Goal: Task Accomplishment & Management: Manage account settings

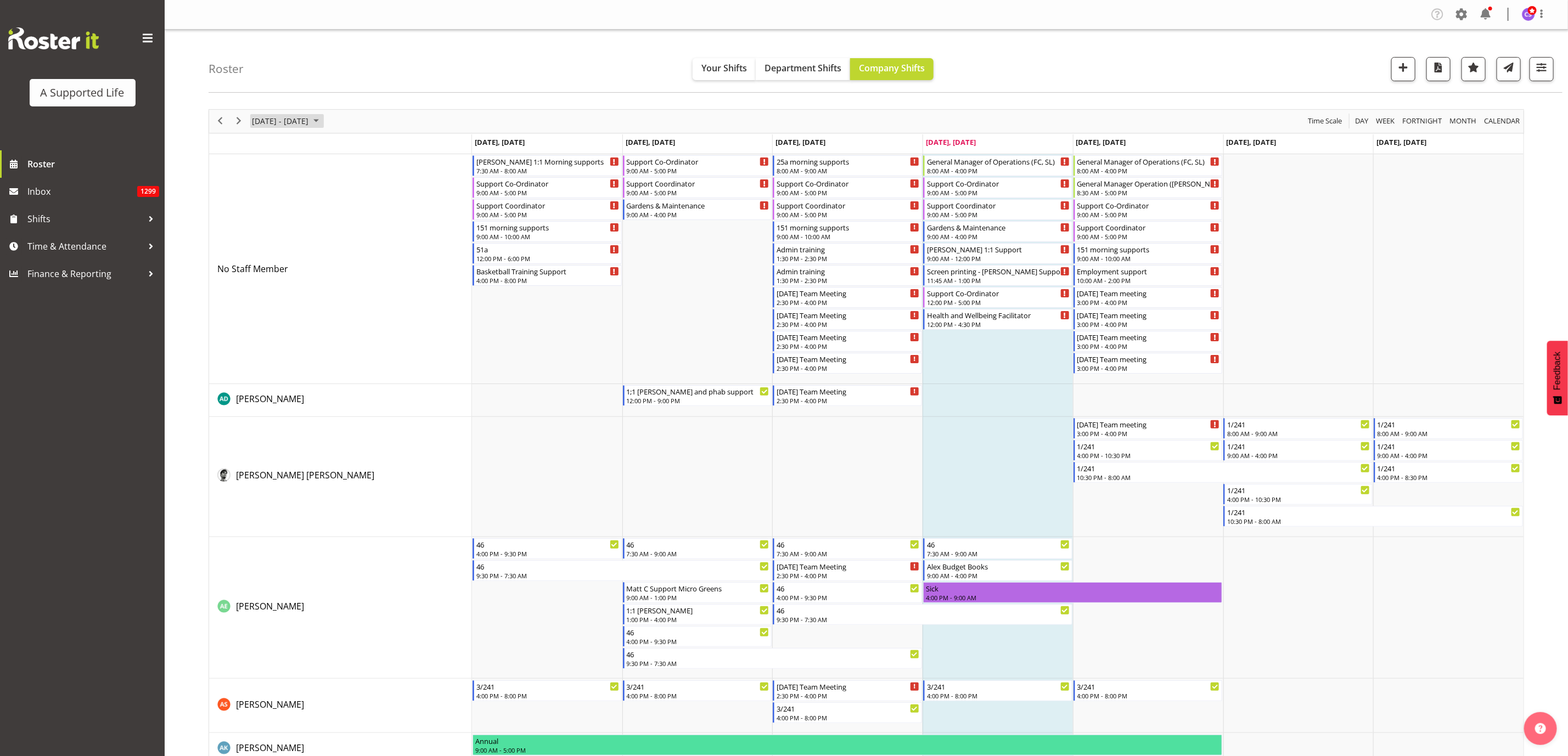
click at [310, 118] on span "August 11 - 17, 2025" at bounding box center [280, 120] width 59 height 14
click at [297, 263] on span "27" at bounding box center [299, 261] width 17 height 17
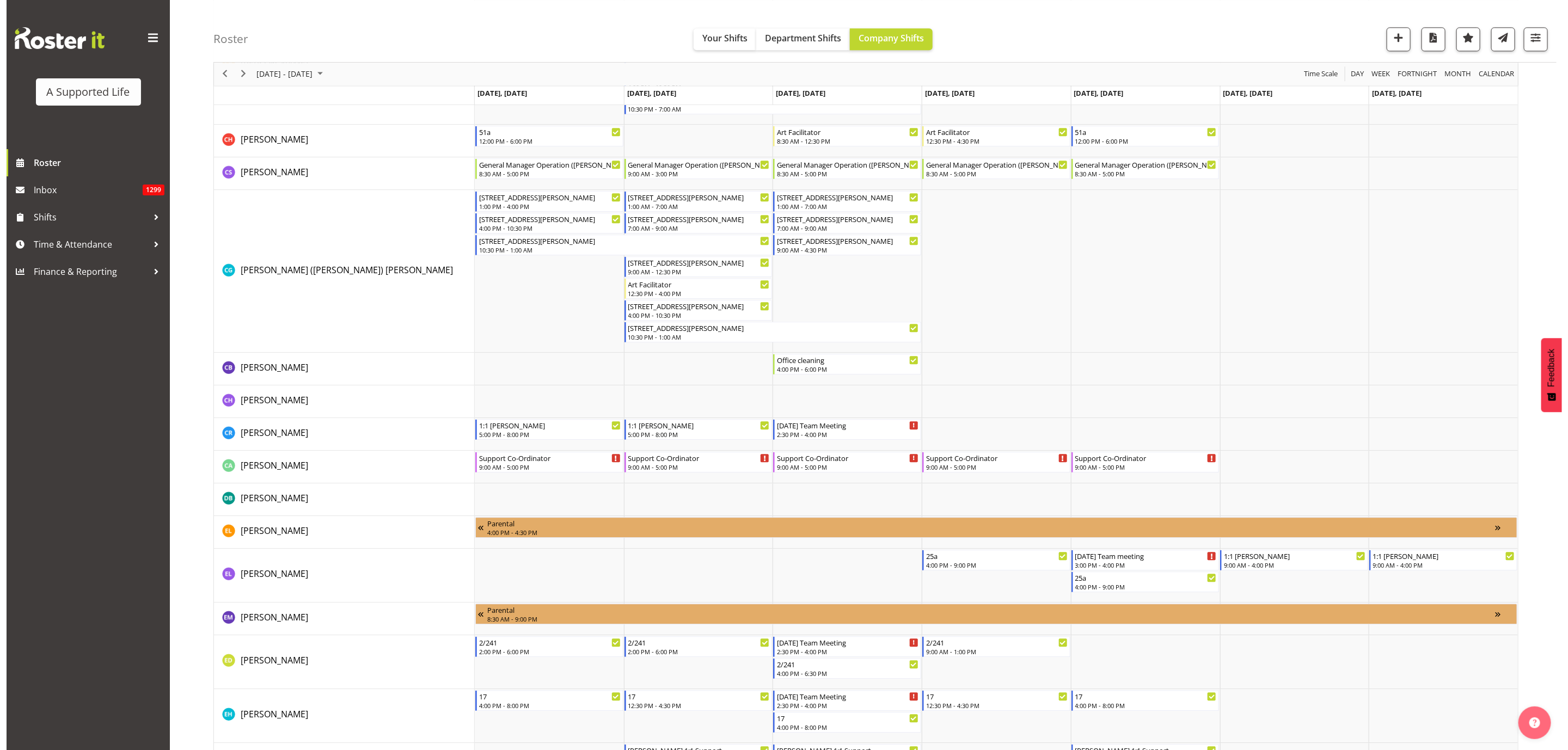
scroll to position [1878, 0]
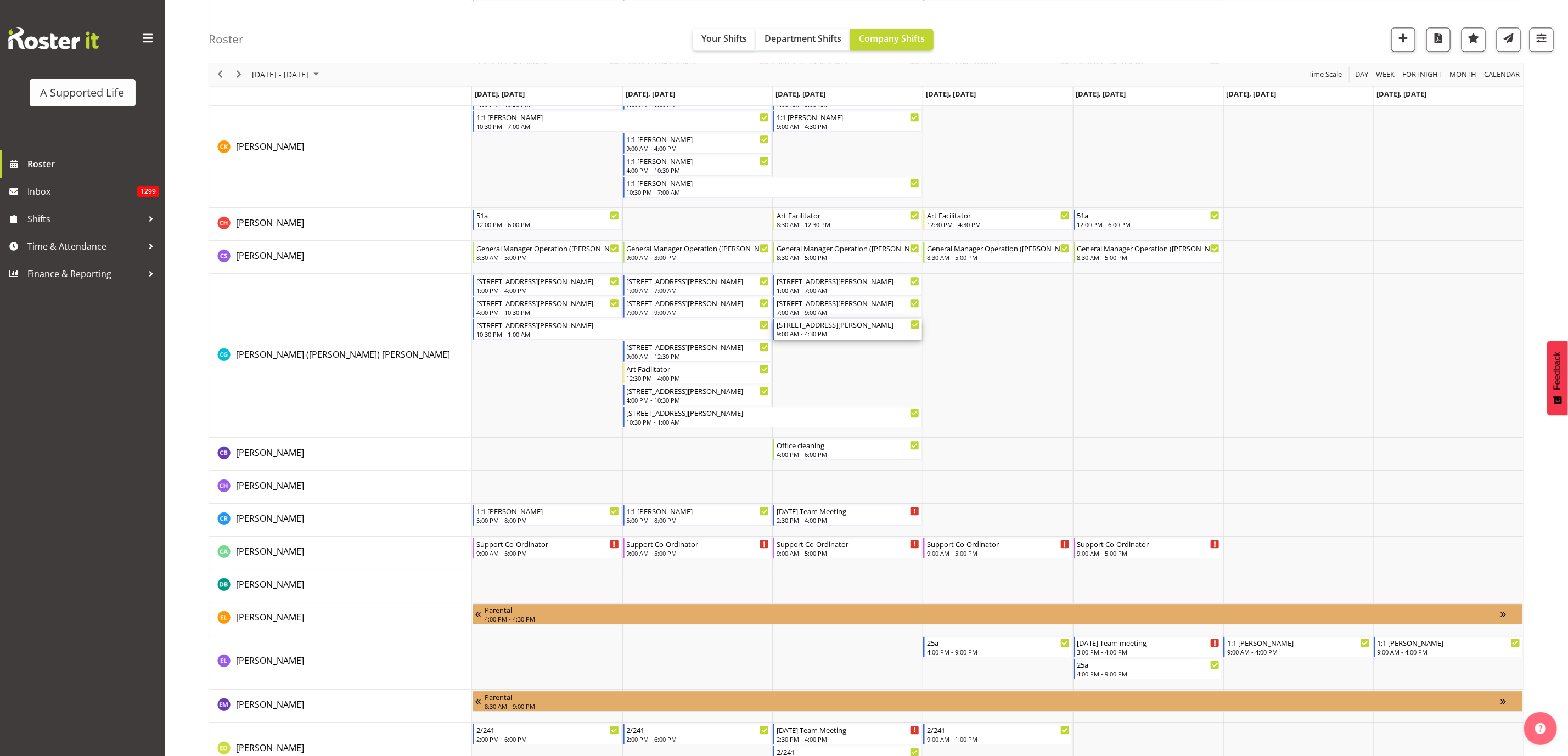
click at [886, 328] on div "56 Coulter Rd" at bounding box center [848, 324] width 144 height 11
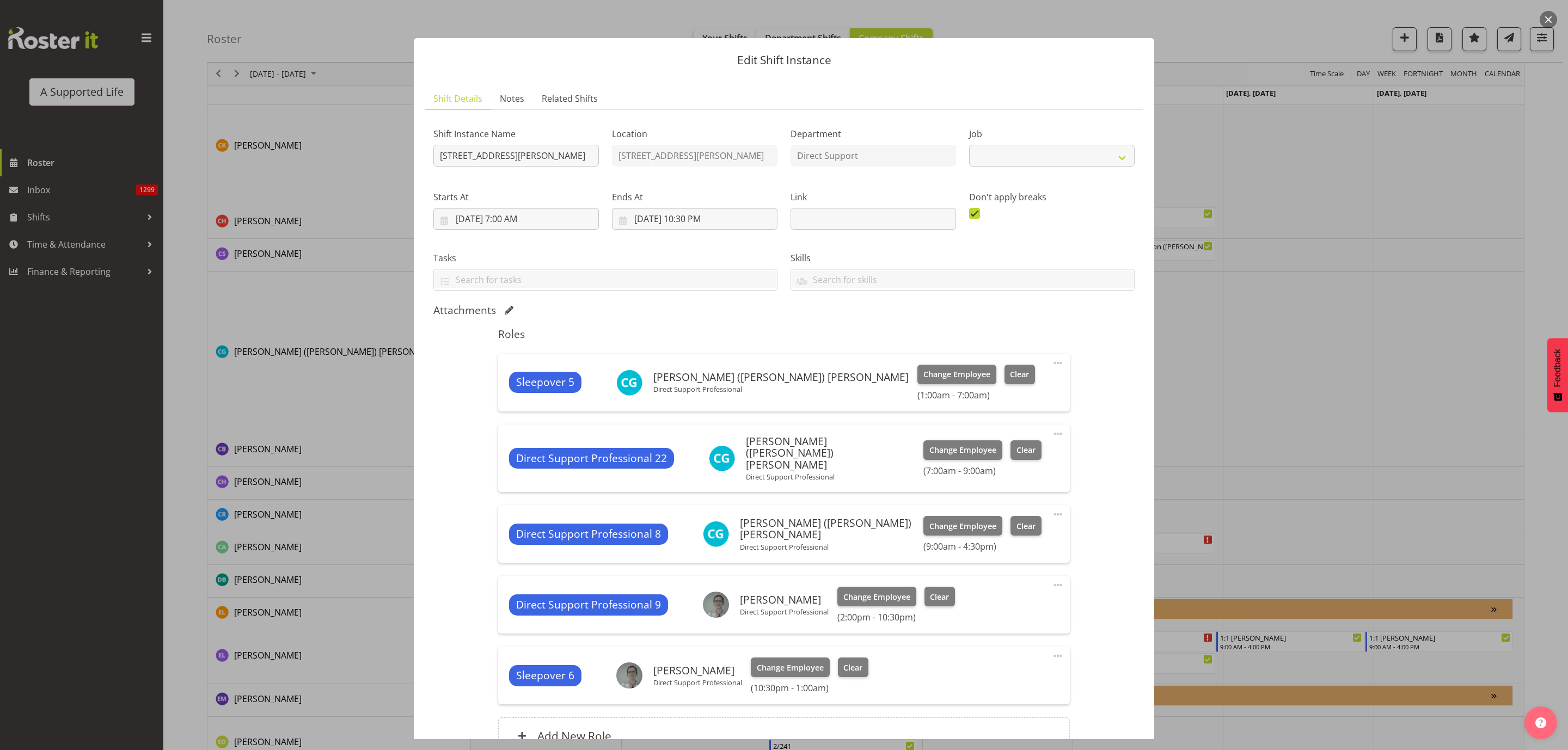
select select "4112"
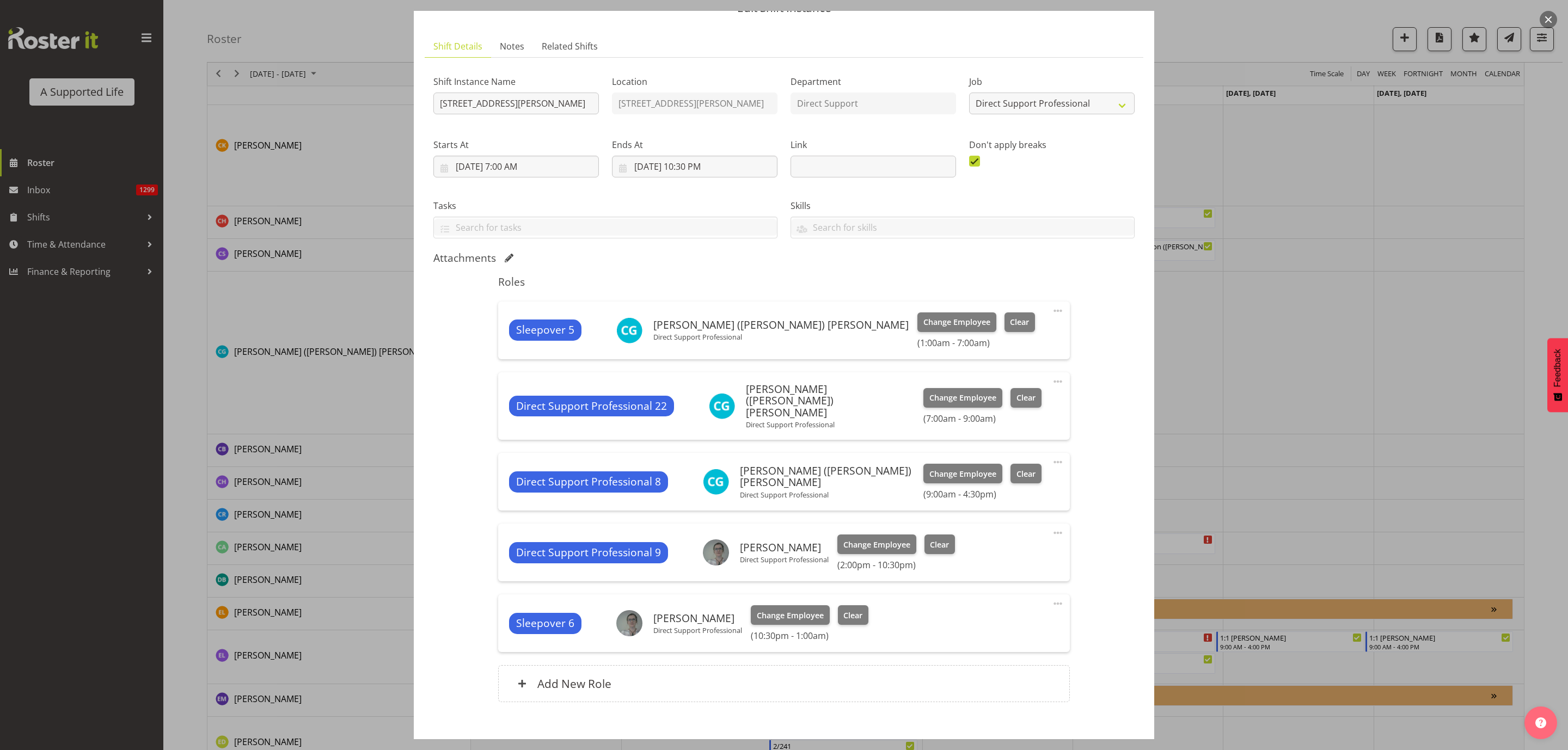
scroll to position [103, 0]
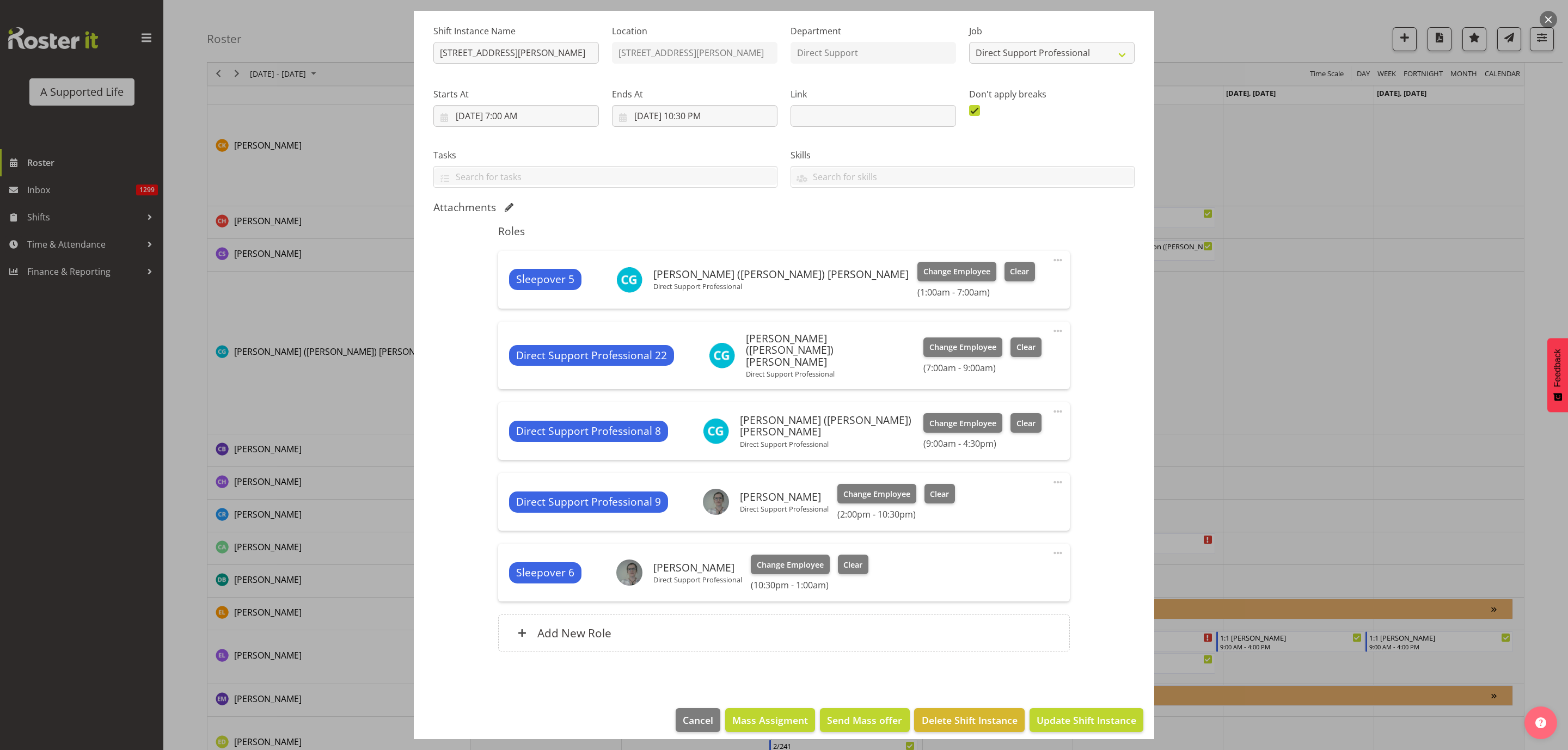
click at [1052, 405] on span at bounding box center [1058, 411] width 13 height 13
click at [991, 426] on link "Edit" at bounding box center [1012, 435] width 105 height 20
select select "7"
select select "2025"
select select "9"
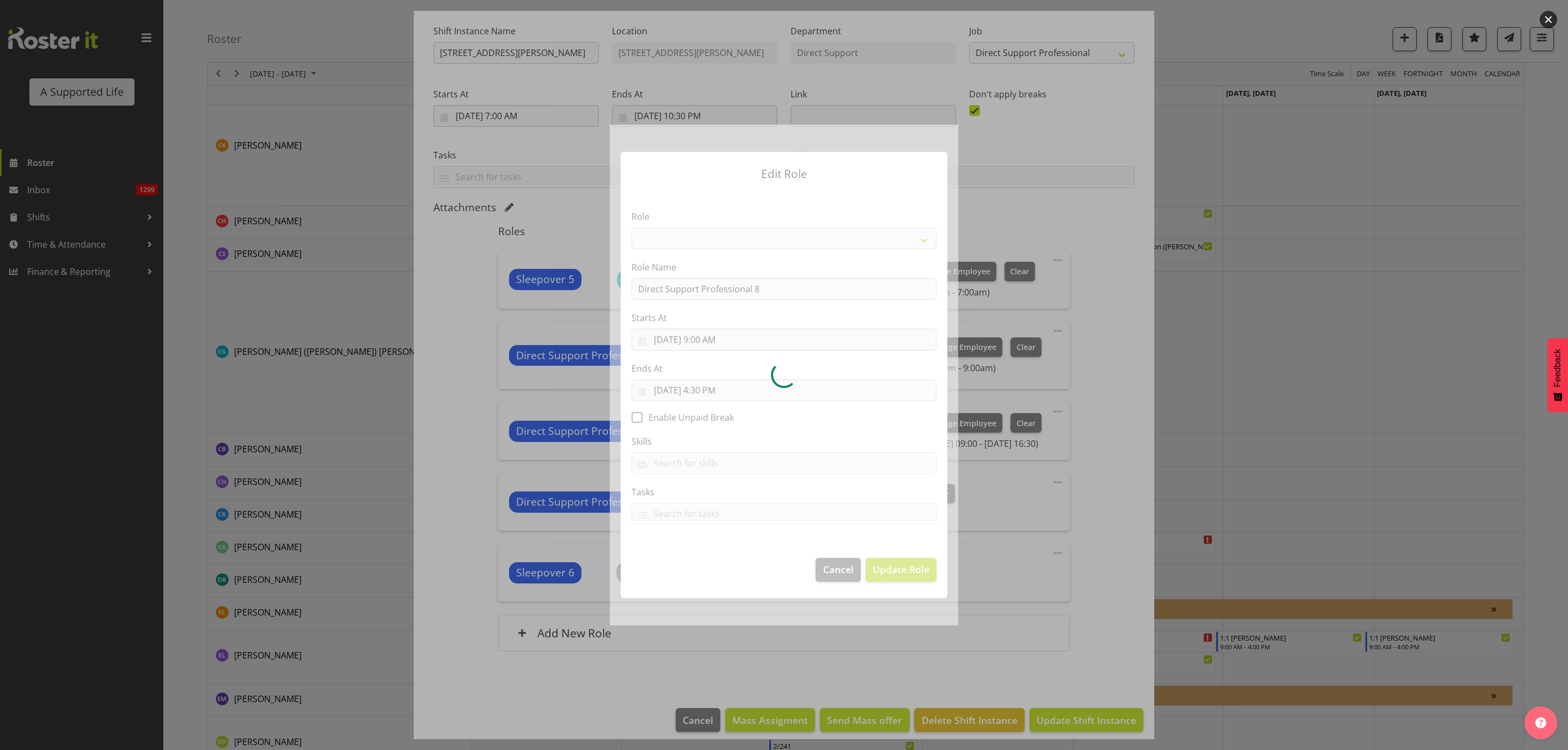
select select "519"
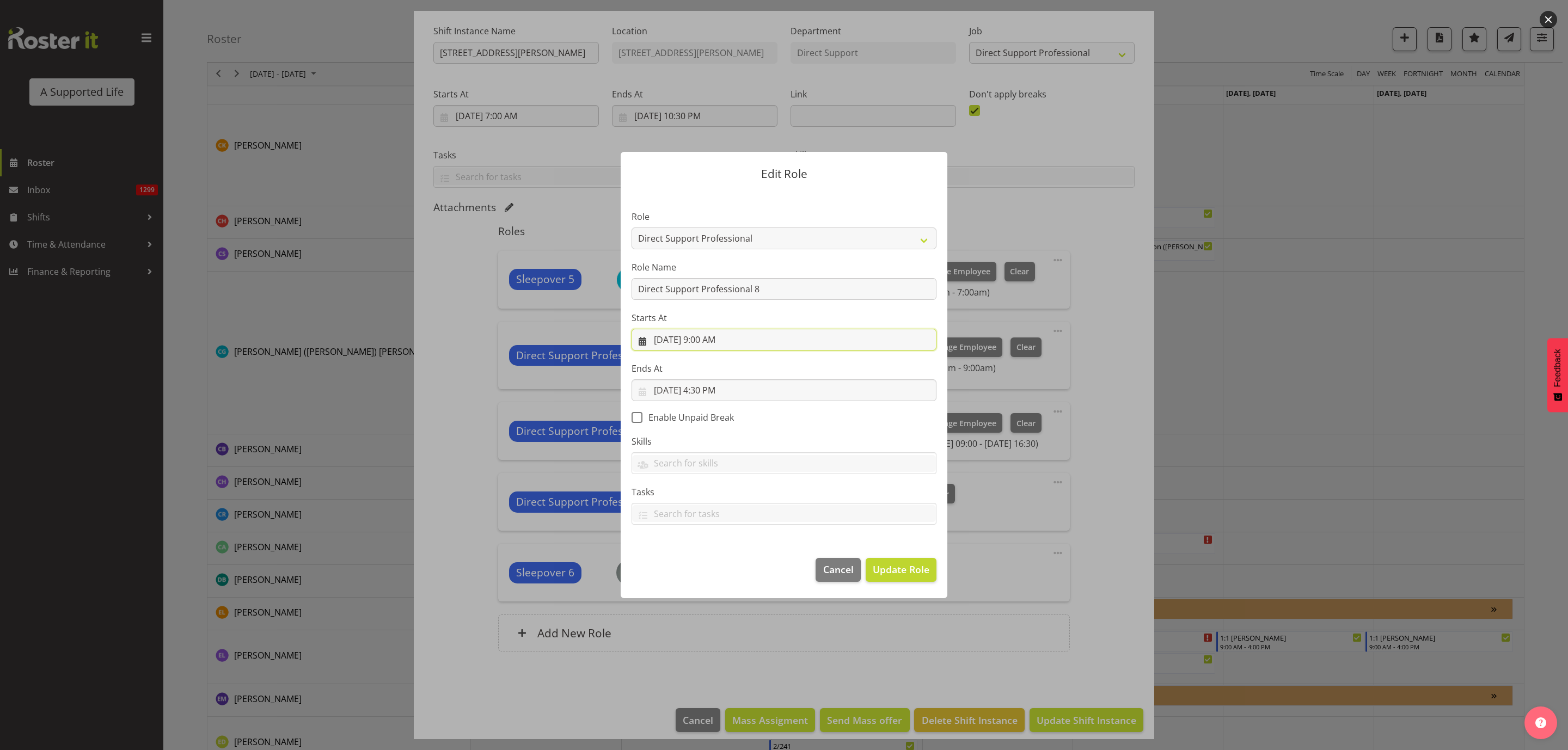
click at [722, 340] on input "8/27/2025, 9:00 AM" at bounding box center [784, 340] width 305 height 22
click at [714, 570] on select "00 01 02 03 04 05 06 07 08 09 10 11 12 13 14 15 16 17 18 19 20 21 22 23" at bounding box center [718, 571] width 24 height 22
select select "10"
click at [706, 560] on select "00 01 02 03 04 05 06 07 08 09 10 11 12 13 14 15 16 17 18 19 20 21 22 23" at bounding box center [718, 571] width 24 height 22
type input "8/27/2025, 10:00 AM"
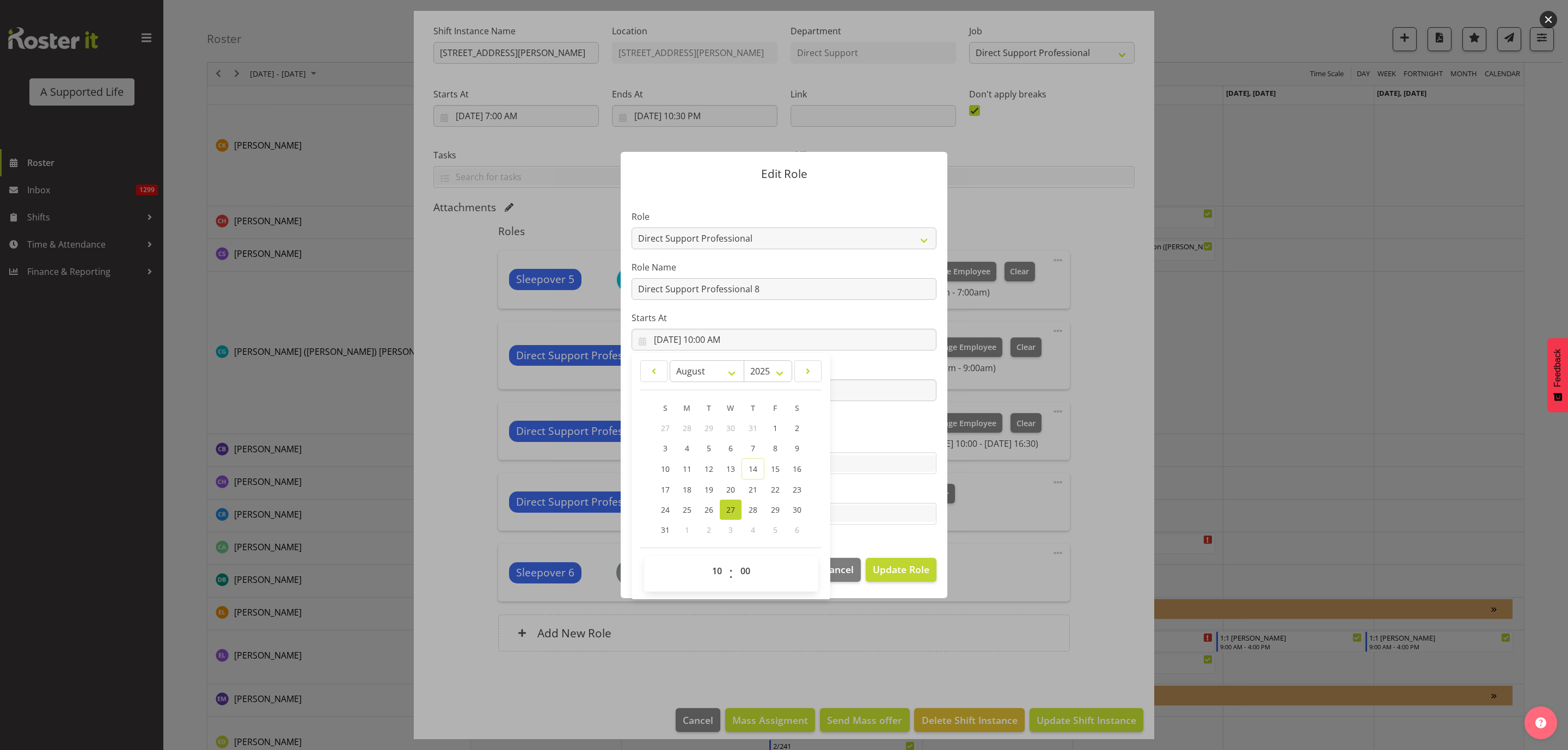
click at [902, 539] on section "Role Accounts and Payroll Admin Support Aspirations & Support Facilitator Chief…" at bounding box center [784, 368] width 327 height 356
click at [803, 387] on input "8/27/2025, 4:30 PM" at bounding box center [784, 390] width 305 height 22
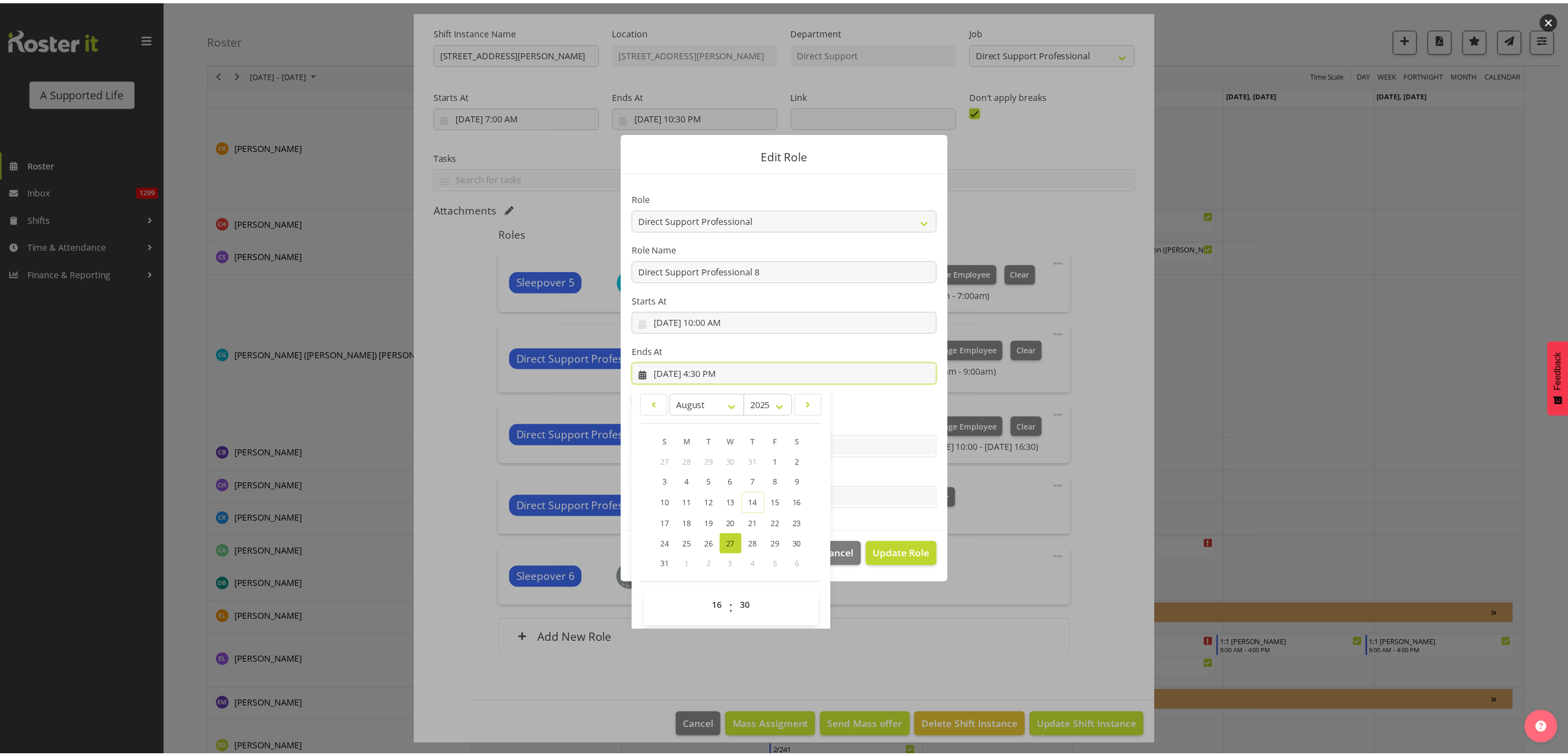
scroll to position [24, 0]
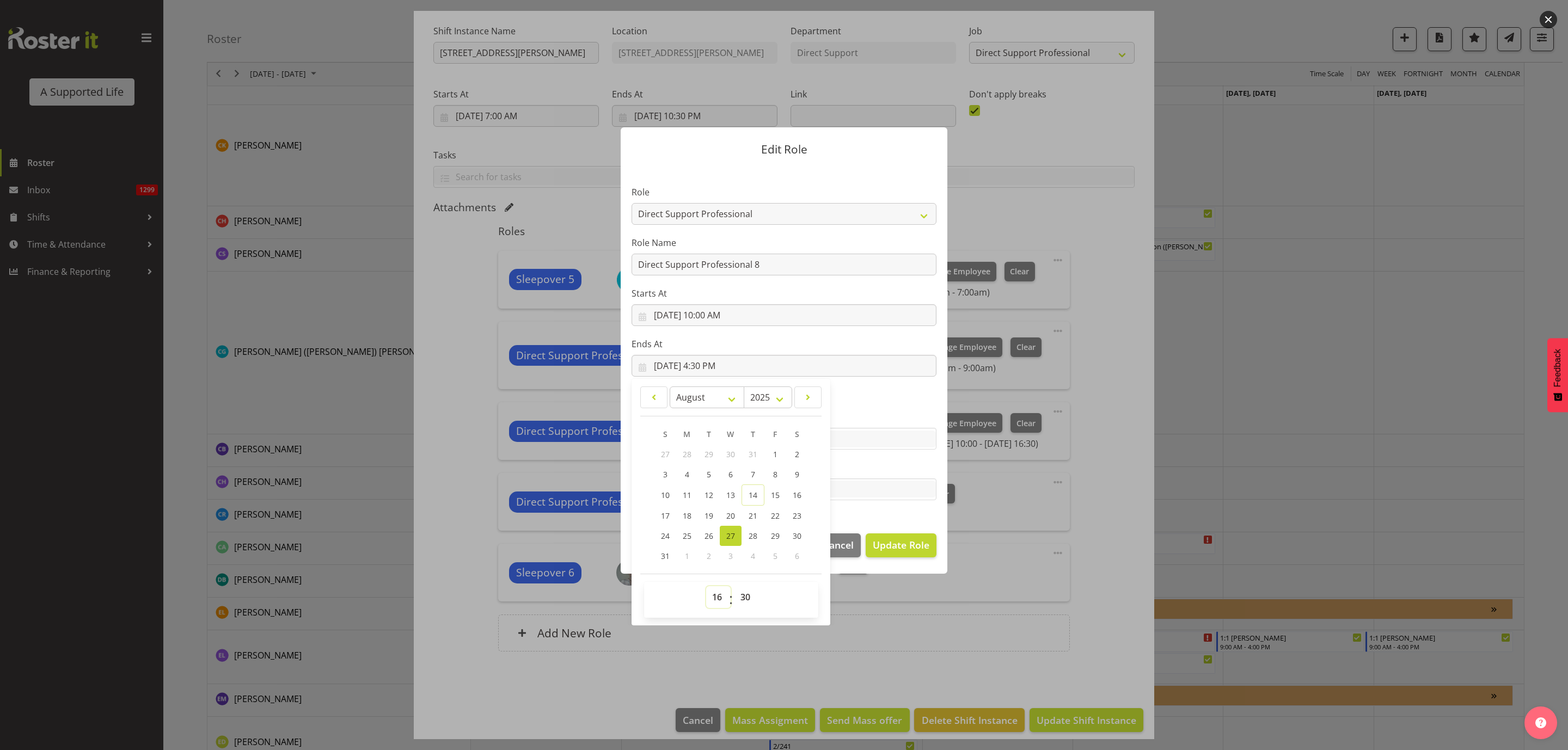
click at [714, 597] on select "00 01 02 03 04 05 06 07 08 09 10 11 12 13 14 15 16 17 18 19 20 21 22 23" at bounding box center [718, 597] width 24 height 22
select select "15"
click at [706, 586] on select "00 01 02 03 04 05 06 07 08 09 10 11 12 13 14 15 16 17 18 19 20 21 22 23" at bounding box center [718, 597] width 24 height 22
type input "8/27/2025, 3:30 PM"
click at [745, 595] on select "00 01 02 03 04 05 06 07 08 09 10 11 12 13 14 15 16 17 18 19 20 21 22 23 24 25 2…" at bounding box center [746, 597] width 24 height 22
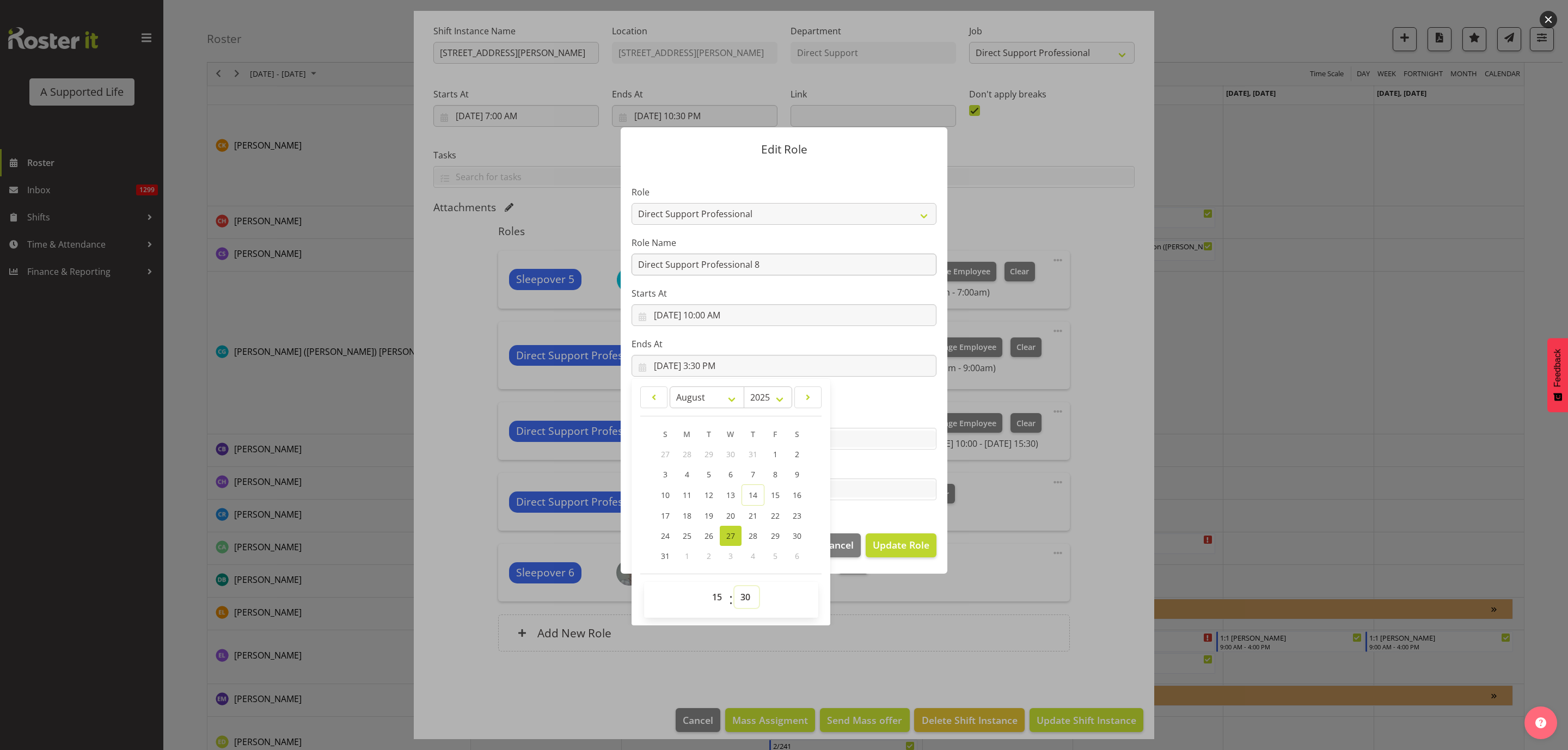
select select "0"
click at [734, 586] on select "00 01 02 03 04 05 06 07 08 09 10 11 12 13 14 15 16 17 18 19 20 21 22 23 24 25 2…" at bounding box center [746, 597] width 24 height 22
type input "8/27/2025, 3:00 PM"
click at [900, 546] on span "Update Role" at bounding box center [901, 544] width 57 height 14
select select
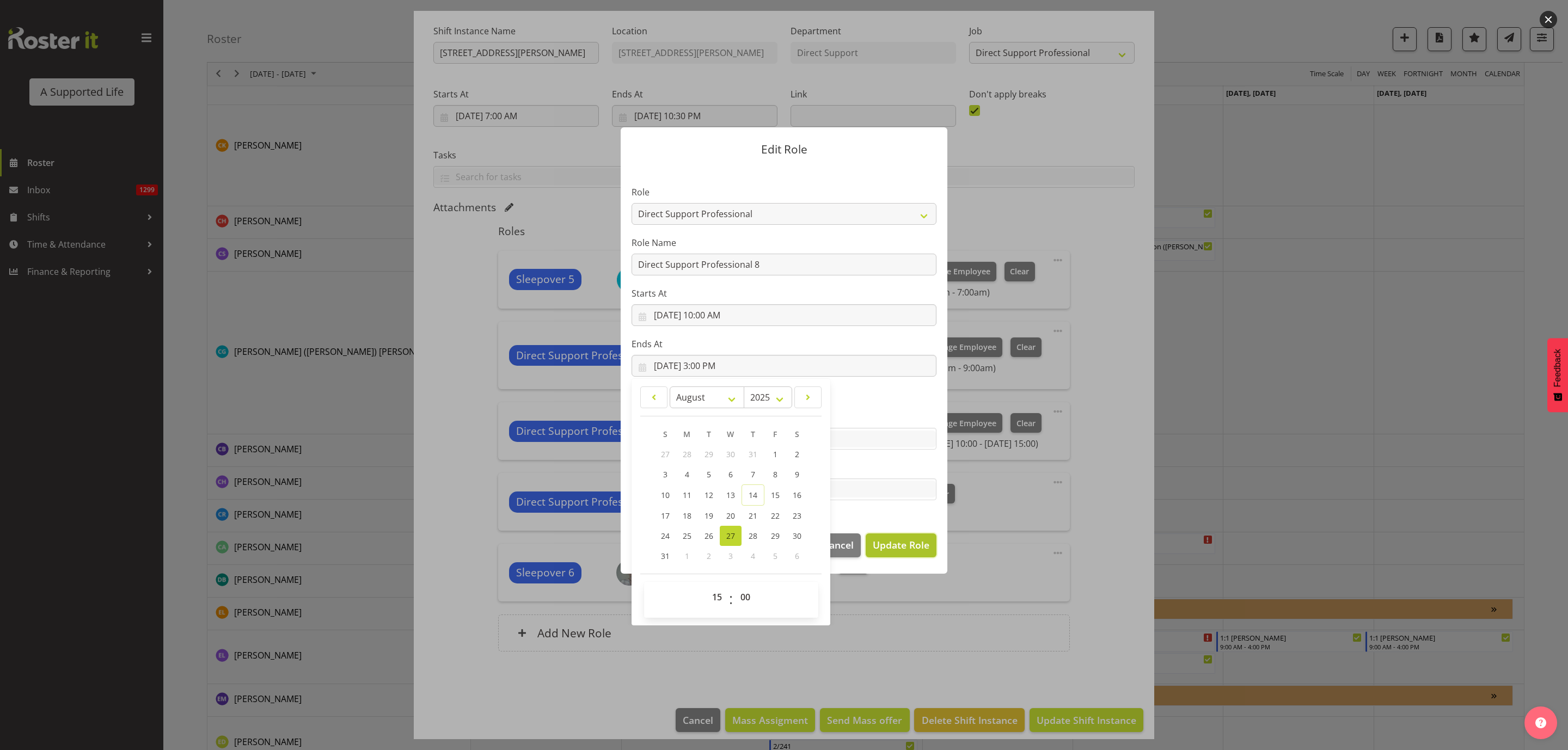
select select
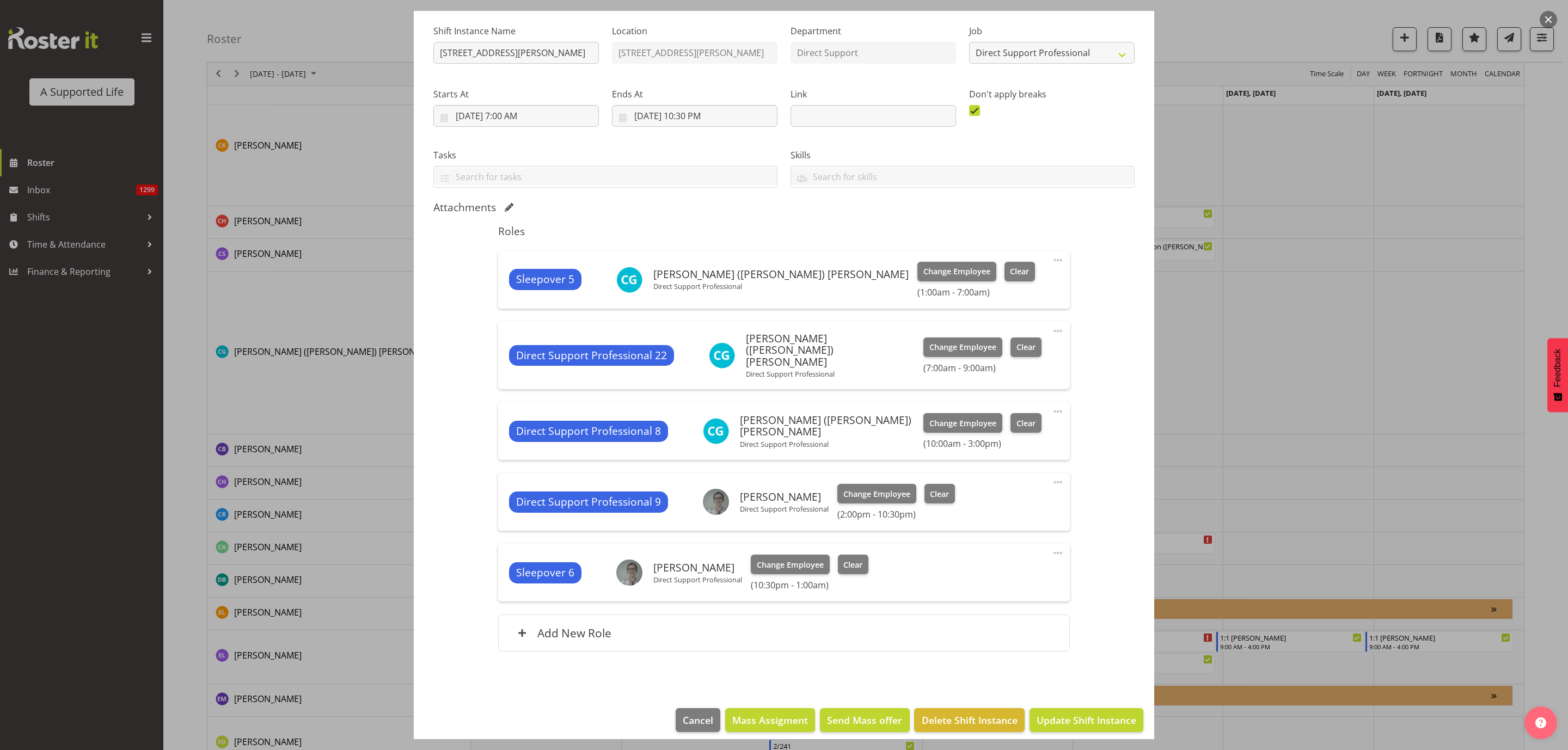
scroll to position [23, 0]
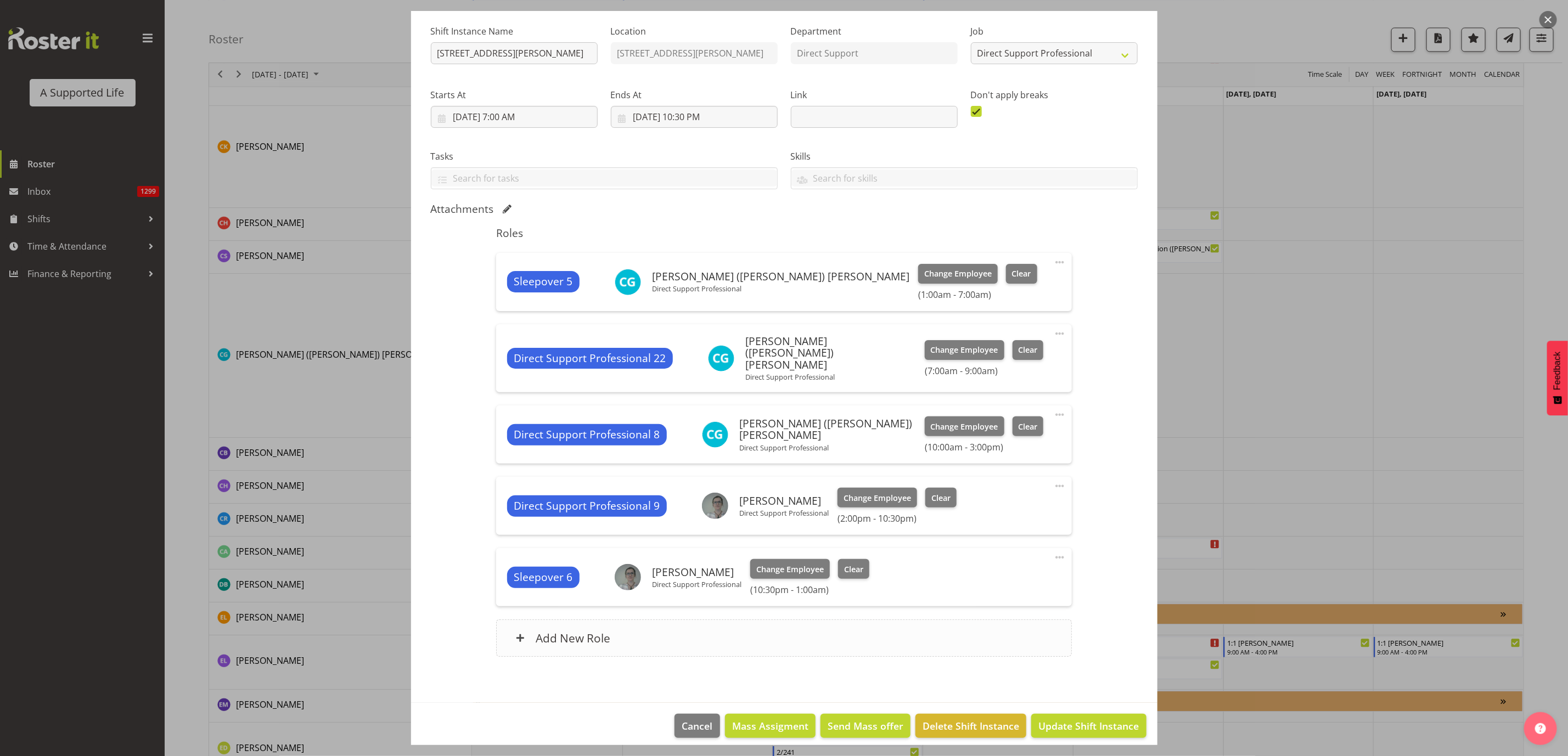
click at [837, 629] on div "Add New Role" at bounding box center [784, 638] width 576 height 37
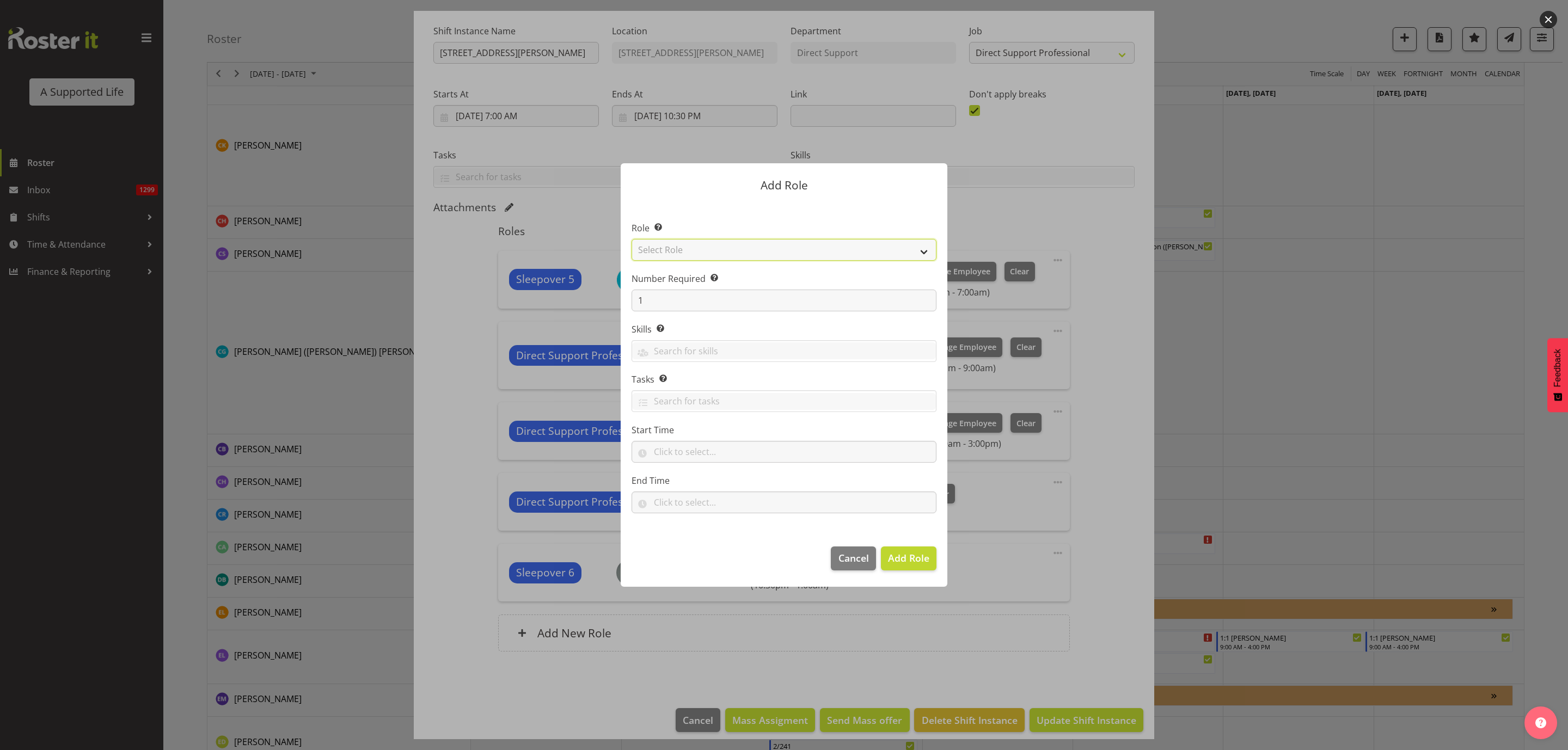
click at [699, 243] on select "Select Role Accounts and Payroll Admin Support Aspirations & Support Facilitato…" at bounding box center [784, 250] width 305 height 22
select select "519"
click at [631, 239] on select "Select Role Accounts and Payroll Admin Support Aspirations & Support Facilitato…" at bounding box center [784, 250] width 305 height 22
click at [681, 456] on input "text" at bounding box center [784, 452] width 305 height 22
click at [702, 484] on select "00 00 01 02 03 04 05 06 07 08 09 10 11 12 13 14 15 16 17 18 19 20 21 22 23" at bounding box center [705, 480] width 24 height 22
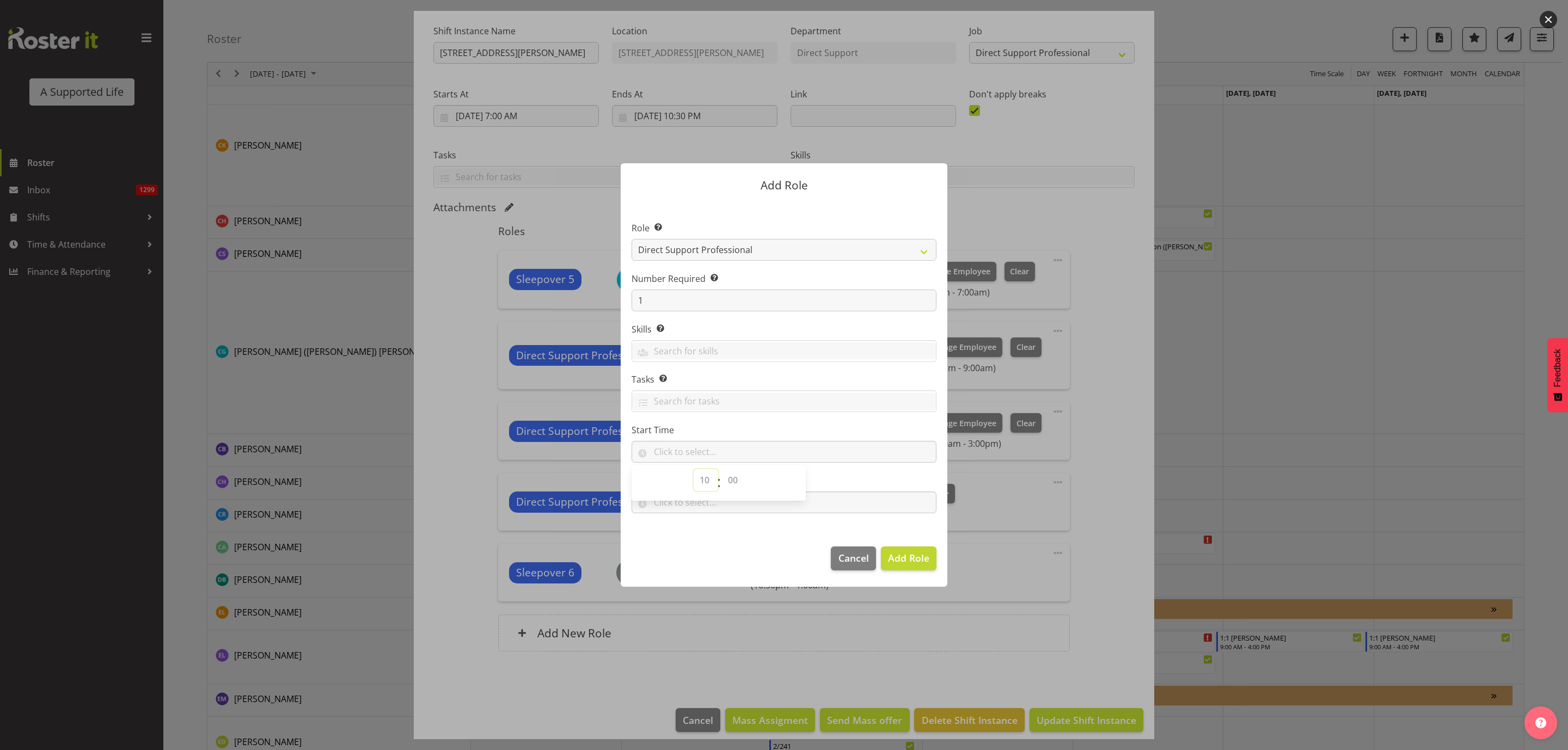
click at [693, 470] on select "00 00 01 02 03 04 05 06 07 08 09 10 11 12 13 14 15 16 17 18 19 20 21 22 23" at bounding box center [705, 480] width 24 height 22
click at [708, 479] on select "00 01 02 03 04 05 06 07 08 09 10 11 12 13 14 15 16 17 18 19 20 21 22 23" at bounding box center [705, 480] width 24 height 22
click at [705, 481] on select "00 01 02 03 04 05 06 07 08 09 10 11 12 13 14 15 16 17 18 19 20 21 22 23" at bounding box center [705, 480] width 24 height 22
click at [704, 482] on select "00 01 02 03 04 05 06 07 08 09 10 11 12 13 14 15 16 17 18 19 20 21 22 23" at bounding box center [705, 480] width 24 height 22
select select "15"
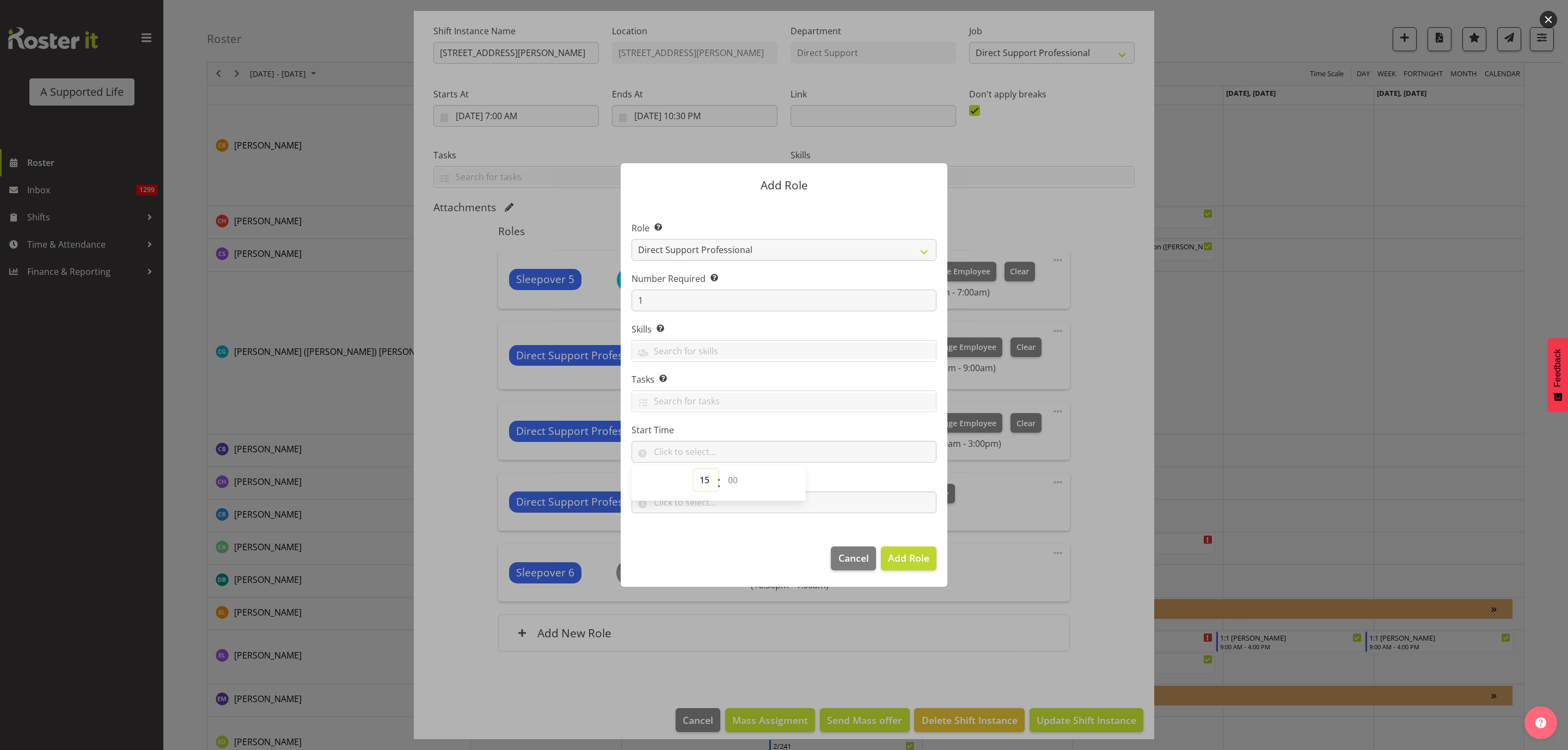
click at [693, 470] on select "00 01 02 03 04 05 06 07 08 09 10 11 12 13 14 15 16 17 18 19 20 21 22 23" at bounding box center [705, 480] width 24 height 22
click at [735, 472] on select "00 00 01 02 03 04 05 06 07 08 09 10 11 12 13 14 15 16 17 18 19 20 21 22 23 24 2…" at bounding box center [734, 480] width 24 height 22
select select "0"
click at [722, 470] on select "00 00 01 02 03 04 05 06 07 08 09 10 11 12 13 14 15 16 17 18 19 20 21 22 23 24 2…" at bounding box center [734, 480] width 24 height 22
type input "15:00"
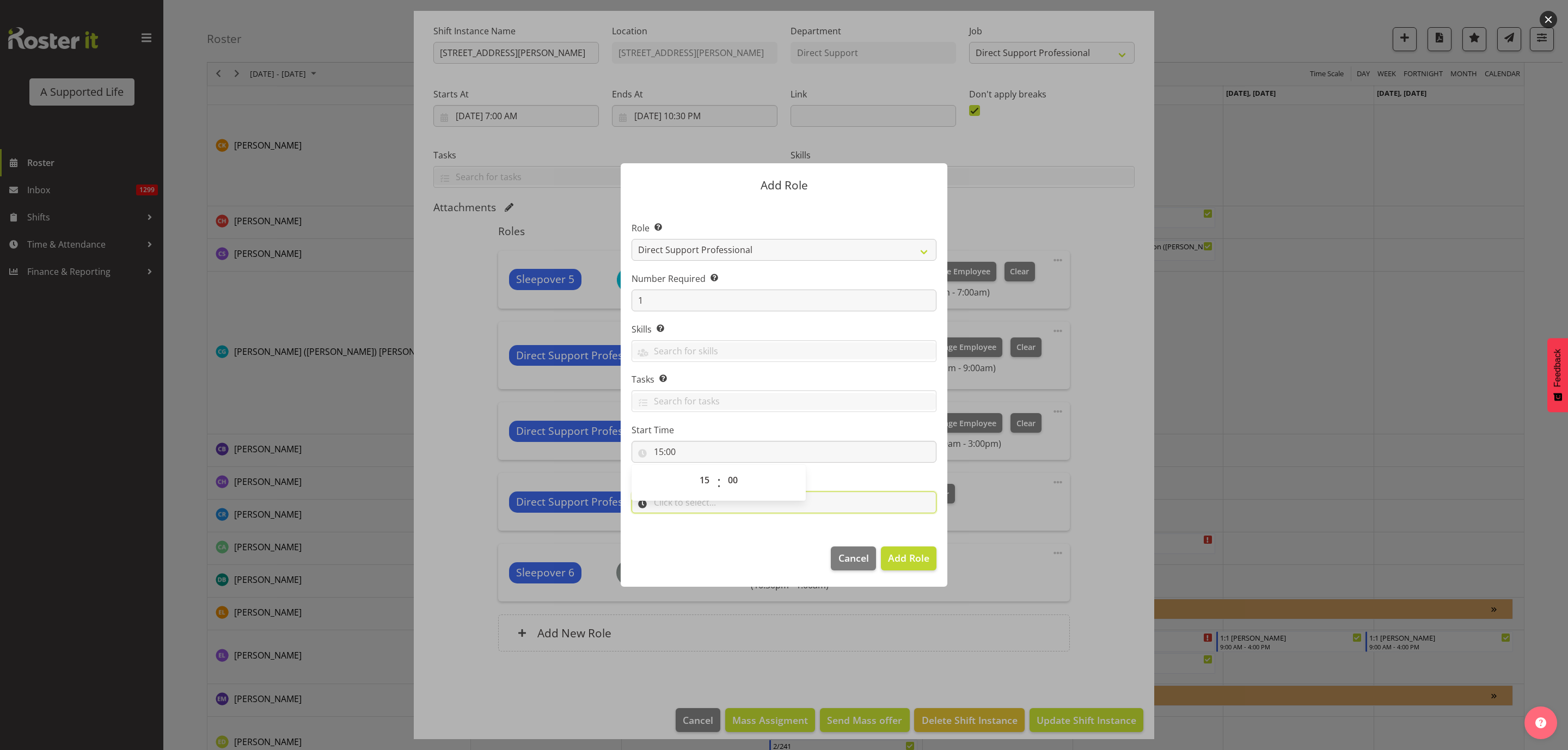
click at [825, 499] on input "text" at bounding box center [784, 502] width 305 height 22
click at [701, 527] on select "00 00 01 02 03 04 05 06 07 08 09 10 11 12 13 14 15 16 17 18 19 20 21 22 23" at bounding box center [705, 530] width 24 height 22
select select "16"
click at [693, 520] on select "00 00 01 02 03 04 05 06 07 08 09 10 11 12 13 14 15 16 17 18 19 20 21 22 23" at bounding box center [705, 530] width 24 height 22
click at [738, 532] on select "00 00 01 02 03 04 05 06 07 08 09 10 11 12 13 14 15 16 17 18 19 20 21 22 23 24 2…" at bounding box center [734, 530] width 24 height 22
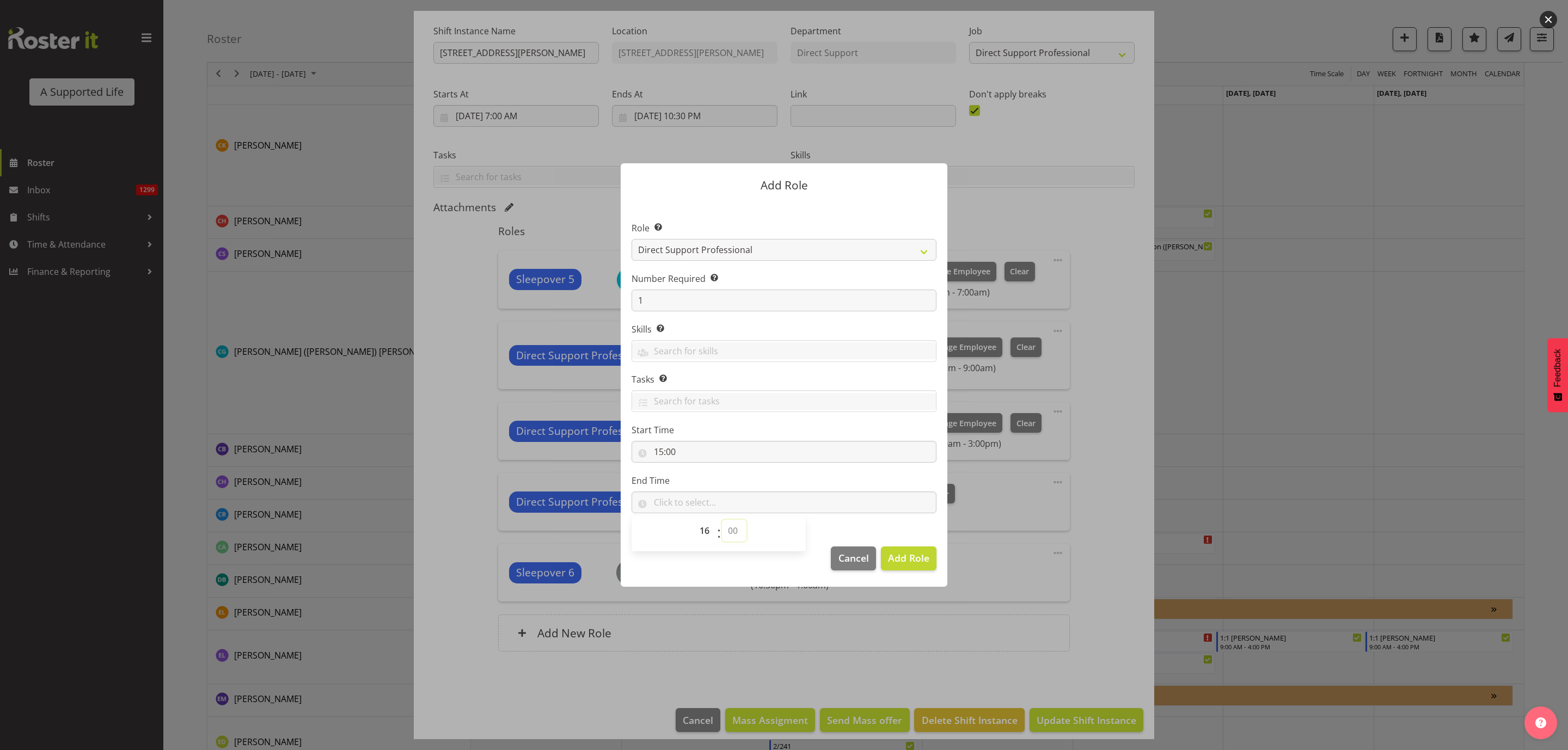
select select "30"
click at [722, 520] on select "00 00 01 02 03 04 05 06 07 08 09 10 11 12 13 14 15 16 17 18 19 20 21 22 23 24 2…" at bounding box center [734, 530] width 24 height 22
type input "16:30"
click at [920, 557] on span "Add Role" at bounding box center [908, 558] width 41 height 13
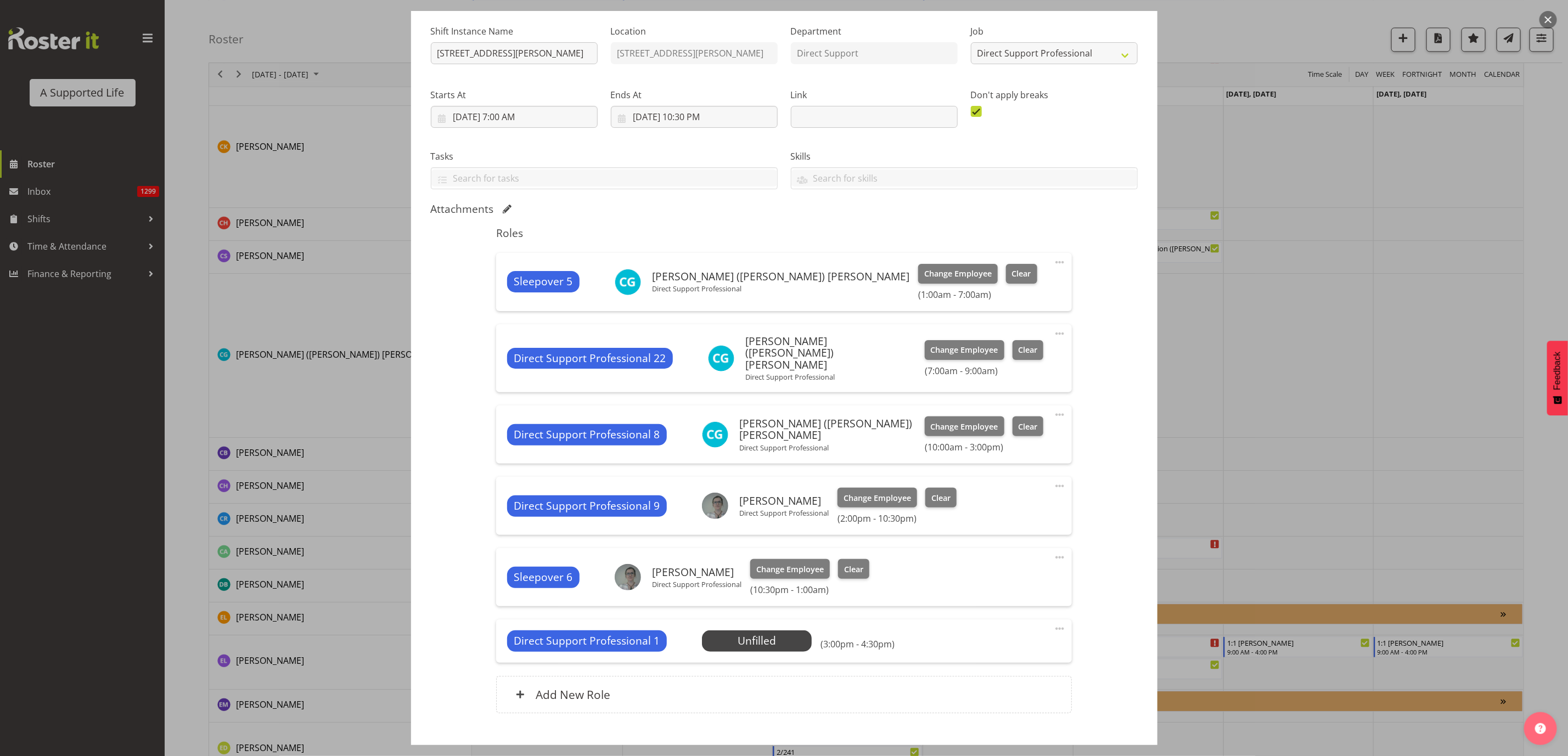
click at [1053, 408] on span at bounding box center [1059, 414] width 13 height 13
click at [931, 421] on span "Change Employee" at bounding box center [964, 427] width 68 height 12
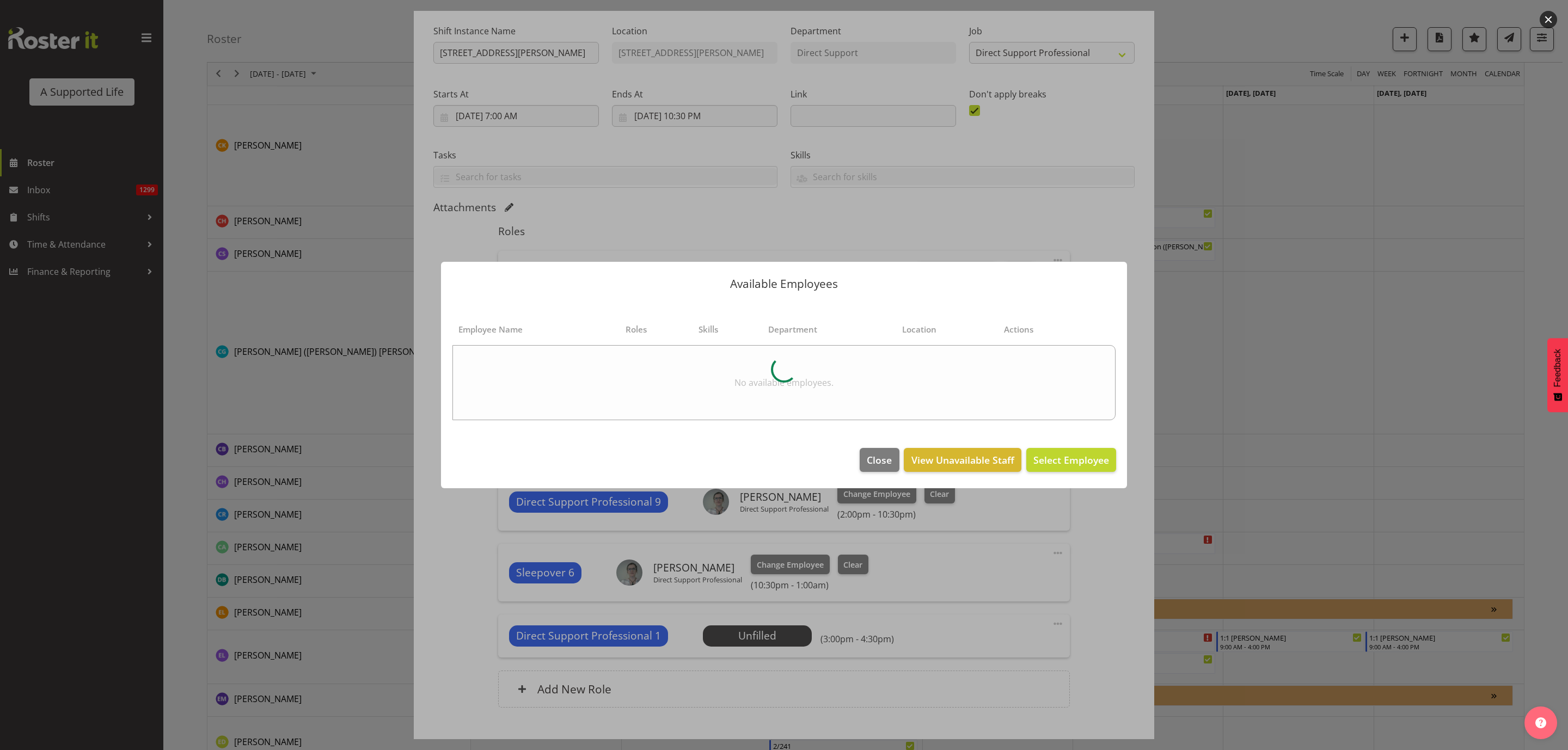
click at [1076, 547] on div at bounding box center [784, 375] width 1568 height 750
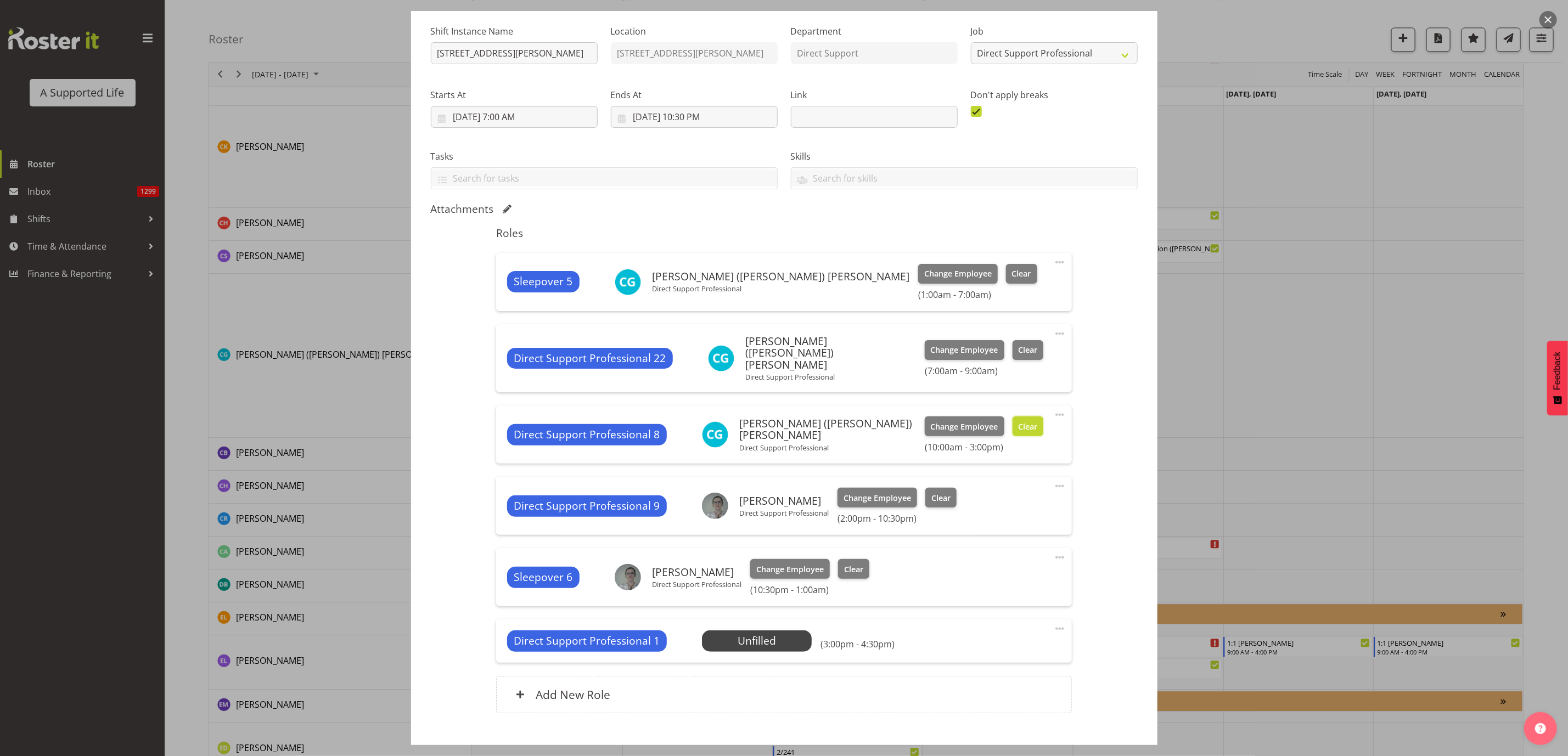
click at [1018, 421] on span "Clear" at bounding box center [1028, 427] width 19 height 12
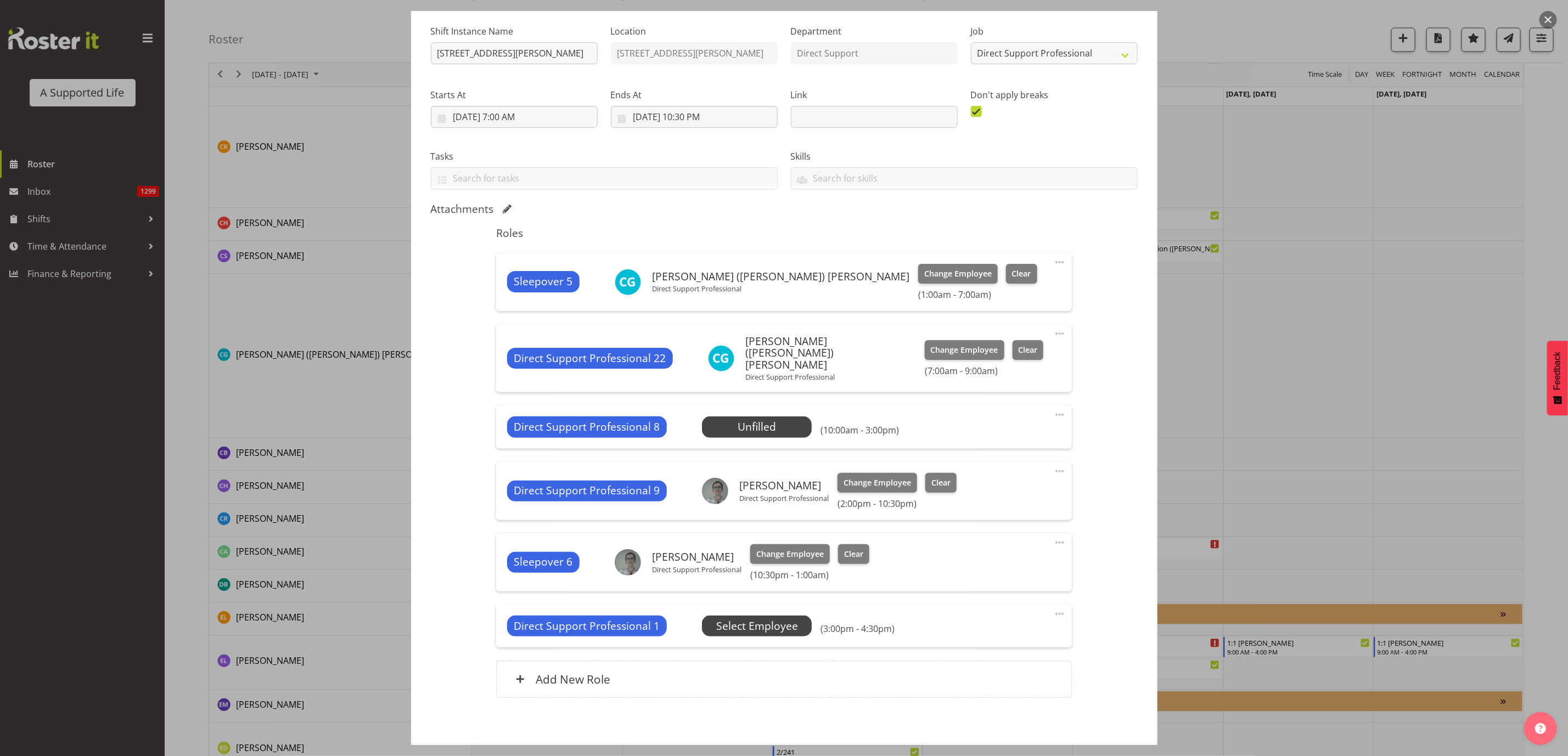
click at [0, 0] on span "Select Employee" at bounding box center [0, 0] width 0 height 0
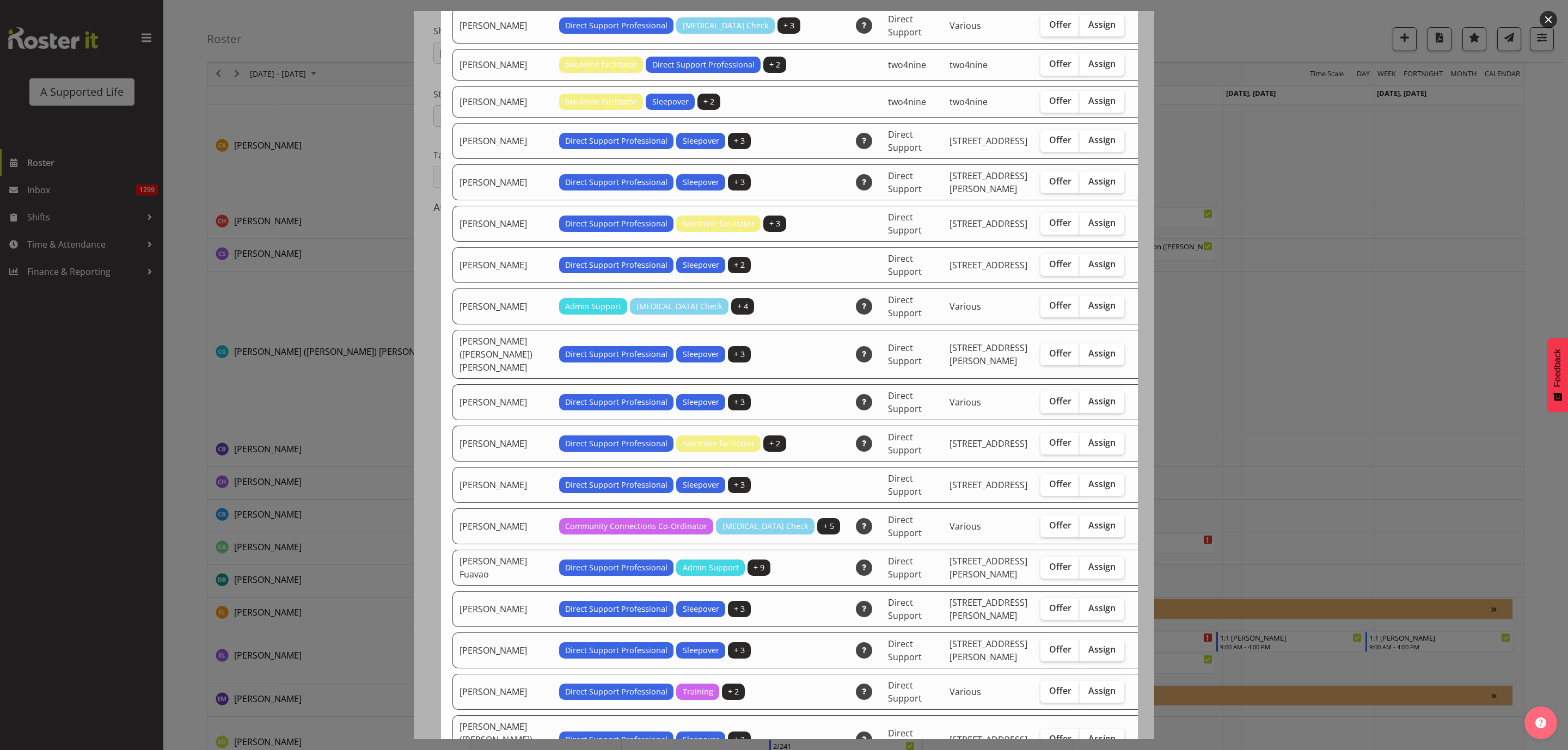
scroll to position [245, 0]
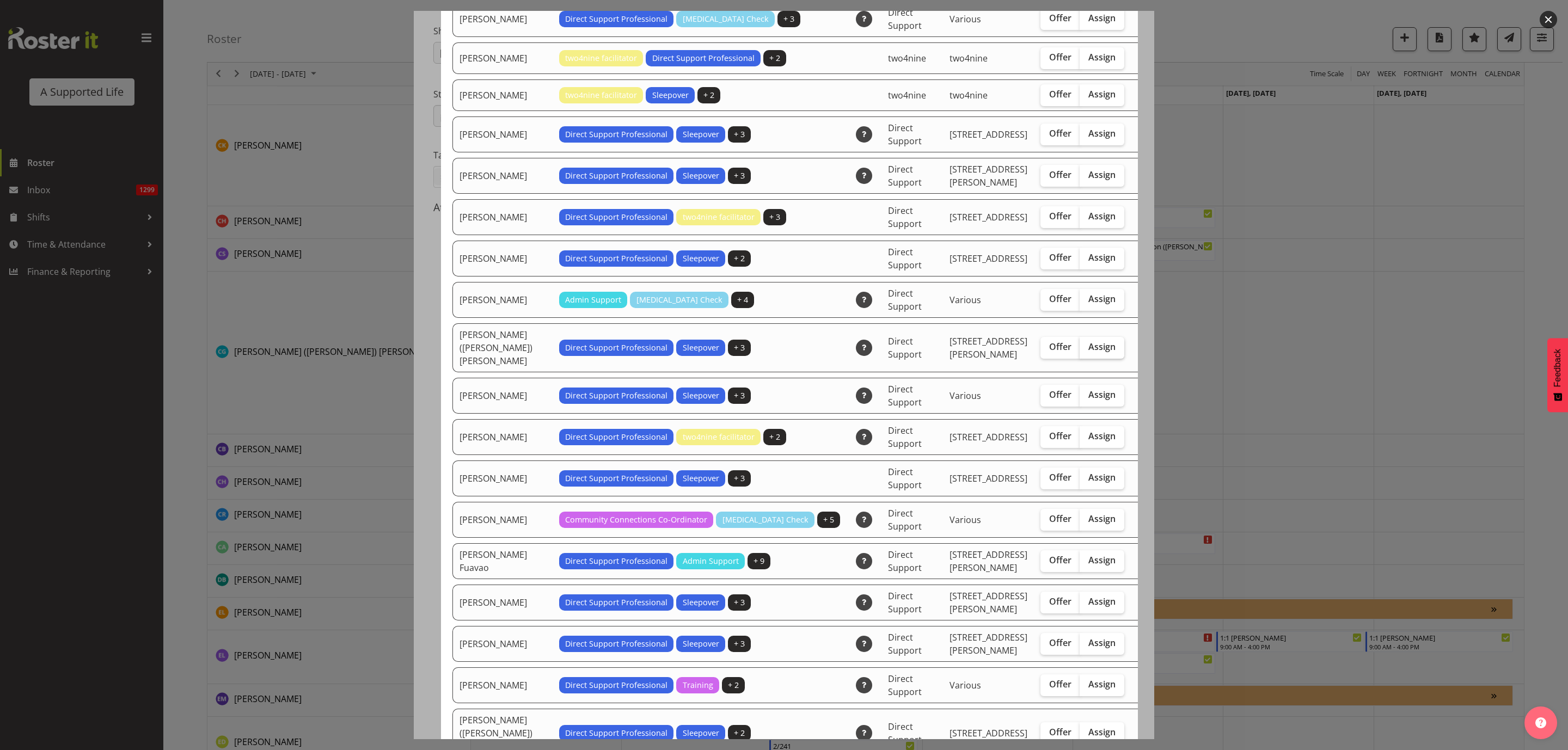
click at [1080, 337] on label "Assign" at bounding box center [1102, 348] width 45 height 22
click at [1080, 343] on input "Assign" at bounding box center [1083, 347] width 7 height 7
checkbox input "true"
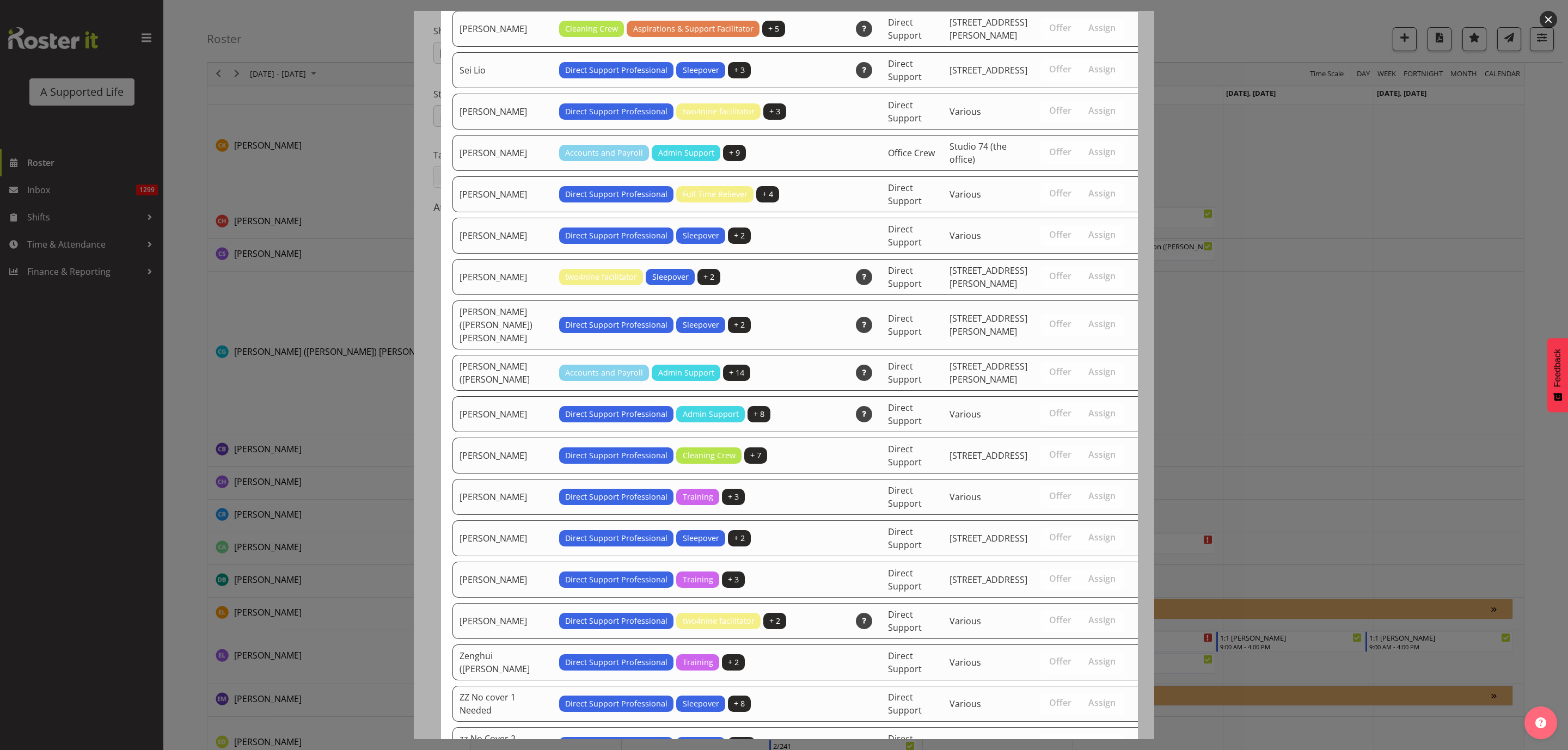
scroll to position [2156, 0]
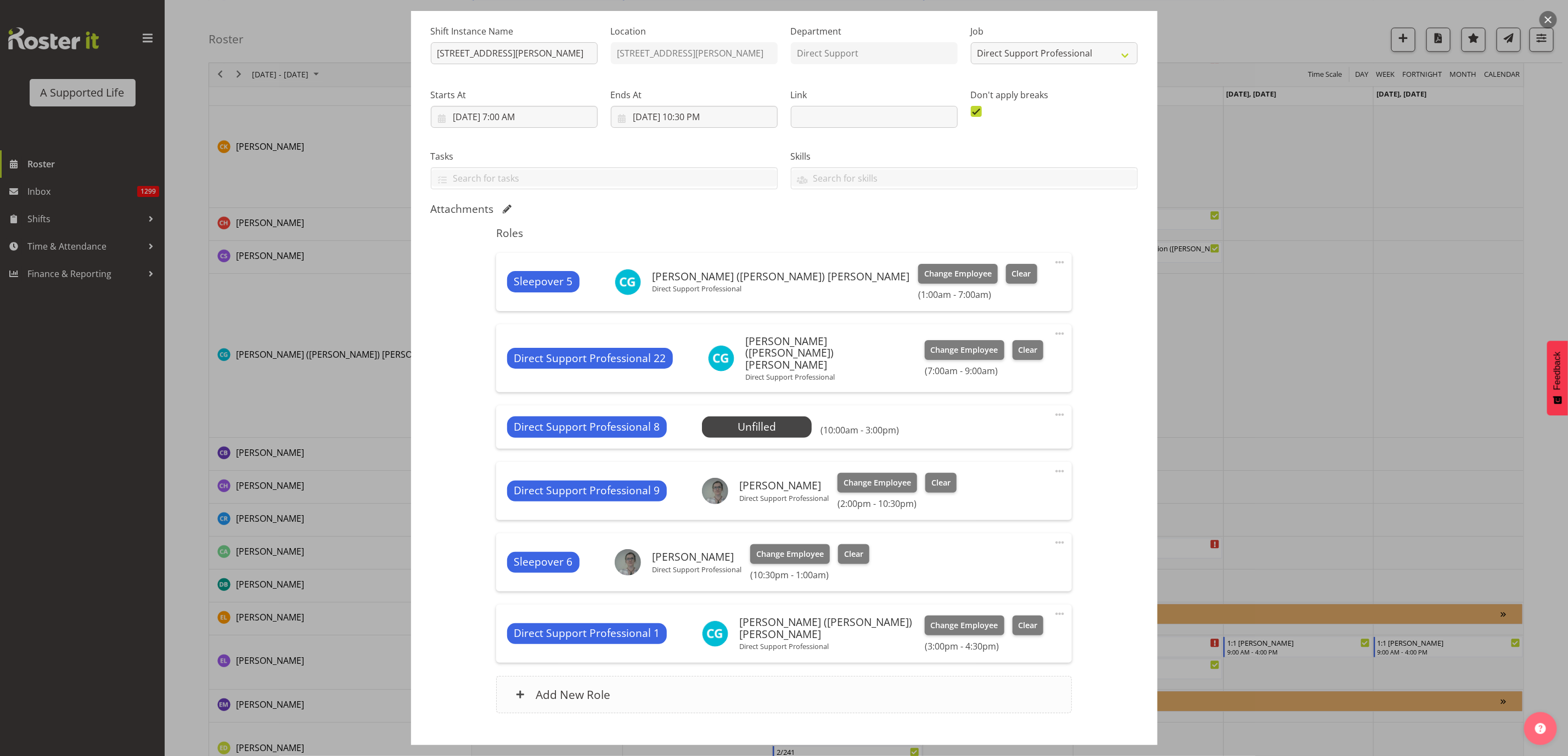
click at [763, 692] on div "Add New Role" at bounding box center [784, 695] width 576 height 37
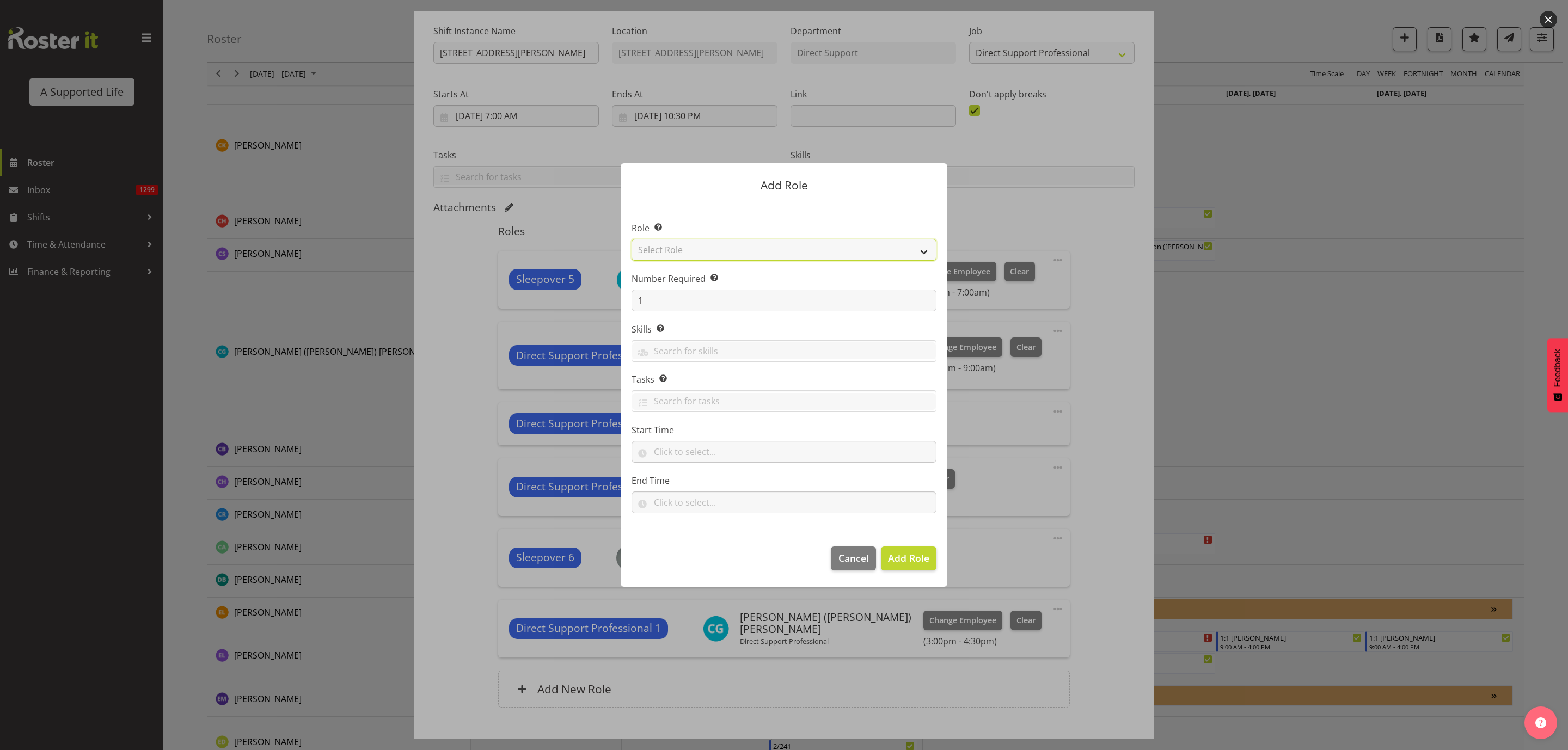
click at [790, 250] on select "Select Role Accounts and Payroll Admin Support Aspirations & Support Facilitato…" at bounding box center [784, 250] width 305 height 22
select select "519"
click at [631, 239] on select "Select Role Accounts and Payroll Admin Support Aspirations & Support Facilitato…" at bounding box center [784, 250] width 305 height 22
click at [667, 456] on input "text" at bounding box center [784, 452] width 305 height 22
click at [708, 481] on select "00 00 01 02 03 04 05 06 07 08 09 10 11 12 13 14 15 16 17 18 19 20 21 22 23" at bounding box center [705, 480] width 24 height 22
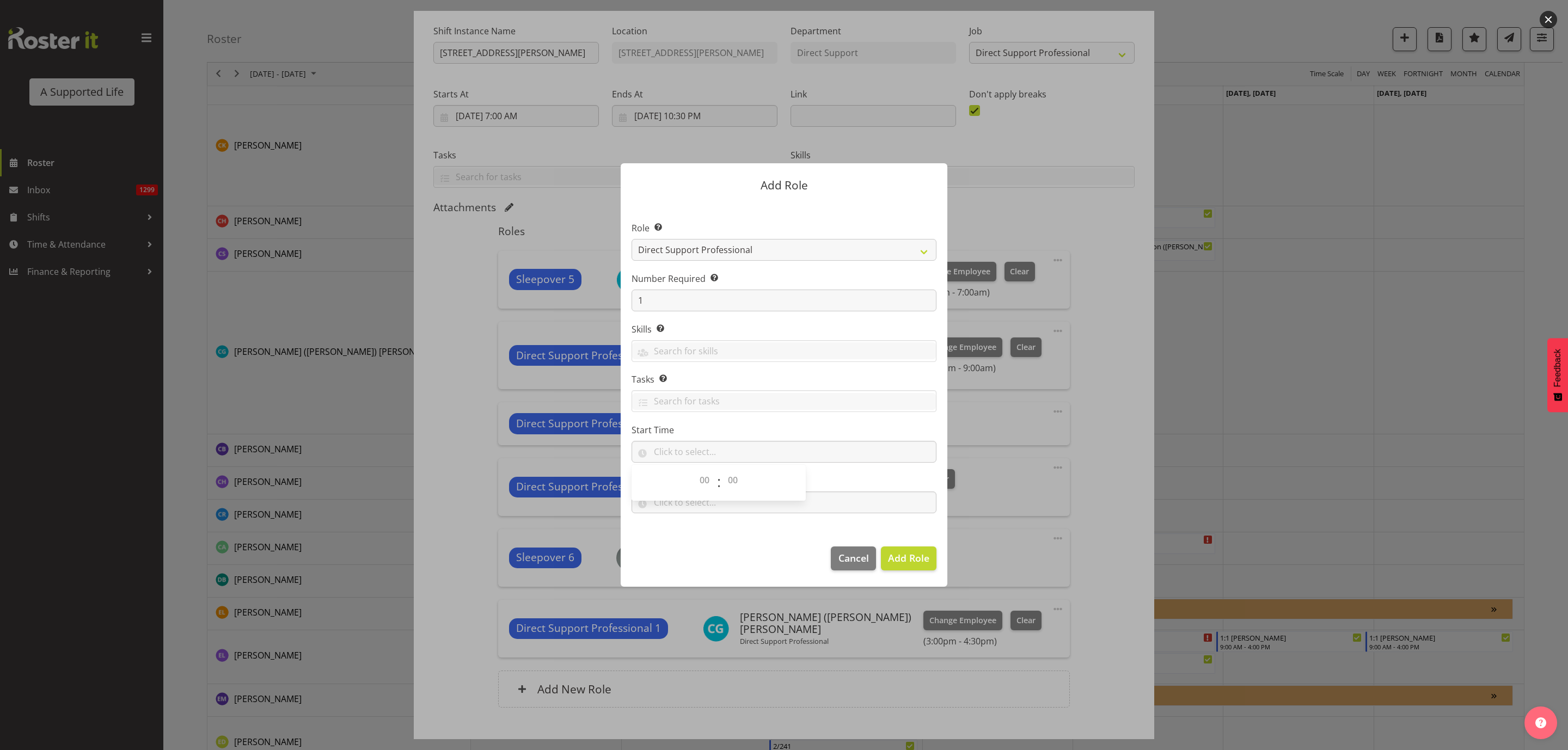
click at [1034, 214] on form "Add Role Role Select the role you wish to add to the shift. Accounts and Payrol…" at bounding box center [784, 375] width 523 height 477
click at [1032, 225] on form "Add Role Role Select the role you wish to add to the shift. Accounts and Payrol…" at bounding box center [784, 375] width 523 height 477
drag, startPoint x: 908, startPoint y: 202, endPoint x: 577, endPoint y: 258, distance: 335.7
click at [577, 258] on form "Add Role Role Select the role you wish to add to the shift. Accounts and Payrol…" at bounding box center [784, 375] width 523 height 477
click at [1117, 287] on div at bounding box center [784, 375] width 1568 height 750
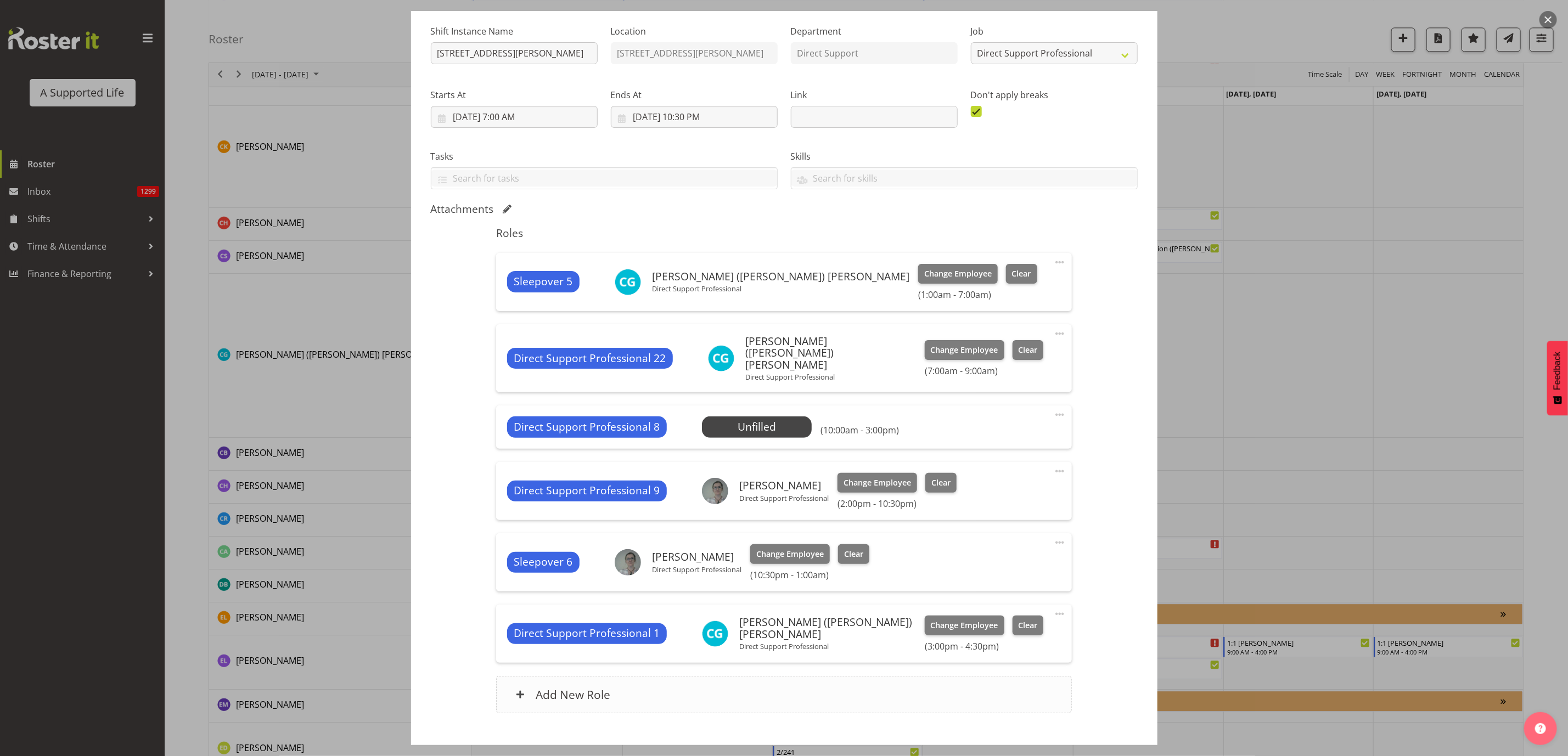
click at [788, 680] on div "Add New Role" at bounding box center [784, 695] width 576 height 37
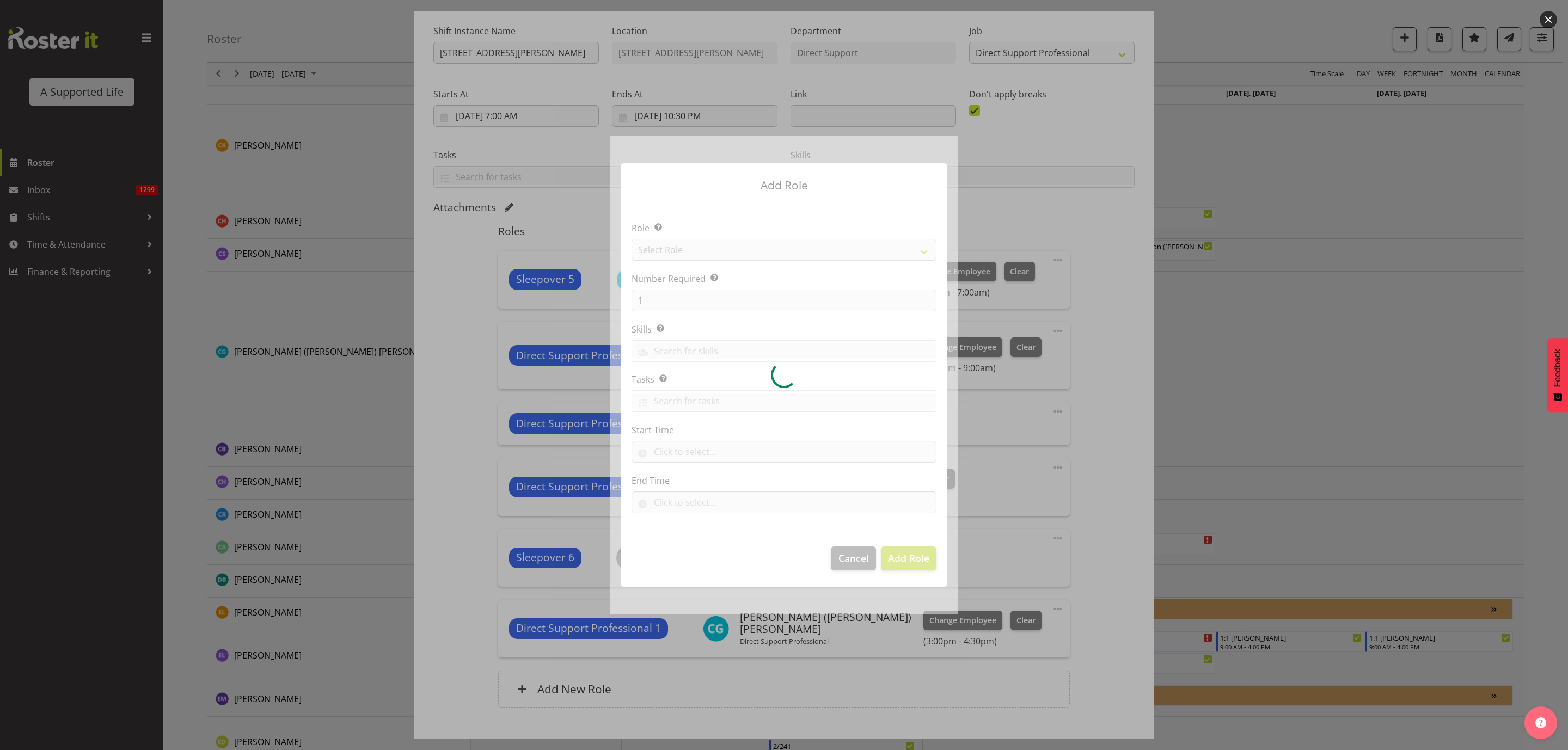
click at [726, 251] on div at bounding box center [784, 375] width 349 height 477
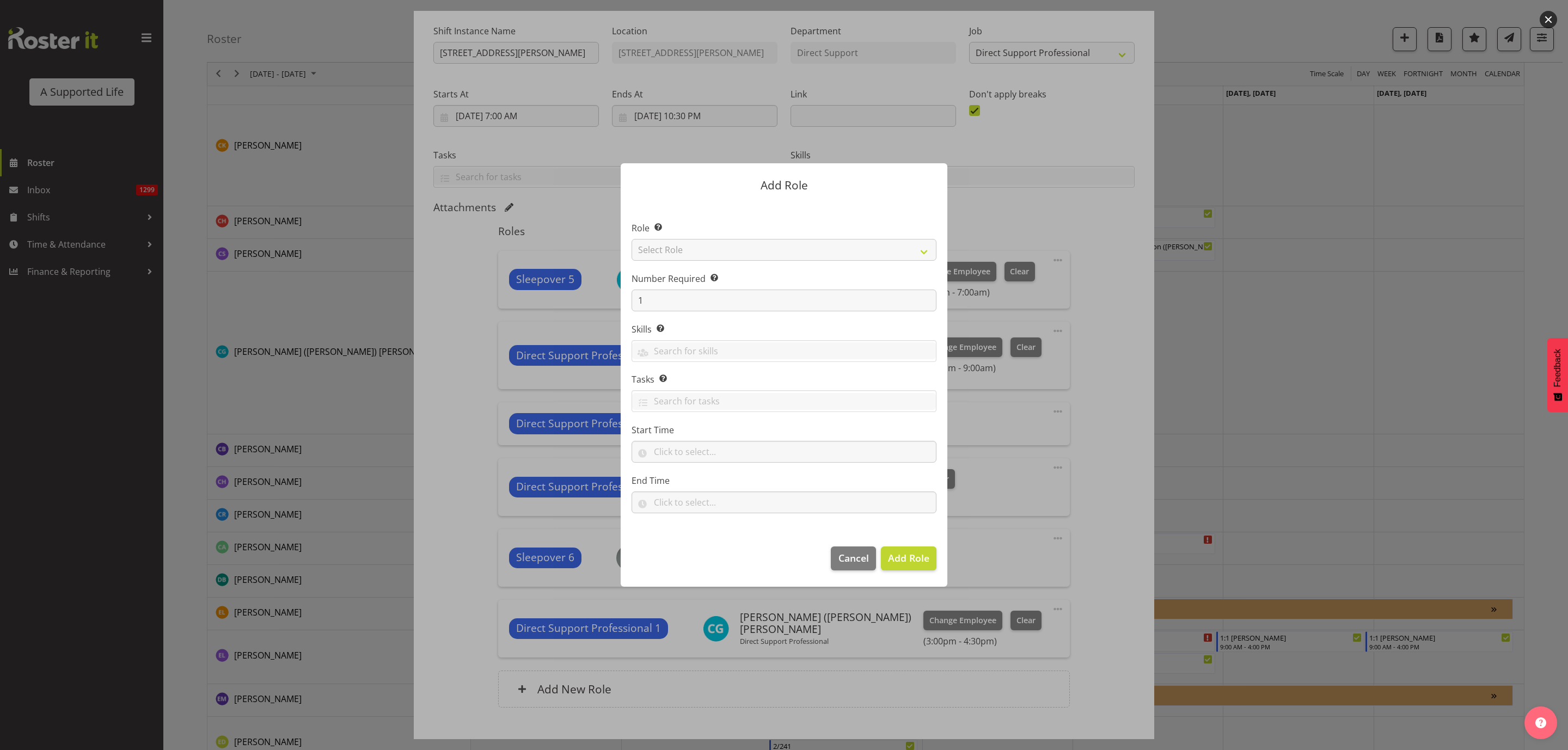
click at [728, 261] on section "Role Select the role you wish to add to the shift. Select Role Accounts and Pay…" at bounding box center [784, 368] width 327 height 333
click at [725, 250] on select "Select Role Accounts and Payroll Admin Support Aspirations & Support Facilitato…" at bounding box center [784, 250] width 305 height 22
select select "519"
click at [631, 239] on select "Select Role Accounts and Payroll Admin Support Aspirations & Support Facilitato…" at bounding box center [784, 250] width 305 height 22
click at [674, 453] on input "text" at bounding box center [784, 452] width 305 height 22
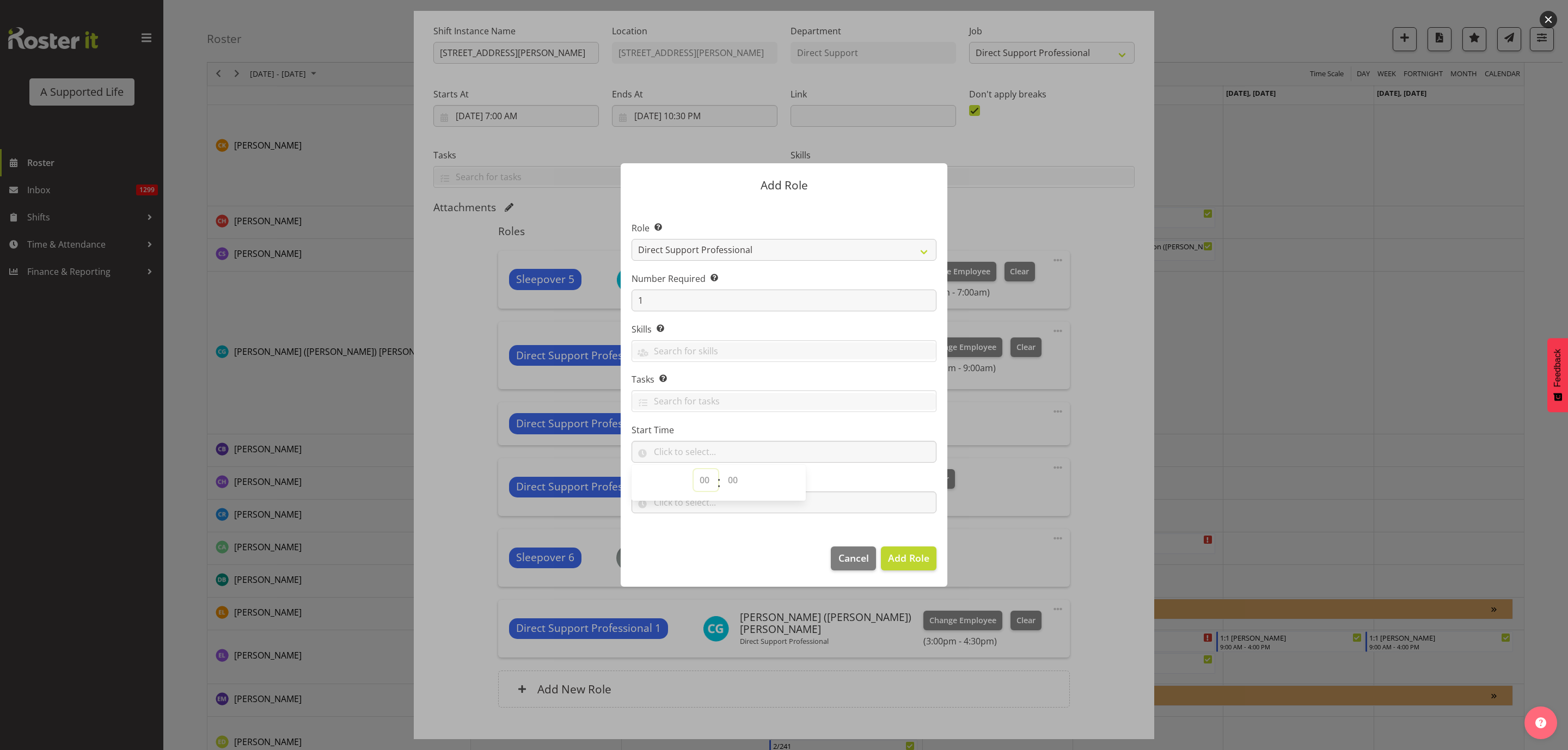
click at [706, 476] on select "00 00 01 02 03 04 05 06 07 08 09 10 11 12 13 14 15 16 17 18 19 20 21 22 23" at bounding box center [705, 480] width 24 height 22
select select "9"
click at [693, 470] on select "00 00 01 02 03 04 05 06 07 08 09 10 11 12 13 14 15 16 17 18 19 20 21 22 23" at bounding box center [705, 480] width 24 height 22
drag, startPoint x: 729, startPoint y: 483, endPoint x: 730, endPoint y: 474, distance: 9.1
click at [729, 483] on select "00 00 01 02 03 04 05 06 07 08 09 10 11 12 13 14 15 16 17 18 19 20 21 22 23 24 2…" at bounding box center [734, 480] width 24 height 22
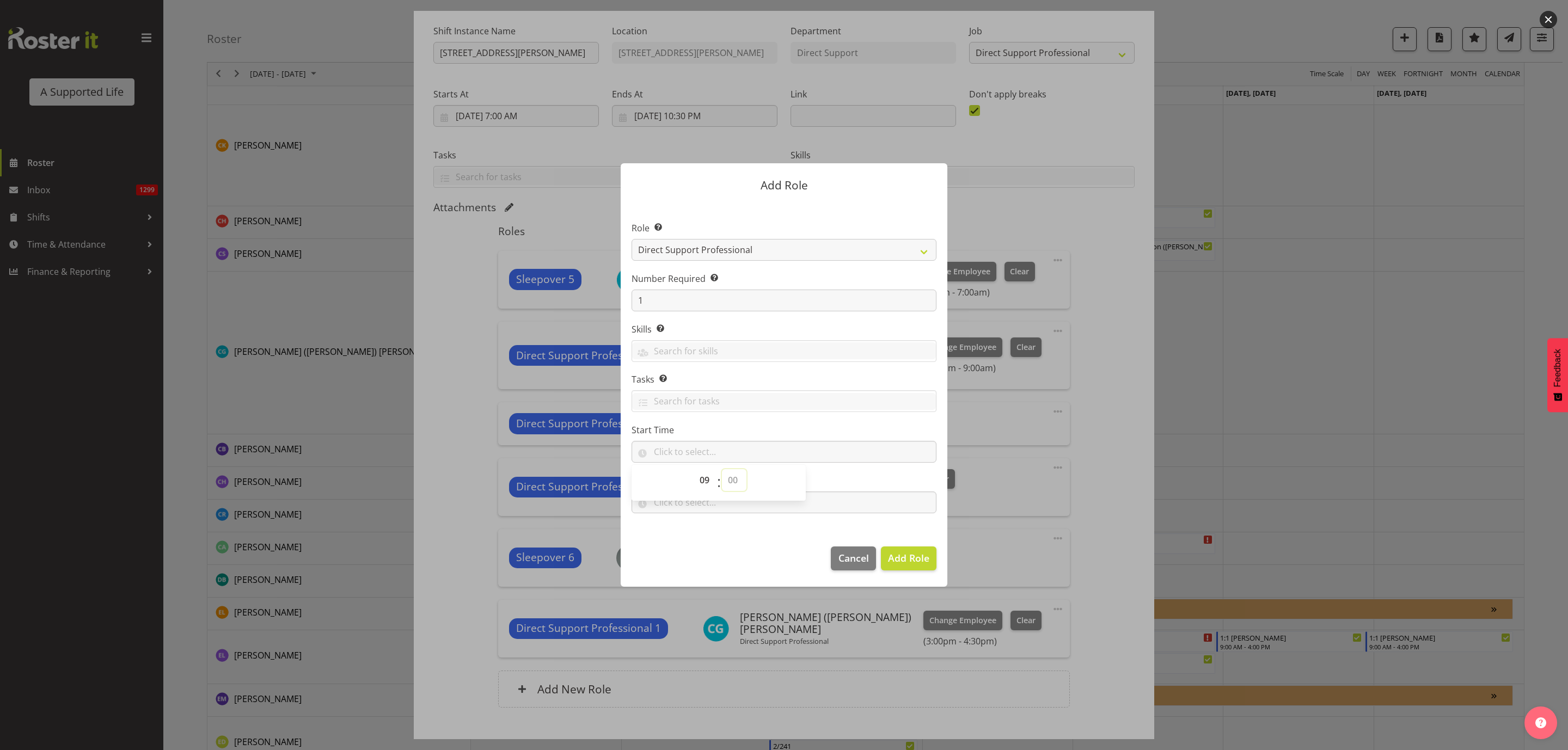
select select "0"
click at [722, 470] on select "00 00 01 02 03 04 05 06 07 08 09 10 11 12 13 14 15 16 17 18 19 20 21 22 23 24 2…" at bounding box center [734, 480] width 24 height 22
type input "09:00"
click at [830, 495] on input "text" at bounding box center [784, 502] width 305 height 22
drag, startPoint x: 702, startPoint y: 532, endPoint x: 711, endPoint y: 520, distance: 15.0
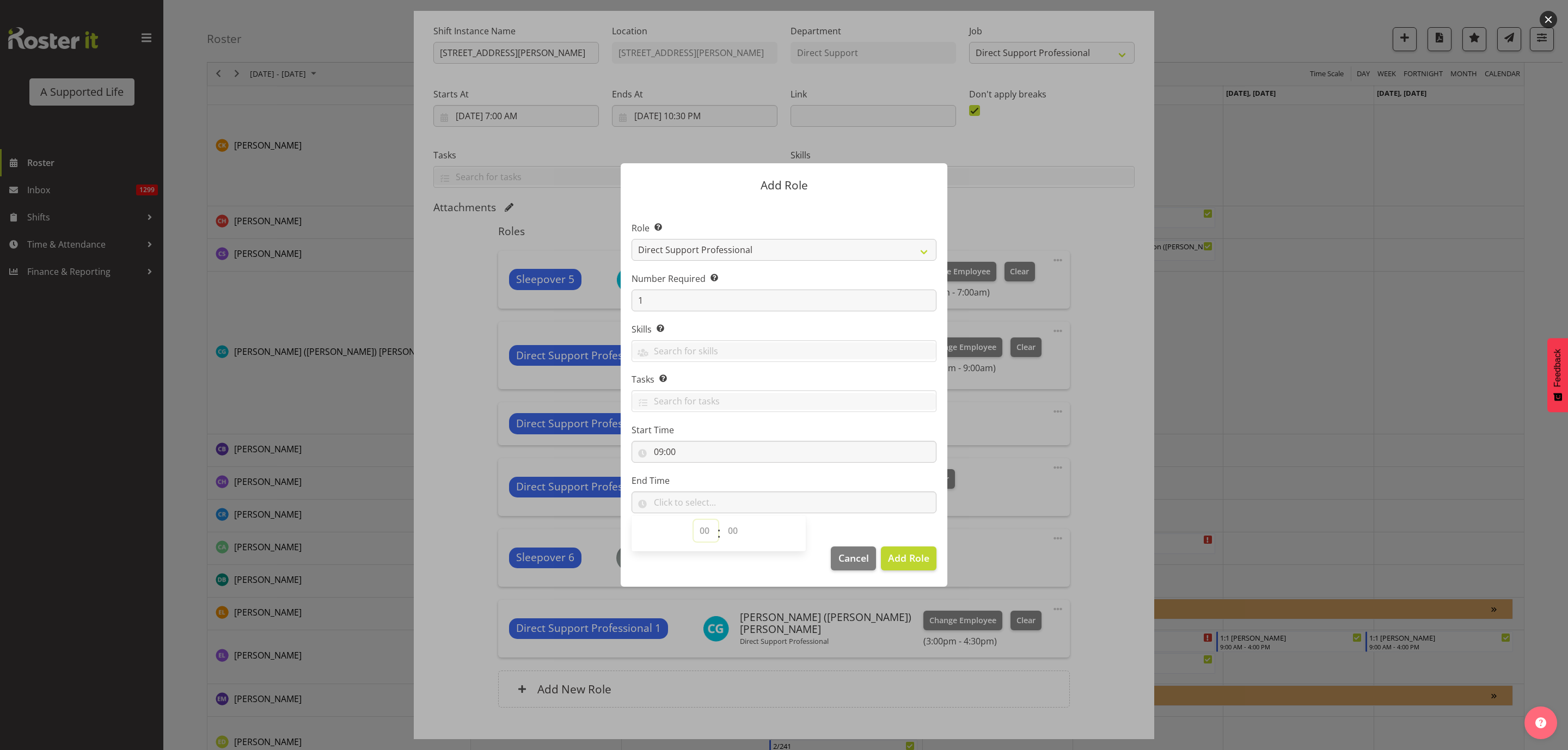
click at [702, 532] on select "00 00 01 02 03 04 05 06 07 08 09 10 11 12 13 14 15 16 17 18 19 20 21 22 23" at bounding box center [705, 530] width 24 height 22
select select "10"
click at [693, 520] on select "00 00 01 02 03 04 05 06 07 08 09 10 11 12 13 14 15 16 17 18 19 20 21 22 23" at bounding box center [705, 530] width 24 height 22
drag, startPoint x: 734, startPoint y: 536, endPoint x: 738, endPoint y: 528, distance: 8.9
click at [734, 536] on select "00 00 01 02 03 04 05 06 07 08 09 10 11 12 13 14 15 16 17 18 19 20 21 22 23 24 2…" at bounding box center [734, 530] width 24 height 22
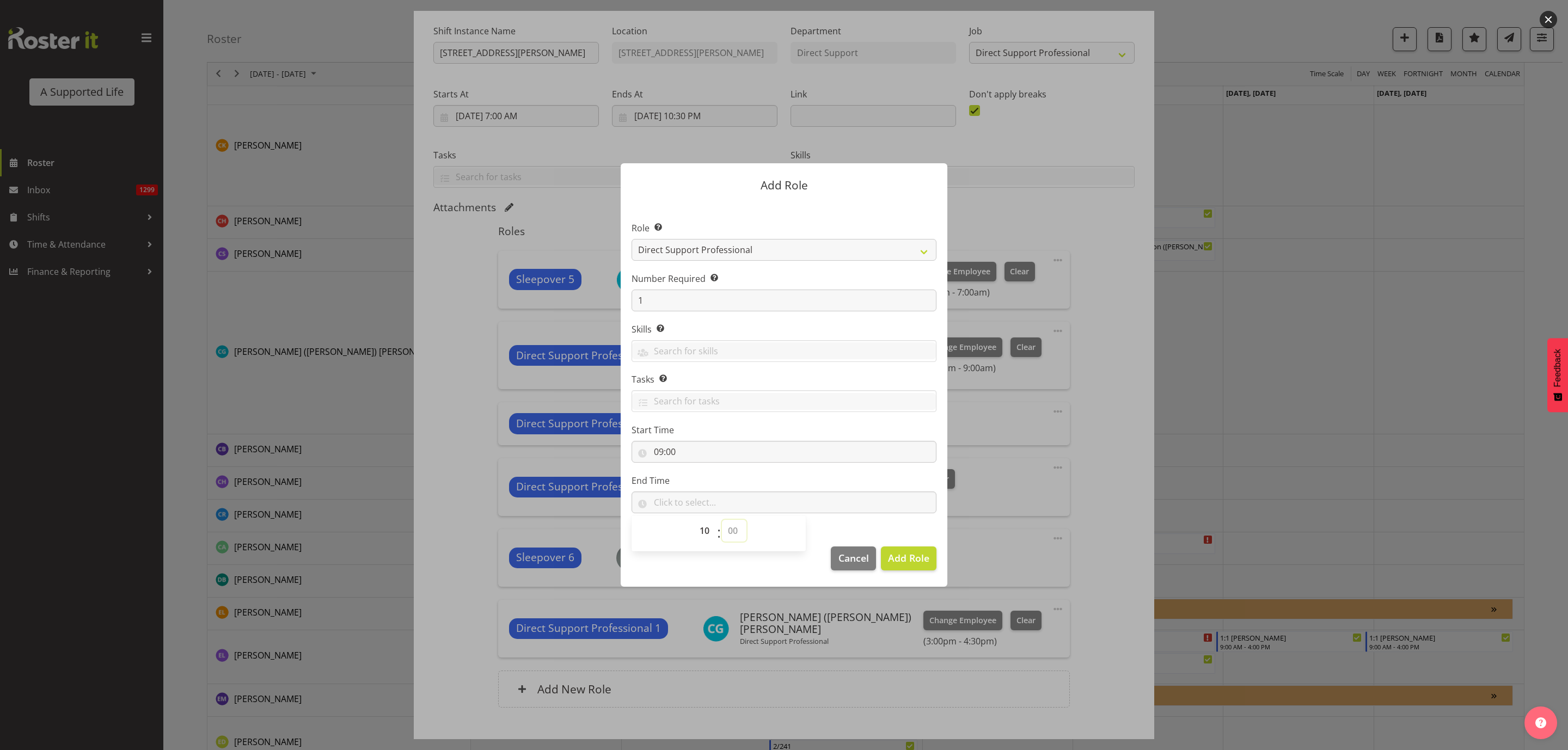
select select "0"
click at [722, 520] on select "00 00 01 02 03 04 05 06 07 08 09 10 11 12 13 14 15 16 17 18 19 20 21 22 23 24 2…" at bounding box center [734, 530] width 24 height 22
type input "10:00"
drag, startPoint x: 905, startPoint y: 549, endPoint x: 893, endPoint y: 577, distance: 30.5
click at [905, 551] on button "Add Role" at bounding box center [908, 559] width 56 height 24
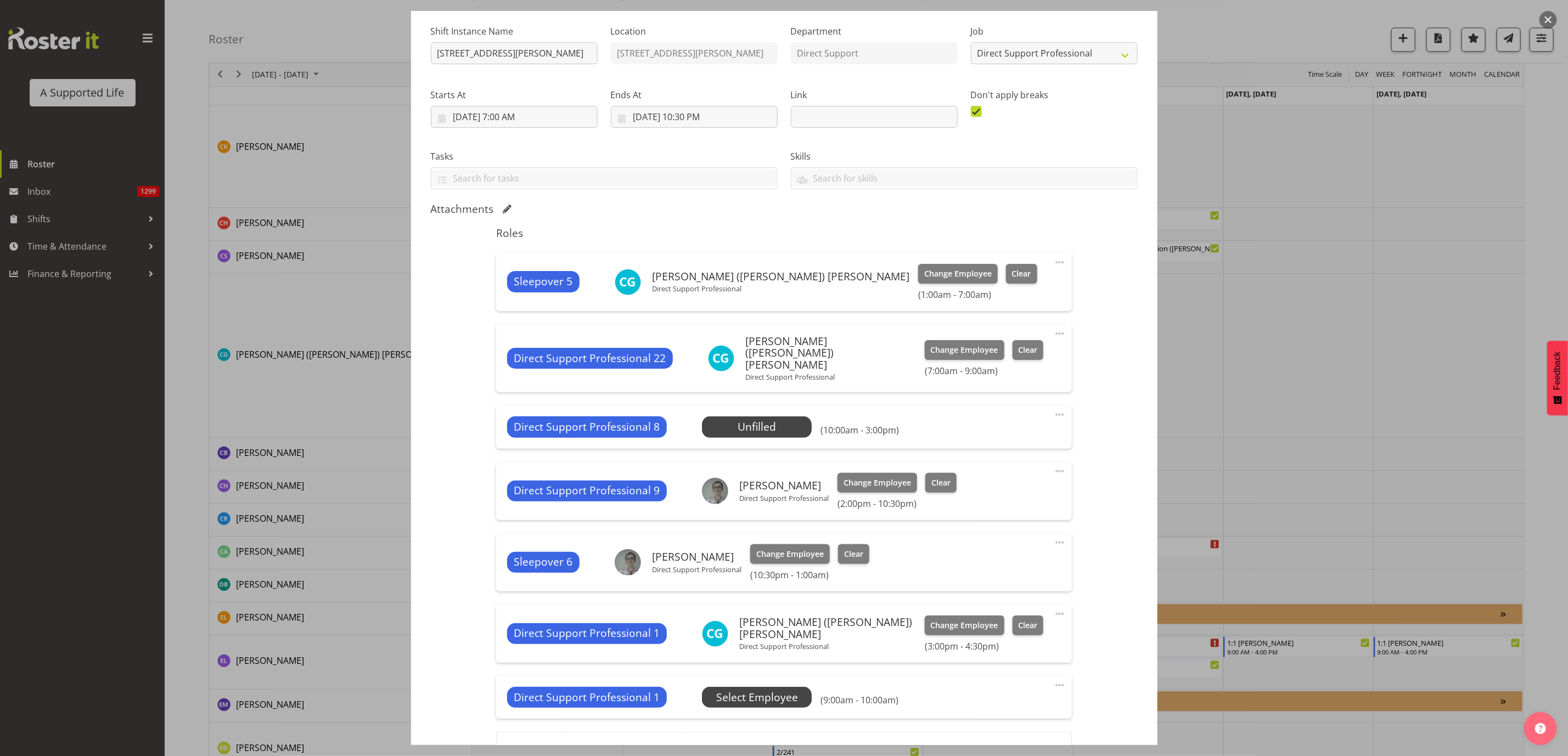
click at [0, 0] on span "Select Employee" at bounding box center [0, 0] width 0 height 0
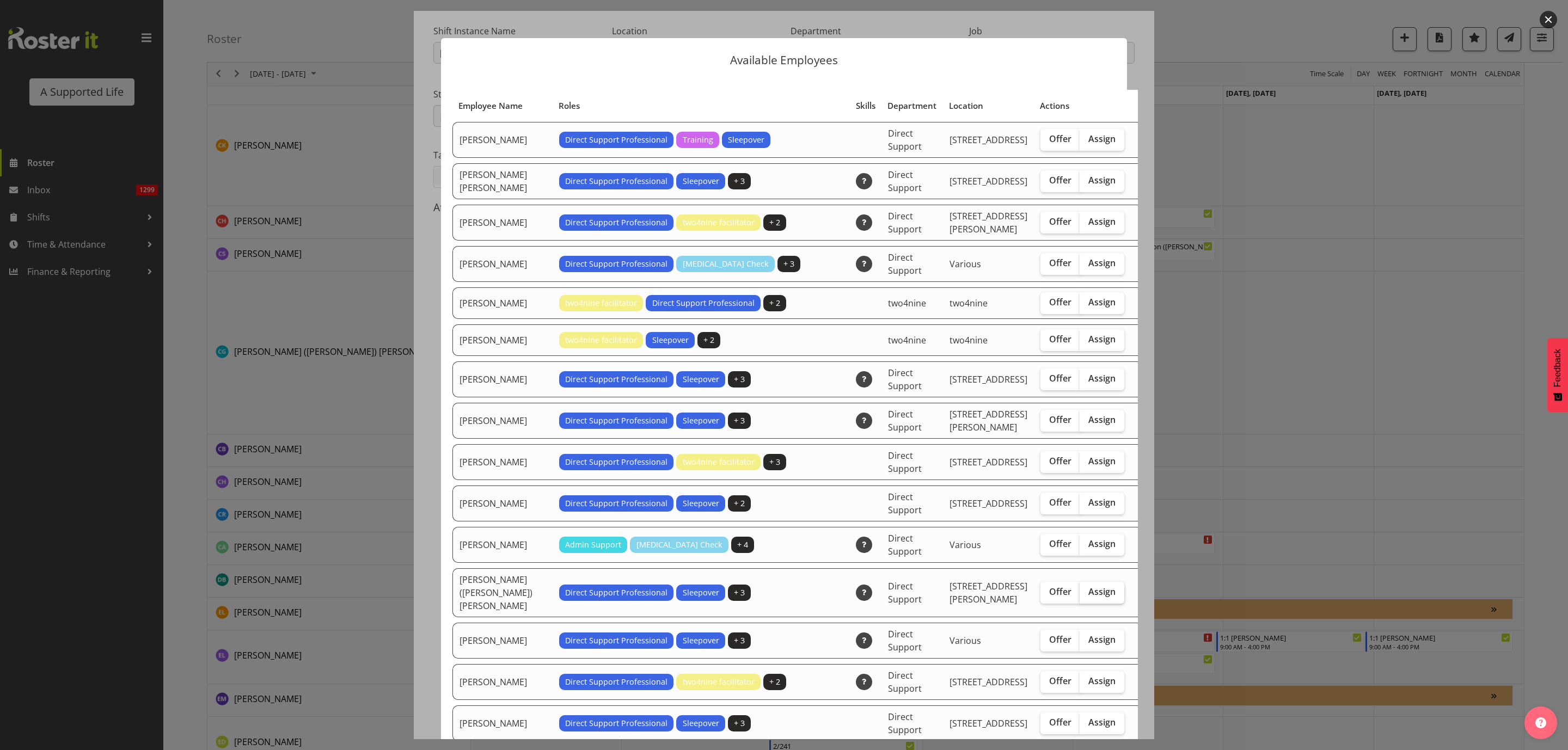
click at [1089, 586] on span "Assign" at bounding box center [1102, 591] width 27 height 11
click at [1080, 589] on input "Assign" at bounding box center [1083, 592] width 7 height 7
checkbox input "true"
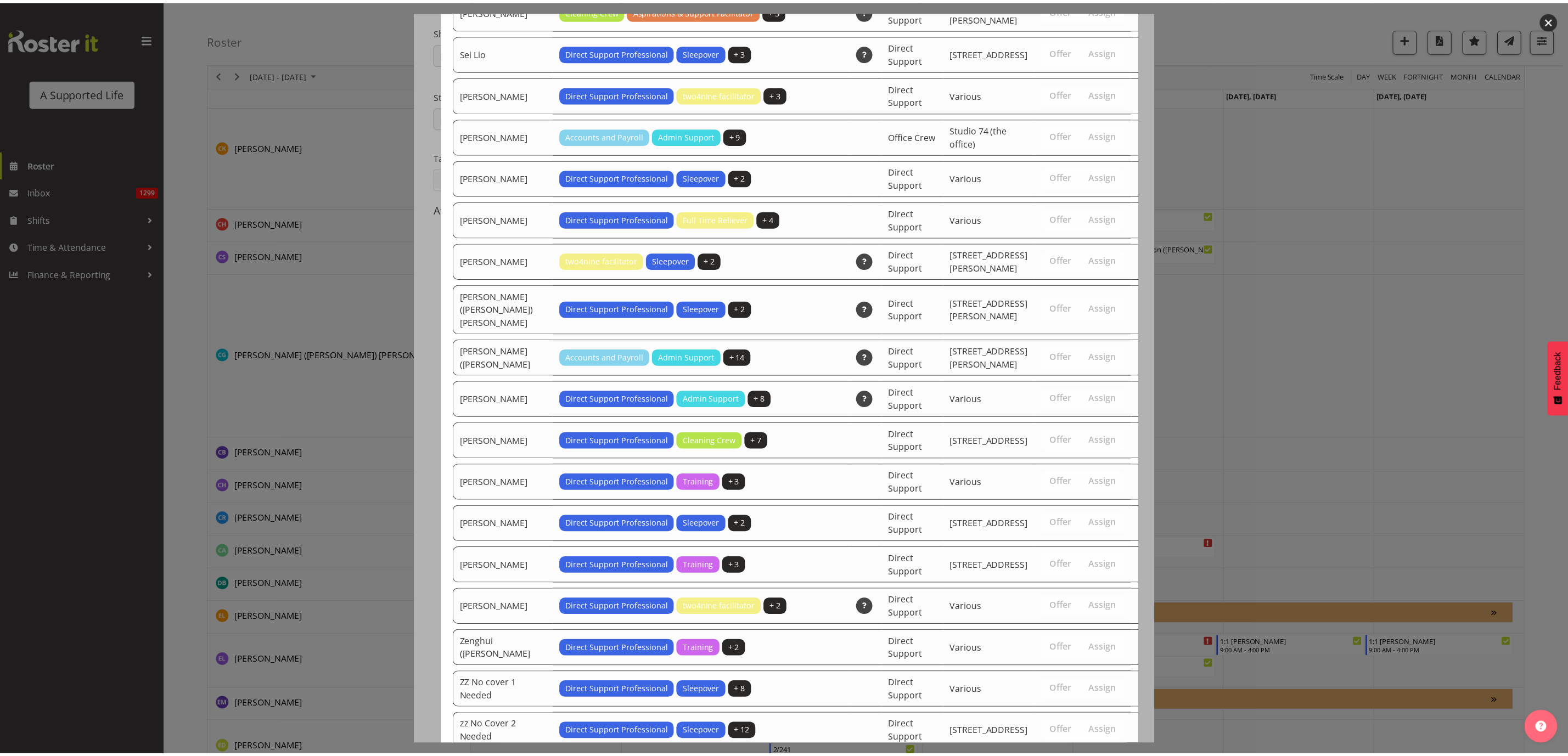
scroll to position [2215, 0]
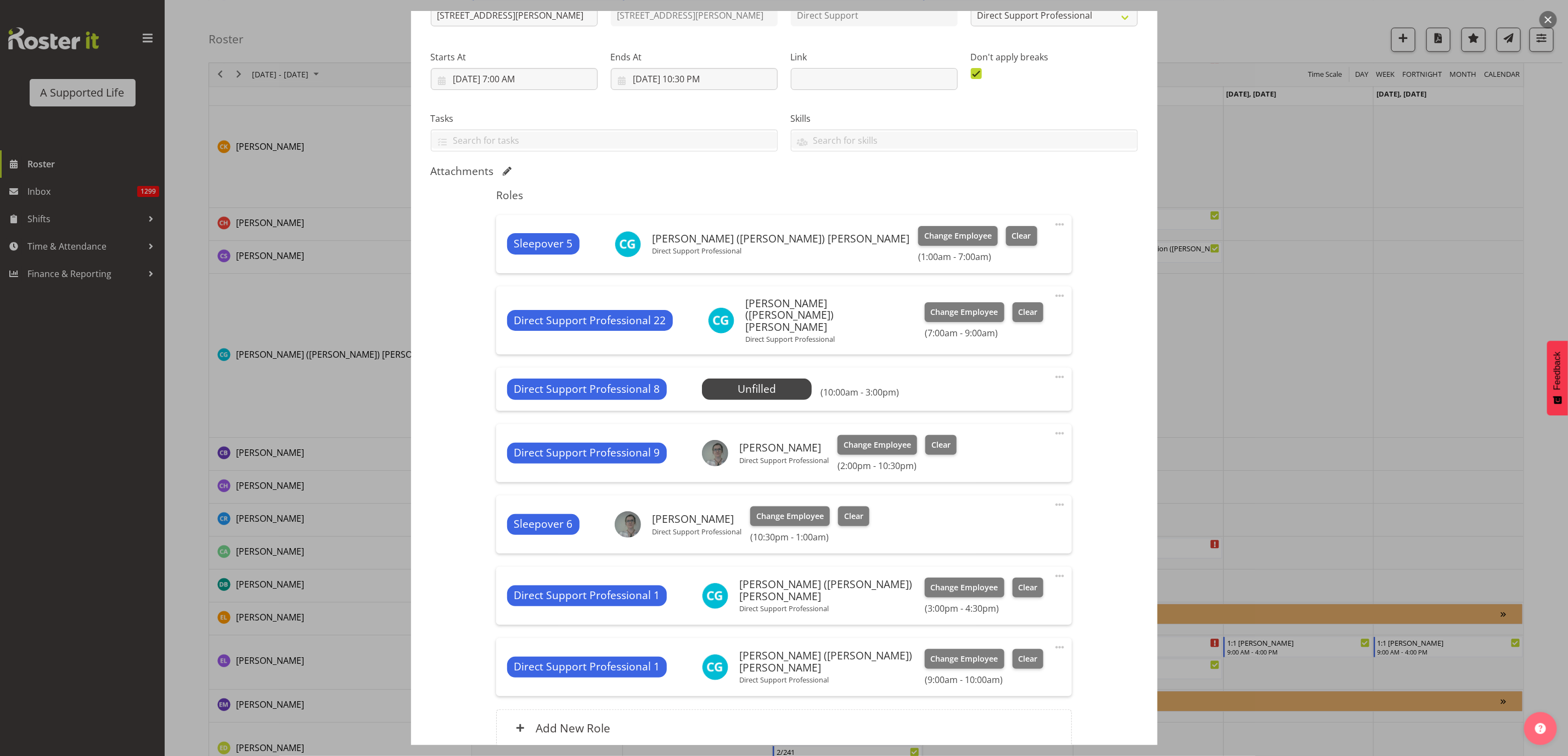
scroll to position [231, 0]
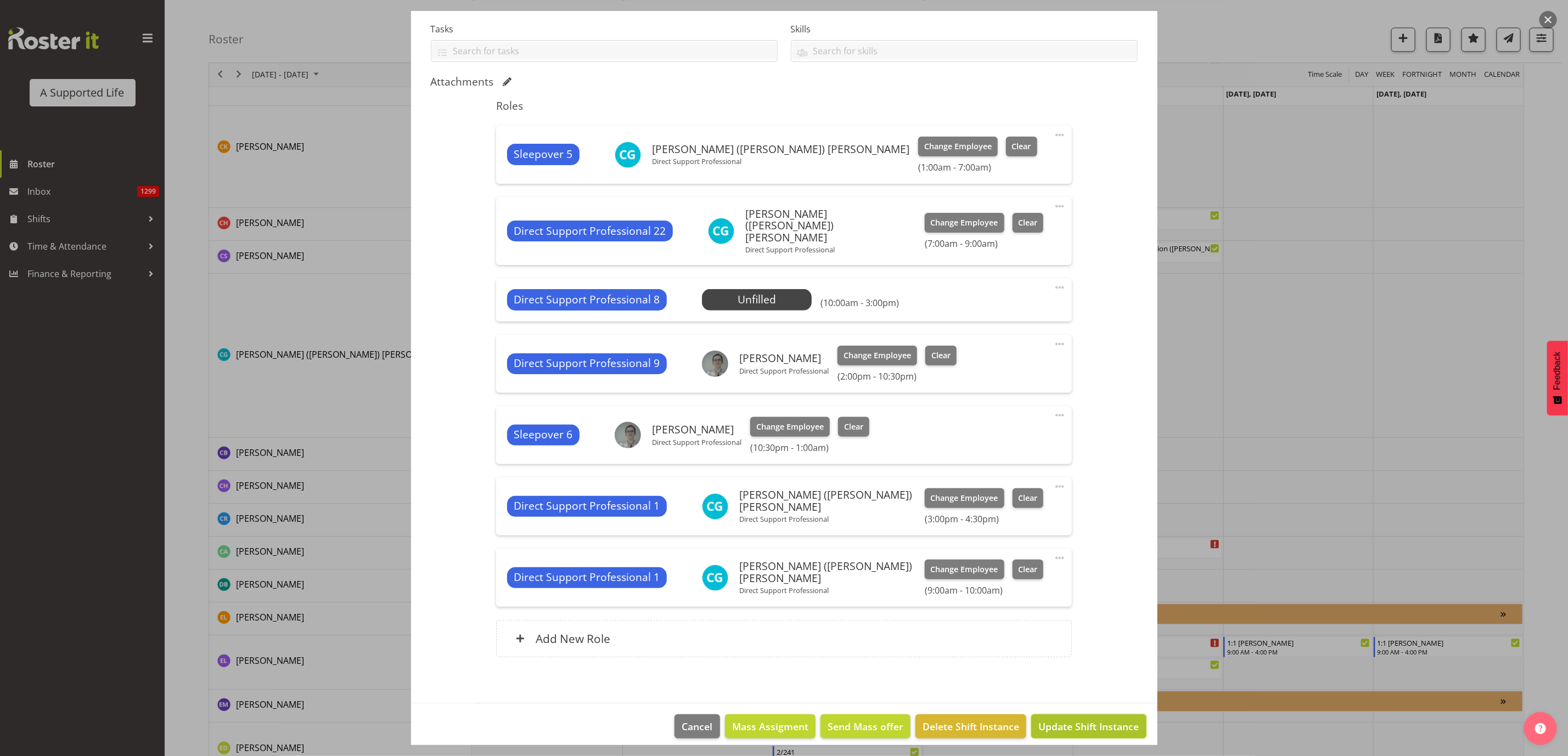
click at [1056, 721] on span "Update Shift Instance" at bounding box center [1088, 726] width 100 height 14
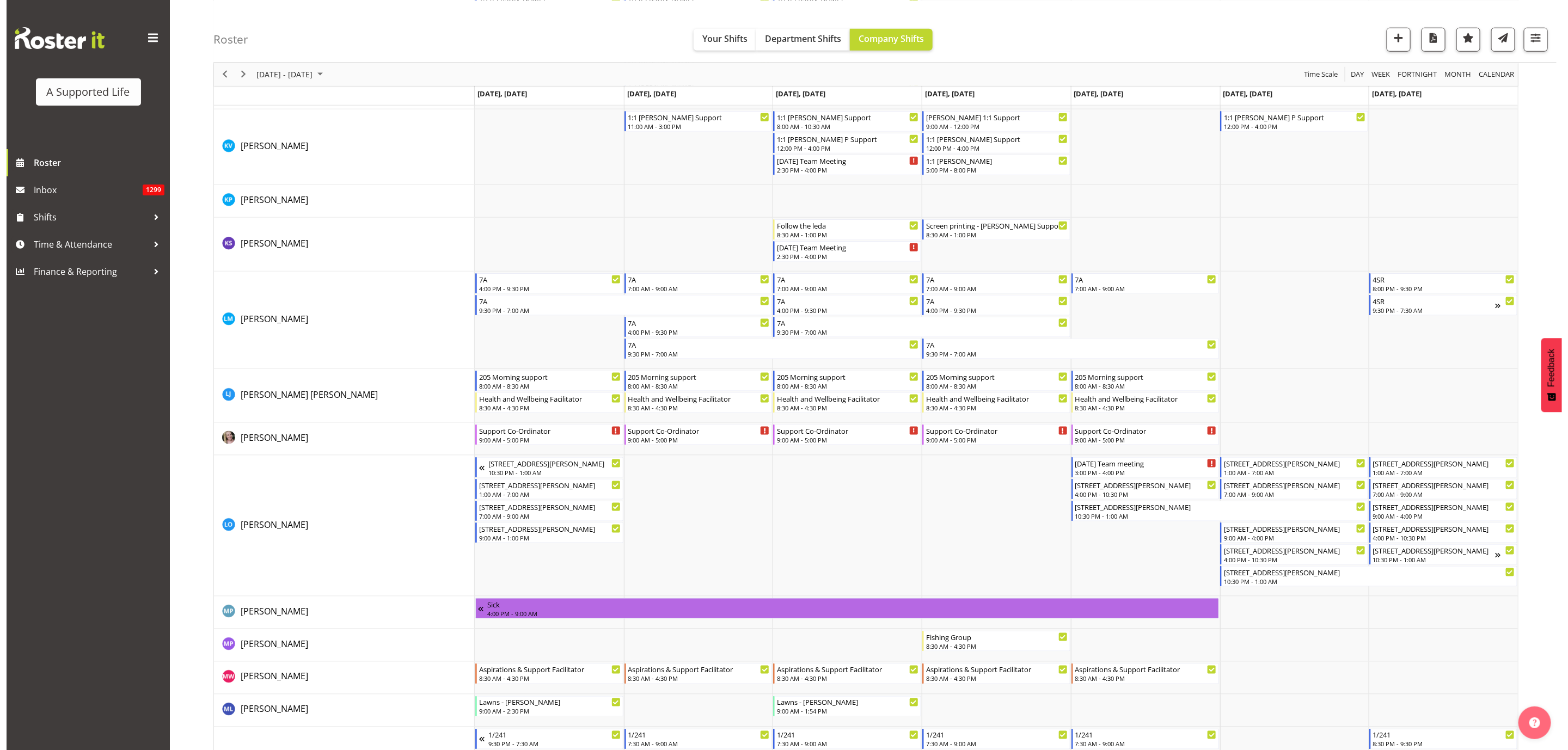
scroll to position [3429, 0]
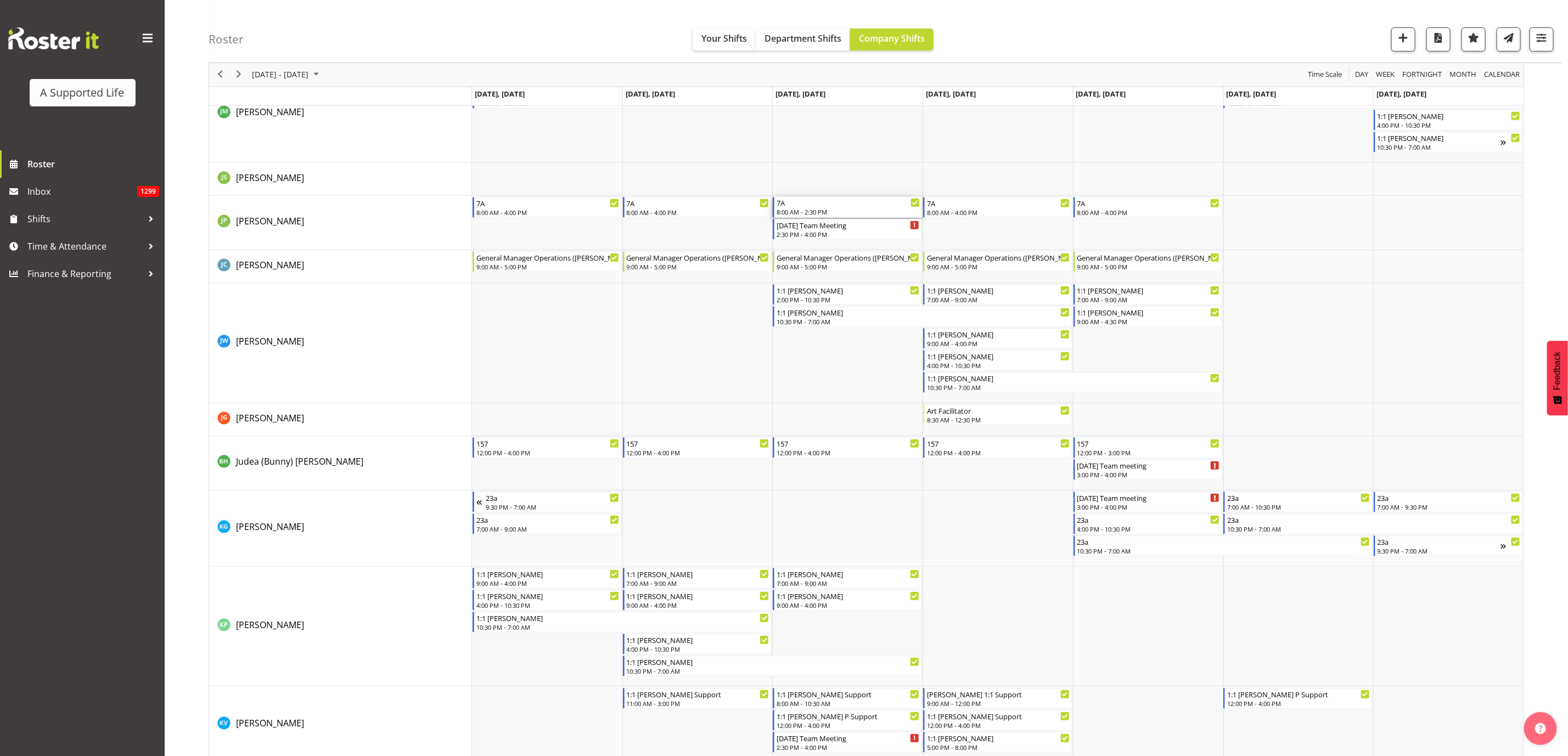
click at [852, 208] on div "7A 8:00 AM - 2:30 PM" at bounding box center [848, 207] width 144 height 21
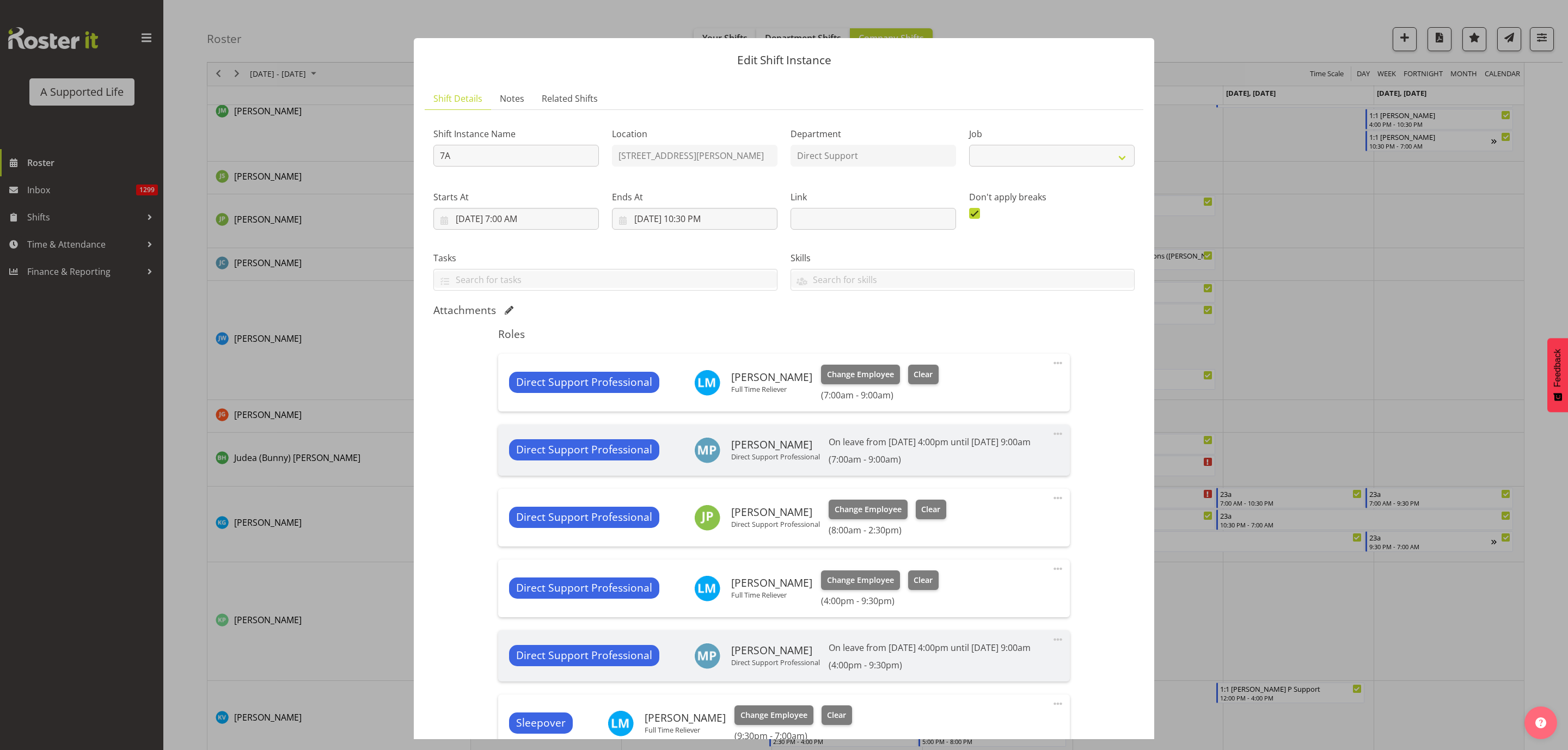
select select "4112"
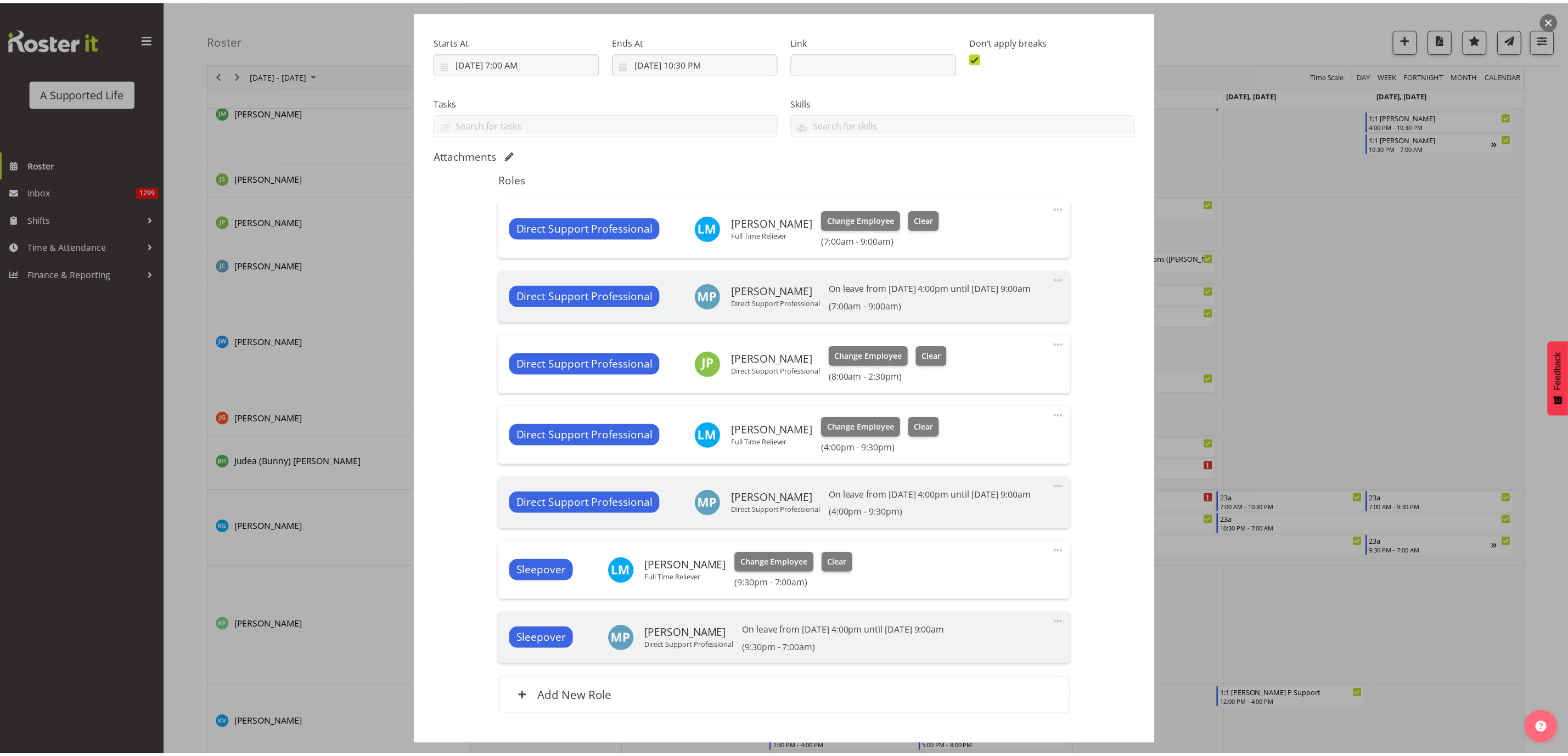
scroll to position [165, 0]
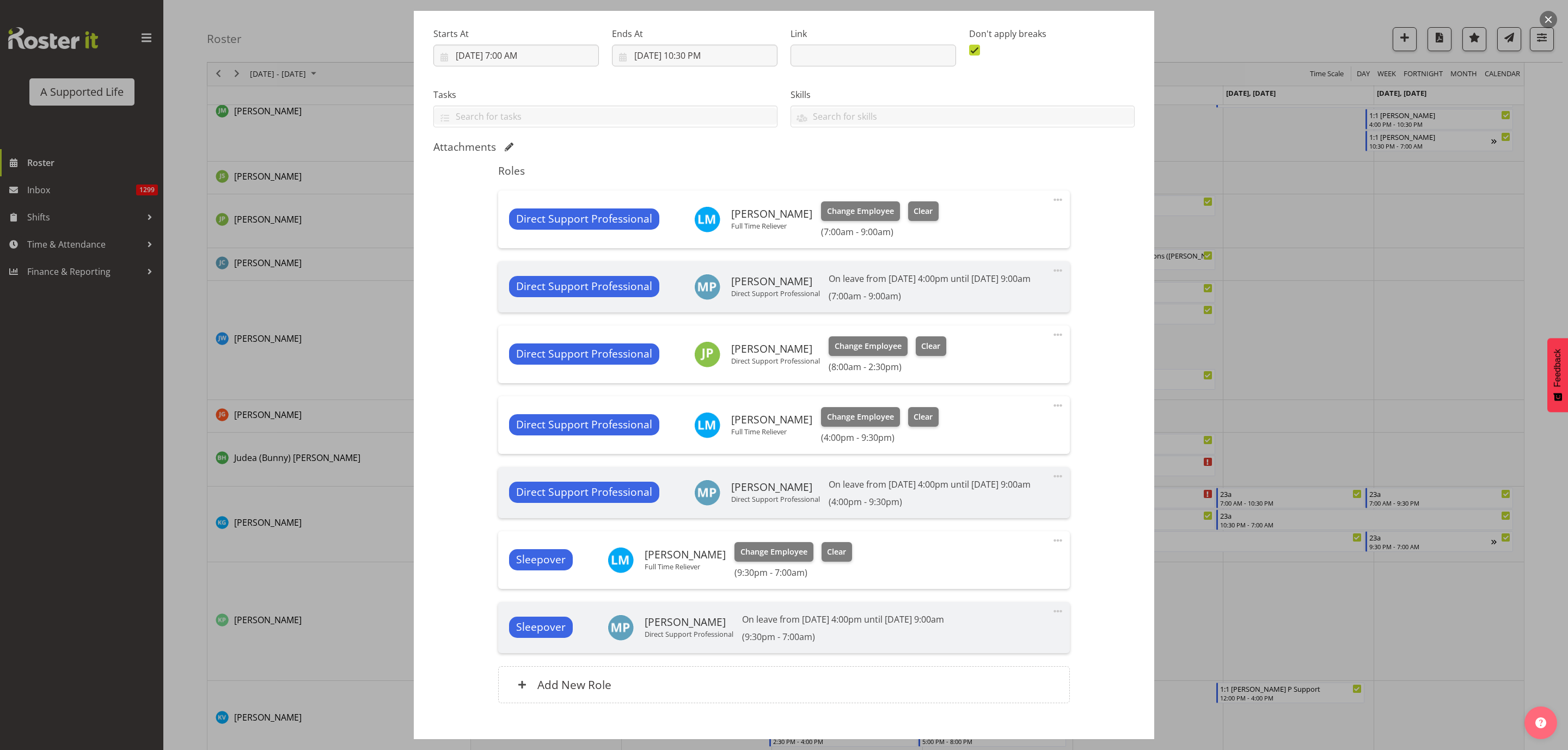
click at [1052, 341] on span at bounding box center [1058, 334] width 13 height 13
click at [989, 368] on link "Edit" at bounding box center [1012, 359] width 105 height 20
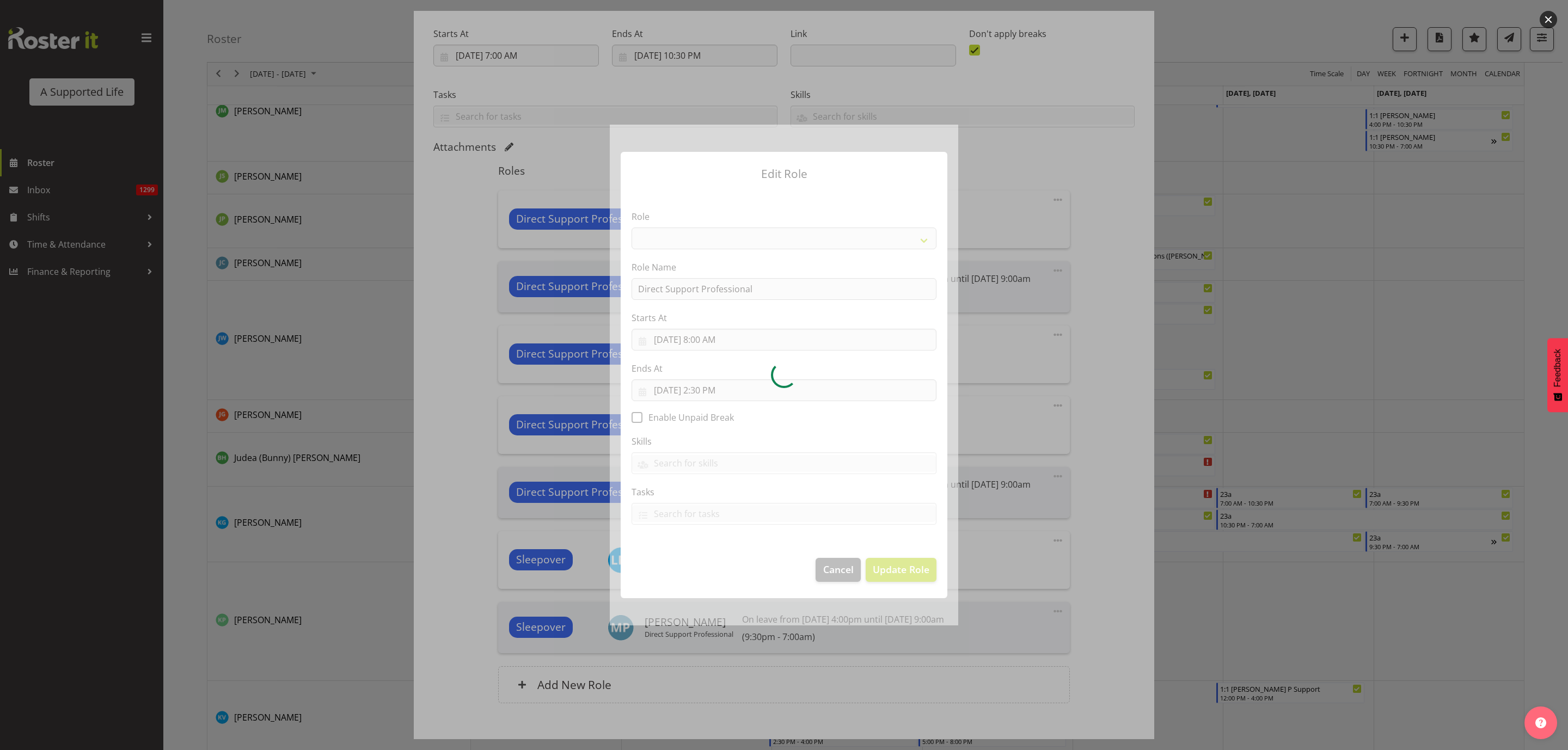
select select "519"
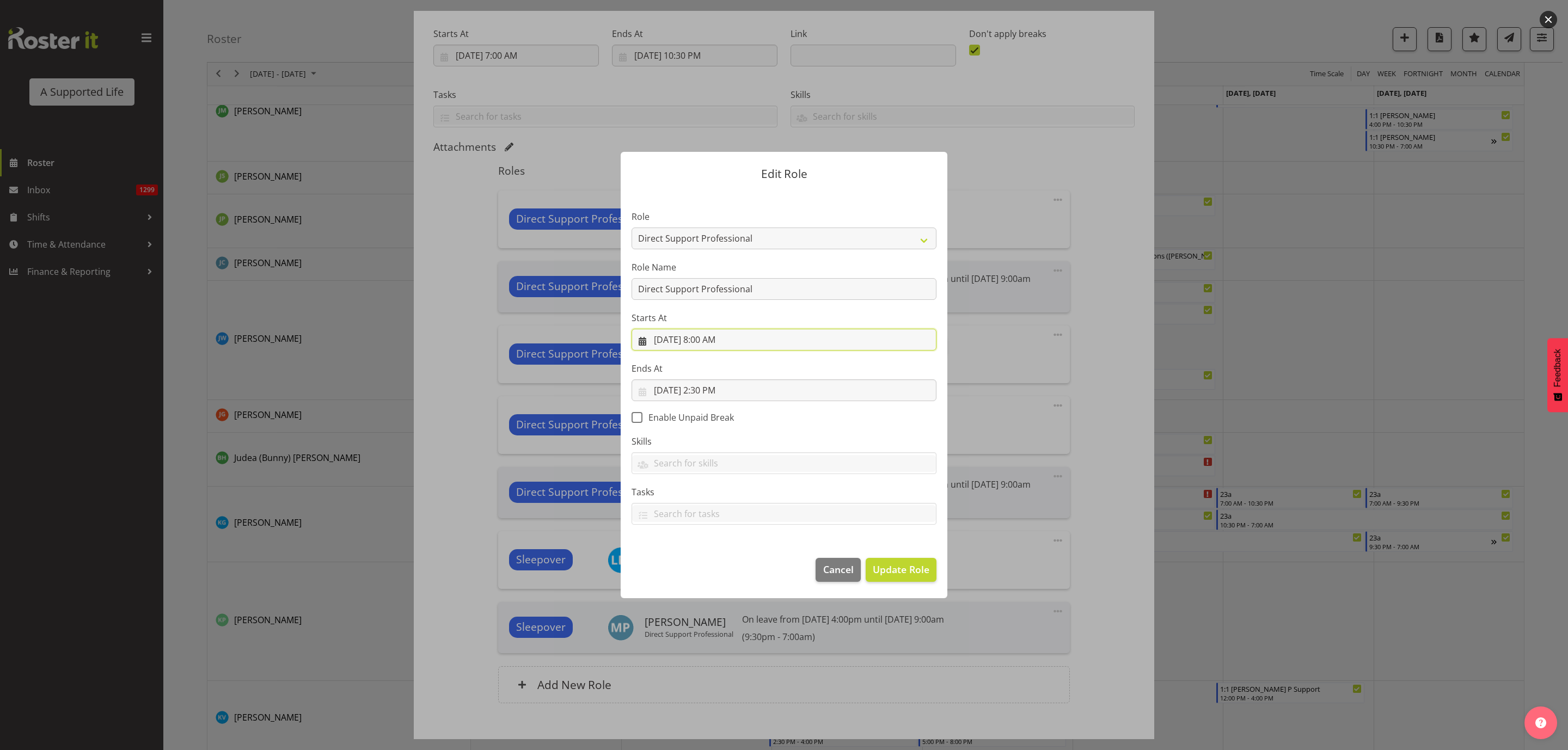
click at [716, 338] on input "8/27/2025, 8:00 AM" at bounding box center [784, 340] width 305 height 22
drag, startPoint x: 711, startPoint y: 568, endPoint x: 718, endPoint y: 560, distance: 10.6
click at [711, 568] on select "00 01 02 03 04 05 06 07 08 09 10 11 12 13 14 15 16 17 18 19 20 21 22 23" at bounding box center [718, 571] width 24 height 22
select select "10"
click at [706, 560] on select "00 01 02 03 04 05 06 07 08 09 10 11 12 13 14 15 16 17 18 19 20 21 22 23" at bounding box center [718, 571] width 24 height 22
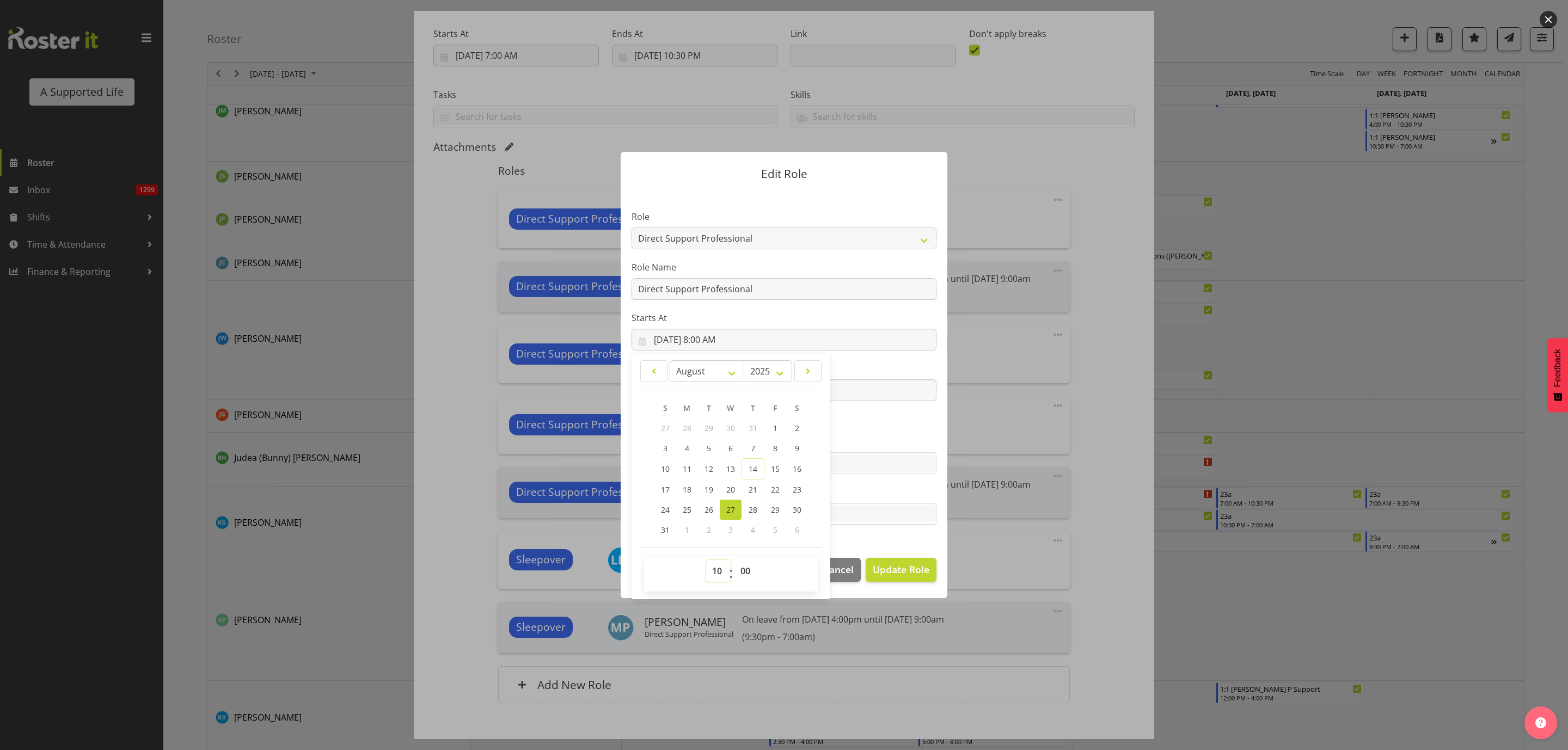
type input "8/27/2025, 10:00 AM"
click at [900, 574] on span "Update Role" at bounding box center [901, 569] width 57 height 14
select select
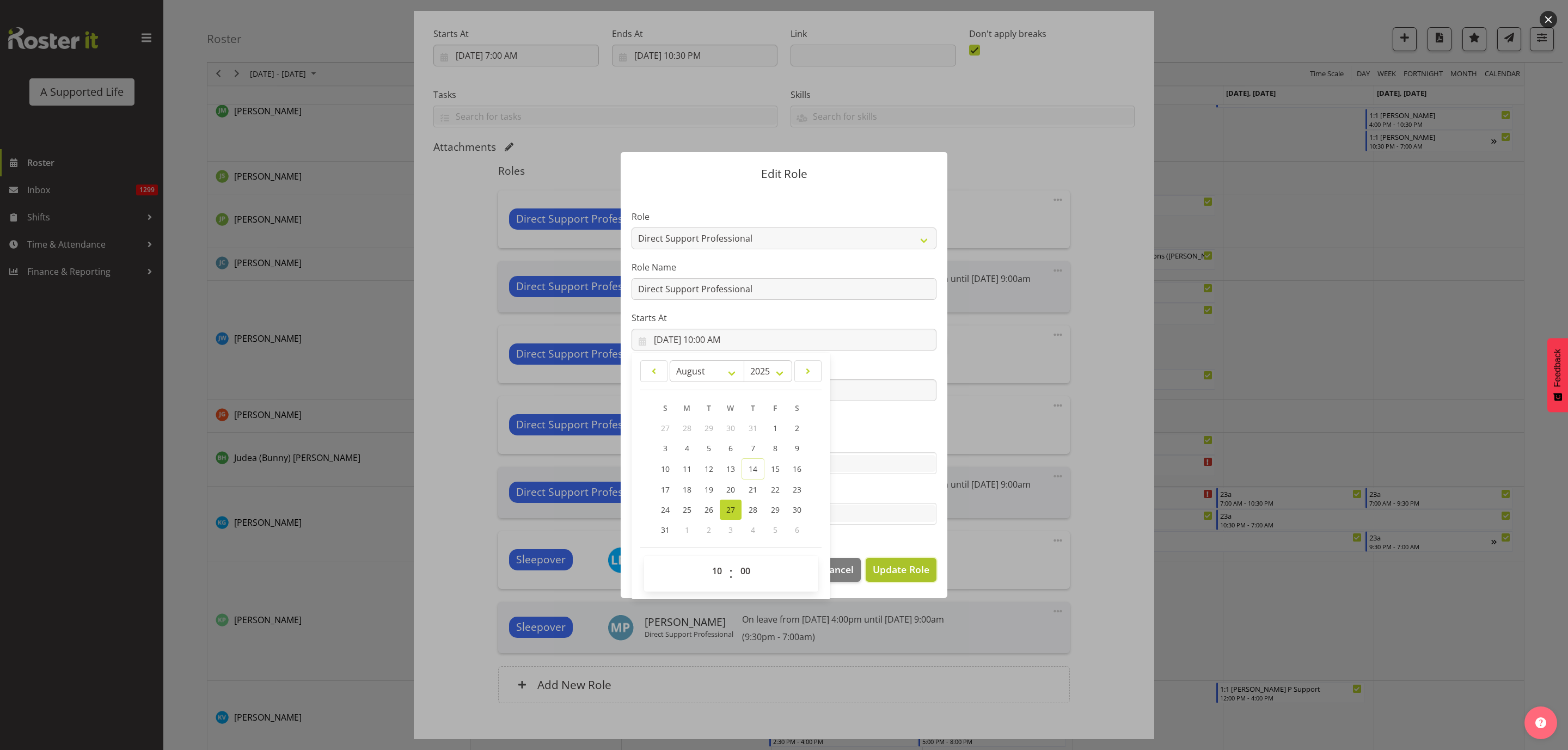
select select
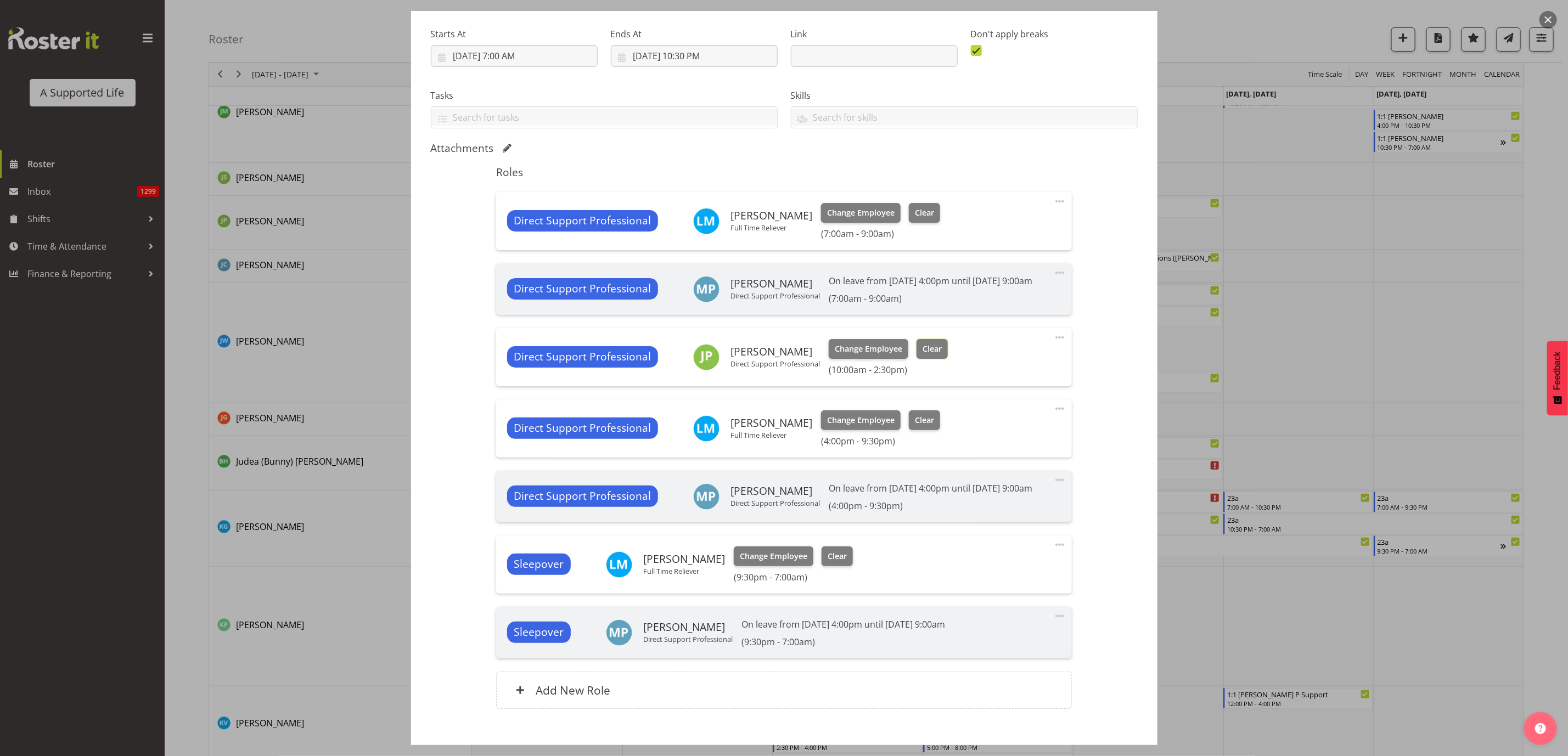
drag, startPoint x: 924, startPoint y: 364, endPoint x: 929, endPoint y: 367, distance: 5.8
click at [924, 355] on span "Clear" at bounding box center [932, 349] width 19 height 12
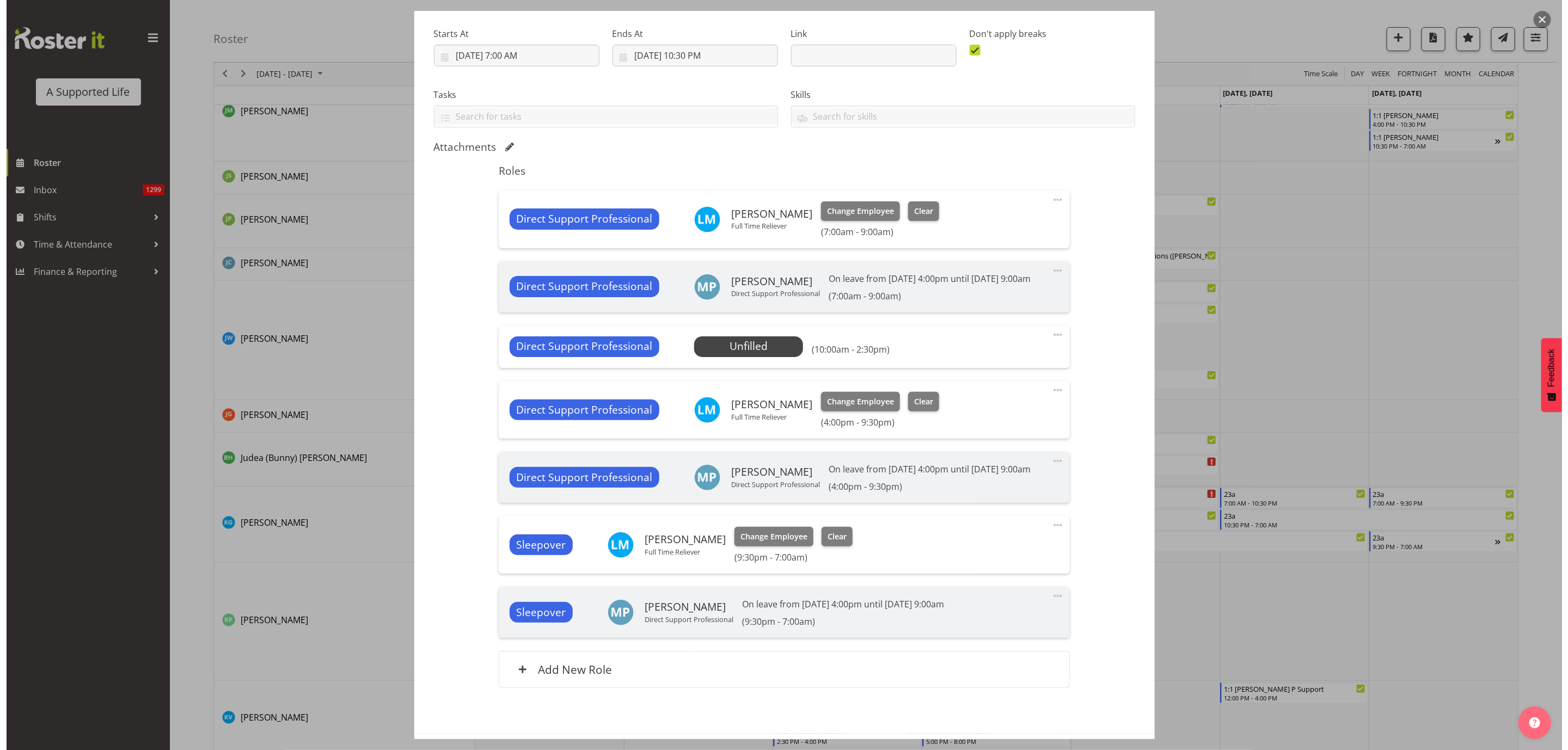
scroll to position [236, 0]
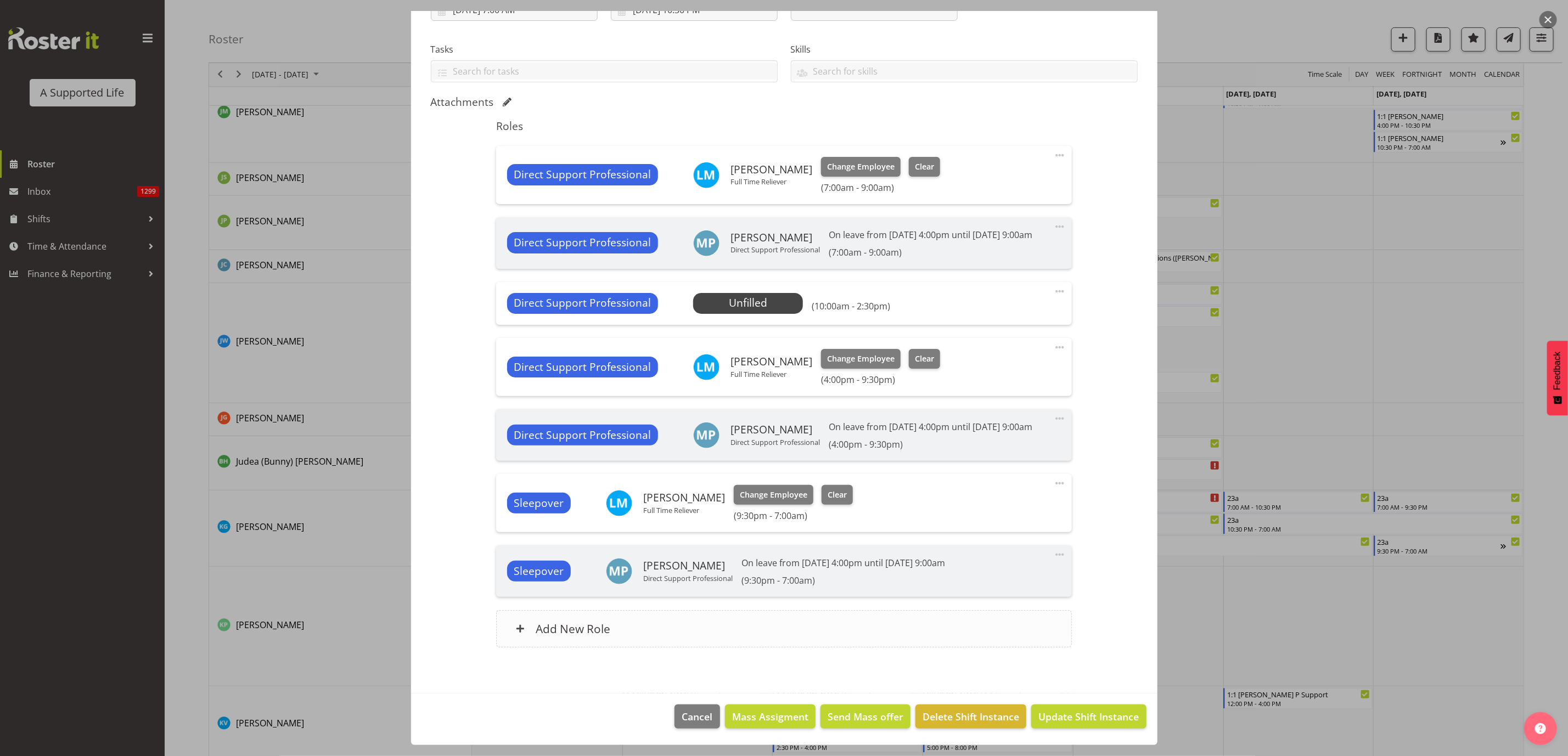
click at [751, 626] on div "Add New Role" at bounding box center [784, 629] width 576 height 37
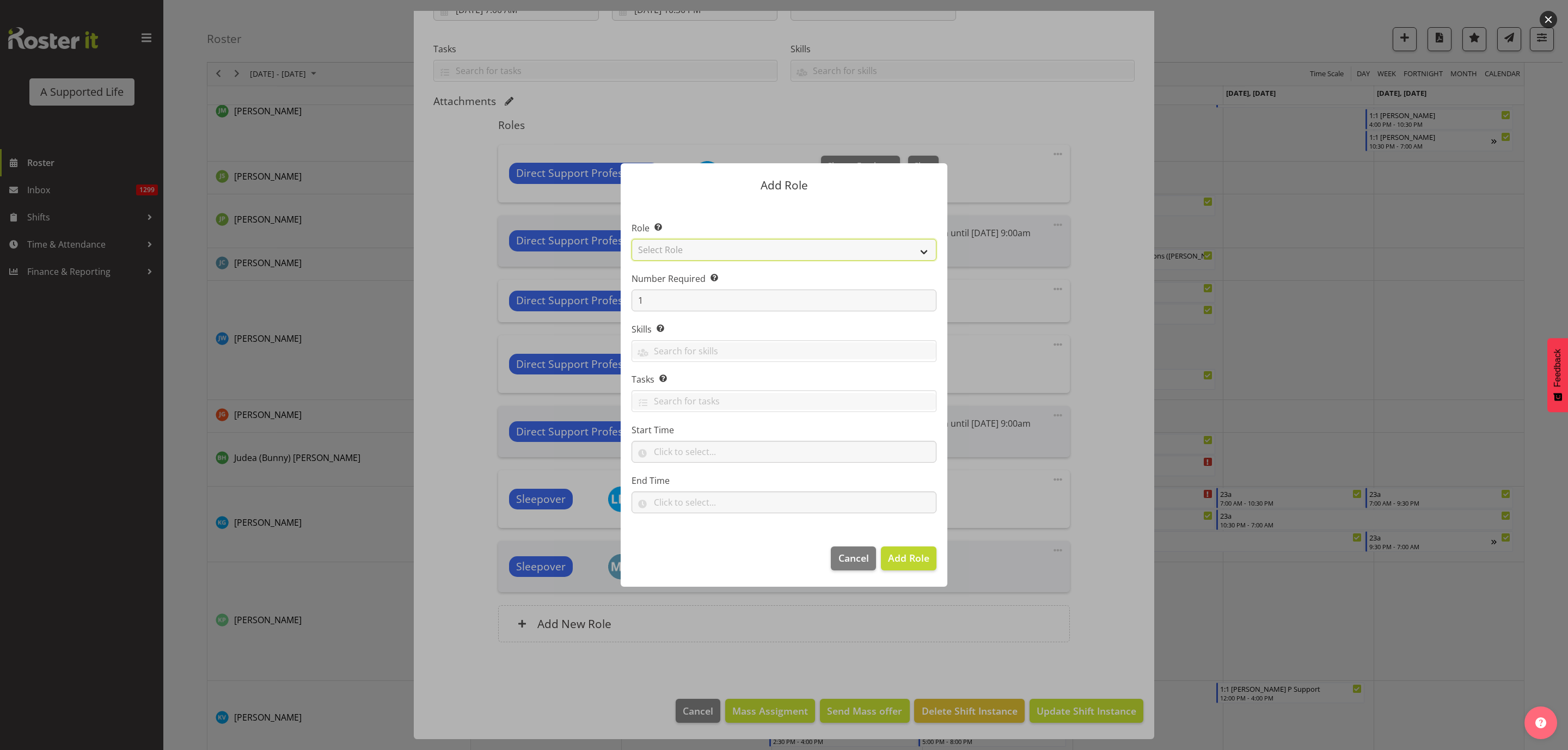
click at [720, 244] on select "Select Role Accounts and Payroll Admin Support Aspirations & Support Facilitato…" at bounding box center [784, 250] width 305 height 22
select select "519"
click at [631, 239] on select "Select Role Accounts and Payroll Admin Support Aspirations & Support Facilitato…" at bounding box center [784, 250] width 305 height 22
click at [696, 456] on input "text" at bounding box center [784, 452] width 305 height 22
click at [697, 479] on select "00 00 01 02 03 04 05 06 07 08 09 10 11 12 13 14 15 16 17 18 19 20 21 22 23" at bounding box center [705, 480] width 24 height 22
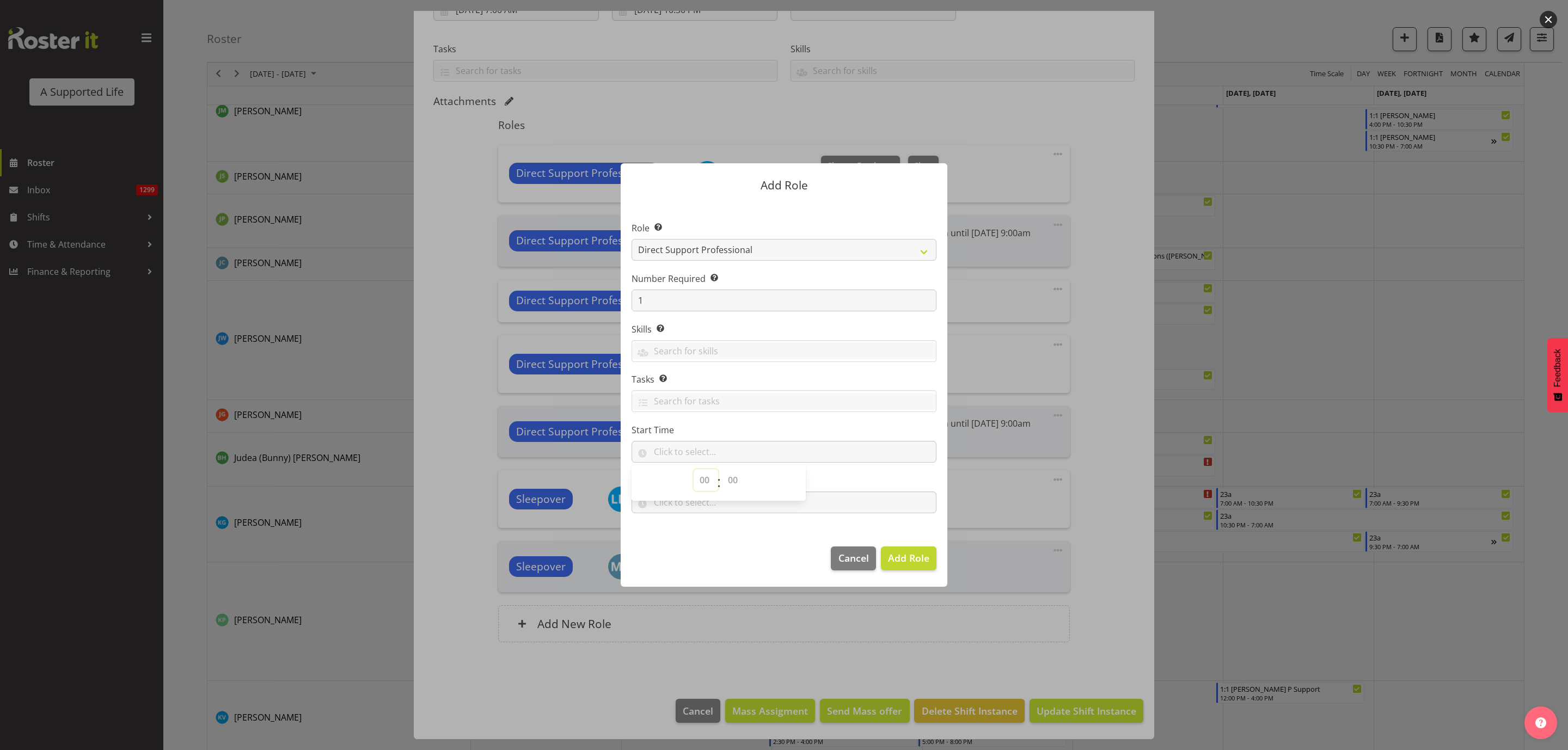
select select "8"
click at [693, 470] on select "00 00 01 02 03 04 05 06 07 08 09 10 11 12 13 14 15 16 17 18 19 20 21 22 23" at bounding box center [705, 480] width 24 height 22
drag, startPoint x: 723, startPoint y: 474, endPoint x: 728, endPoint y: 480, distance: 7.8
click at [723, 477] on select "00 00 01 02 03 04 05 06 07 08 09 10 11 12 13 14 15 16 17 18 19 20 21 22 23 24 2…" at bounding box center [734, 480] width 24 height 22
select select "0"
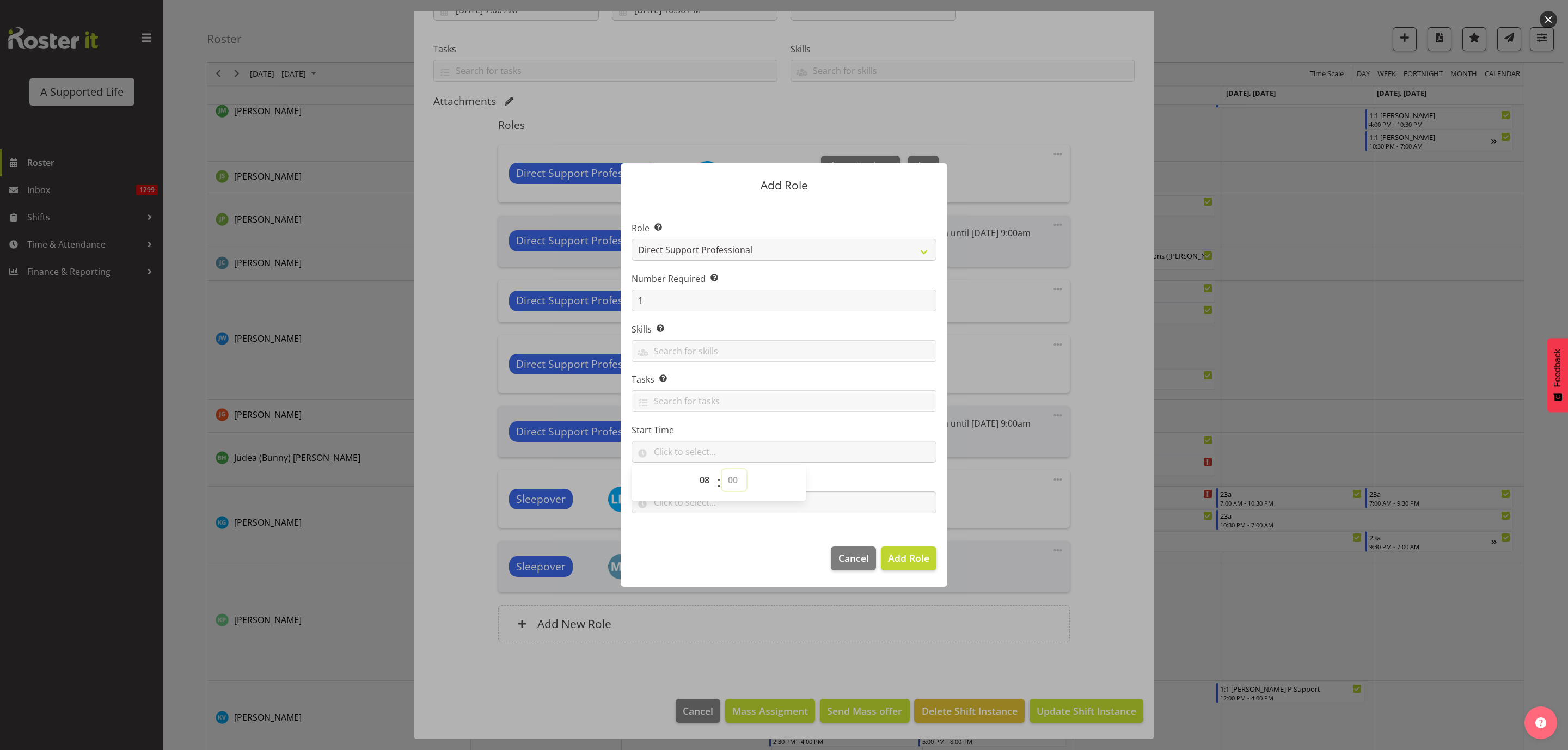
click at [722, 470] on select "00 00 01 02 03 04 05 06 07 08 09 10 11 12 13 14 15 16 17 18 19 20 21 22 23 24 2…" at bounding box center [734, 480] width 24 height 22
type input "08:00"
click at [850, 501] on input "text" at bounding box center [784, 502] width 305 height 22
click at [704, 534] on select "00 00 01 02 03 04 05 06 07 08 09 10 11 12 13 14 15 16 17 18 19 20 21 22 23" at bounding box center [705, 530] width 24 height 22
select select "10"
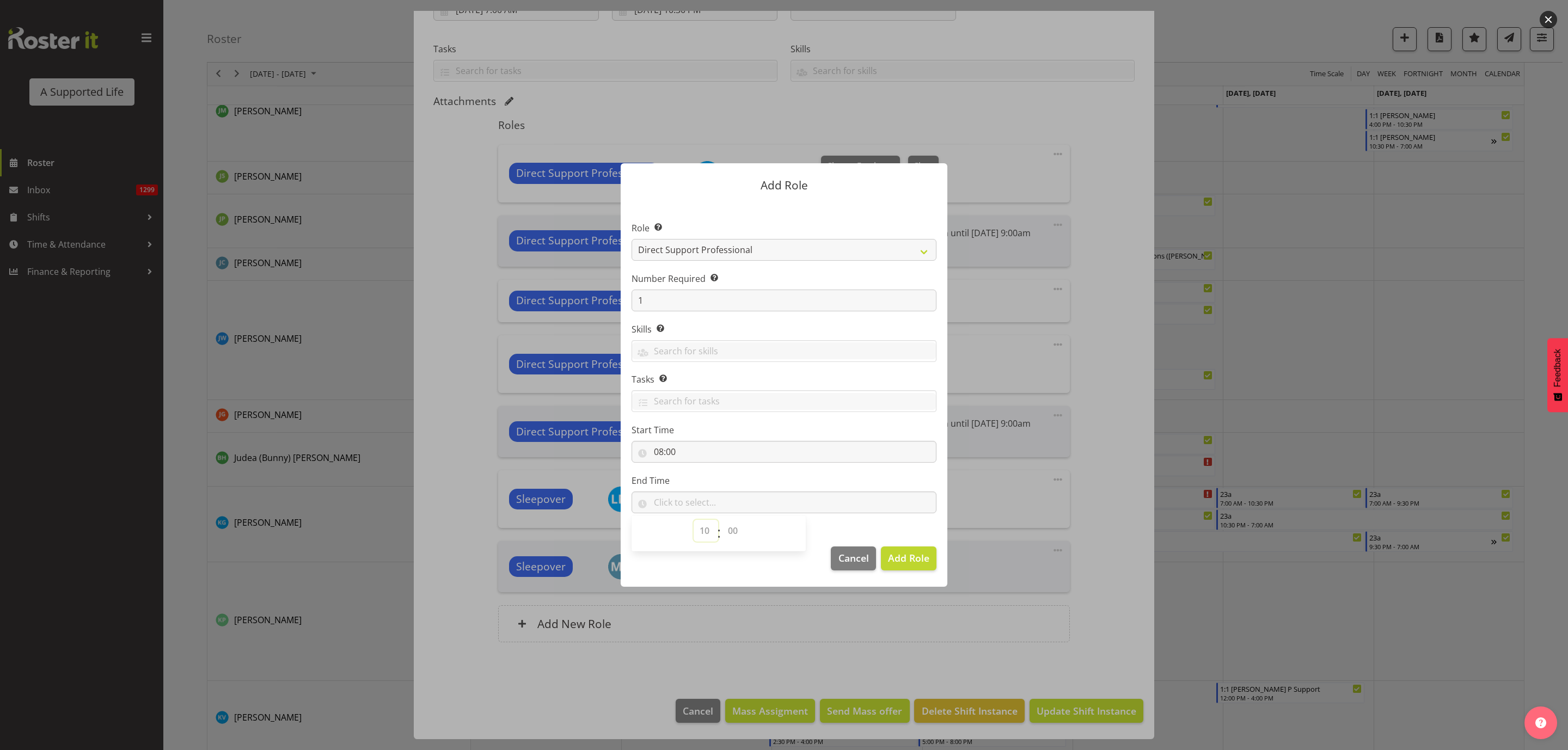
click at [693, 520] on select "00 00 01 02 03 04 05 06 07 08 09 10 11 12 13 14 15 16 17 18 19 20 21 22 23" at bounding box center [705, 530] width 24 height 22
click at [734, 531] on select "00 00 01 02 03 04 05 06 07 08 09 10 11 12 13 14 15 16 17 18 19 20 21 22 23 24 2…" at bounding box center [734, 530] width 24 height 22
select select "0"
click at [722, 520] on select "00 00 01 02 03 04 05 06 07 08 09 10 11 12 13 14 15 16 17 18 19 20 21 22 23 24 2…" at bounding box center [734, 530] width 24 height 22
type input "10:00"
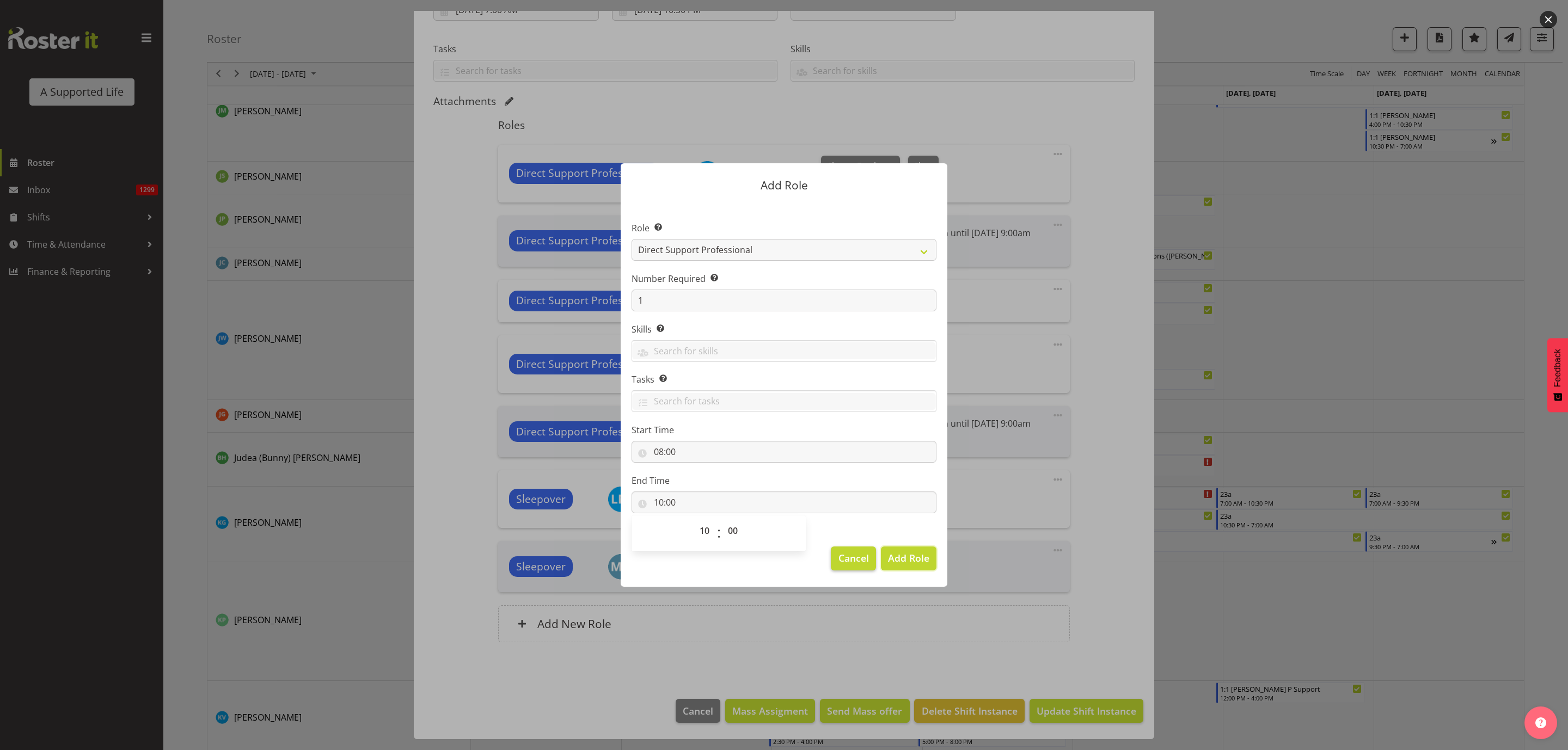
drag, startPoint x: 908, startPoint y: 557, endPoint x: 864, endPoint y: 559, distance: 44.0
click at [908, 557] on span "Add Role" at bounding box center [908, 558] width 41 height 13
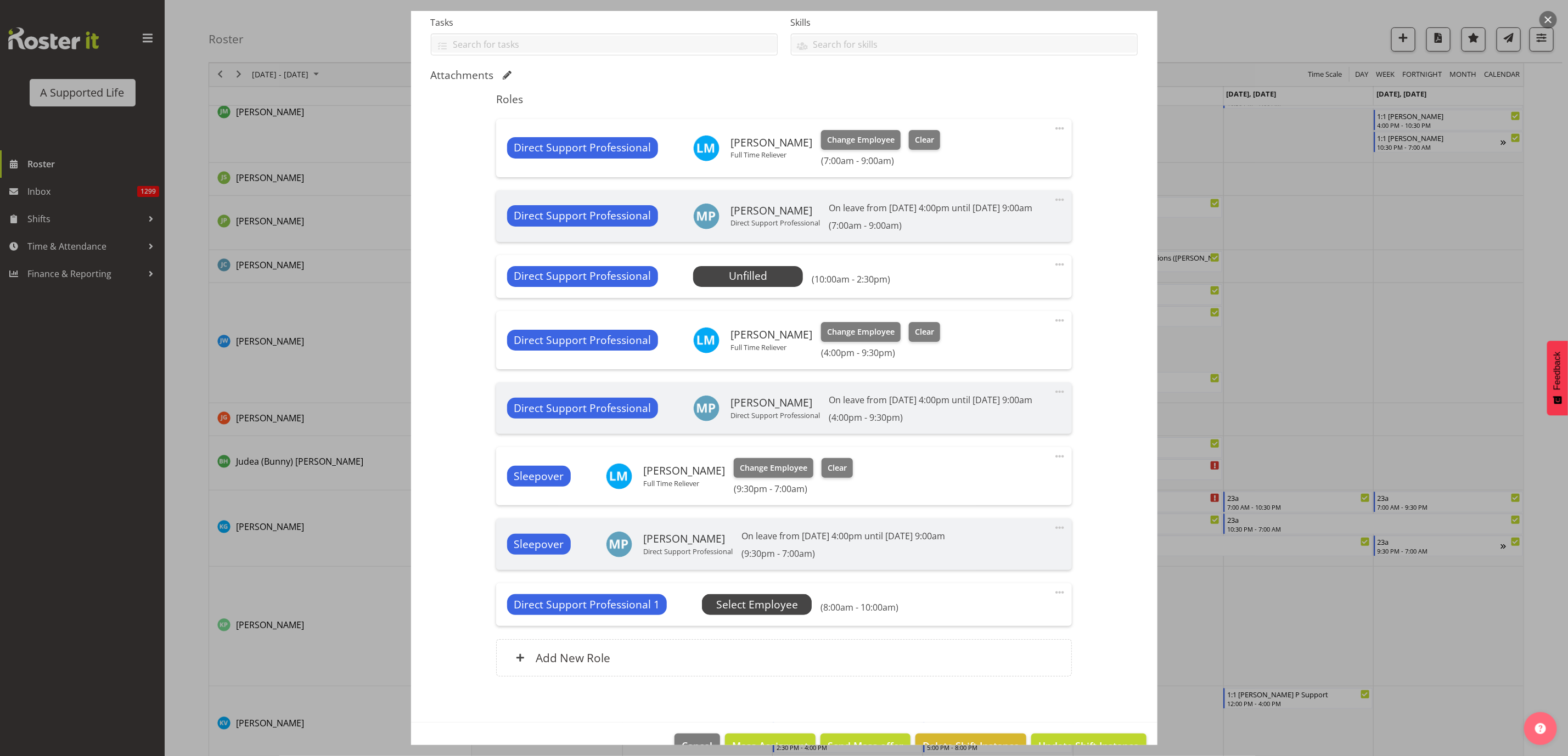
click at [0, 0] on span "Select Employee" at bounding box center [0, 0] width 0 height 0
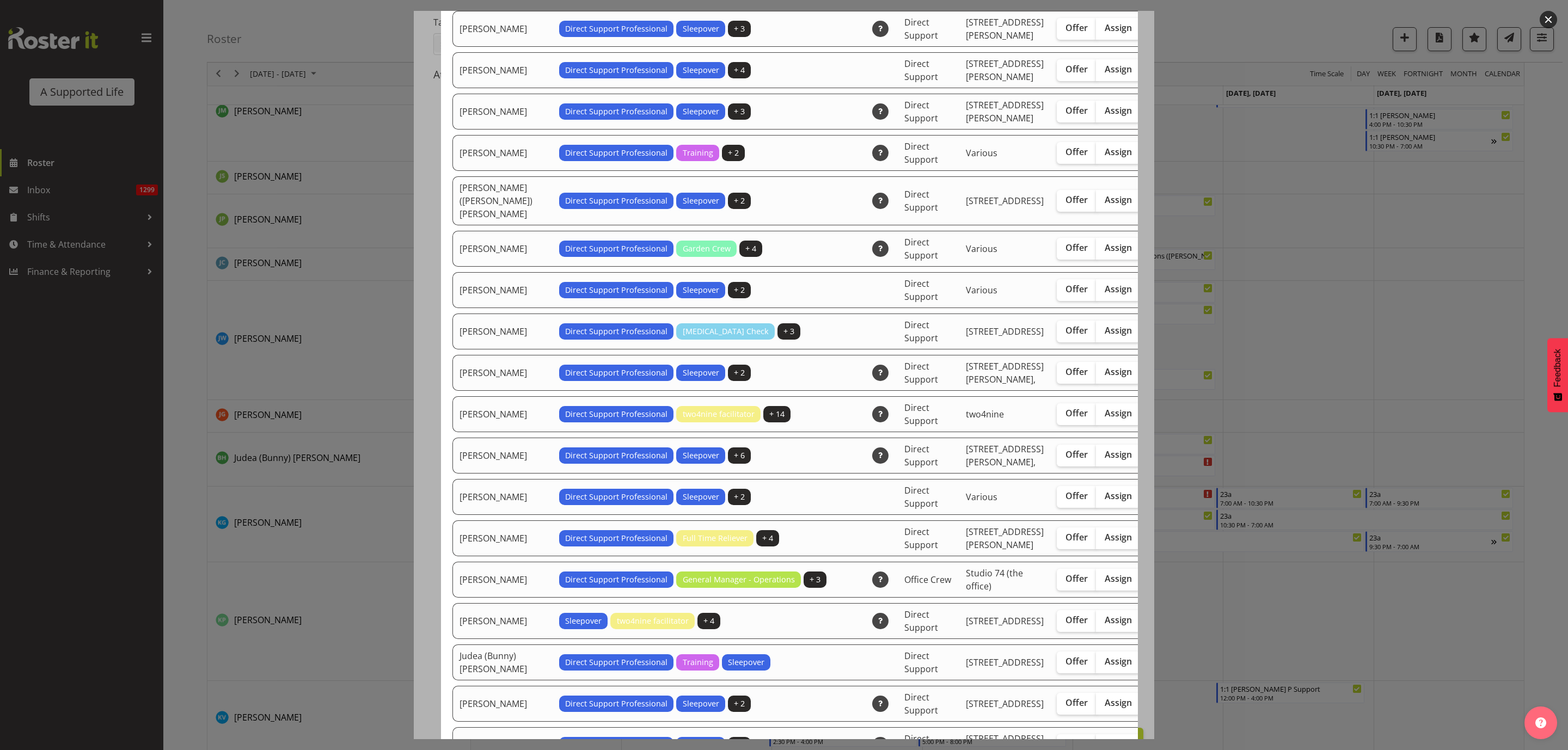
scroll to position [1388, 0]
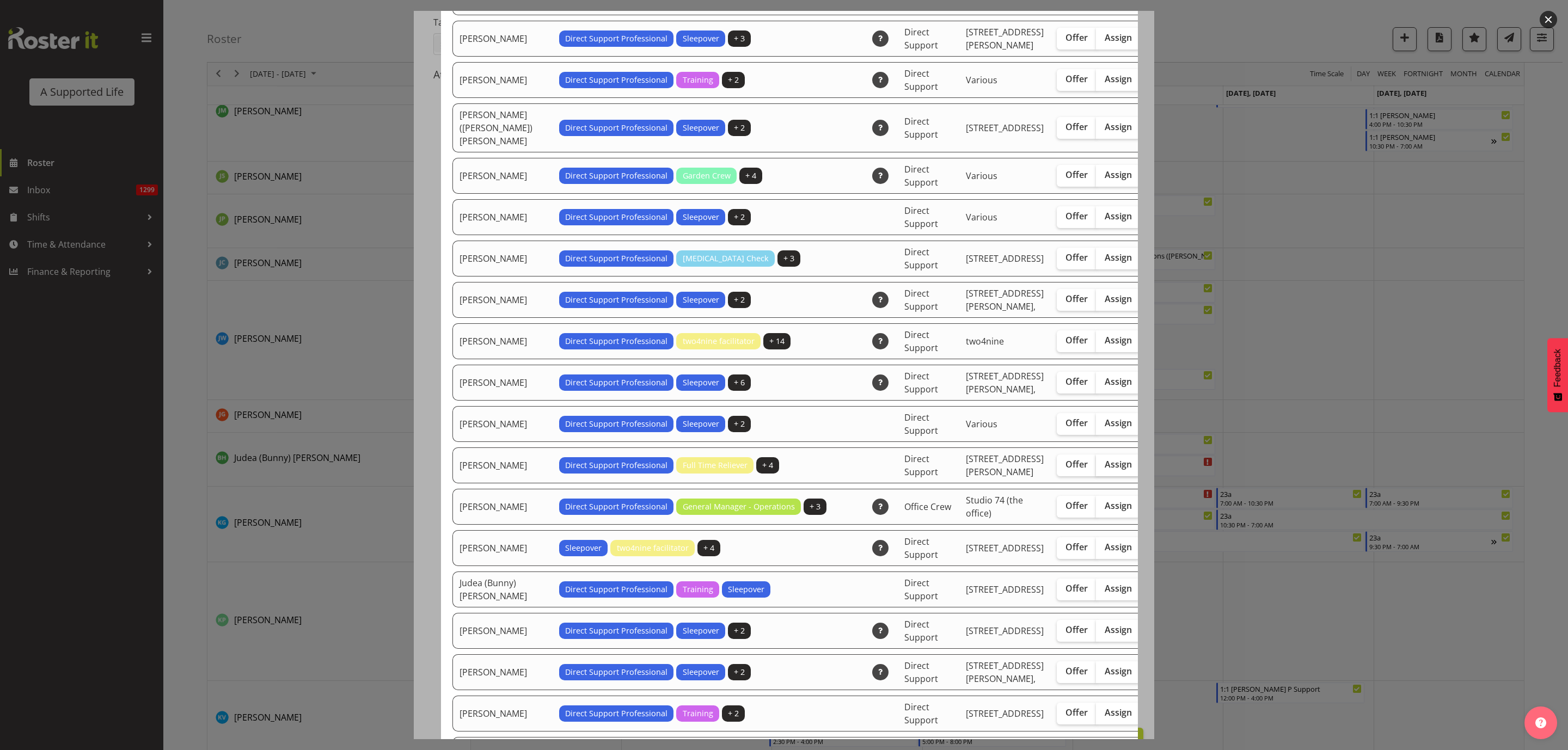
click at [1096, 476] on label "Assign" at bounding box center [1119, 465] width 45 height 22
click at [1096, 468] on input "Assign" at bounding box center [1099, 464] width 7 height 7
checkbox input "true"
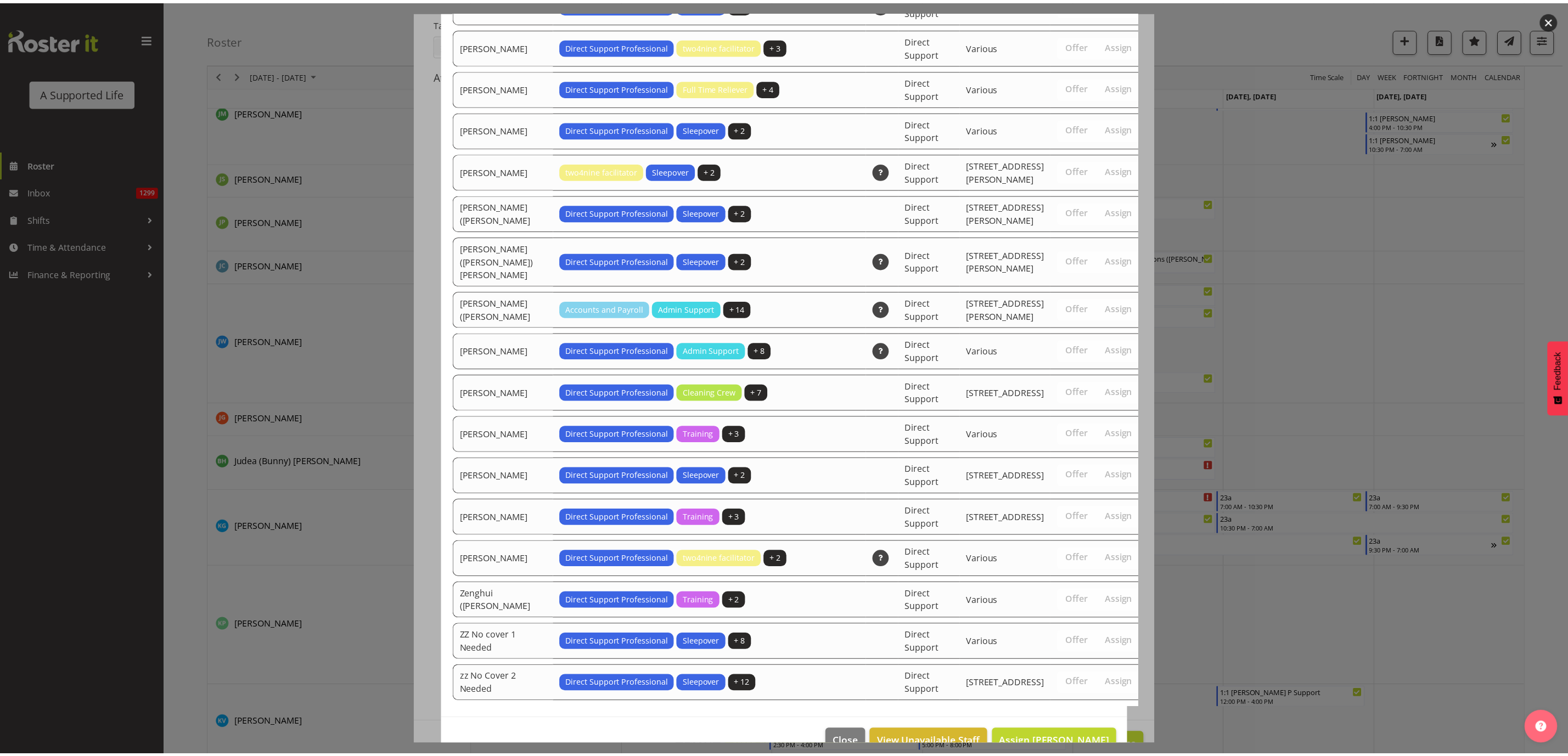
scroll to position [3472, 0]
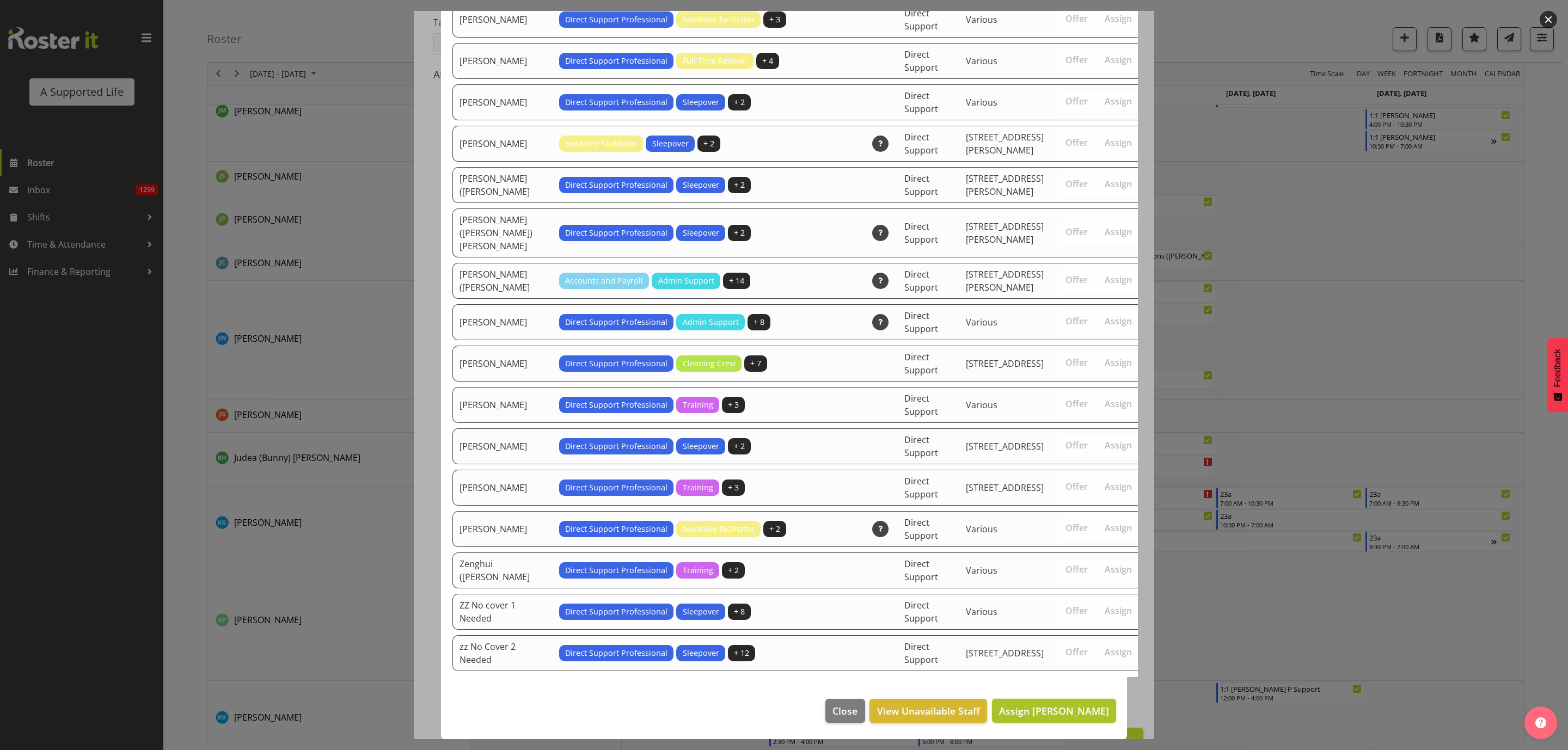
click at [1055, 712] on span "Assign Jenna Prevett" at bounding box center [1054, 710] width 110 height 13
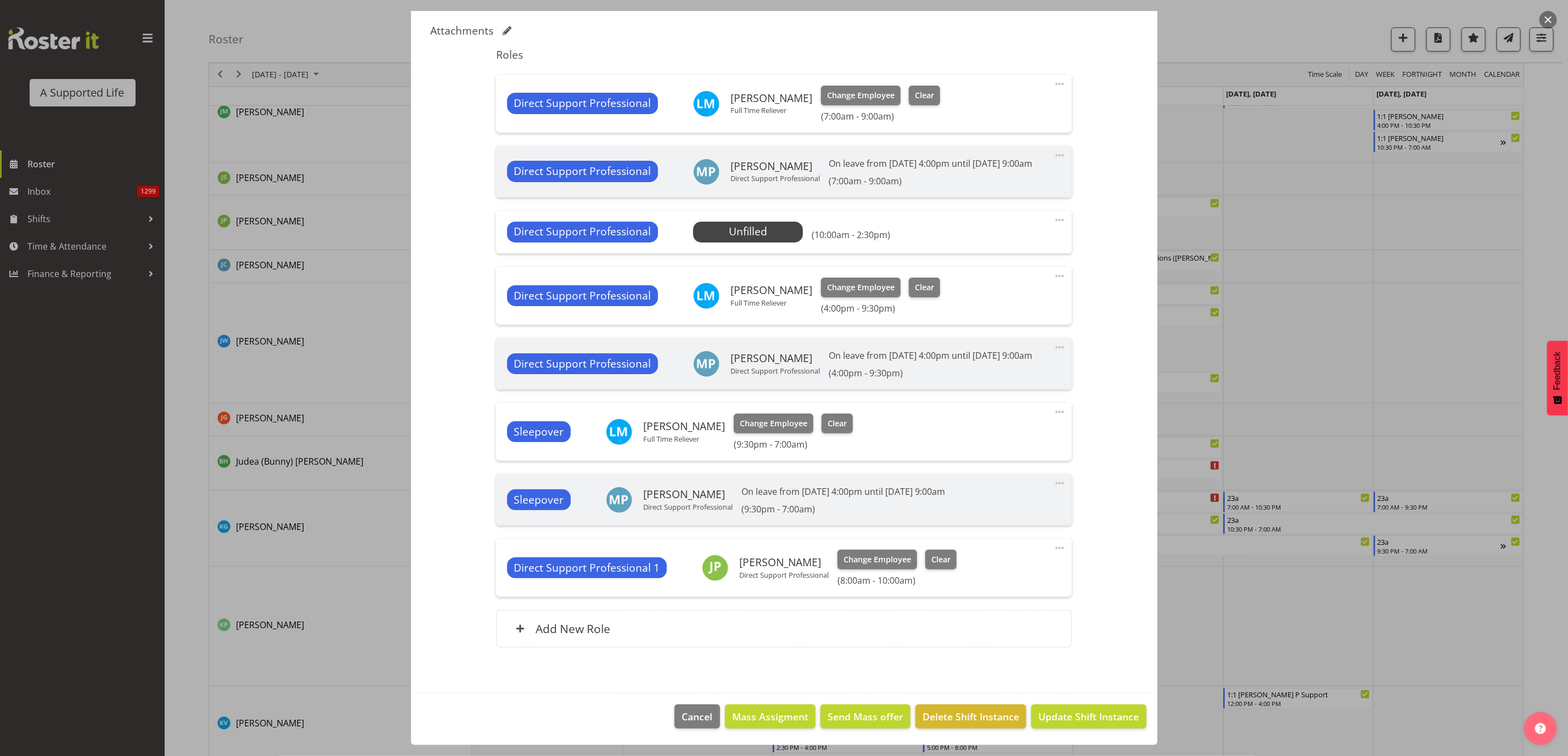
scroll to position [309, 0]
click at [1082, 723] on span "Update Shift Instance" at bounding box center [1088, 717] width 100 height 14
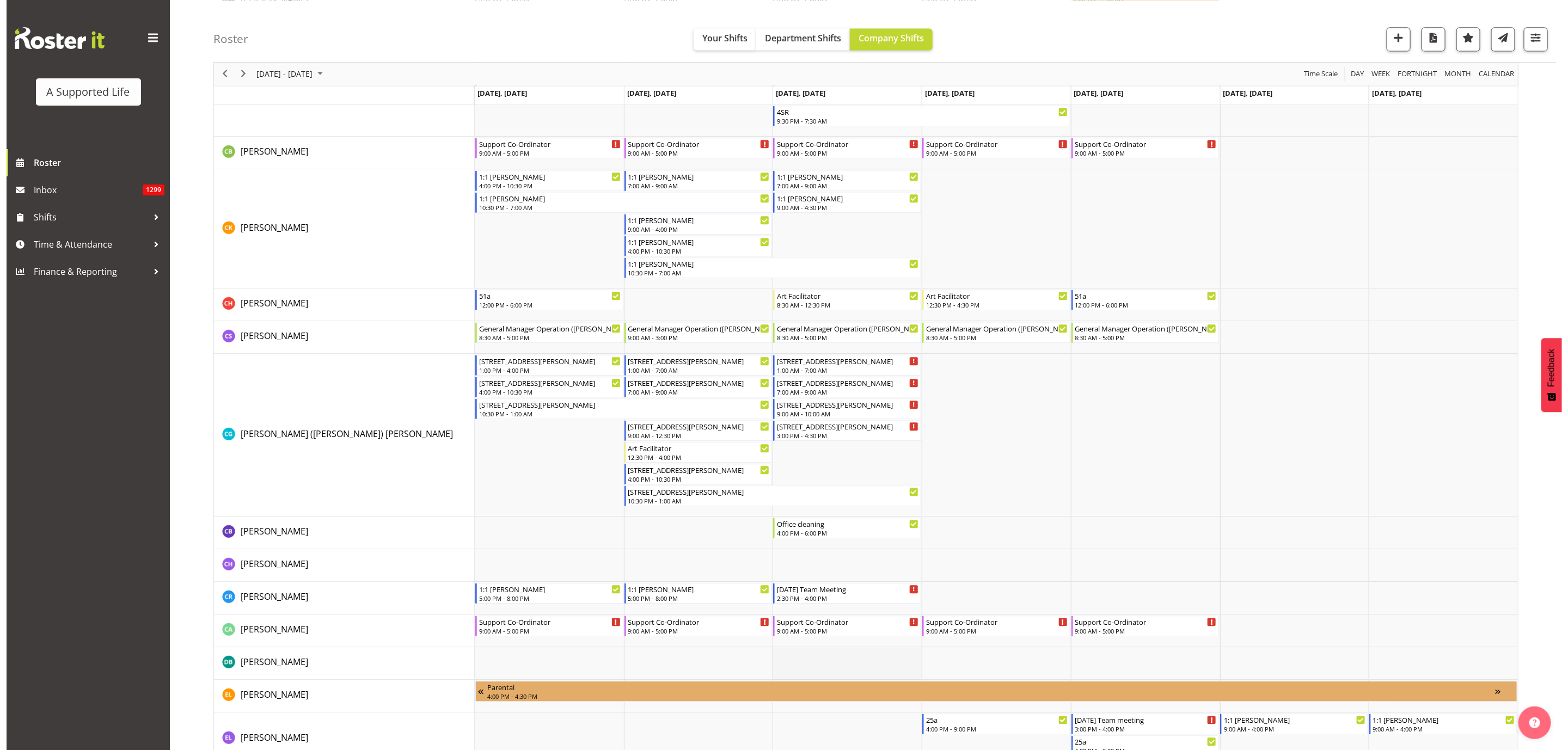
scroll to position [1817, 0]
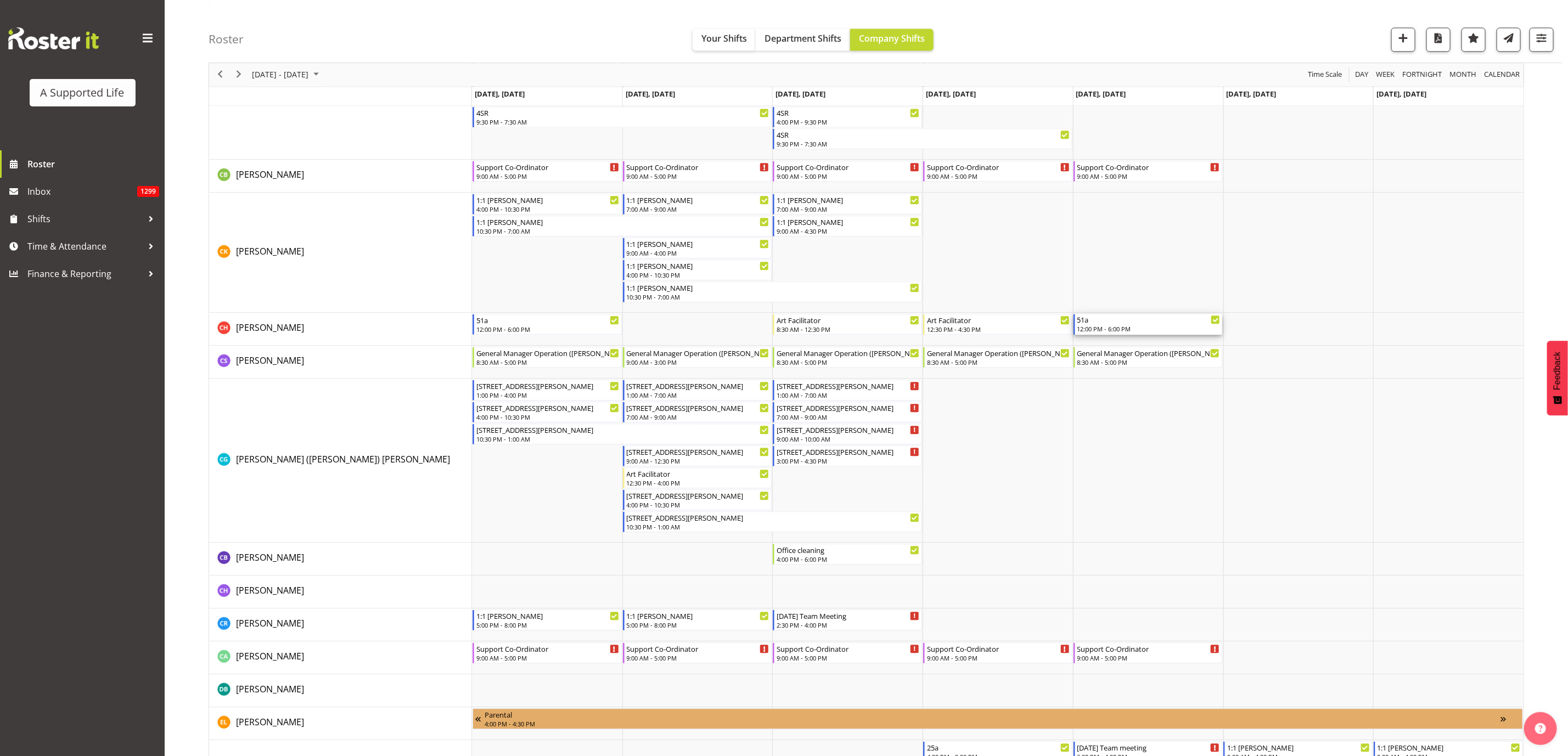
click at [1144, 331] on div "12:00 PM - 6:00 PM" at bounding box center [1149, 329] width 144 height 9
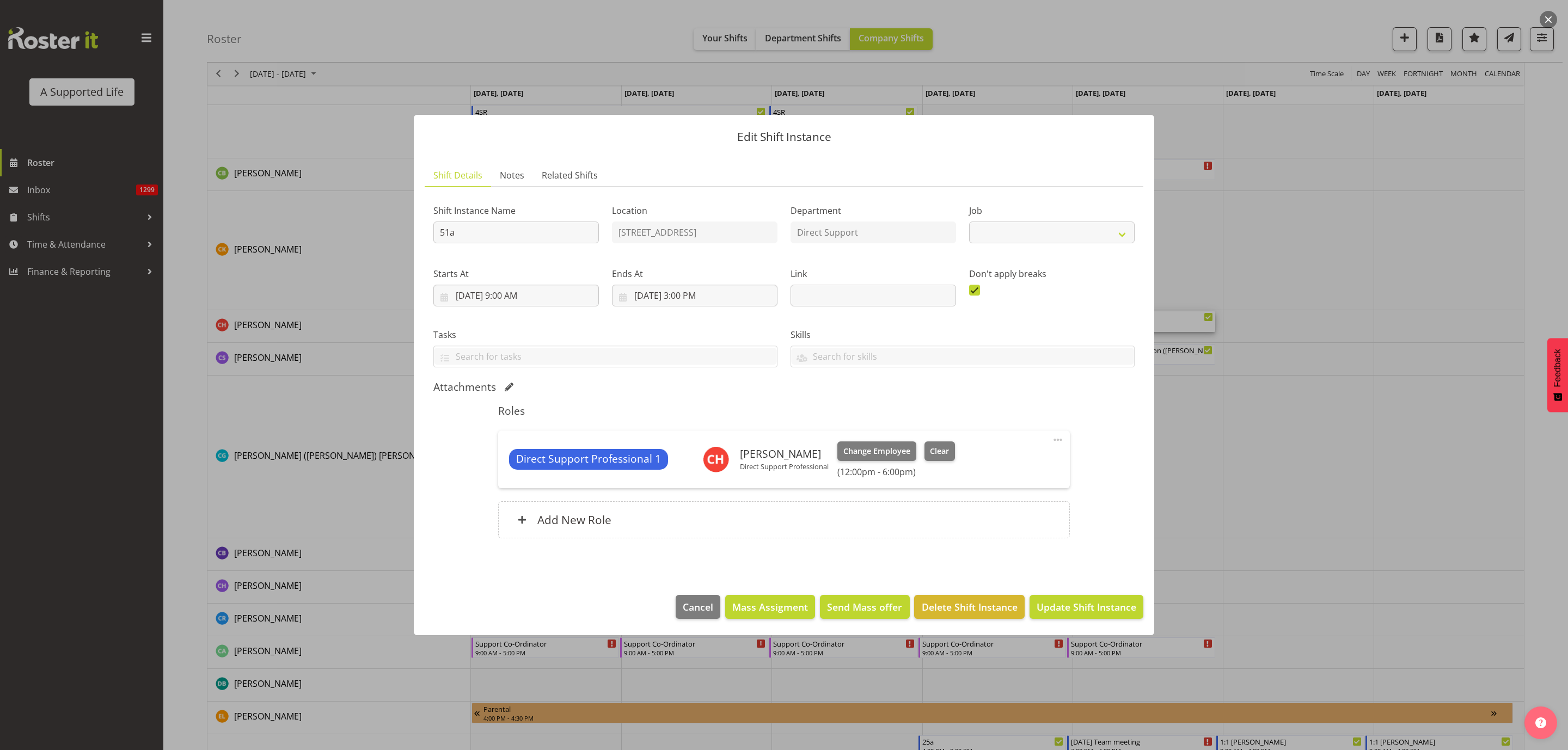
select select "4112"
click at [980, 516] on div "Add New Role" at bounding box center [783, 520] width 571 height 37
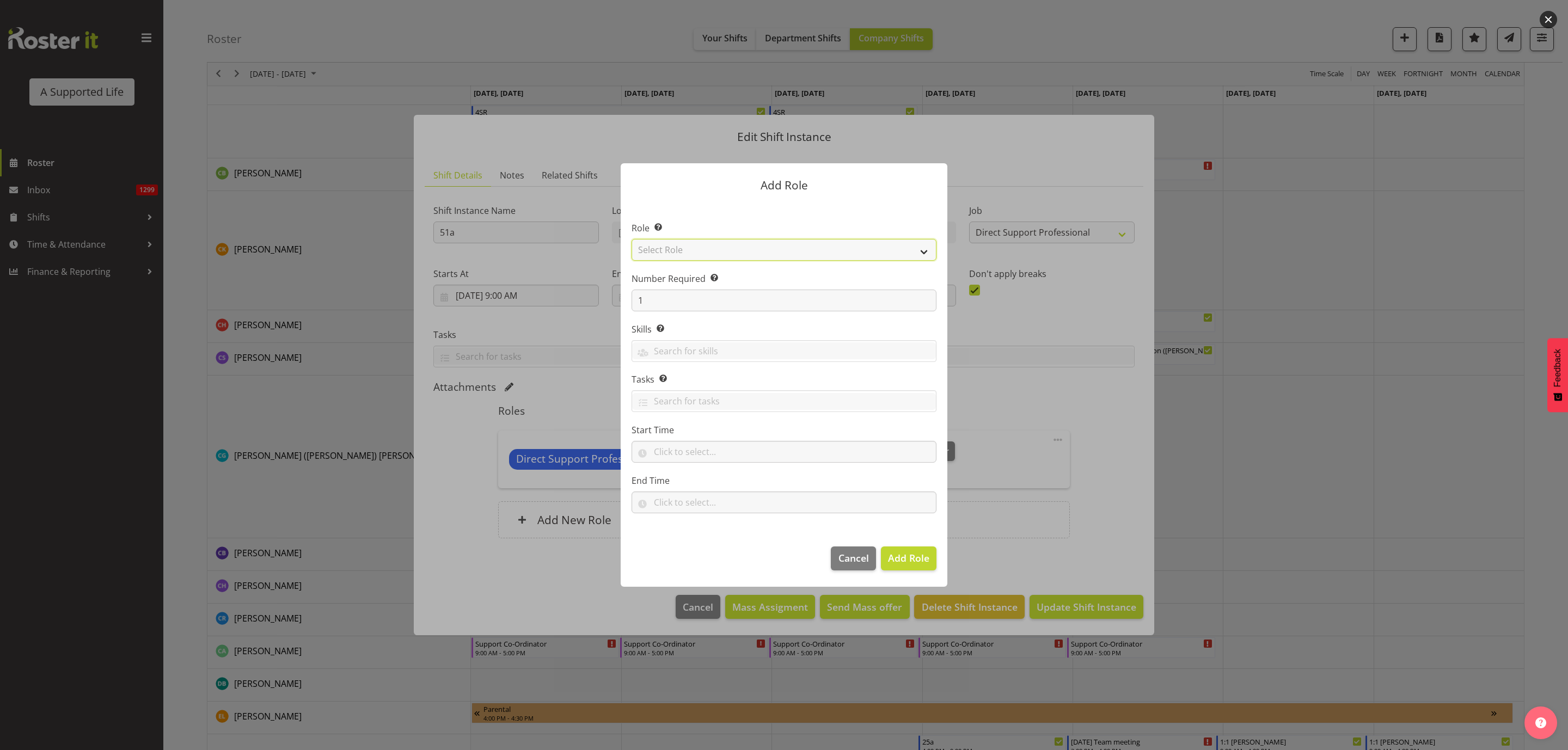
click at [670, 251] on select "Select Role Accounts and Payroll Admin Support Aspirations & Support Facilitato…" at bounding box center [784, 250] width 305 height 22
select select "519"
click at [631, 239] on select "Select Role Accounts and Payroll Admin Support Aspirations & Support Facilitato…" at bounding box center [784, 250] width 305 height 22
click at [709, 453] on input "text" at bounding box center [784, 452] width 305 height 22
click at [702, 482] on select "00 00 01 02 03 04 05 06 07 08 09 10 11 12 13 14 15 16 17 18 19 20 21 22 23" at bounding box center [705, 480] width 24 height 22
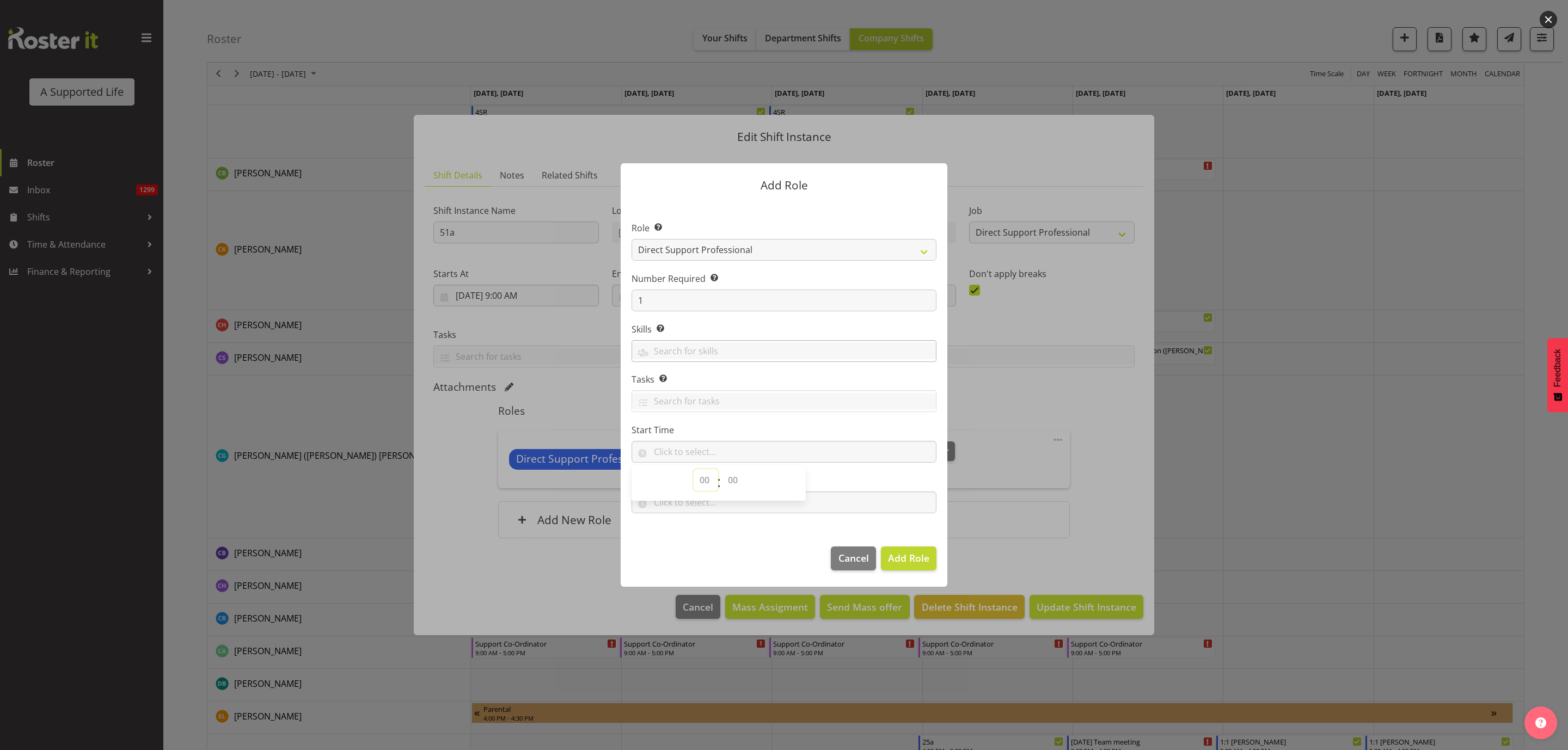
select select "15"
click at [693, 470] on select "00 00 01 02 03 04 05 06 07 08 09 10 11 12 13 14 15 16 17 18 19 20 21 22 23" at bounding box center [705, 480] width 24 height 22
drag, startPoint x: 732, startPoint y: 480, endPoint x: 737, endPoint y: 474, distance: 7.8
click at [732, 480] on select "00 00 01 02 03 04 05 06 07 08 09 10 11 12 13 14 15 16 17 18 19 20 21 22 23 24 2…" at bounding box center [734, 480] width 24 height 22
select select "0"
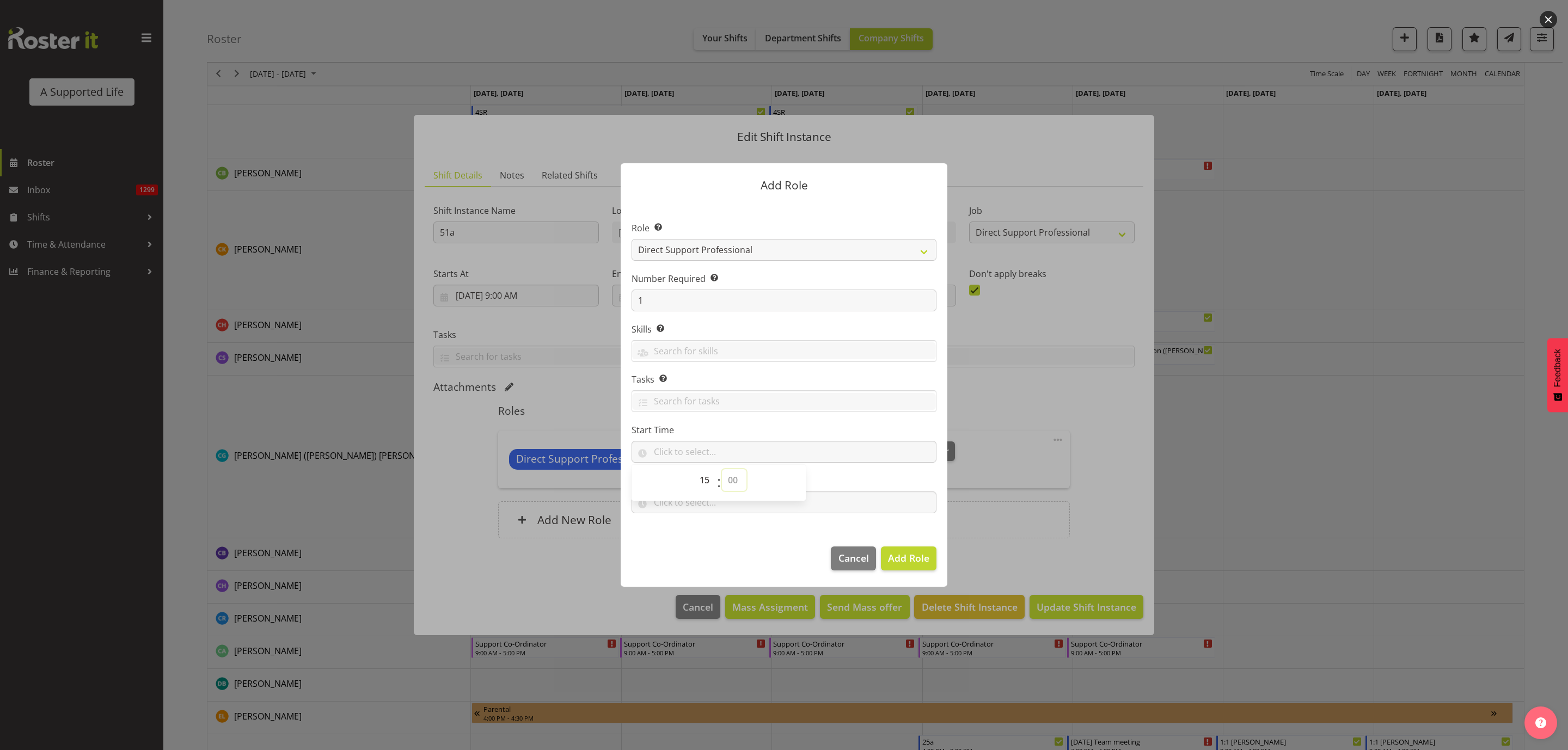
click at [722, 470] on select "00 00 01 02 03 04 05 06 07 08 09 10 11 12 13 14 15 16 17 18 19 20 21 22 23 24 2…" at bounding box center [734, 480] width 24 height 22
type input "15:00"
click at [826, 507] on input "text" at bounding box center [784, 502] width 305 height 22
click at [702, 531] on select "00 00 01 02 03 04 05 06 07 08 09 10 11 12 13 14 15 16 17 18 19 20 21 22 23" at bounding box center [705, 530] width 24 height 22
select select "18"
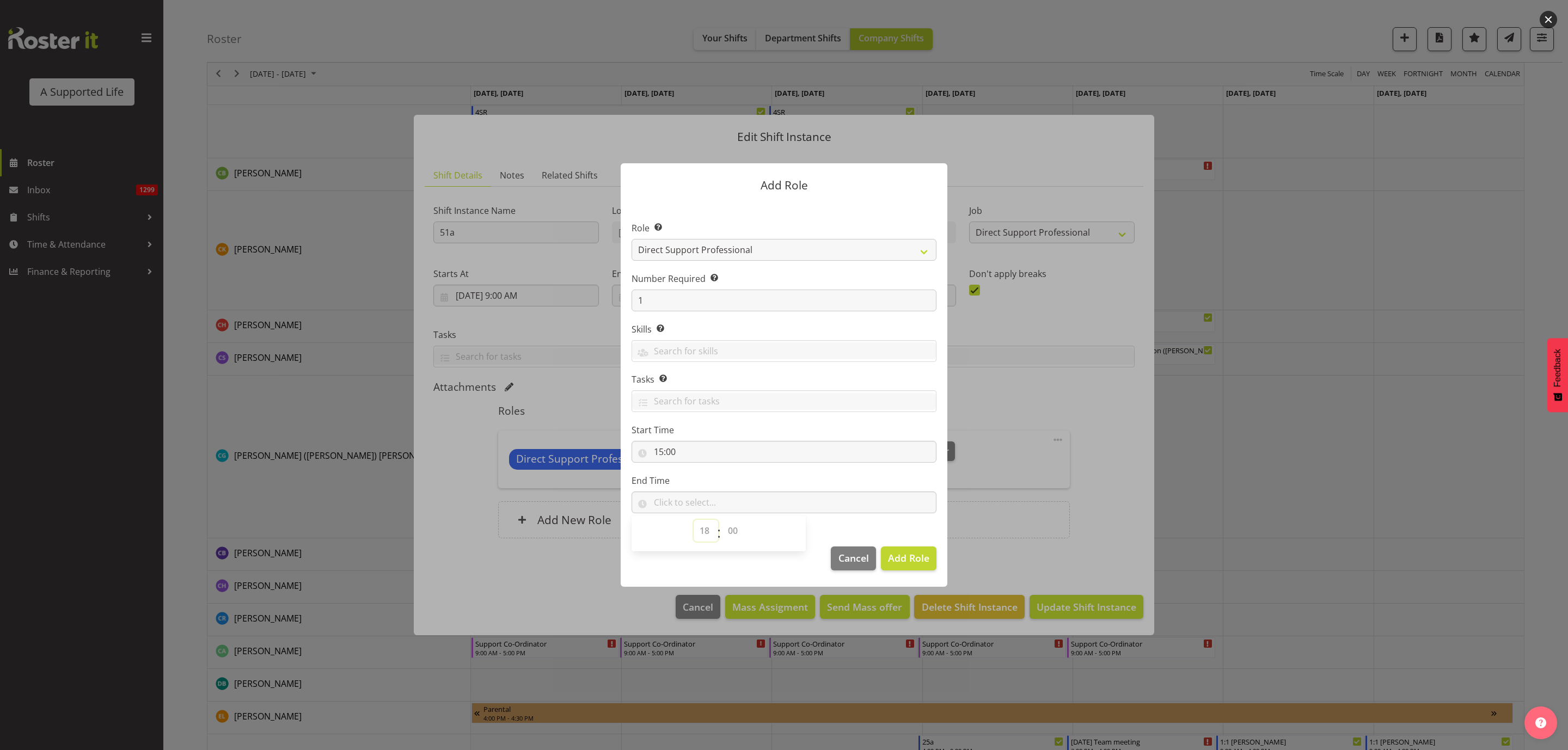
click at [693, 520] on select "00 00 01 02 03 04 05 06 07 08 09 10 11 12 13 14 15 16 17 18 19 20 21 22 23" at bounding box center [705, 530] width 24 height 22
click at [735, 530] on select "00 00 01 02 03 04 05 06 07 08 09 10 11 12 13 14 15 16 17 18 19 20 21 22 23 24 2…" at bounding box center [734, 530] width 24 height 22
select select "0"
click at [722, 520] on select "00 00 01 02 03 04 05 06 07 08 09 10 11 12 13 14 15 16 17 18 19 20 21 22 23 24 2…" at bounding box center [734, 530] width 24 height 22
type input "18:00"
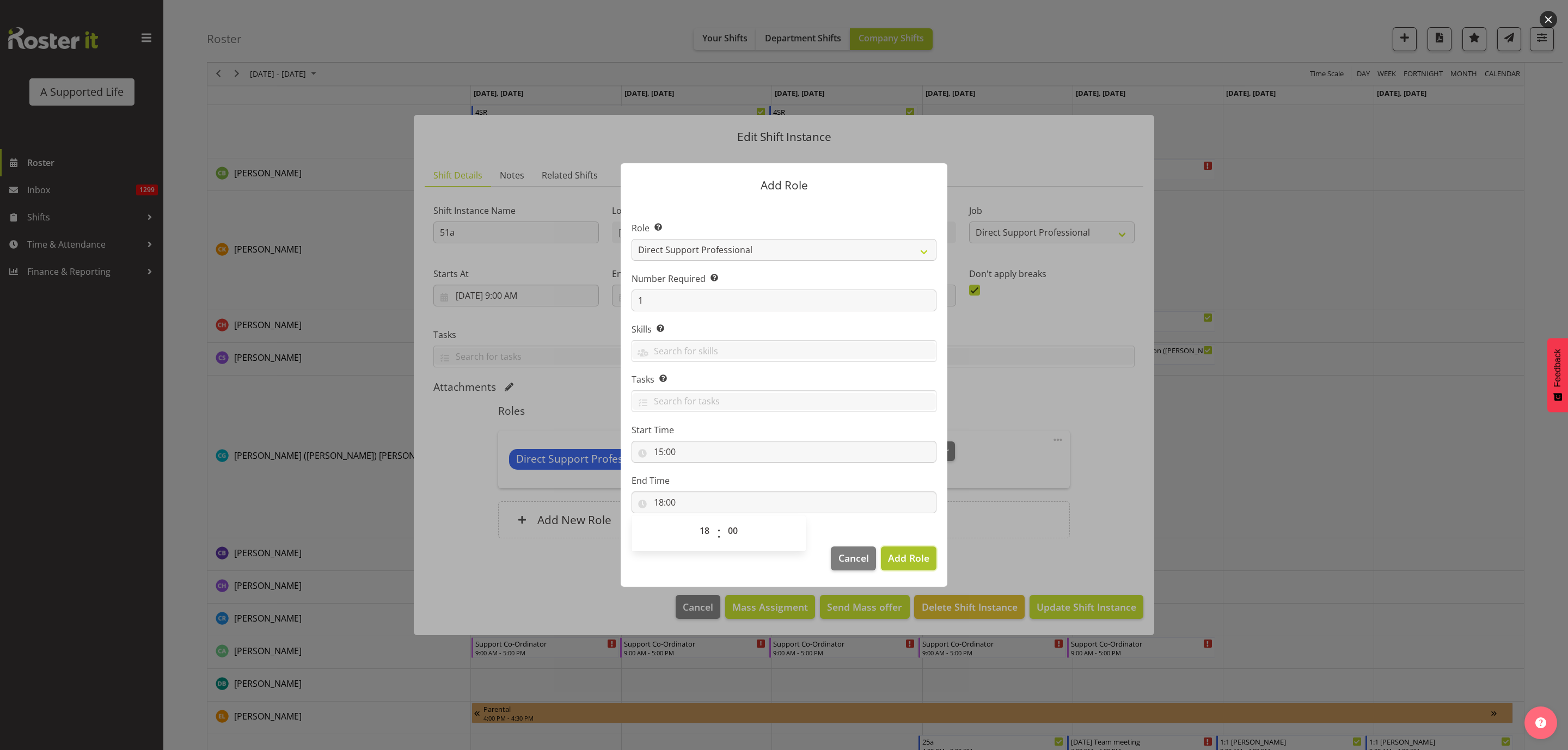
drag, startPoint x: 919, startPoint y: 560, endPoint x: 904, endPoint y: 548, distance: 19.2
click at [919, 560] on span "Add Role" at bounding box center [908, 558] width 41 height 13
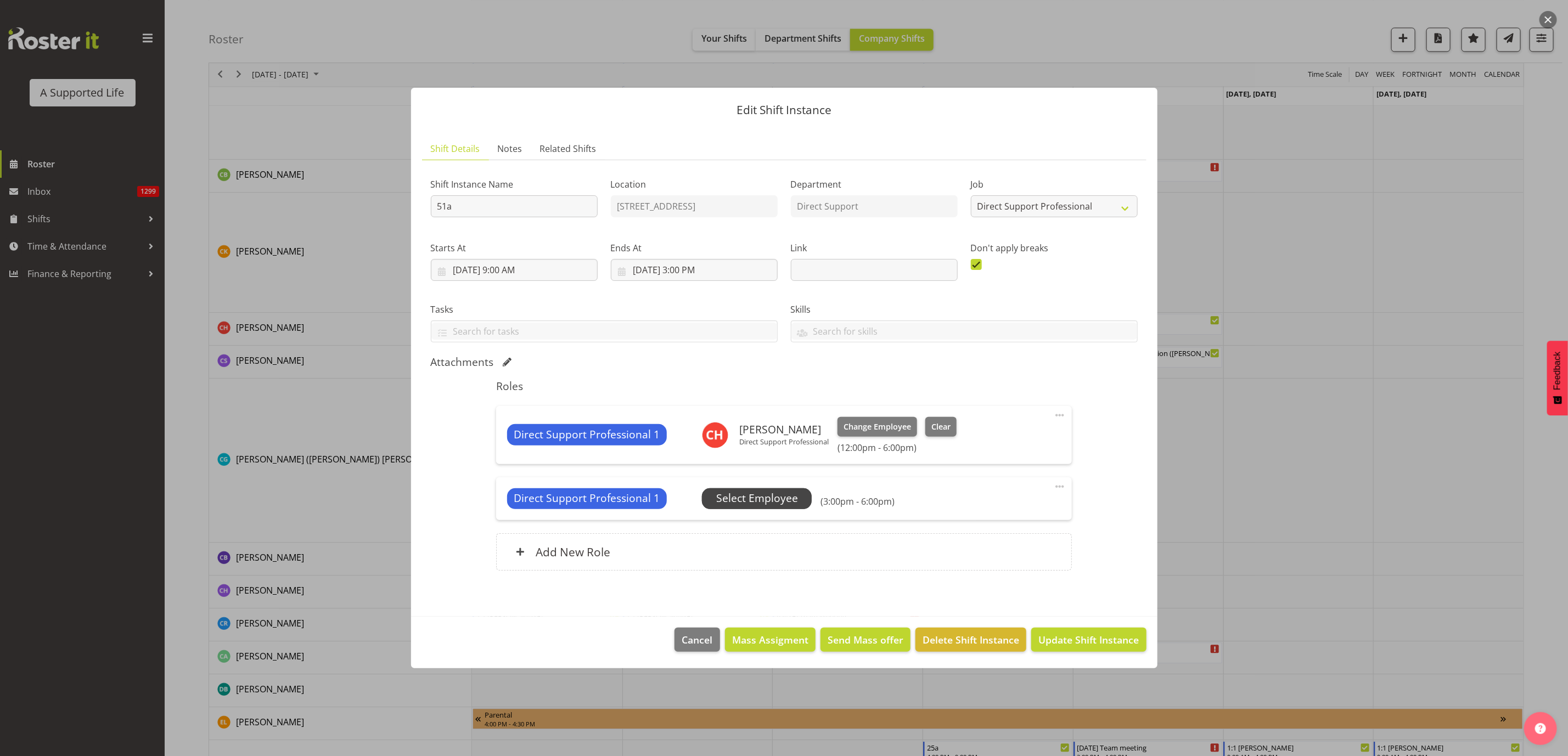
click at [738, 494] on span "Select Employee" at bounding box center [757, 498] width 82 height 16
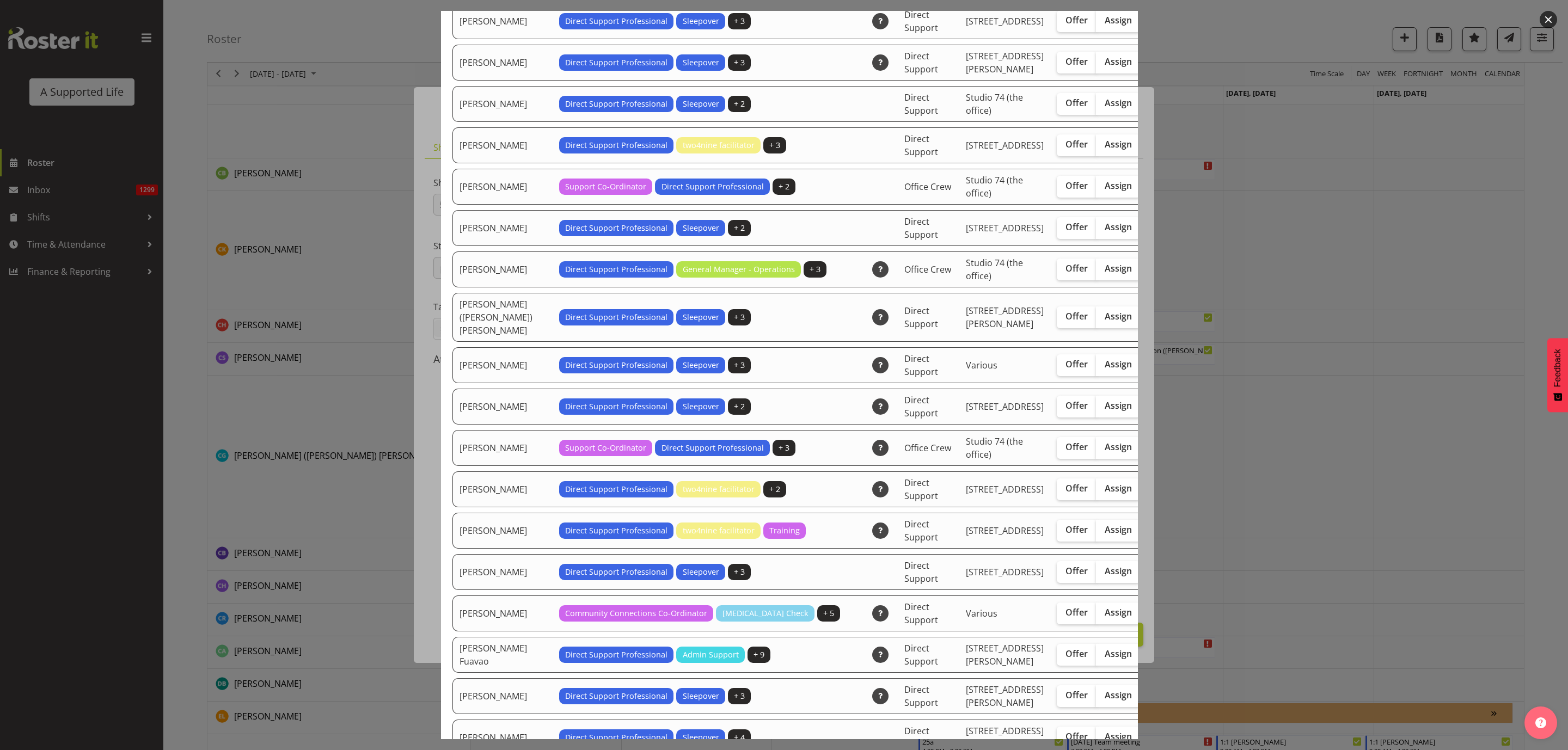
scroll to position [571, 0]
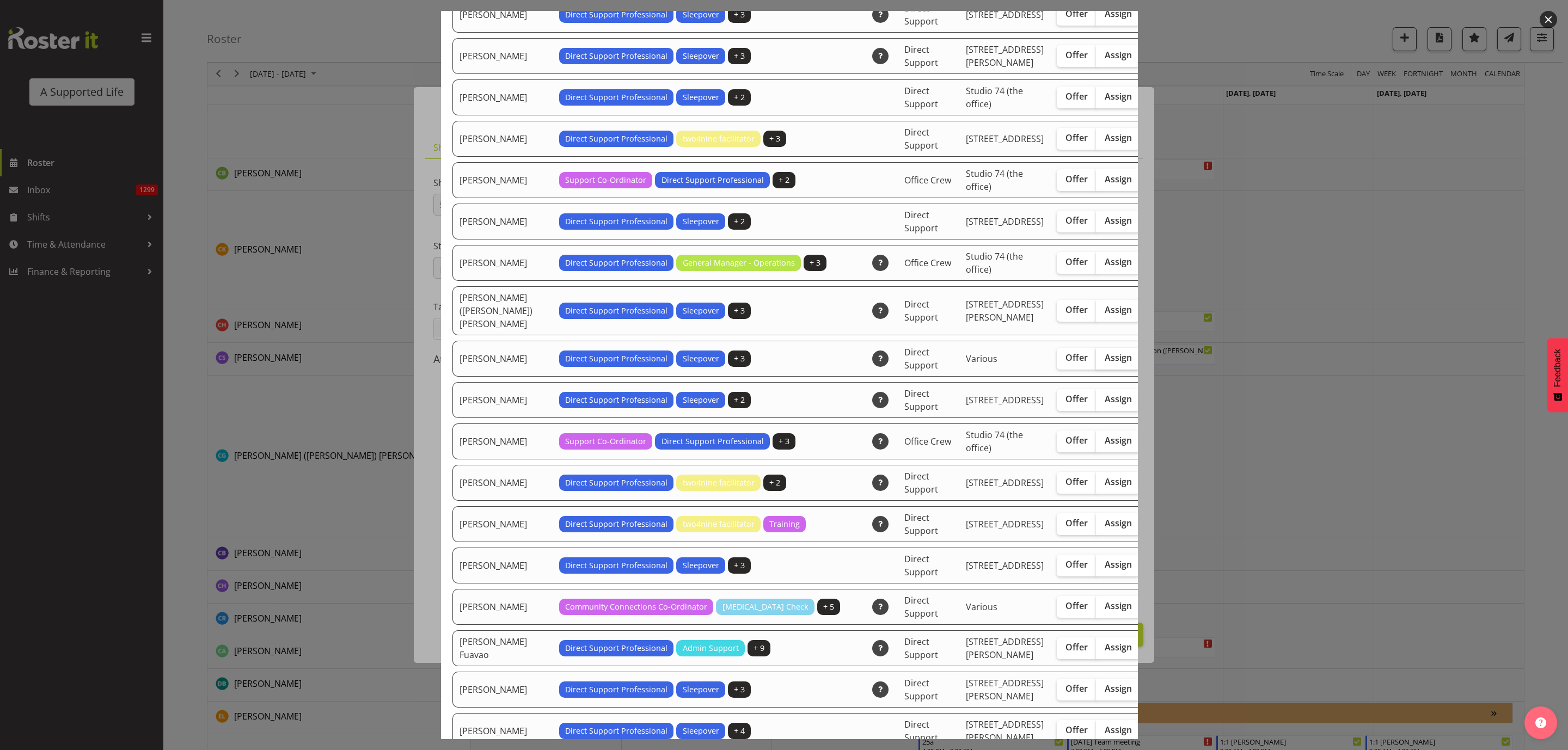
click at [1104, 363] on span "Assign" at bounding box center [1118, 357] width 27 height 11
click at [1096, 361] on input "Assign" at bounding box center [1099, 357] width 7 height 7
checkbox input "true"
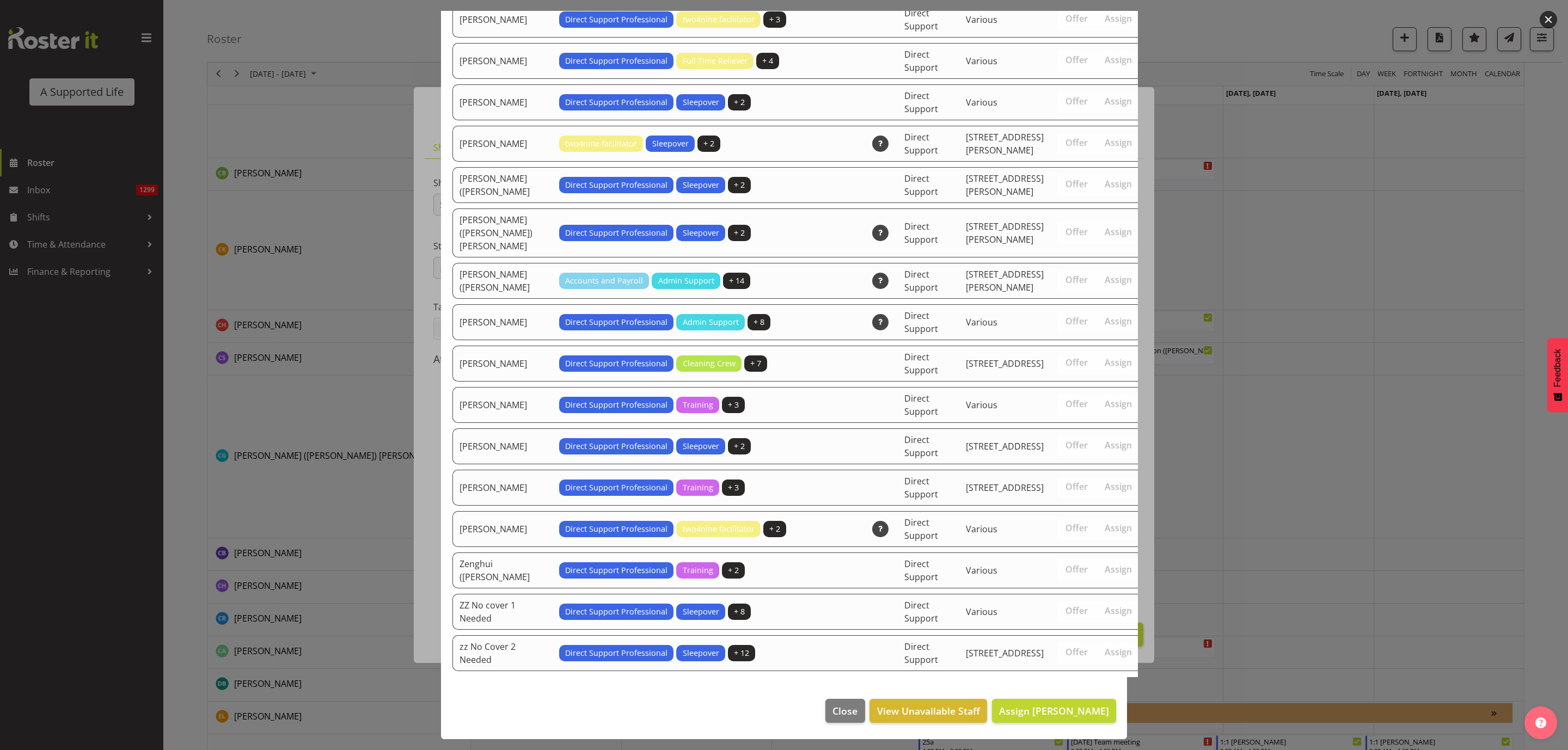
scroll to position [3444, 0]
click at [1064, 716] on span "Assign Christine Harris" at bounding box center [1054, 710] width 110 height 13
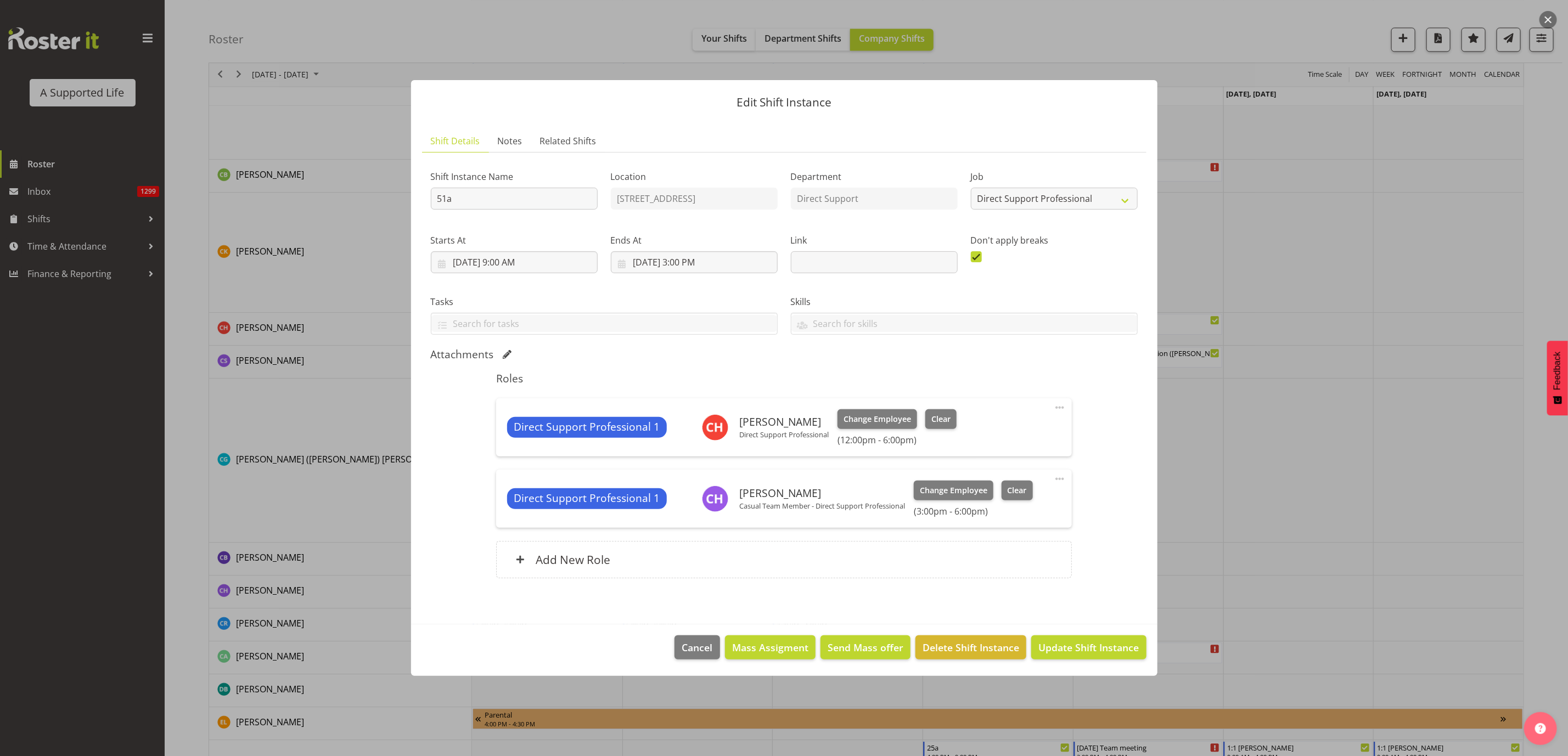
click at [1059, 404] on span at bounding box center [1059, 407] width 13 height 13
click at [1022, 428] on link "Edit" at bounding box center [1014, 432] width 106 height 20
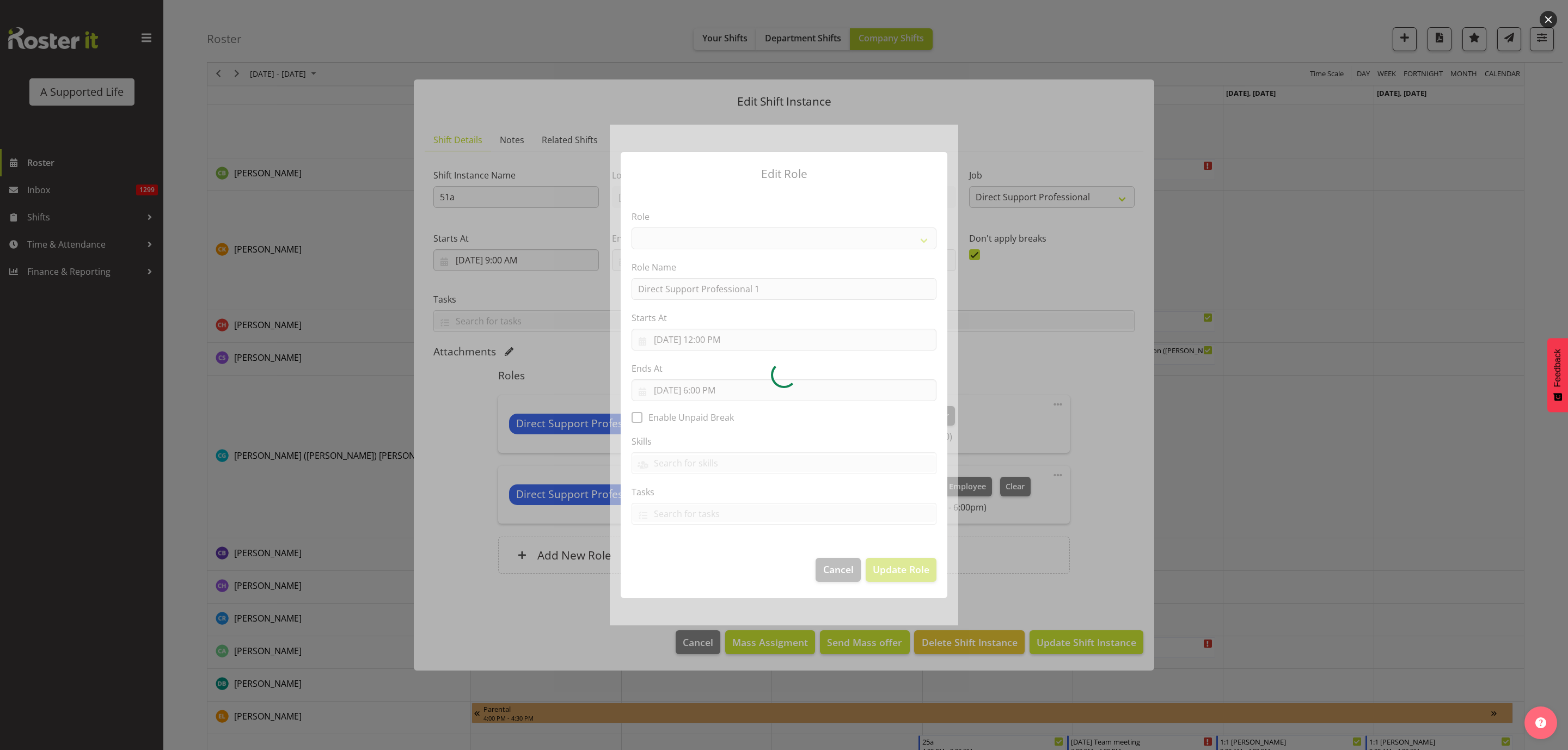
select select "519"
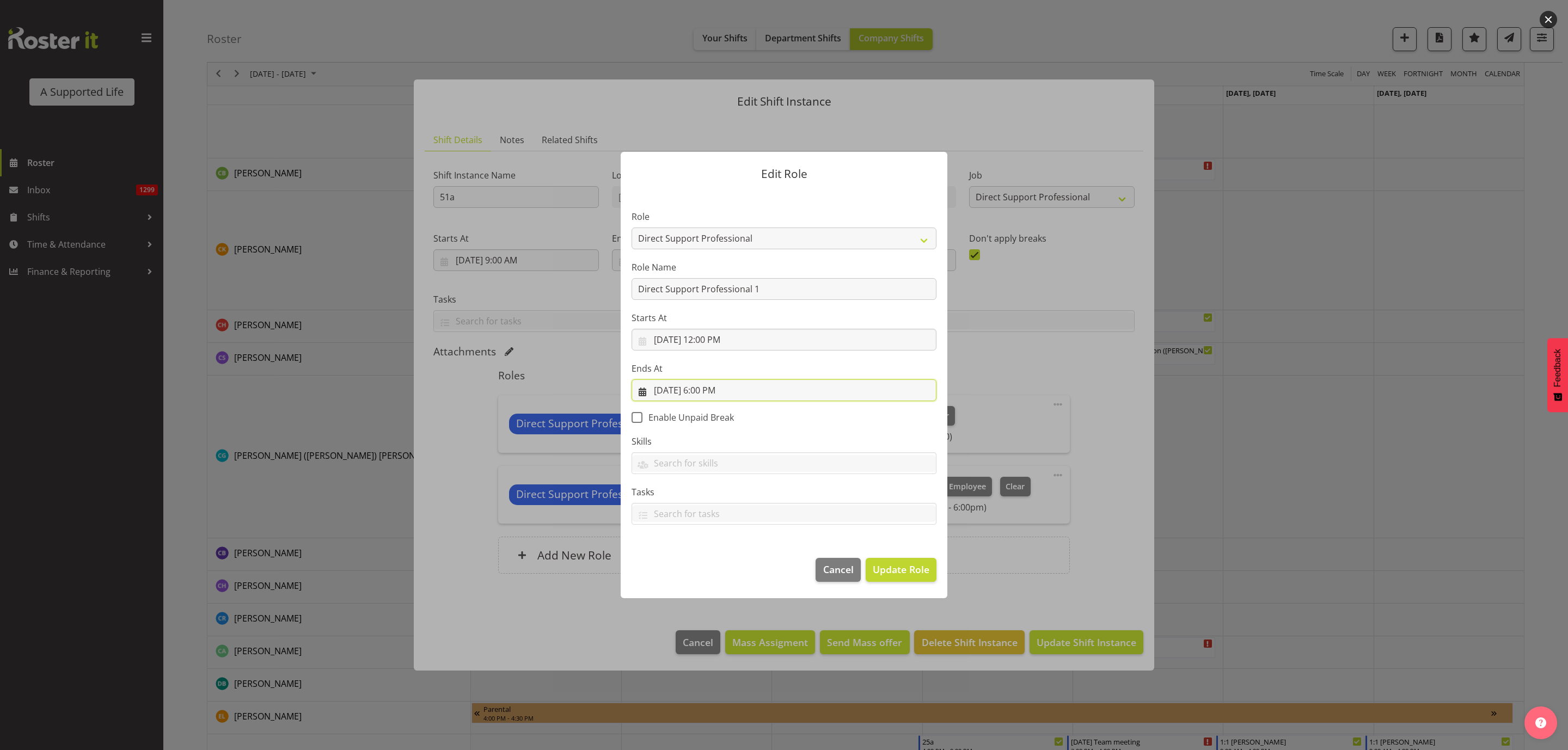
click at [712, 389] on input "8/29/2025, 6:00 PM" at bounding box center [784, 390] width 305 height 22
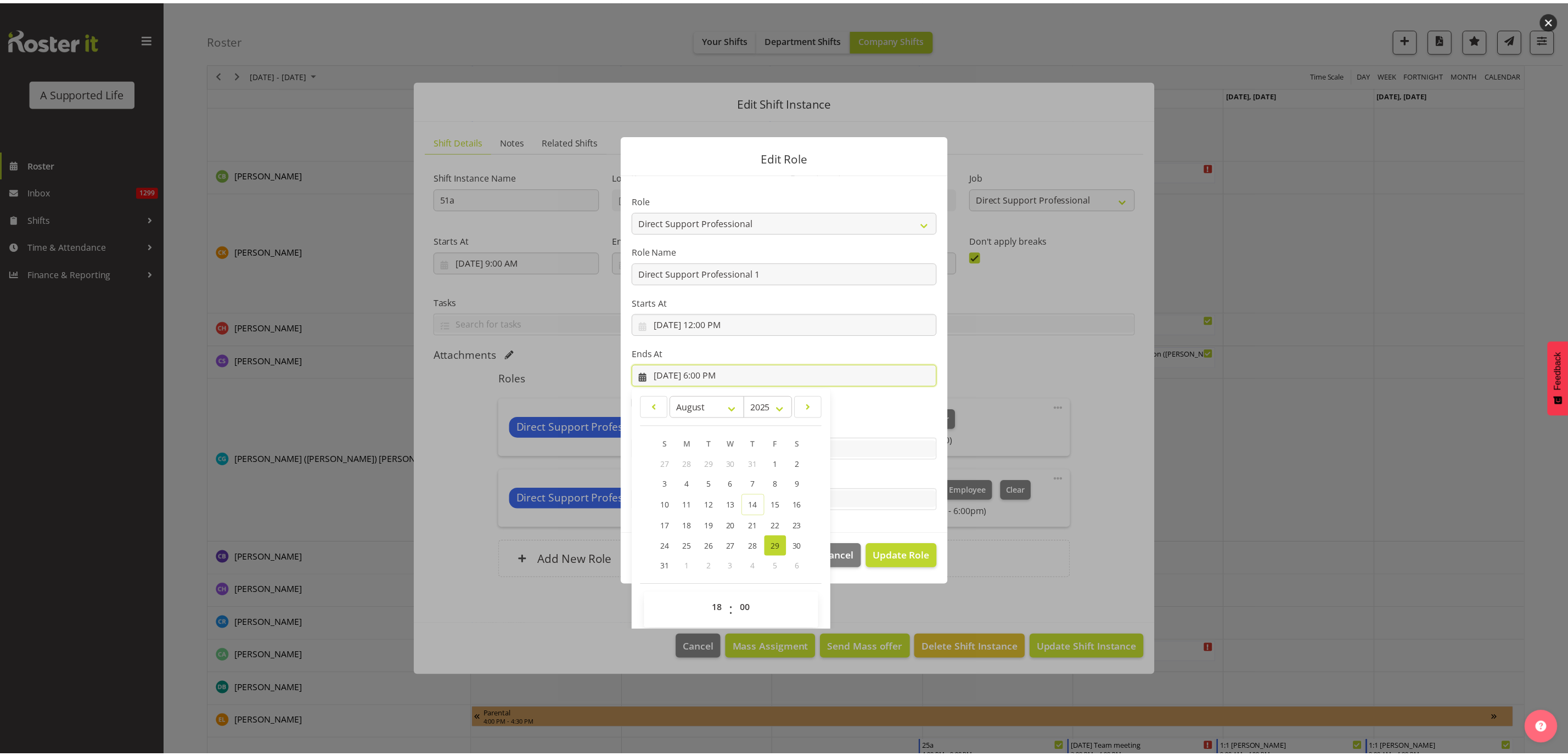
scroll to position [24, 0]
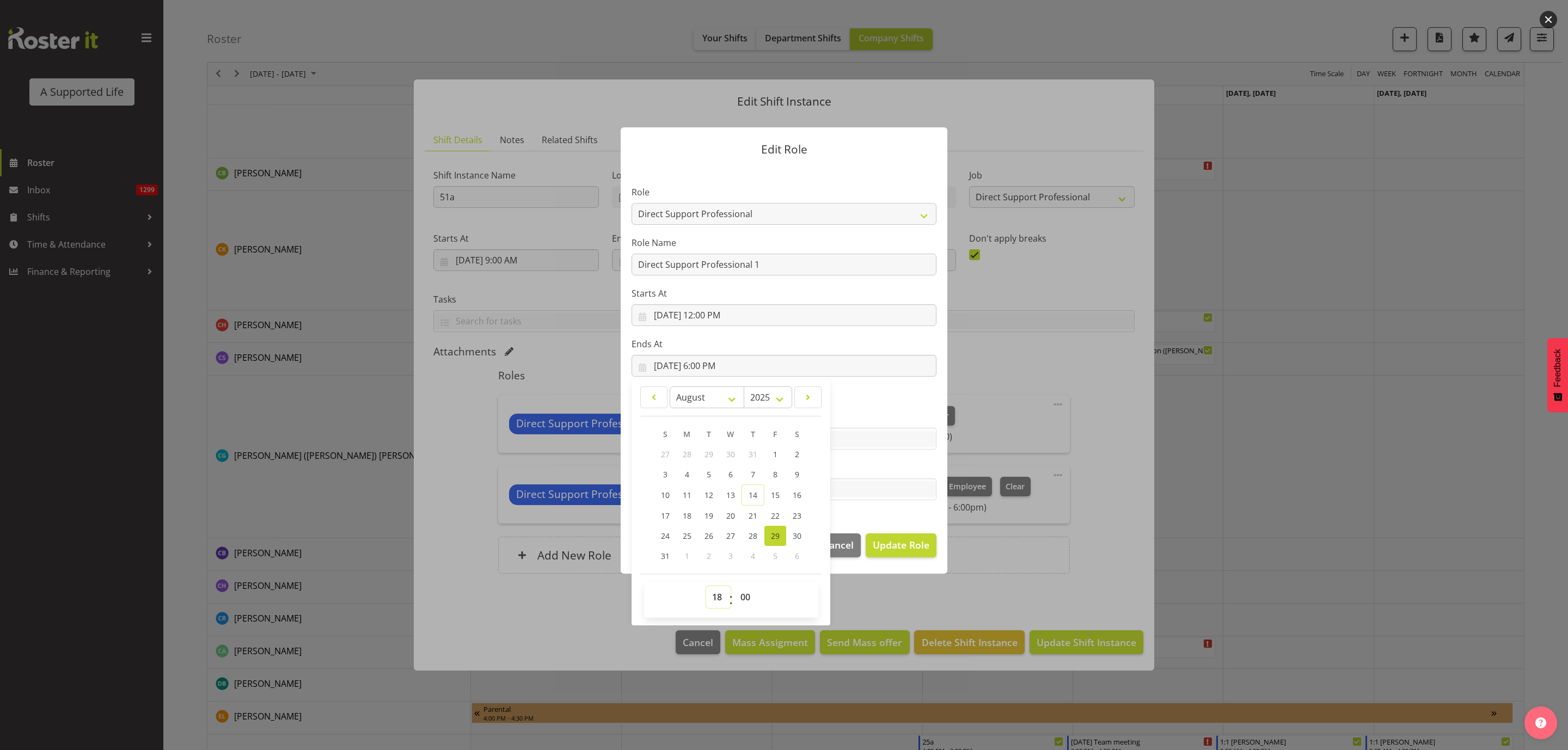
click at [712, 596] on select "00 01 02 03 04 05 06 07 08 09 10 11 12 13 14 15 16 17 18 19 20 21 22 23" at bounding box center [718, 597] width 24 height 22
select select "15"
click at [706, 586] on select "00 01 02 03 04 05 06 07 08 09 10 11 12 13 14 15 16 17 18 19 20 21 22 23" at bounding box center [718, 597] width 24 height 22
type input "8/29/2025, 3:00 PM"
click at [898, 544] on span "Update Role" at bounding box center [901, 544] width 57 height 14
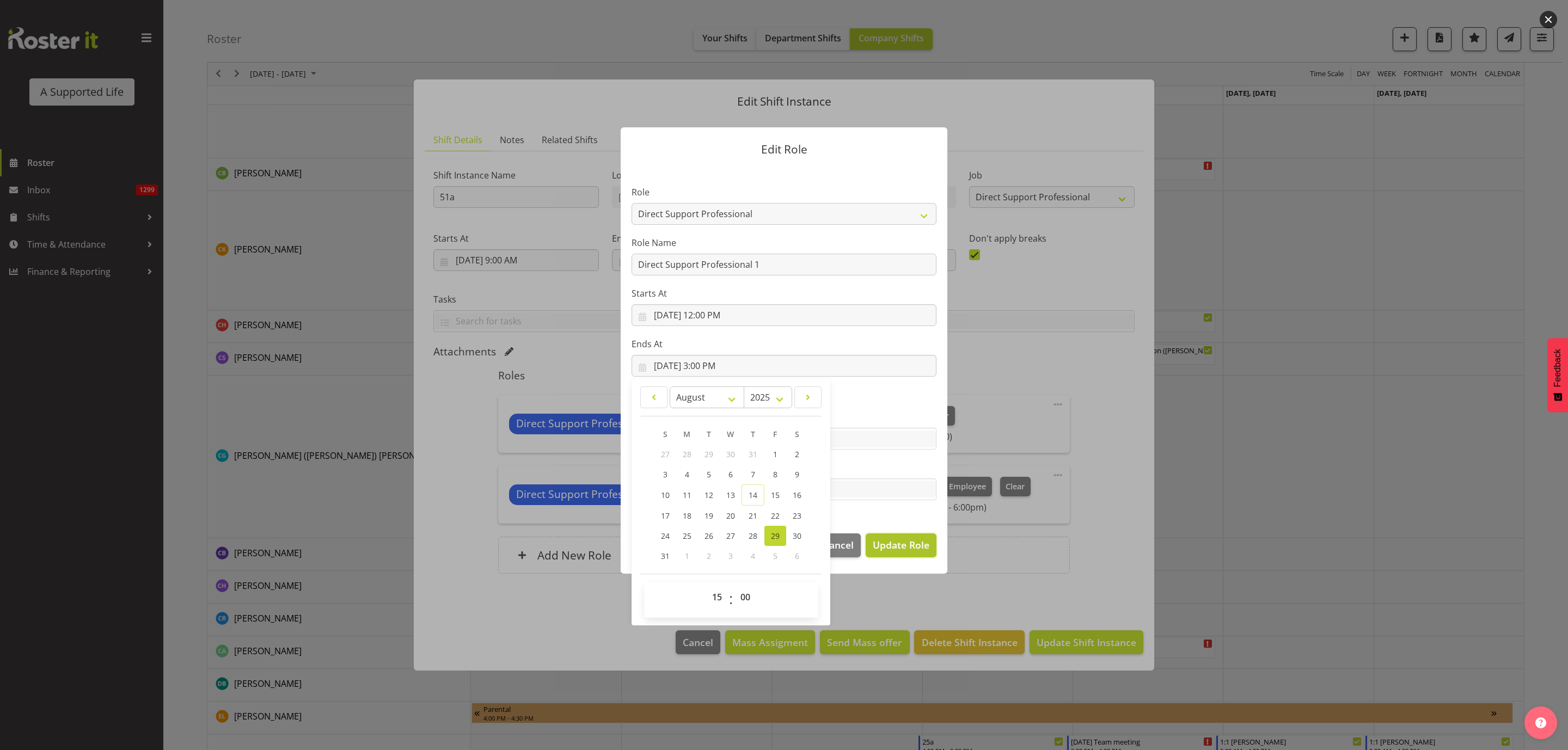
select select
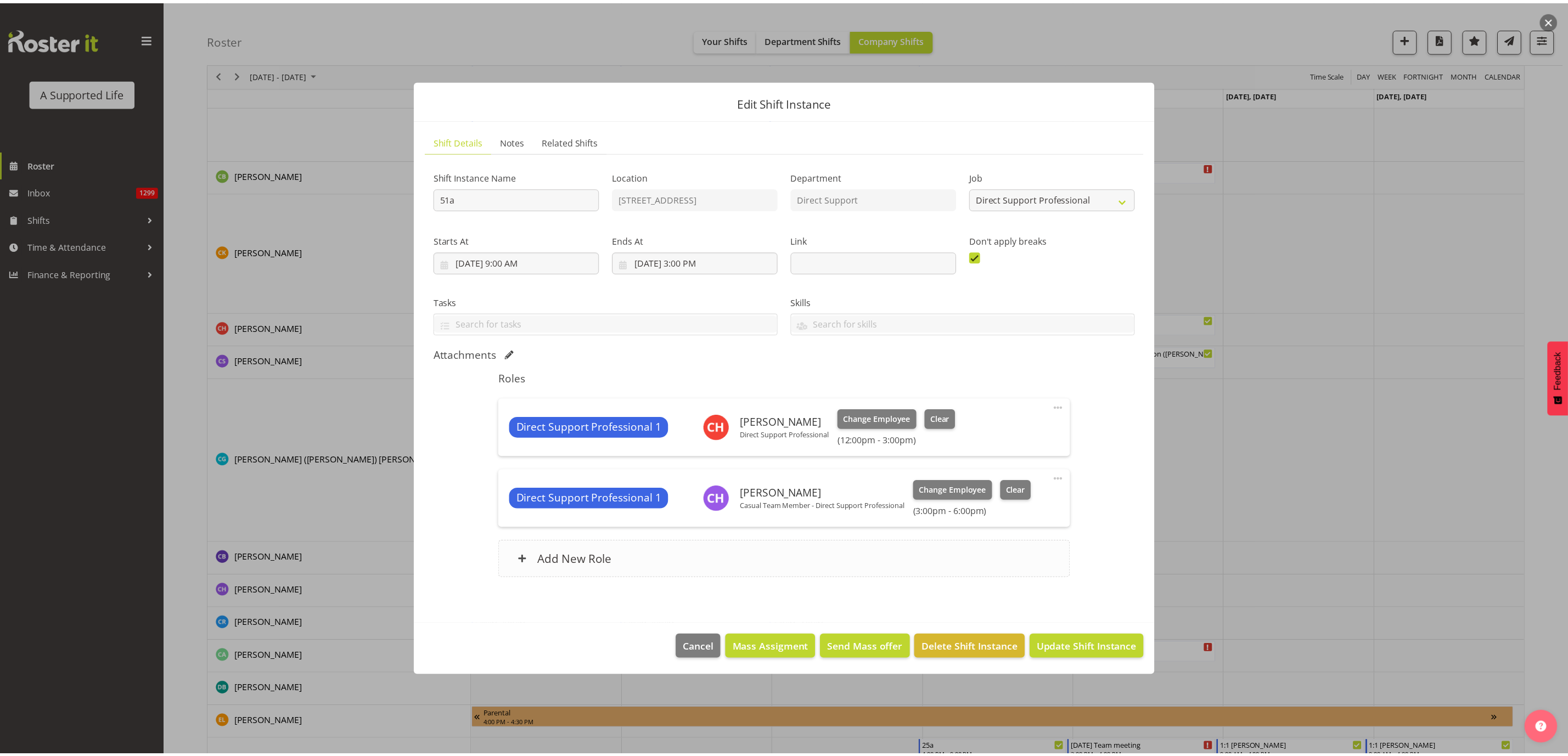
scroll to position [23, 0]
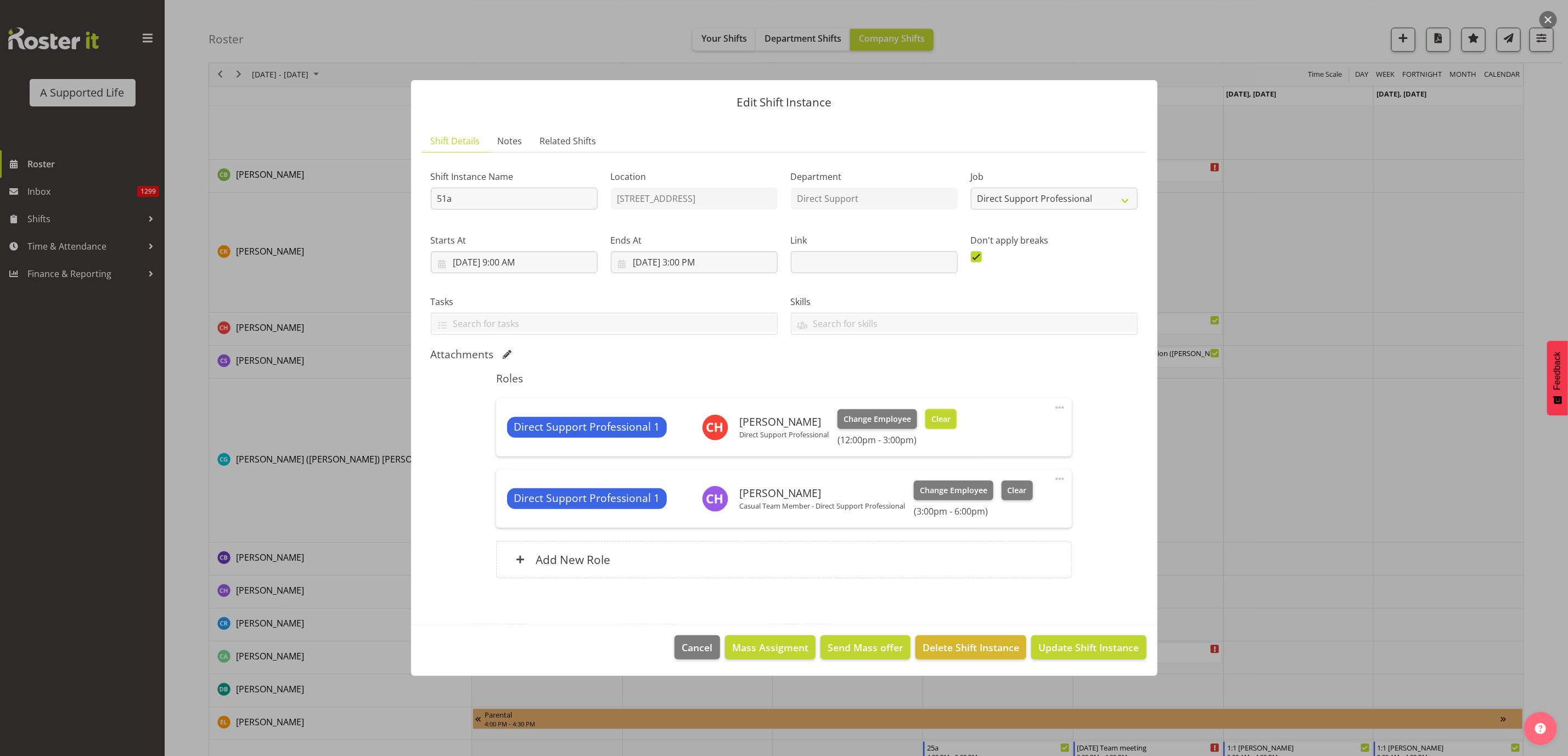
click at [944, 415] on span "Clear" at bounding box center [941, 419] width 19 height 12
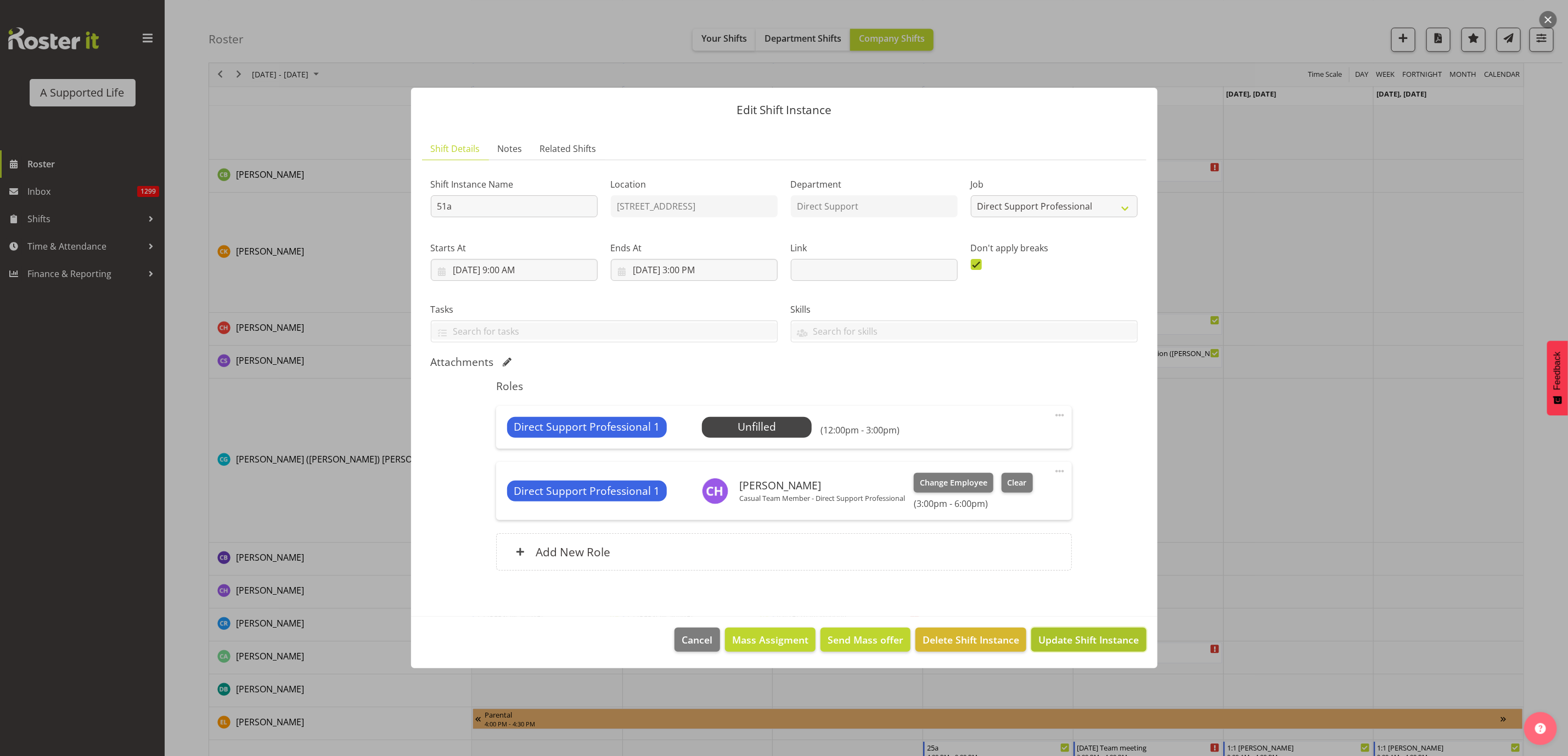
click at [1092, 637] on span "Update Shift Instance" at bounding box center [1088, 640] width 100 height 14
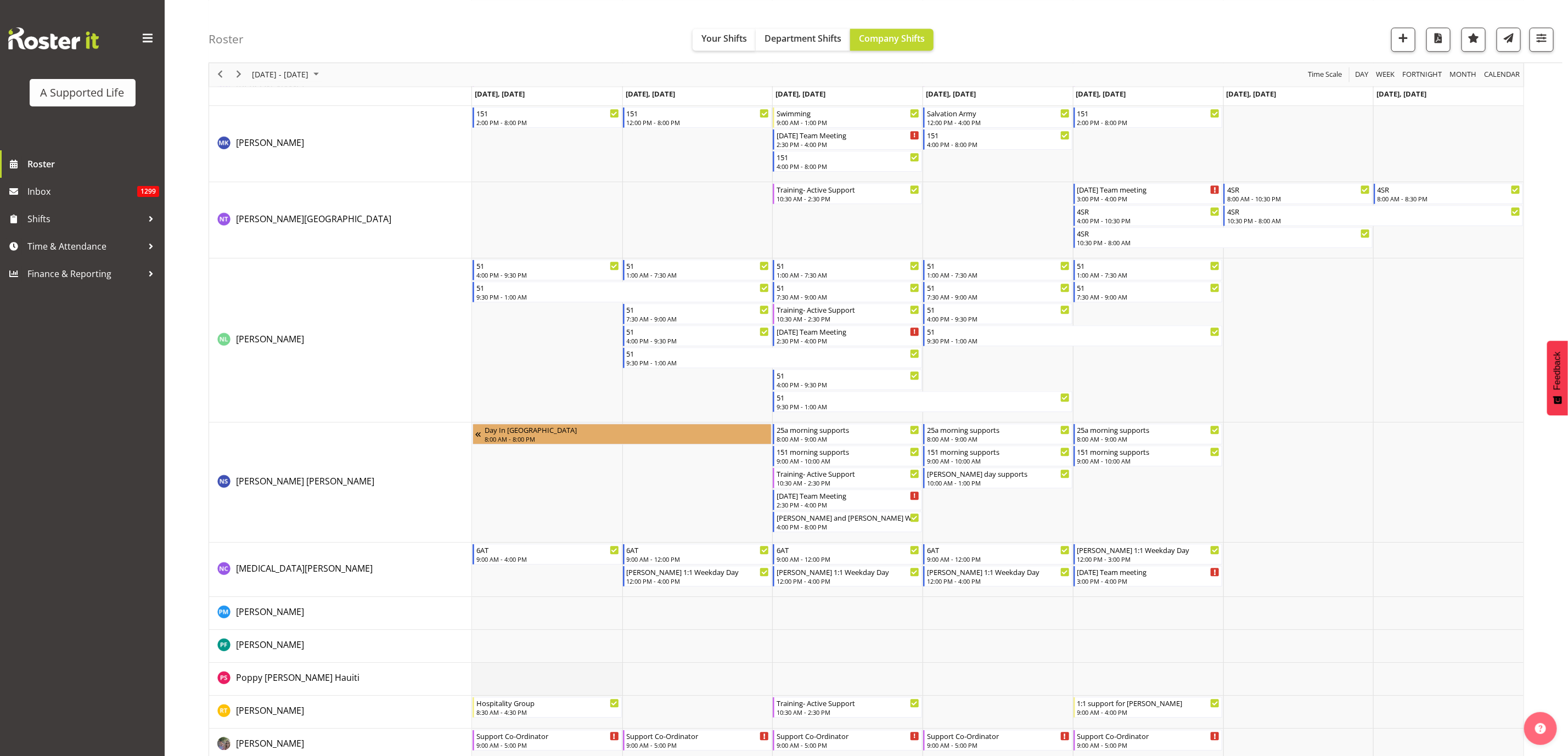
scroll to position [5020, 0]
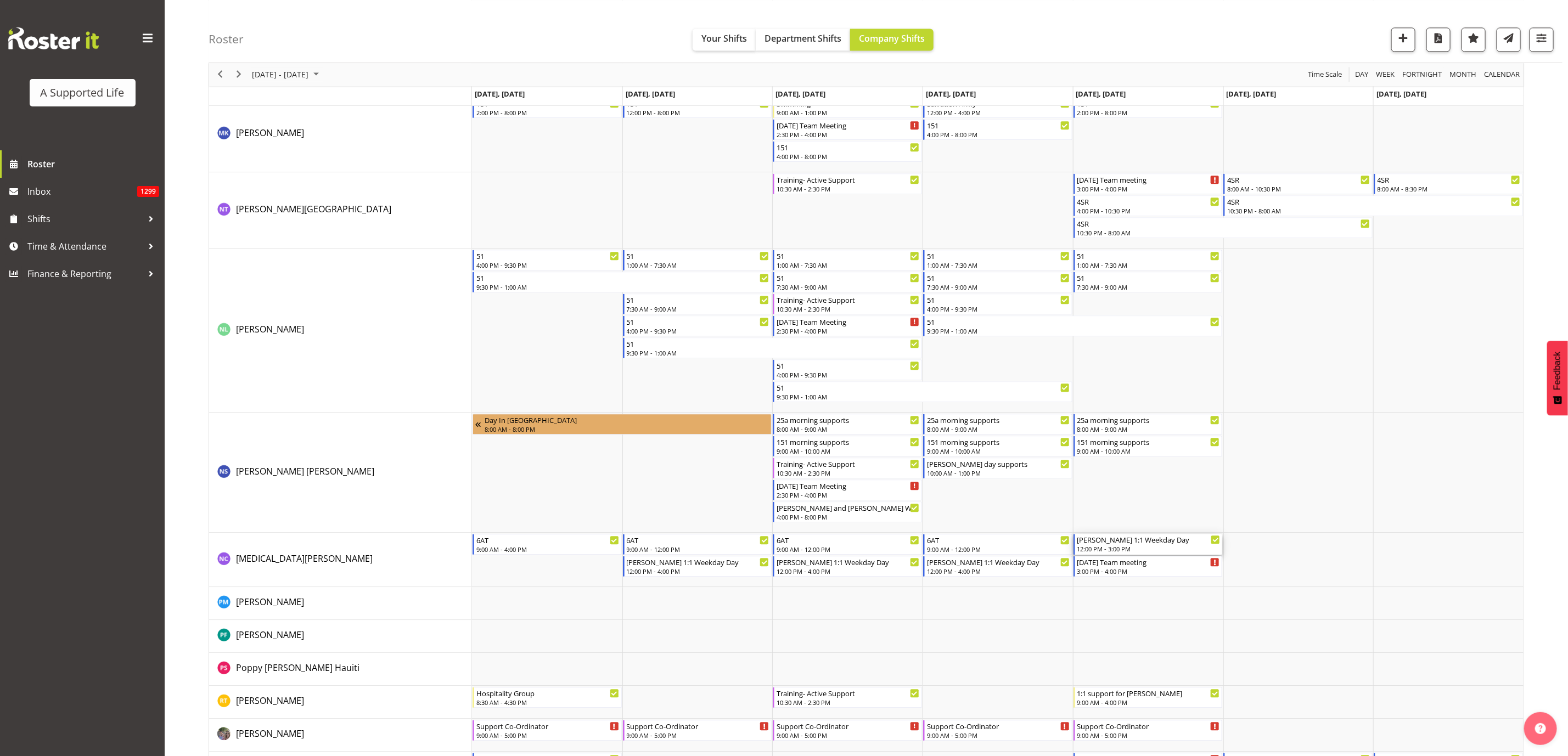
click at [1155, 546] on div "12:00 PM - 3:00 PM" at bounding box center [1149, 549] width 144 height 9
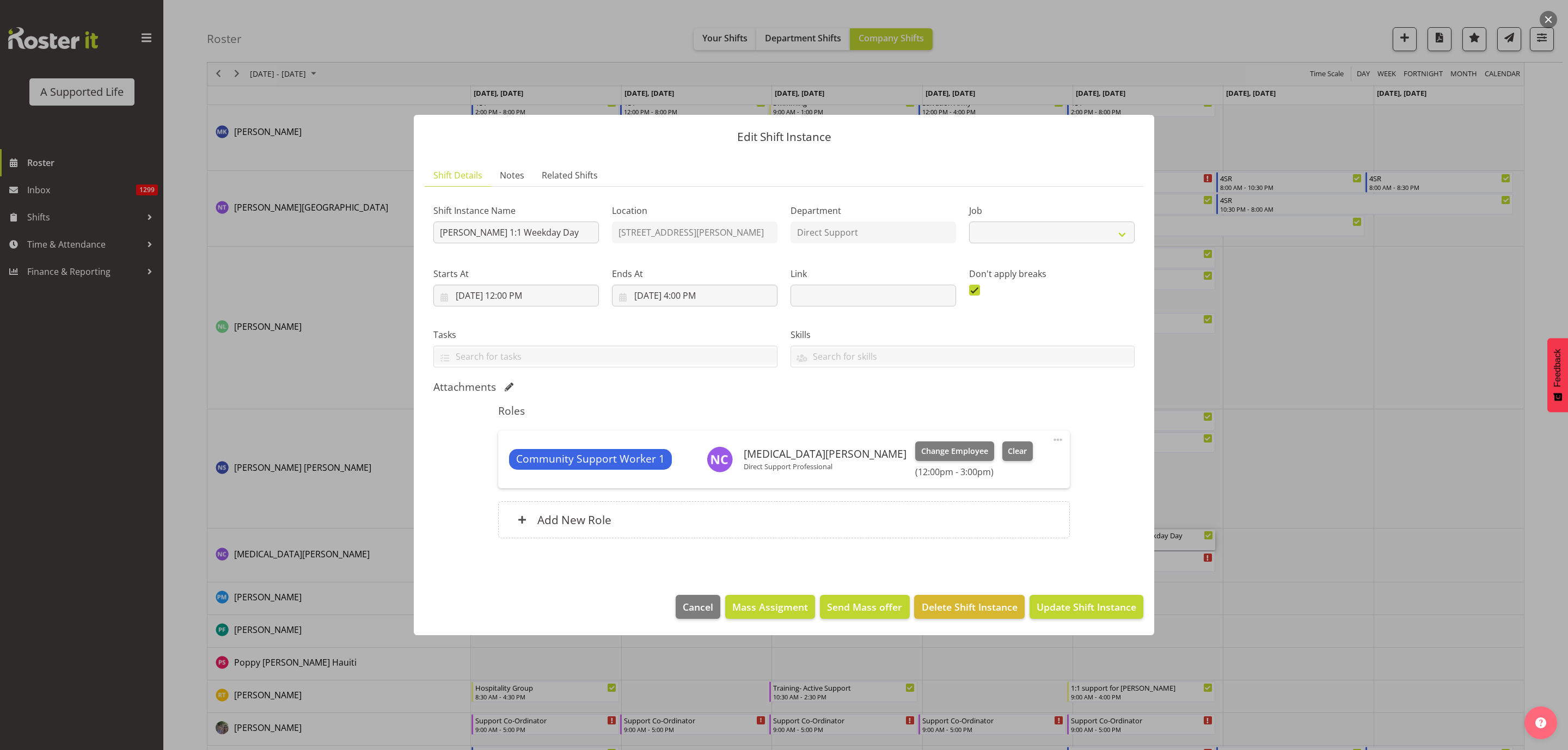
select select "4112"
click at [1007, 454] on span "Clear" at bounding box center [1017, 451] width 19 height 12
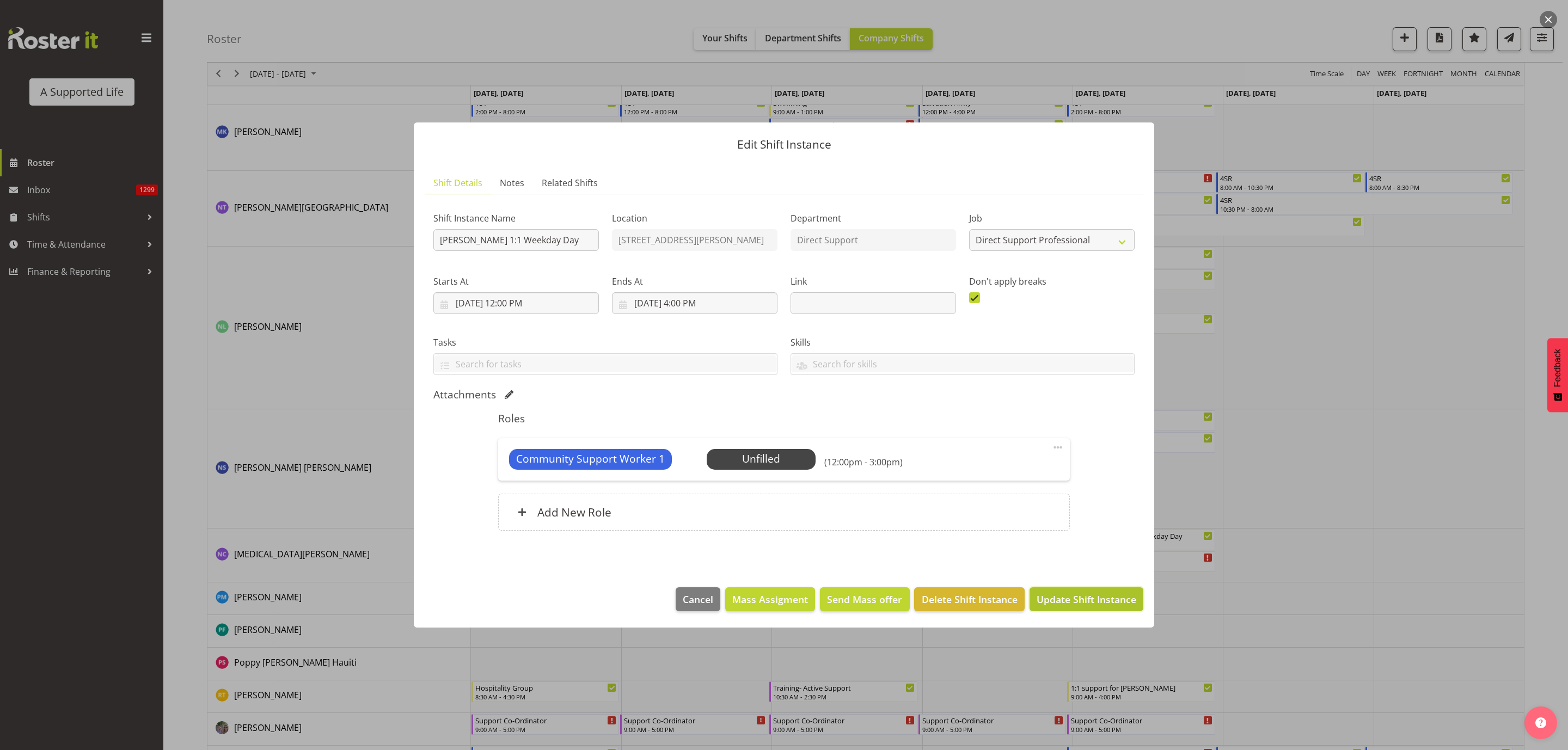
click at [1099, 600] on span "Update Shift Instance" at bounding box center [1087, 599] width 100 height 14
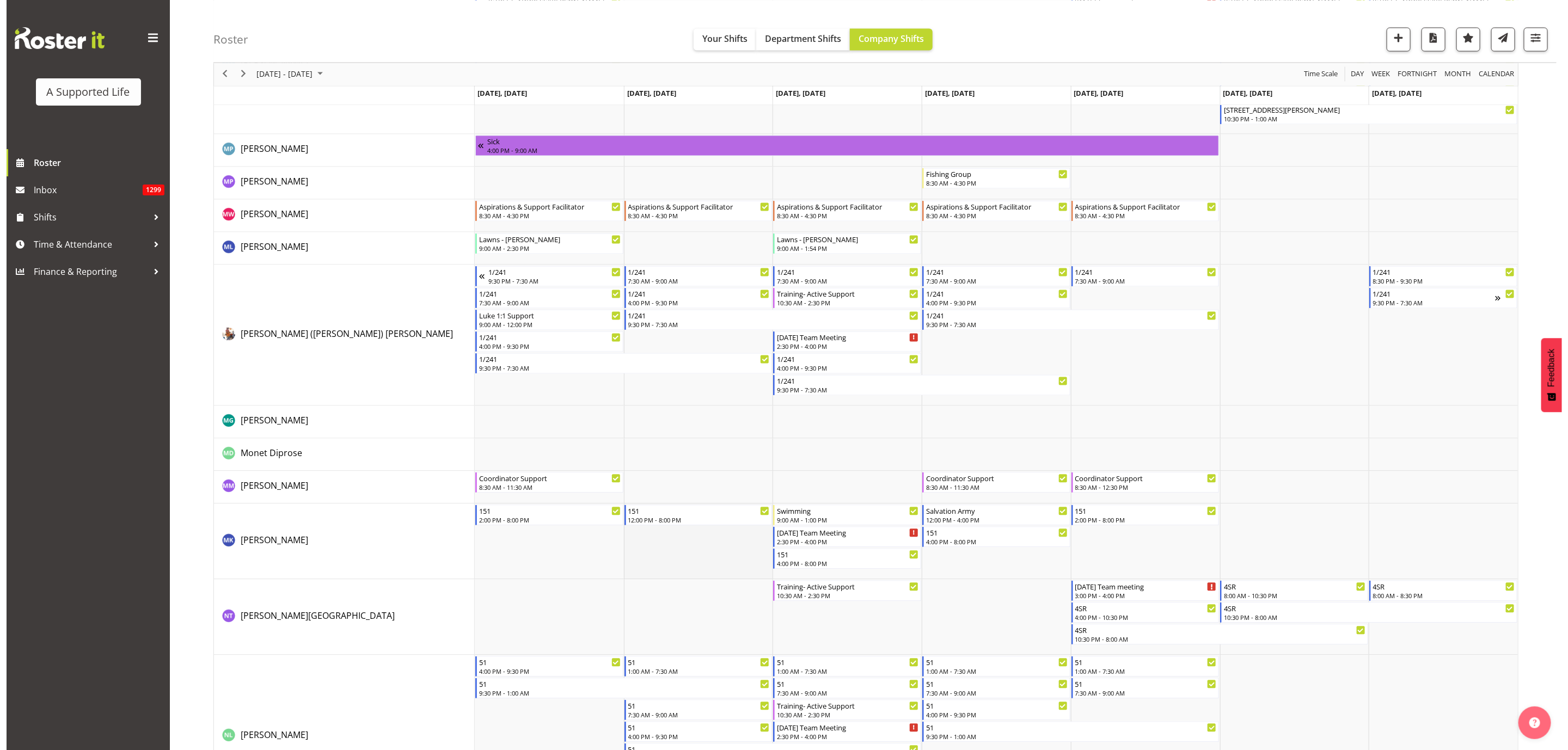
scroll to position [4511, 0]
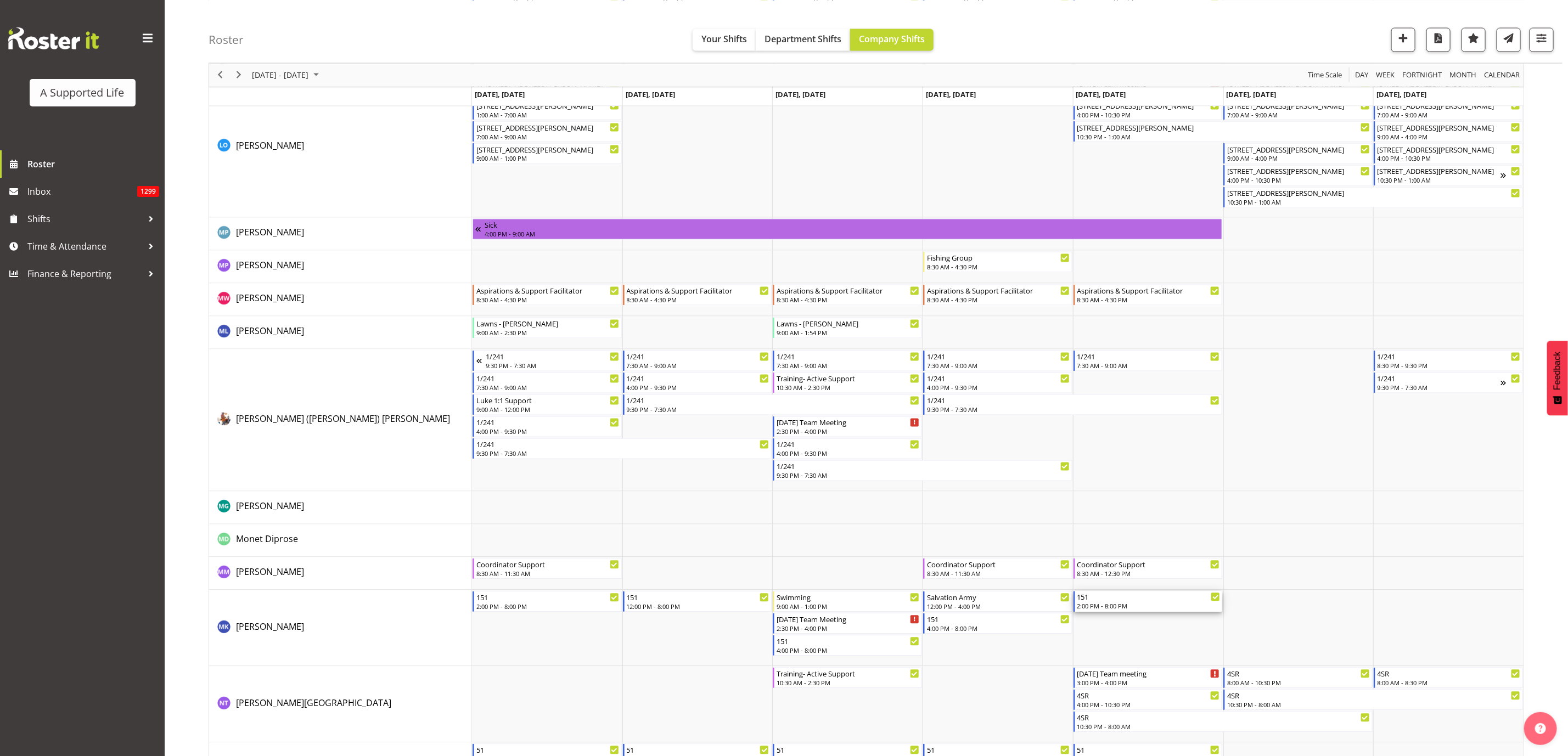
click at [1162, 605] on div "2:00 PM - 8:00 PM" at bounding box center [1149, 606] width 144 height 9
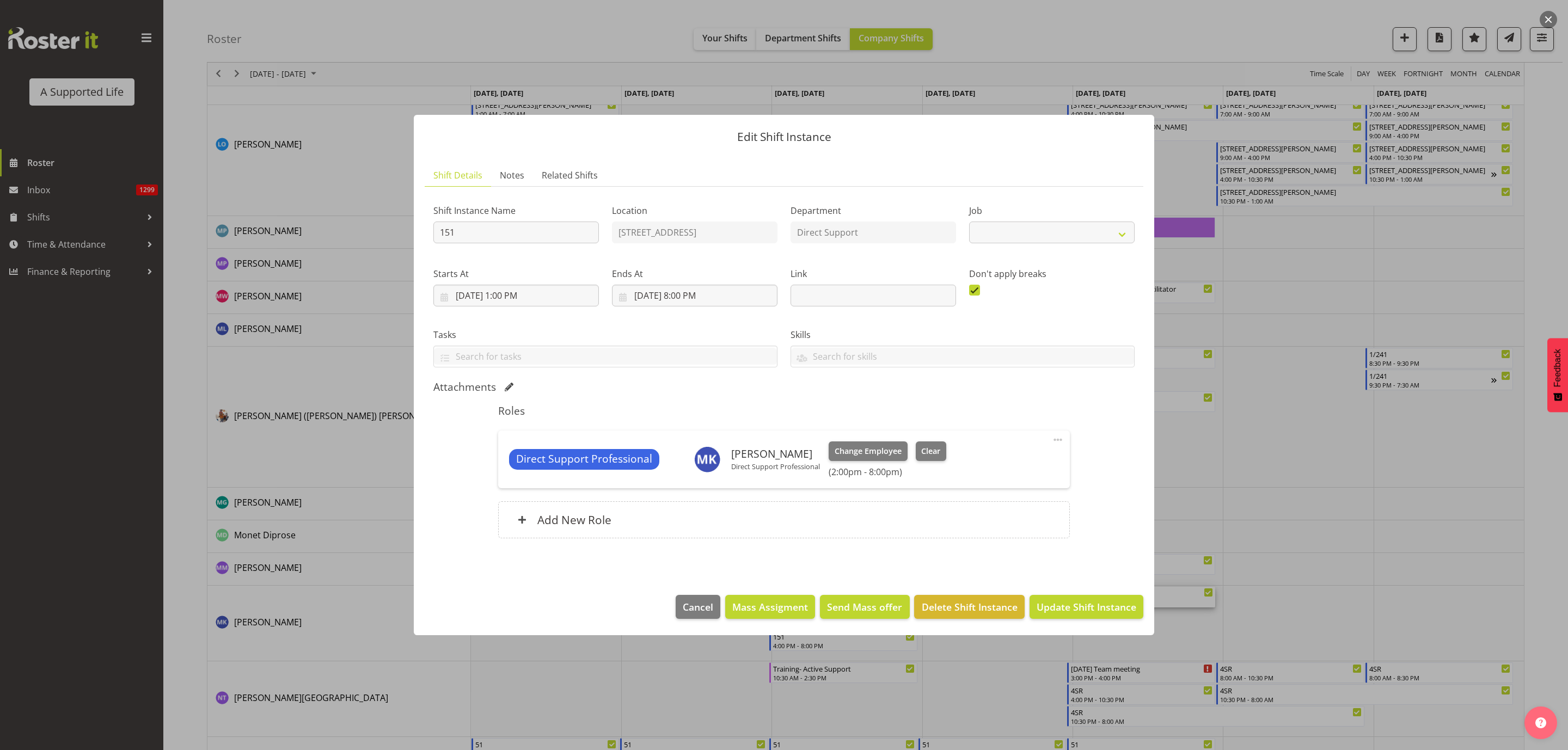
select select "4112"
click at [874, 523] on div "Add New Role" at bounding box center [783, 520] width 571 height 37
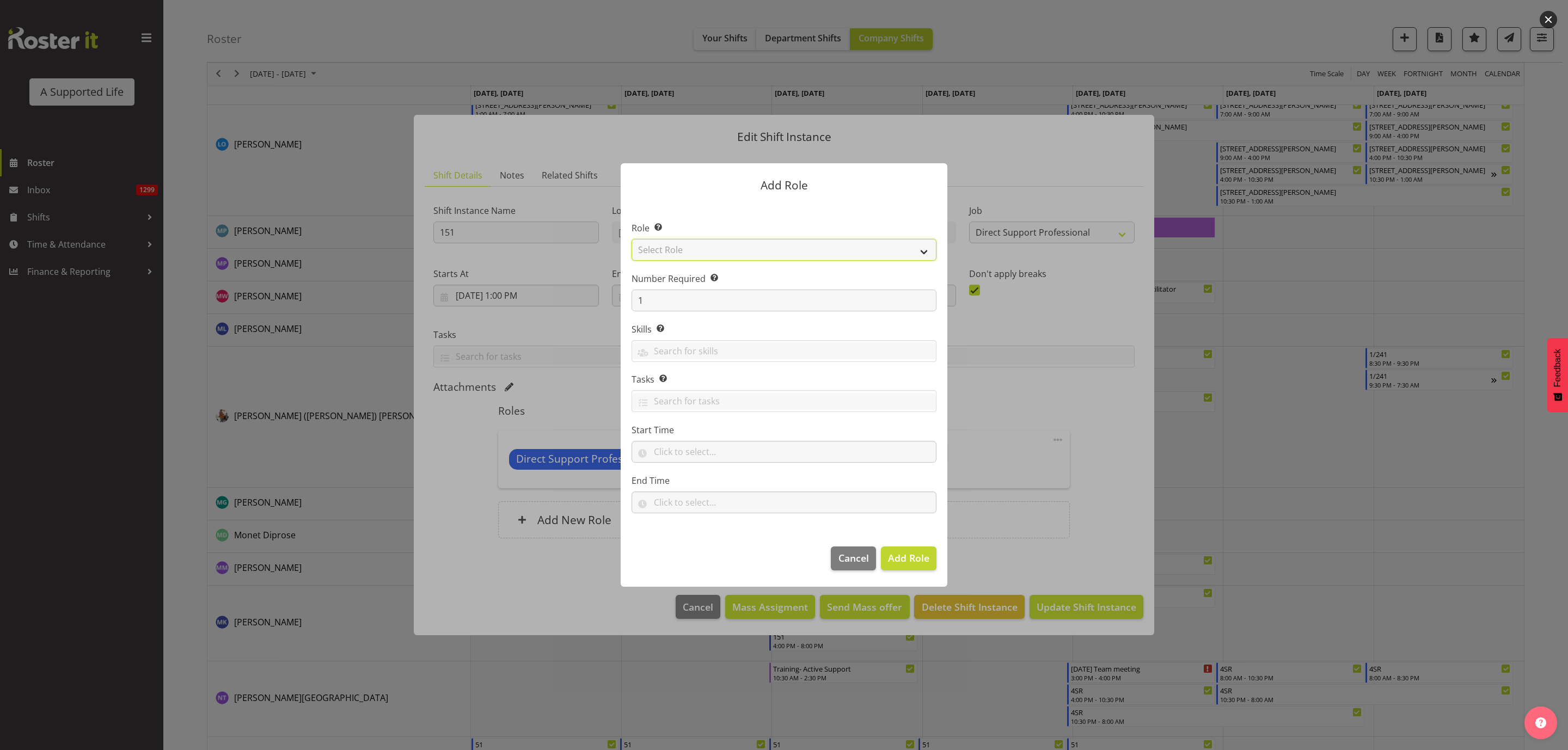
click at [734, 247] on select "Select Role Accounts and Payroll Admin Support Aspirations & Support Facilitato…" at bounding box center [784, 250] width 305 height 22
select select "519"
click at [631, 239] on select "Select Role Accounts and Payroll Admin Support Aspirations & Support Facilitato…" at bounding box center [784, 250] width 305 height 22
click at [691, 449] on input "text" at bounding box center [784, 452] width 305 height 22
click at [705, 479] on select "00 00 01 02 03 04 05 06 07 08 09 10 11 12 13 14 15 16 17 18 19 20 21 22 23" at bounding box center [705, 480] width 24 height 22
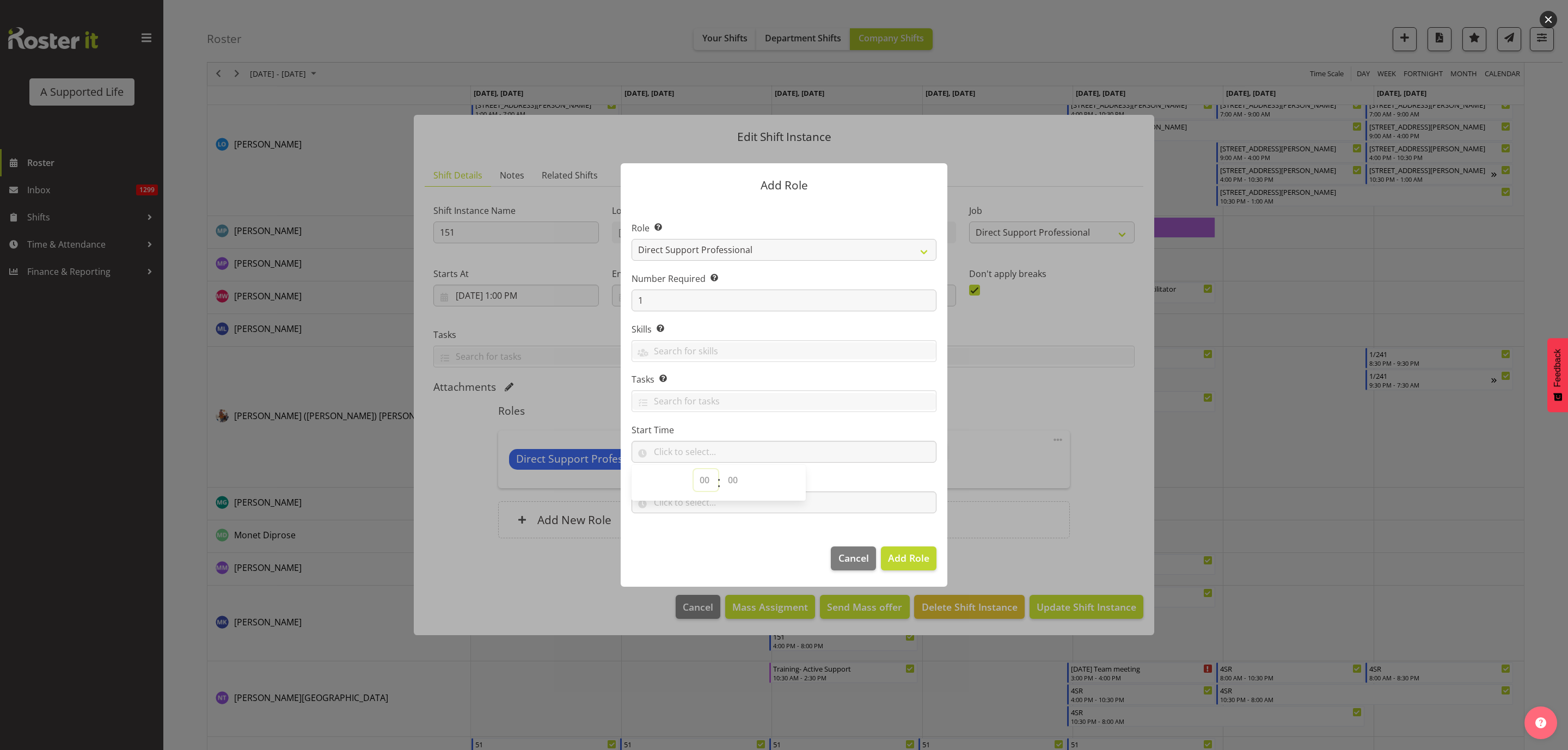
select select "16"
click at [693, 470] on select "00 00 01 02 03 04 05 06 07 08 09 10 11 12 13 14 15 16 17 18 19 20 21 22 23" at bounding box center [705, 480] width 24 height 22
drag, startPoint x: 730, startPoint y: 476, endPoint x: 729, endPoint y: 482, distance: 6.1
click at [729, 482] on select "00 00 01 02 03 04 05 06 07 08 09 10 11 12 13 14 15 16 17 18 19 20 21 22 23 24 2…" at bounding box center [734, 480] width 24 height 22
select select "0"
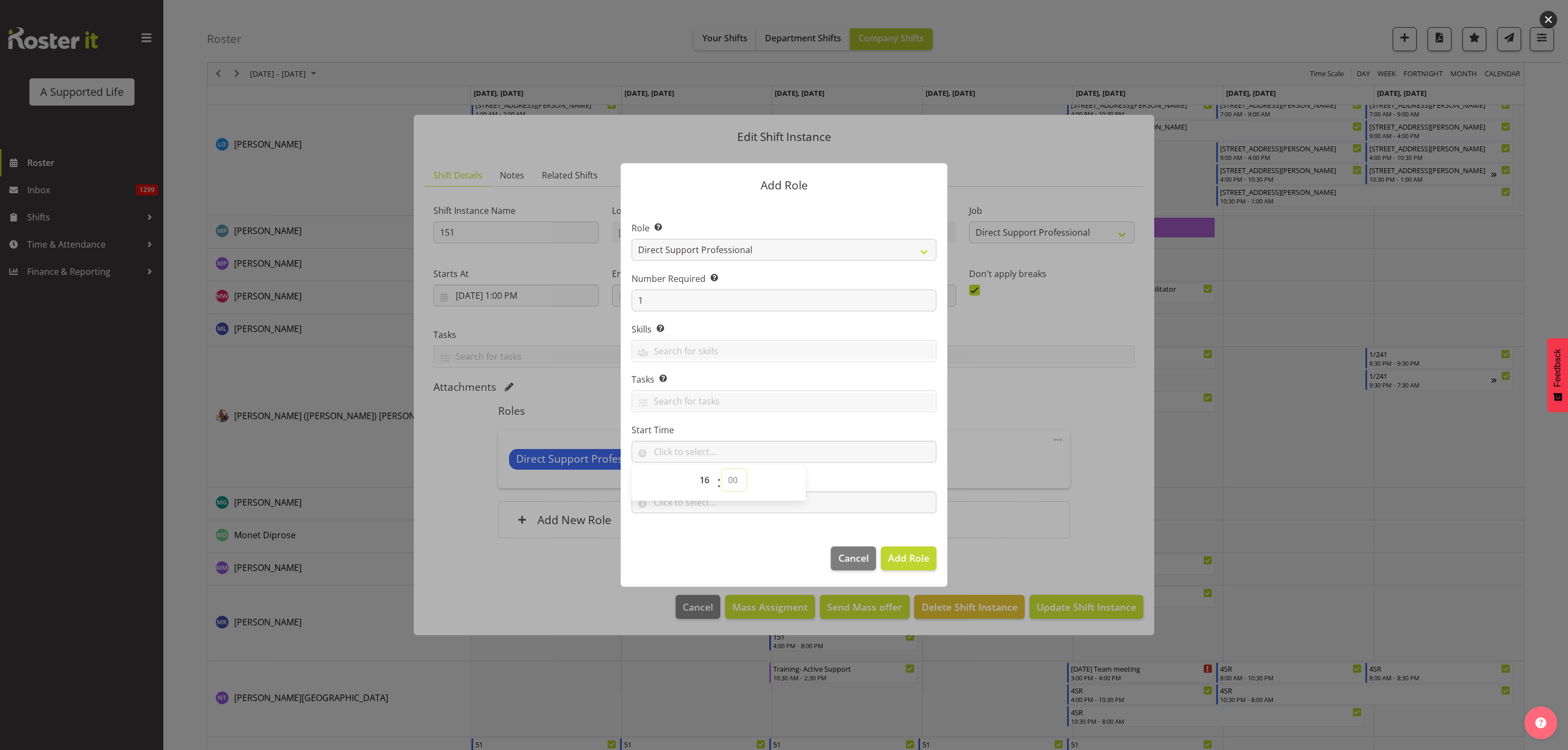
click at [722, 470] on select "00 00 01 02 03 04 05 06 07 08 09 10 11 12 13 14 15 16 17 18 19 20 21 22 23 24 2…" at bounding box center [734, 480] width 24 height 22
type input "16:00"
click at [705, 504] on input "text" at bounding box center [784, 502] width 305 height 22
click at [704, 530] on select "00 00 01 02 03 04 05 06 07 08 09 10 11 12 13 14 15 16 17 18 19 20 21 22 23" at bounding box center [705, 530] width 24 height 22
select select "20"
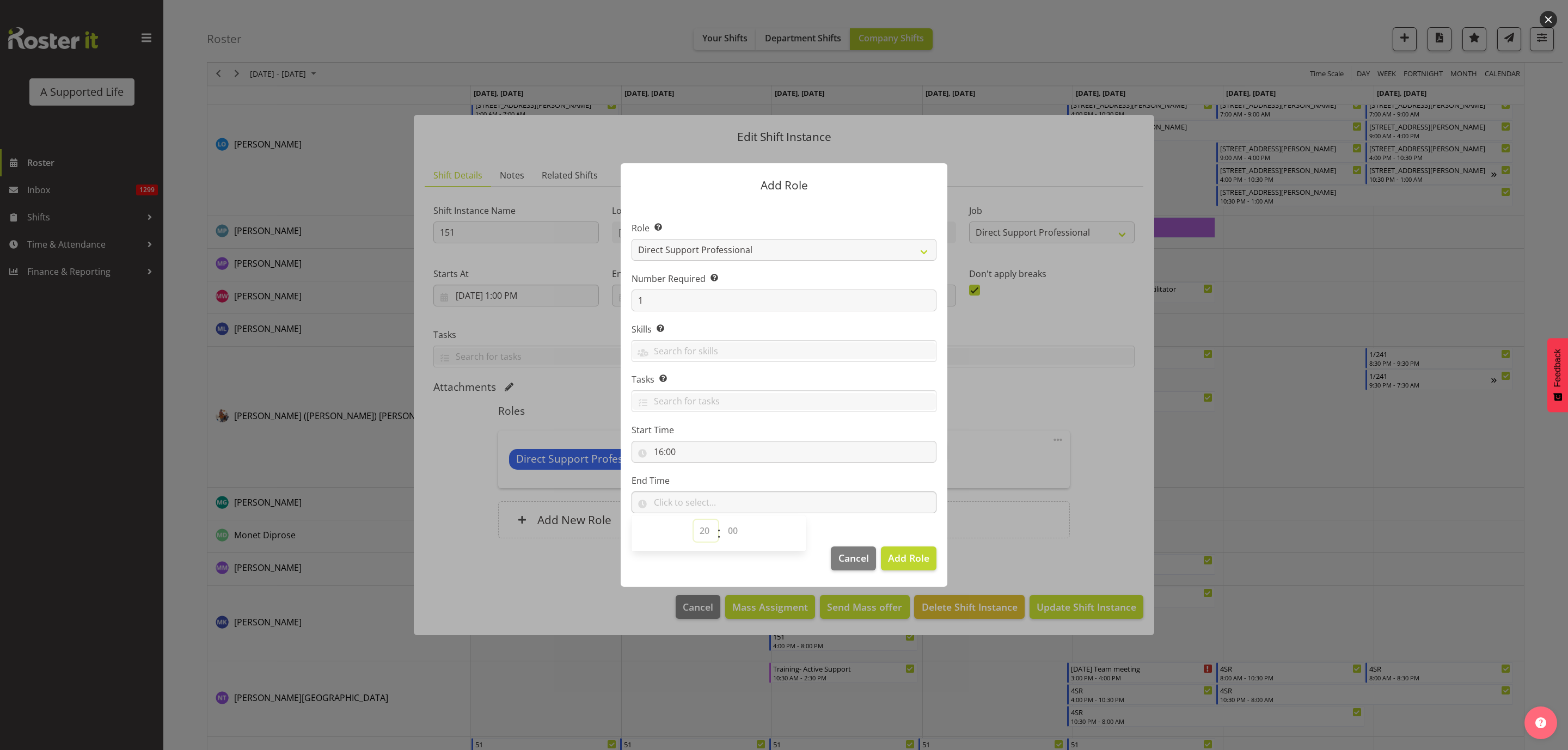
click at [693, 520] on select "00 00 01 02 03 04 05 06 07 08 09 10 11 12 13 14 15 16 17 18 19 20 21 22 23" at bounding box center [705, 530] width 24 height 22
click at [732, 534] on select "00 00 01 02 03 04 05 06 07 08 09 10 11 12 13 14 15 16 17 18 19 20 21 22 23 24 2…" at bounding box center [734, 530] width 24 height 22
select select "0"
click at [722, 520] on select "00 00 01 02 03 04 05 06 07 08 09 10 11 12 13 14 15 16 17 18 19 20 21 22 23 24 2…" at bounding box center [734, 530] width 24 height 22
type input "20:00"
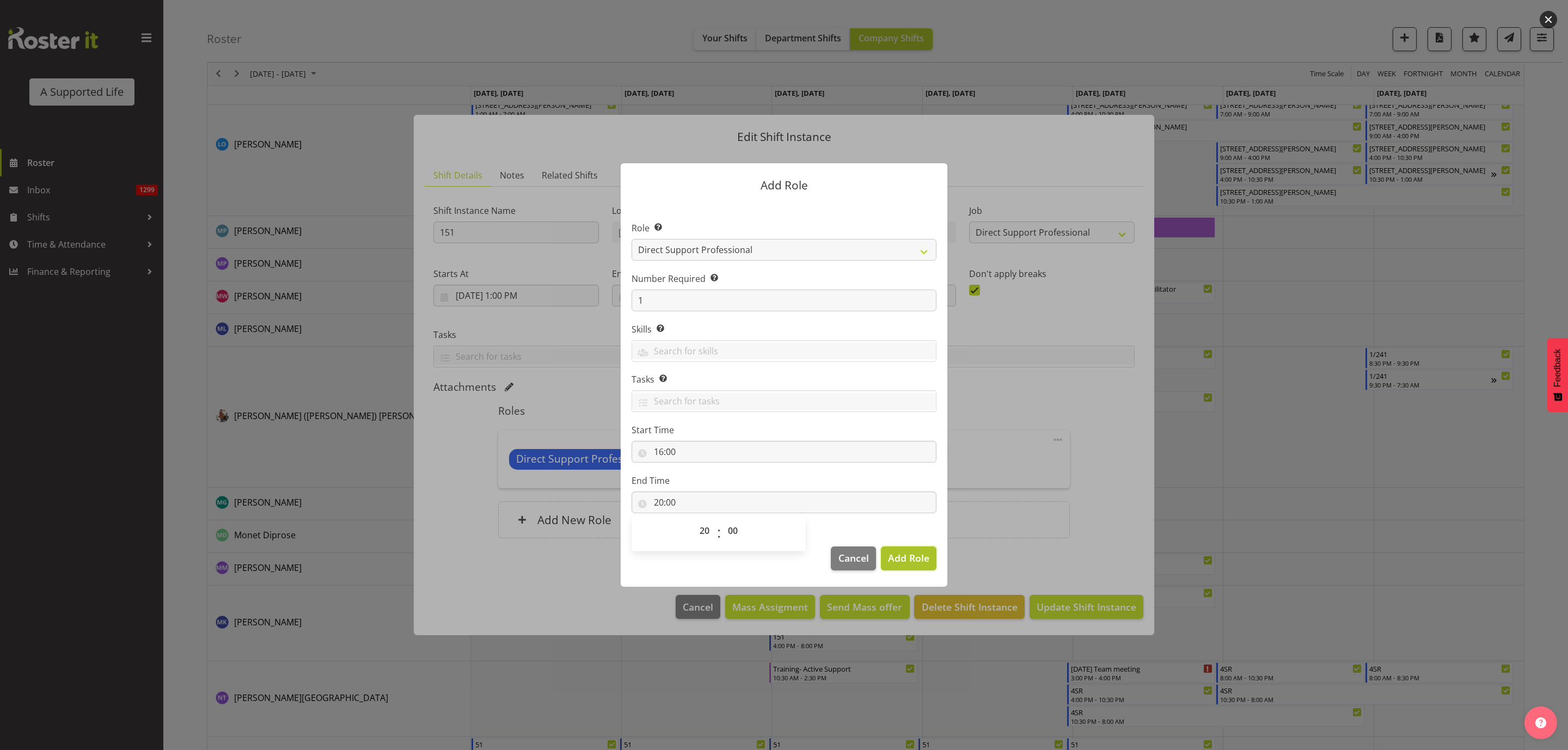
click at [910, 556] on span "Add Role" at bounding box center [908, 558] width 41 height 13
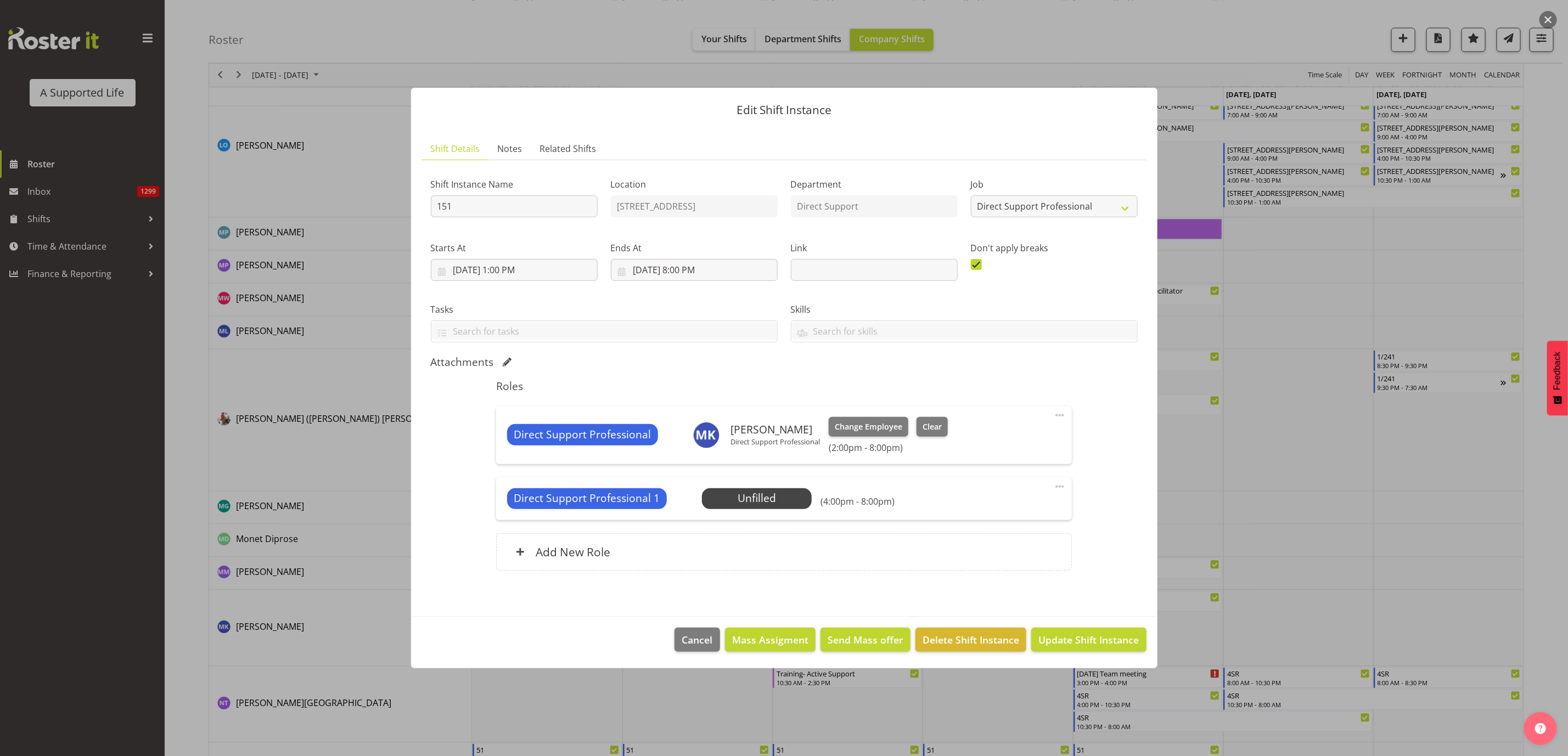
click at [1060, 416] on span at bounding box center [1059, 415] width 13 height 13
click at [1016, 431] on link "Edit" at bounding box center [1014, 439] width 106 height 20
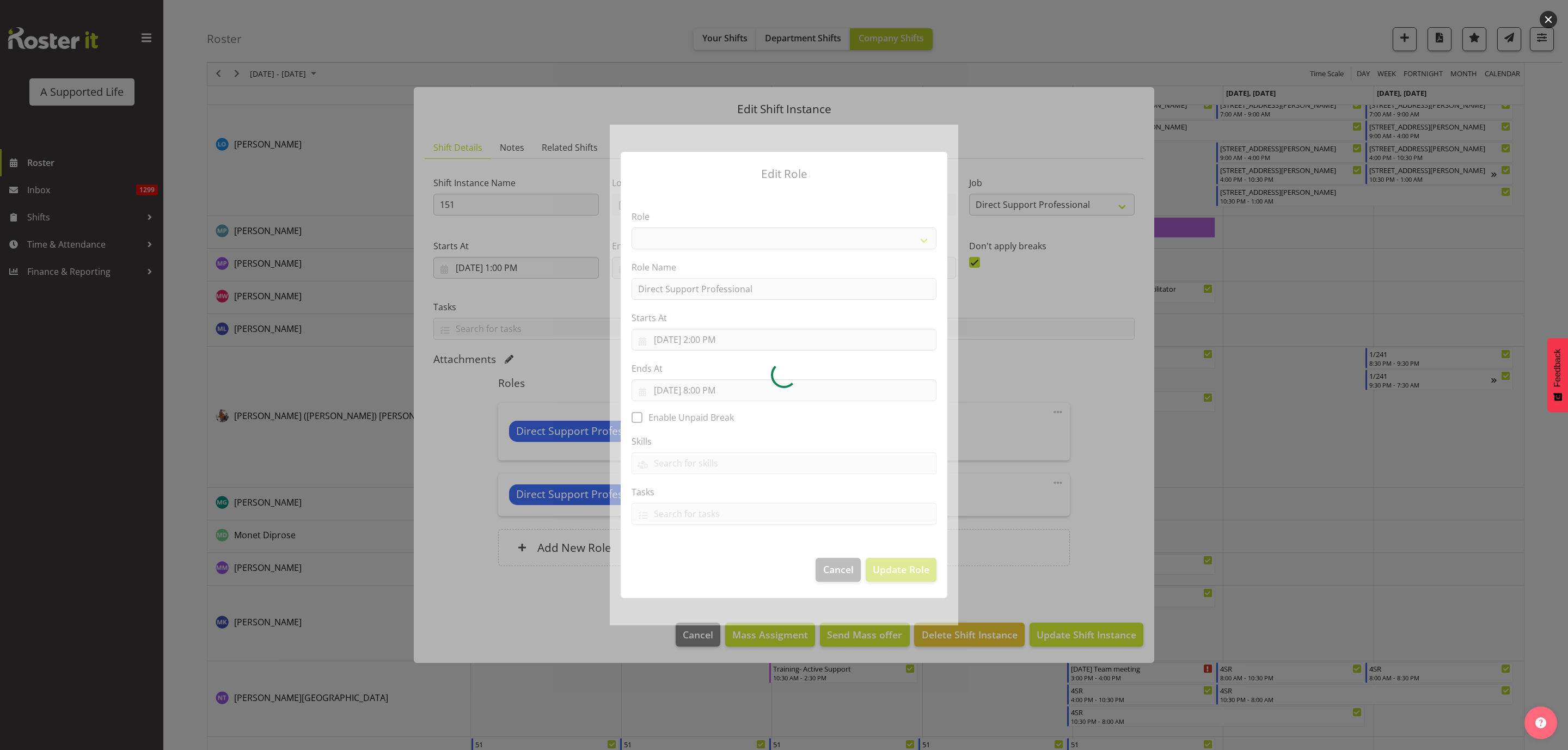
click at [737, 382] on div at bounding box center [784, 375] width 349 height 500
select select "519"
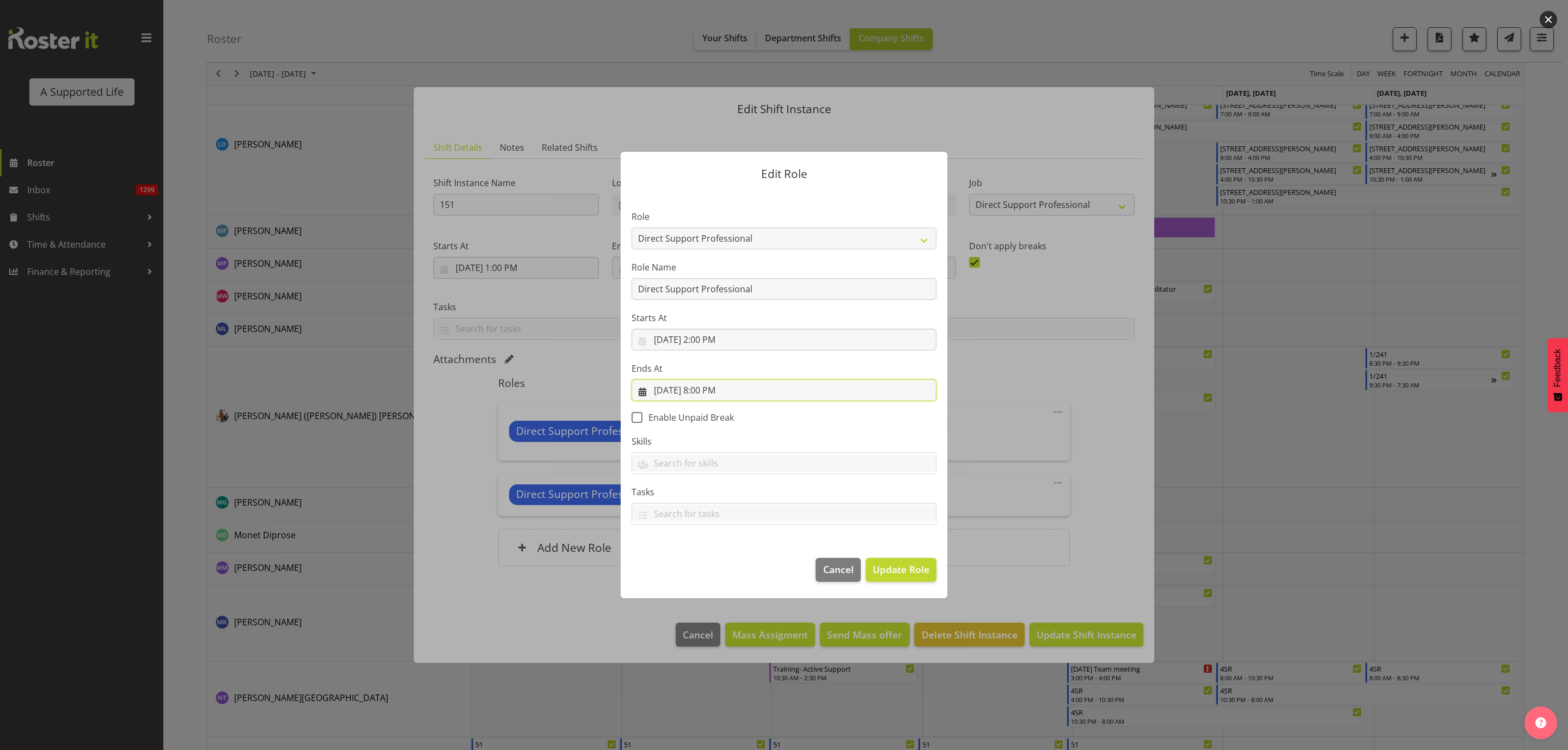
click at [719, 384] on input "8/29/2025, 8:00 PM" at bounding box center [784, 390] width 305 height 22
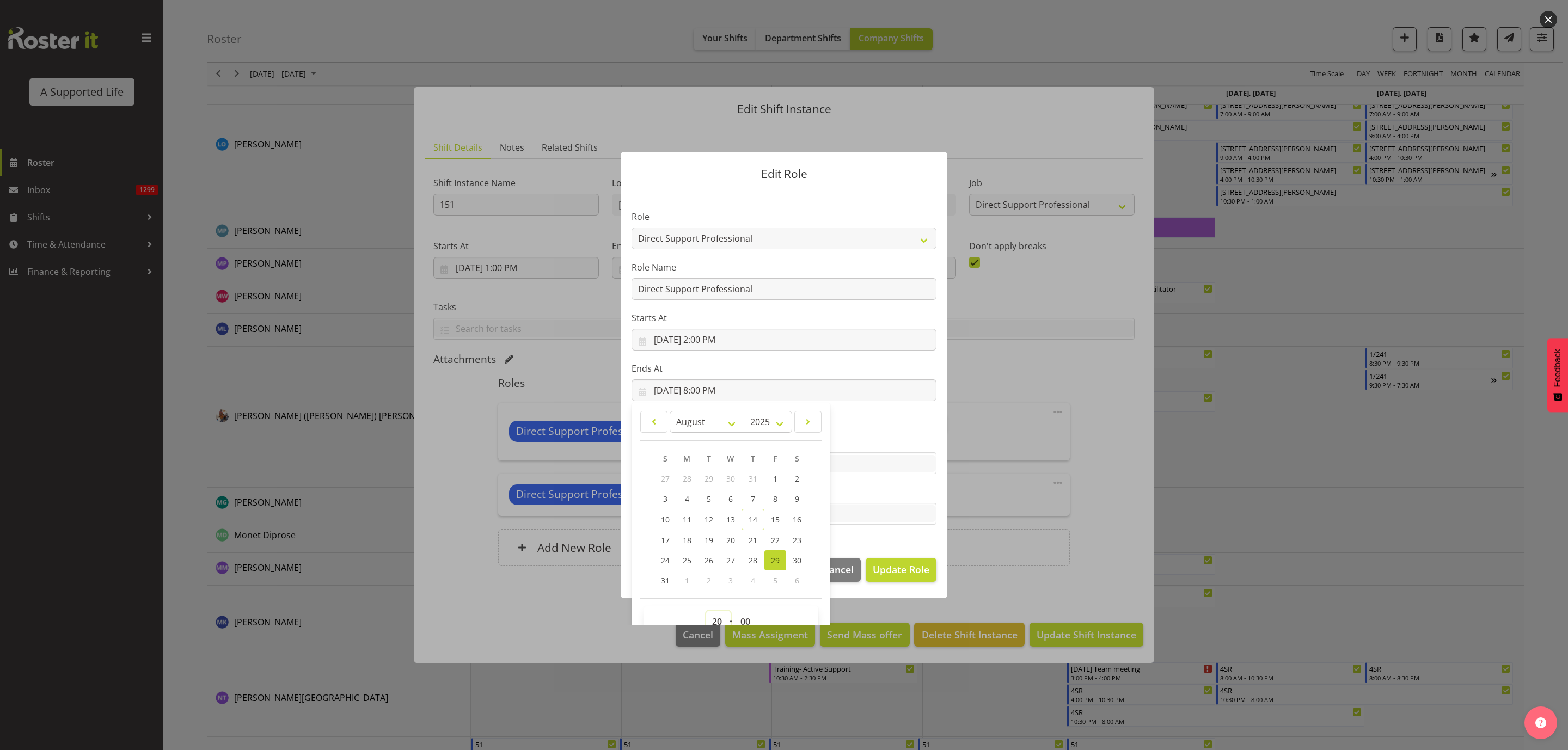
drag, startPoint x: 709, startPoint y: 617, endPoint x: 718, endPoint y: 613, distance: 9.8
click at [709, 617] on select "00 01 02 03 04 05 06 07 08 09 10 11 12 13 14 15 16 17 18 19 20 21 22 23" at bounding box center [718, 622] width 24 height 22
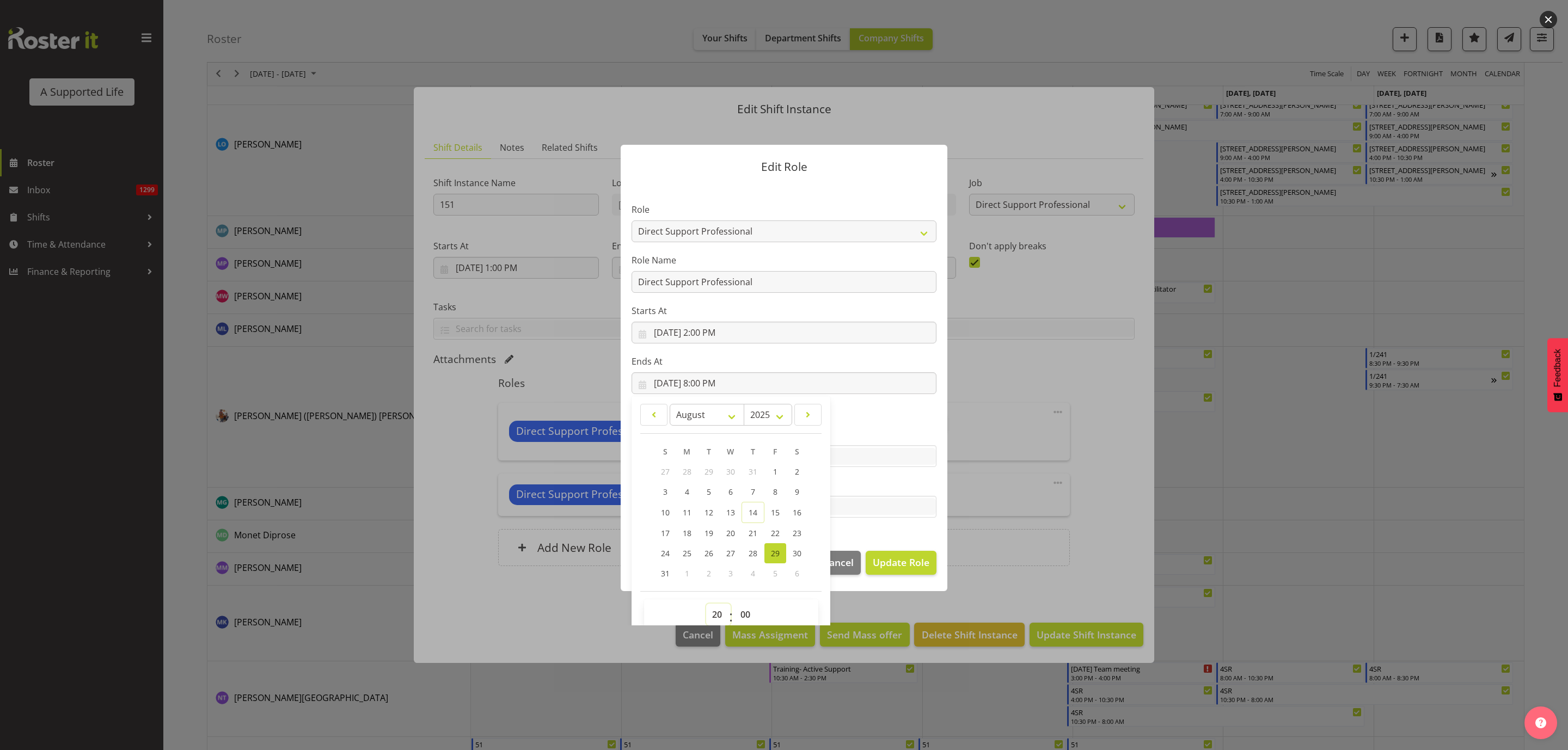
select select "16"
click at [706, 604] on select "00 01 02 03 04 05 06 07 08 09 10 11 12 13 14 15 16 17 18 19 20 21 22 23" at bounding box center [718, 615] width 24 height 22
type input "8/29/2025, 4:00 PM"
click at [908, 567] on span "Update Role" at bounding box center [901, 562] width 57 height 14
select select
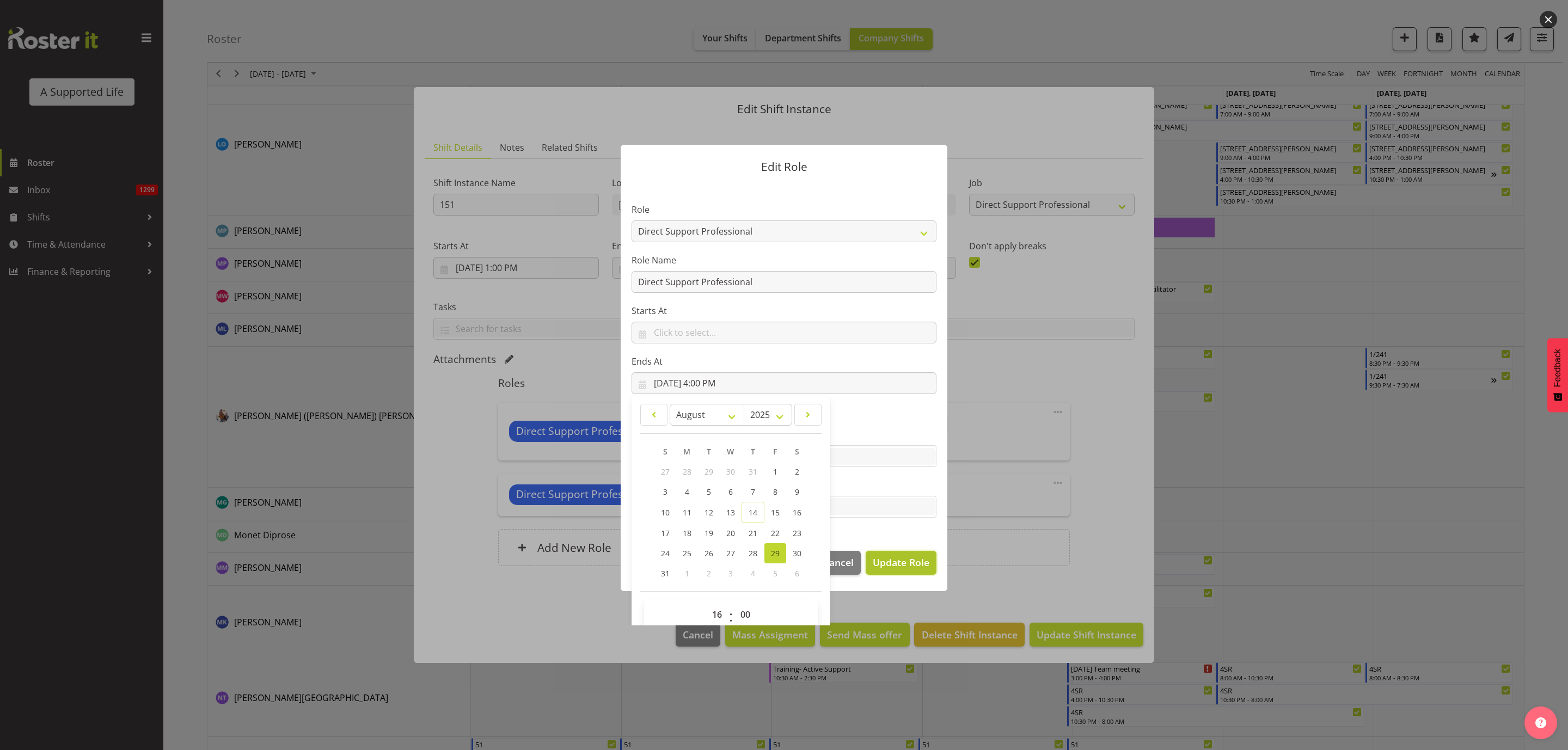
select select
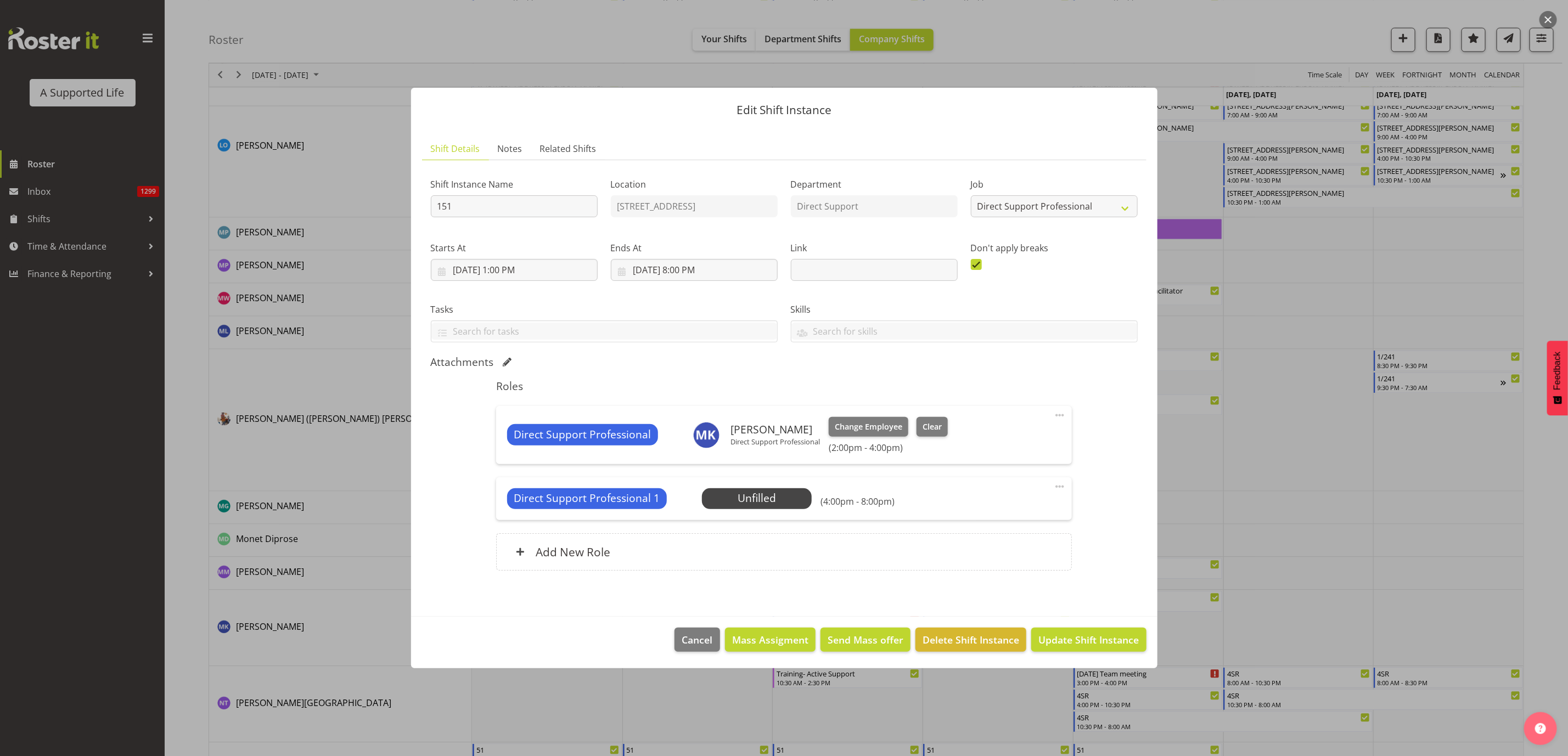
click at [1057, 416] on span at bounding box center [1059, 415] width 13 height 13
click at [921, 490] on div "Direct Support Professional 1 Unfilled Select Employee (4:00pm - 8:00pm)" at bounding box center [784, 499] width 554 height 21
click at [740, 499] on span "Select Employee" at bounding box center [757, 498] width 82 height 16
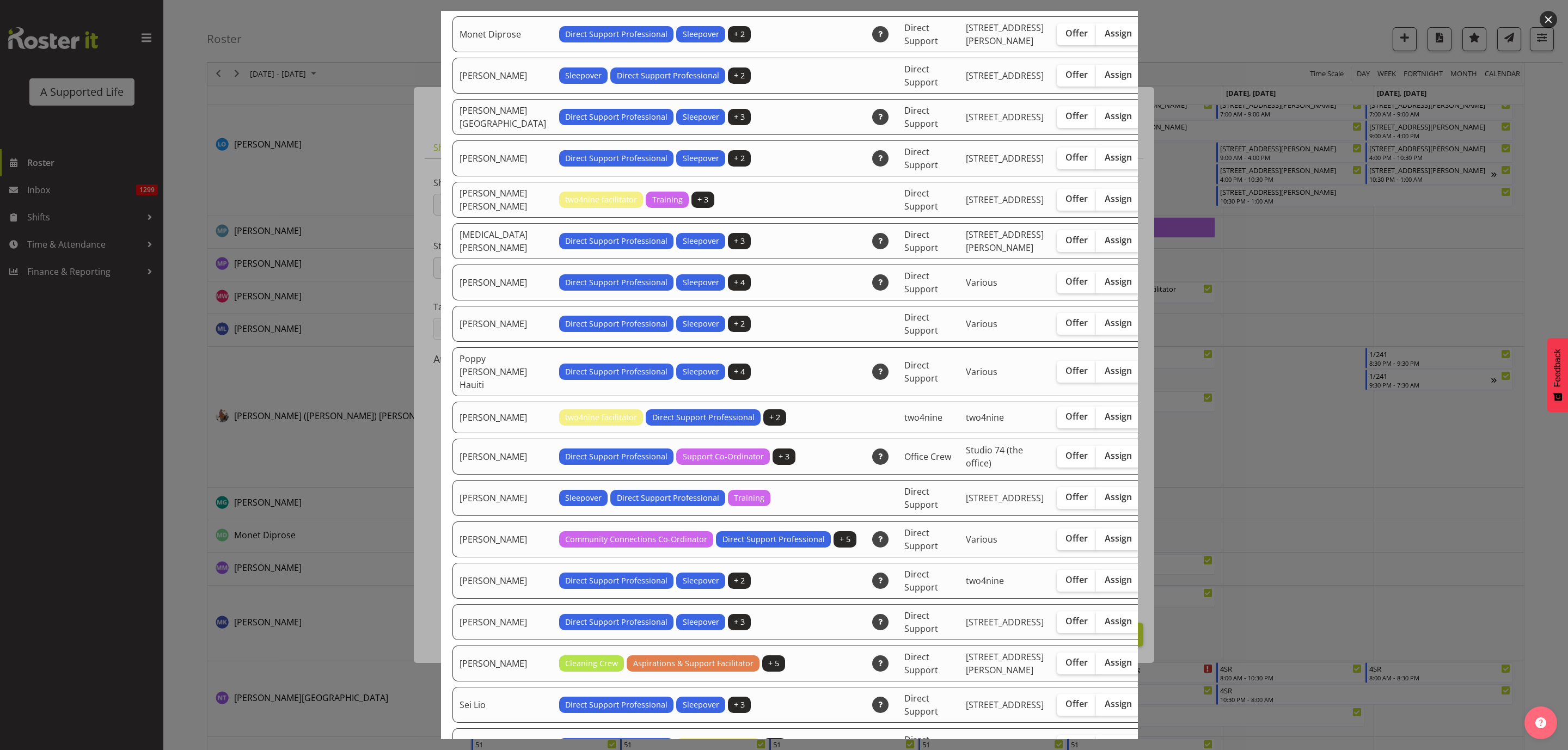
scroll to position [2449, 0]
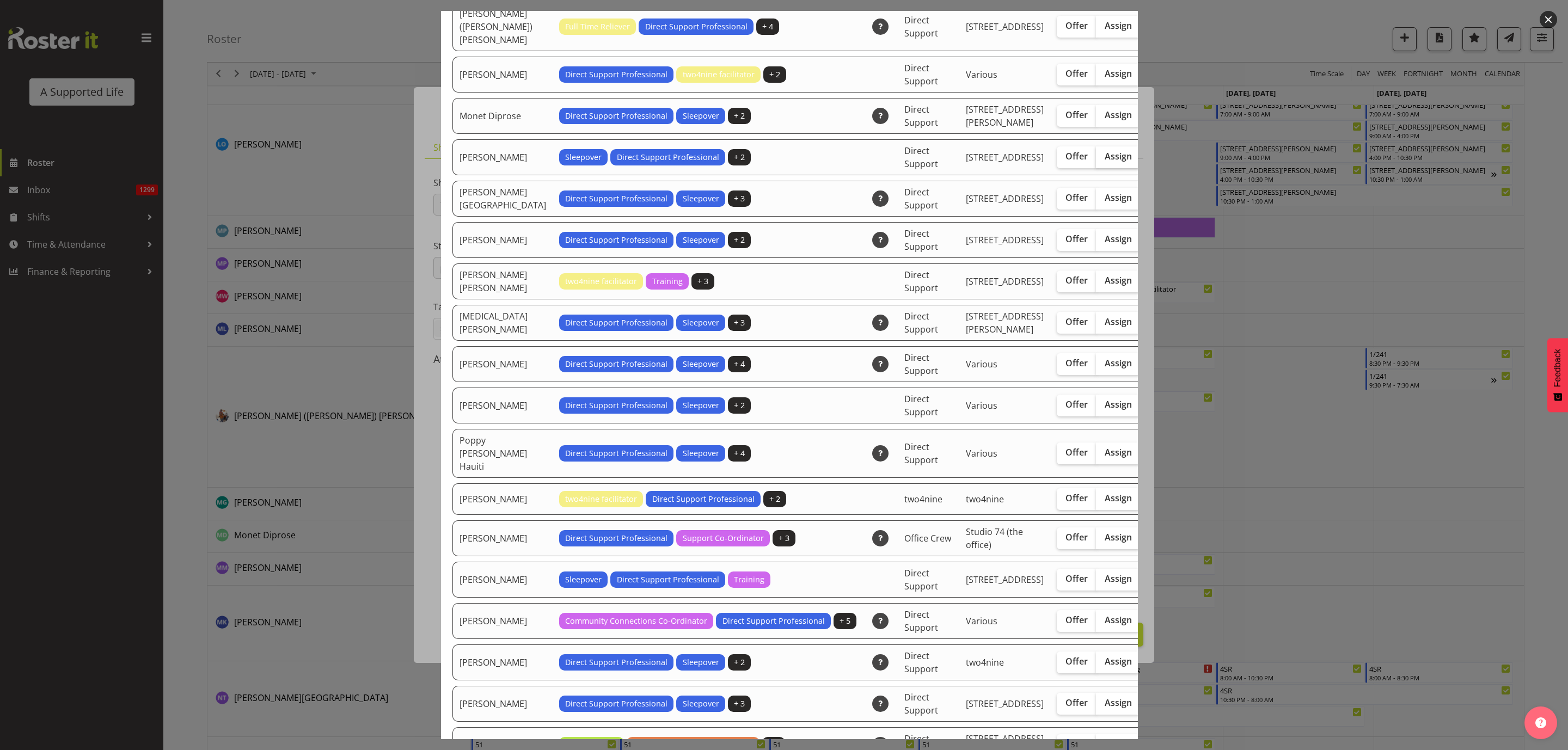
click at [1104, 161] on span "Assign" at bounding box center [1118, 156] width 27 height 11
click at [1096, 160] on input "Assign" at bounding box center [1099, 156] width 7 height 7
checkbox input "true"
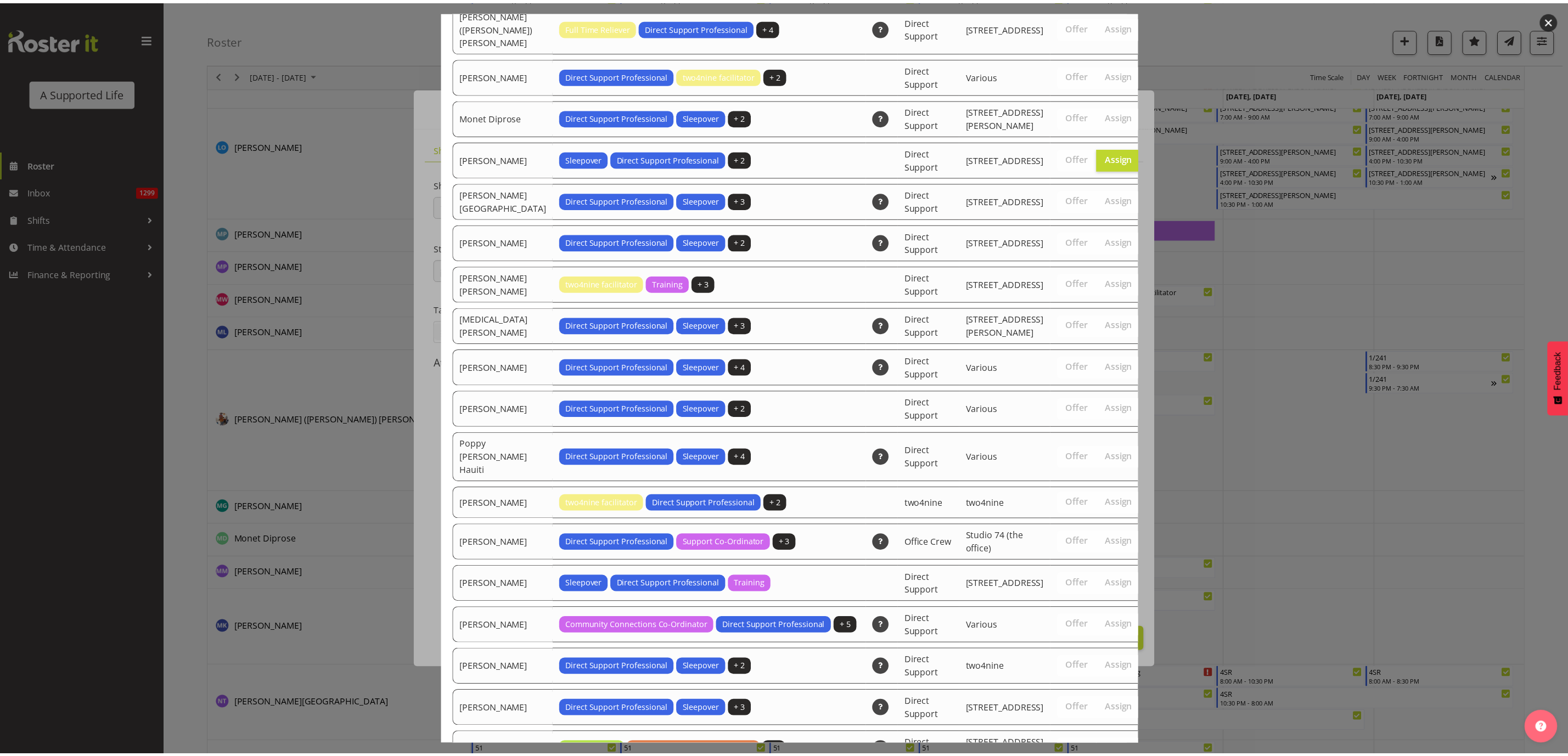
scroll to position [3555, 0]
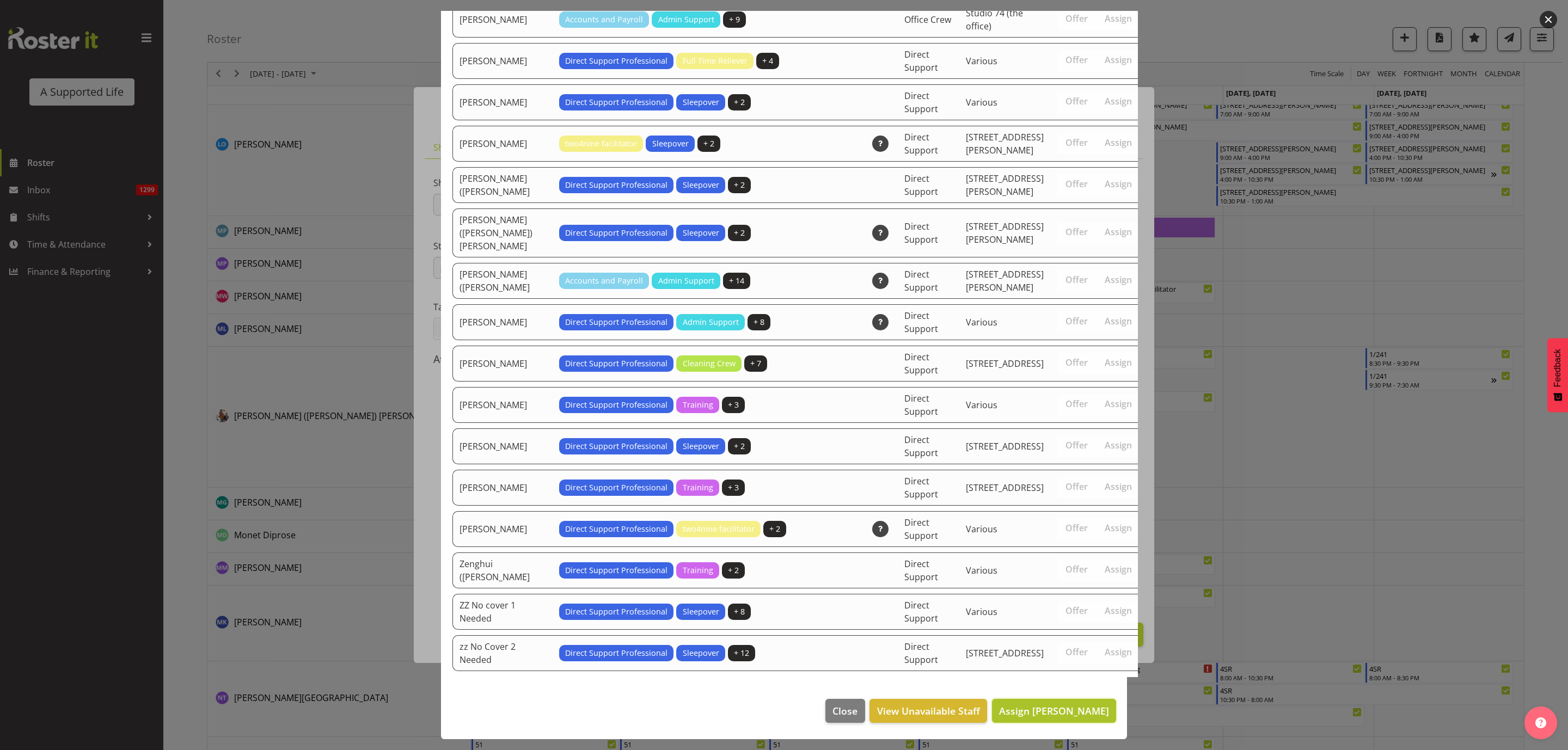
drag, startPoint x: 1082, startPoint y: 708, endPoint x: 1073, endPoint y: 704, distance: 9.8
click at [1082, 709] on span "Assign Monique Koolaard" at bounding box center [1054, 710] width 110 height 13
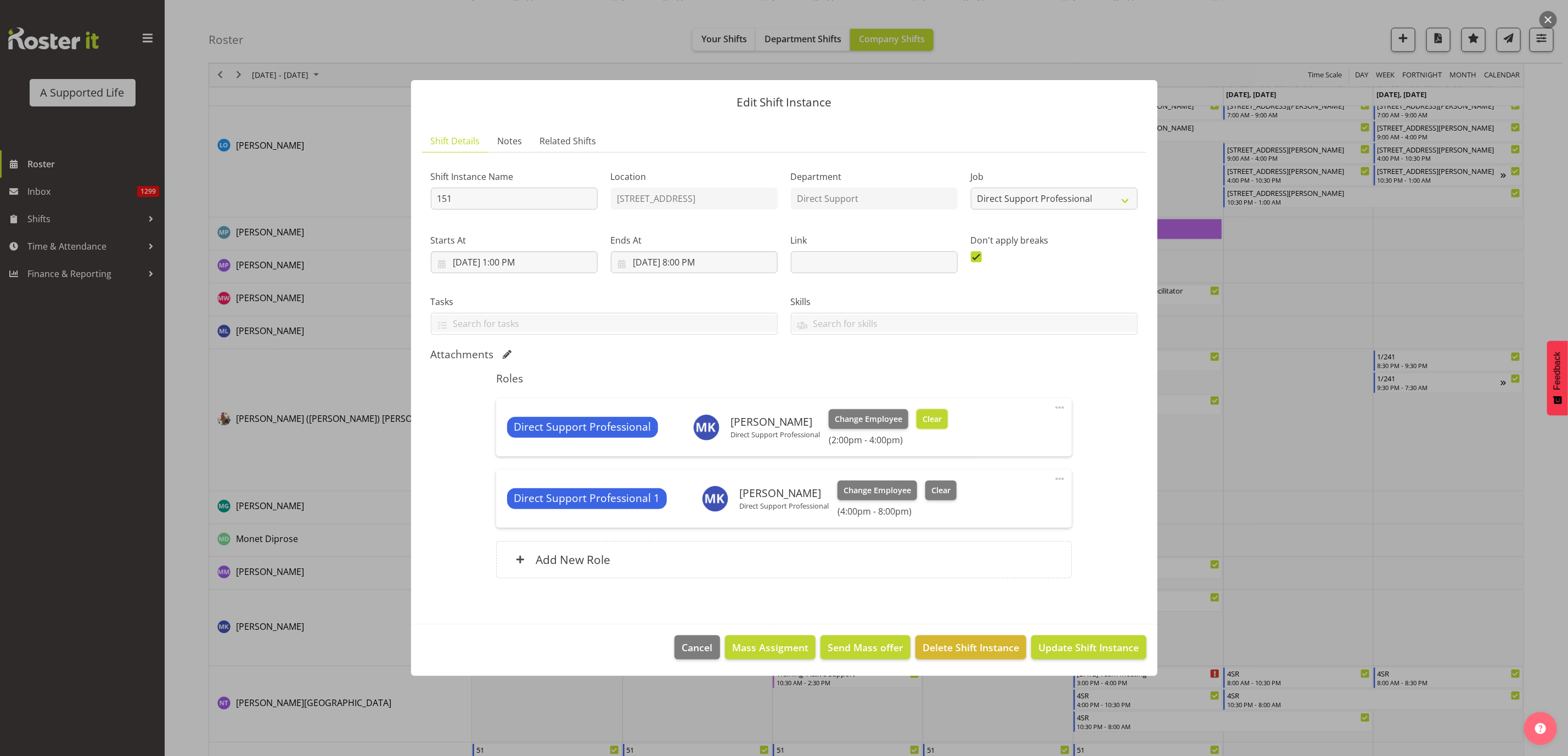
click at [930, 419] on span "Clear" at bounding box center [932, 419] width 19 height 12
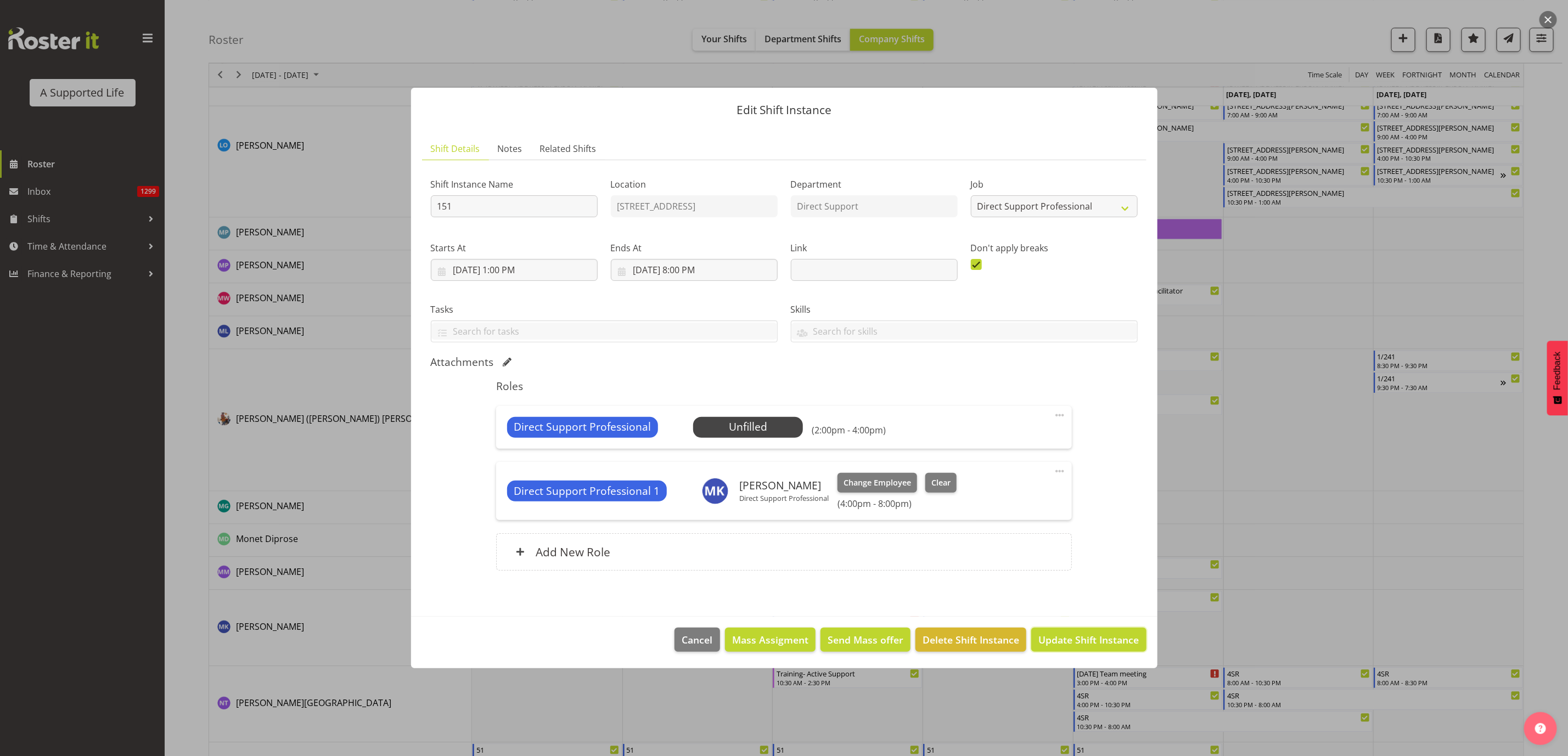
click at [1107, 640] on span "Update Shift Instance" at bounding box center [1088, 640] width 100 height 14
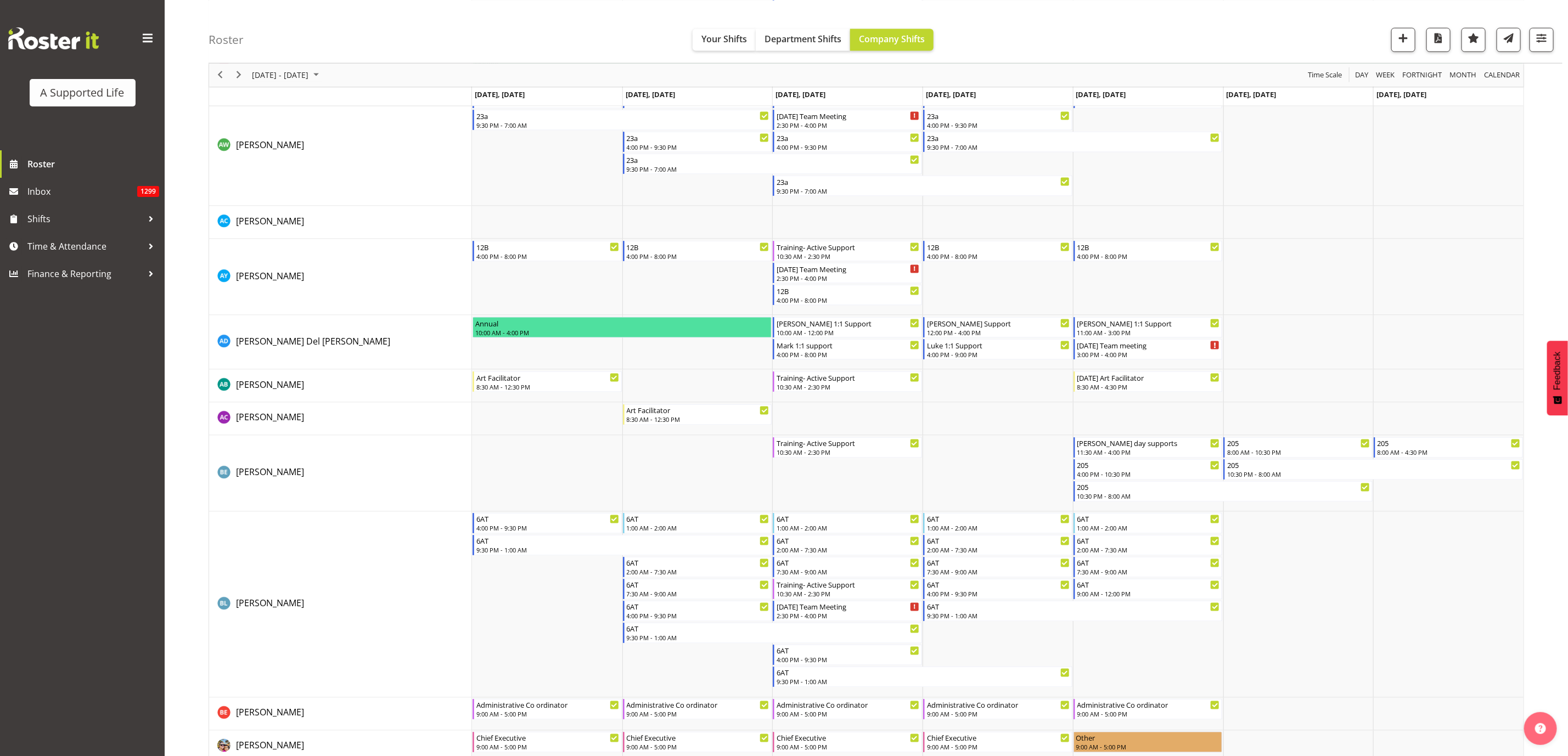
scroll to position [1124, 0]
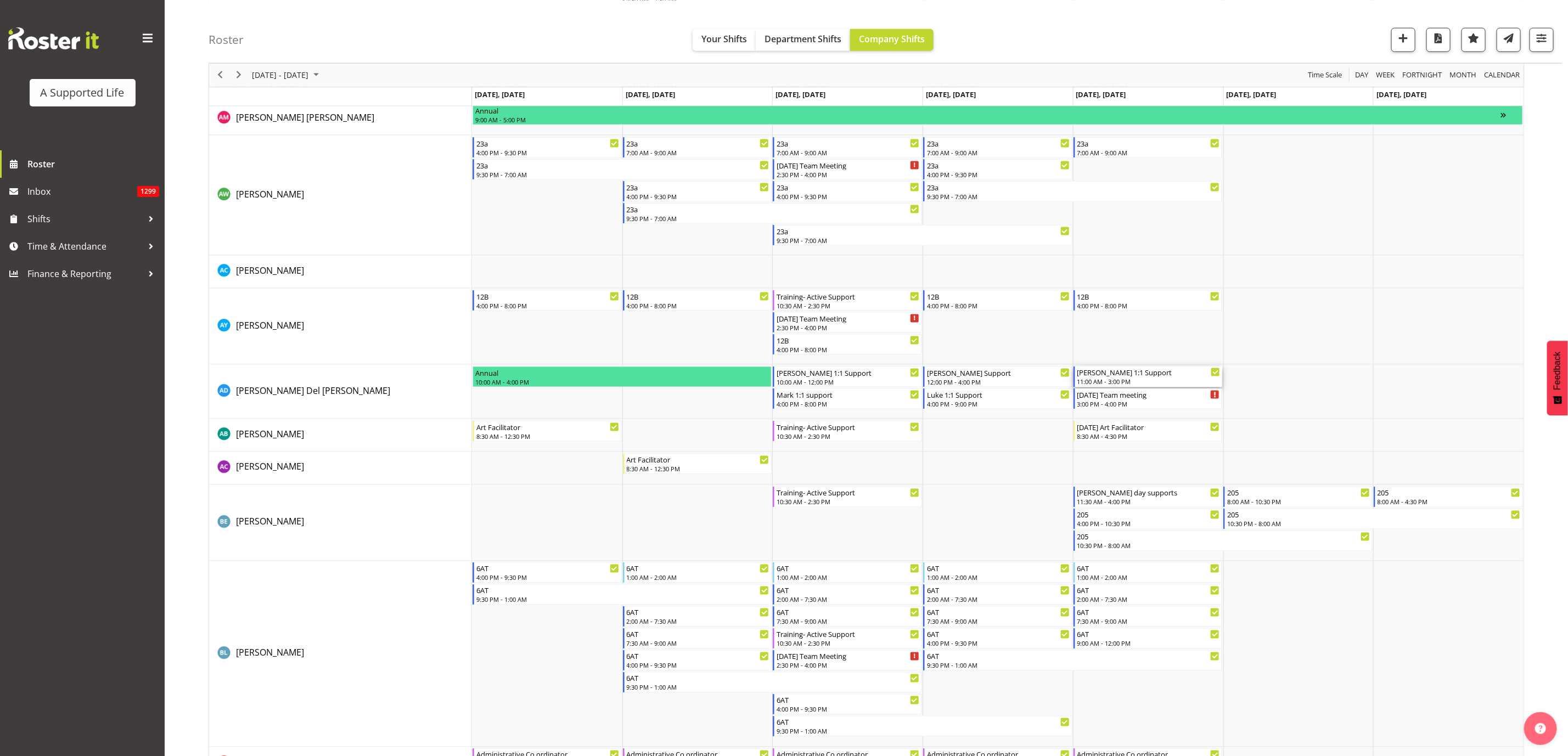
click at [1190, 381] on div "11:00 AM - 3:00 PM" at bounding box center [1149, 382] width 144 height 9
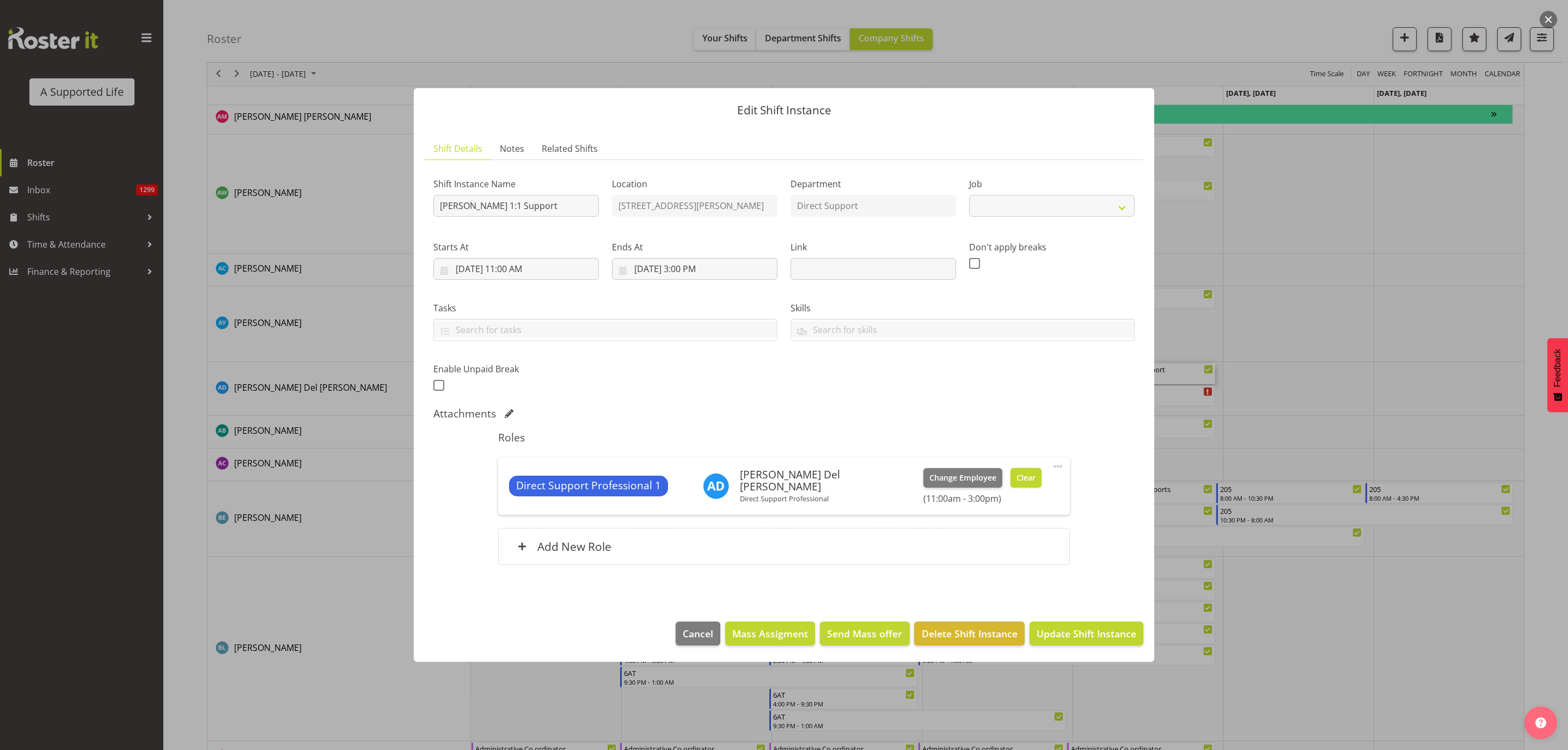
select select "4112"
click at [1011, 479] on button "Clear" at bounding box center [1026, 477] width 31 height 20
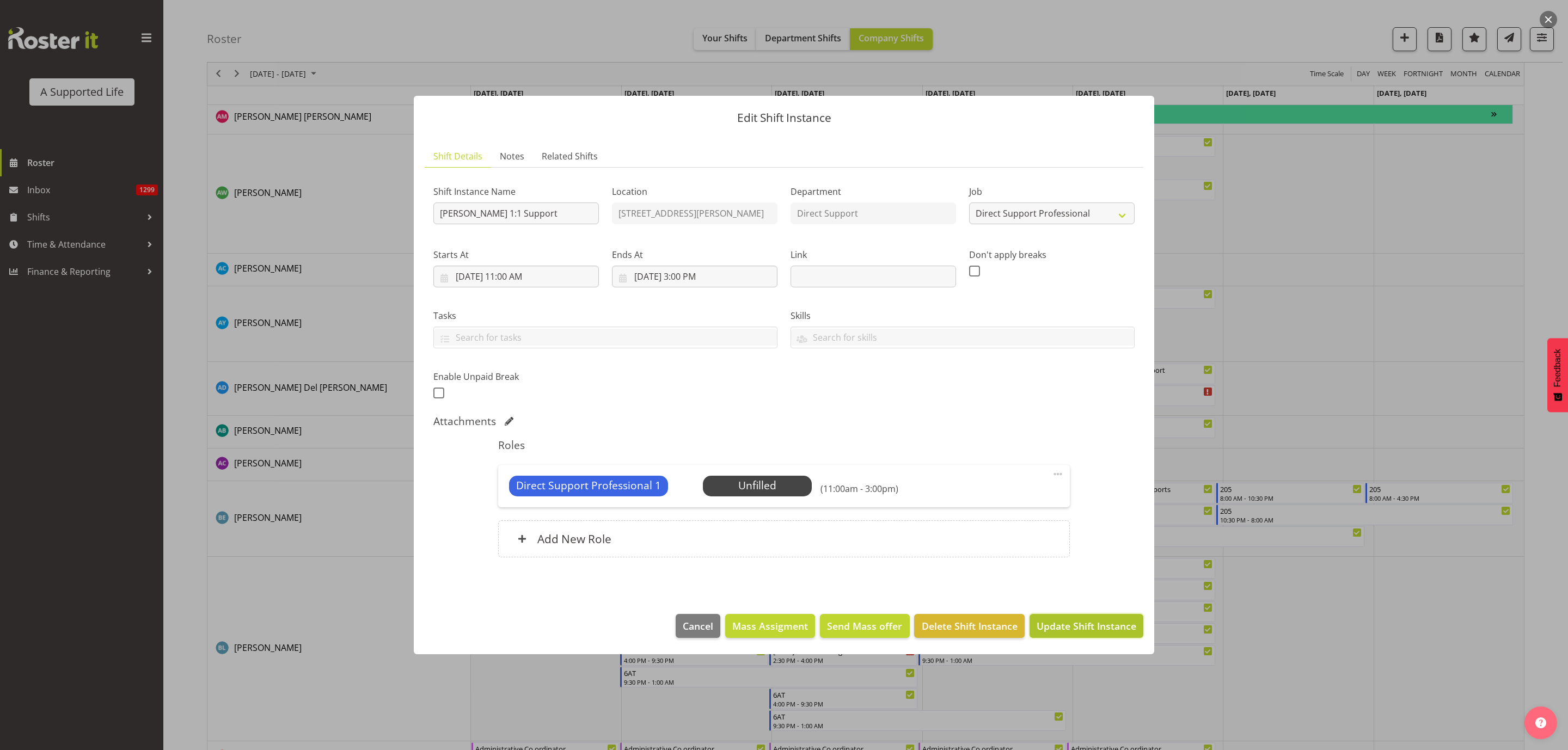
click at [1072, 632] on span "Update Shift Instance" at bounding box center [1087, 626] width 100 height 14
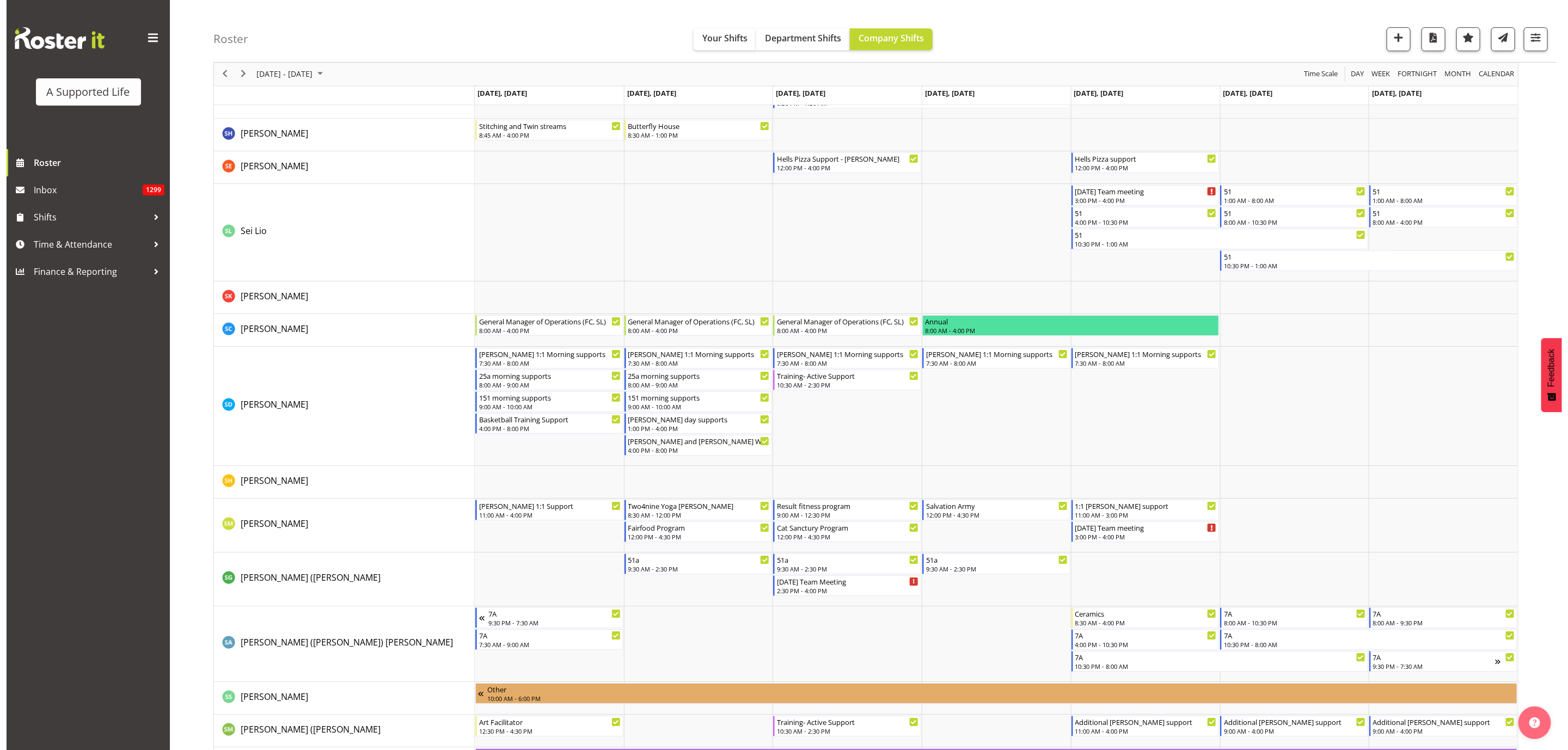
scroll to position [5719, 0]
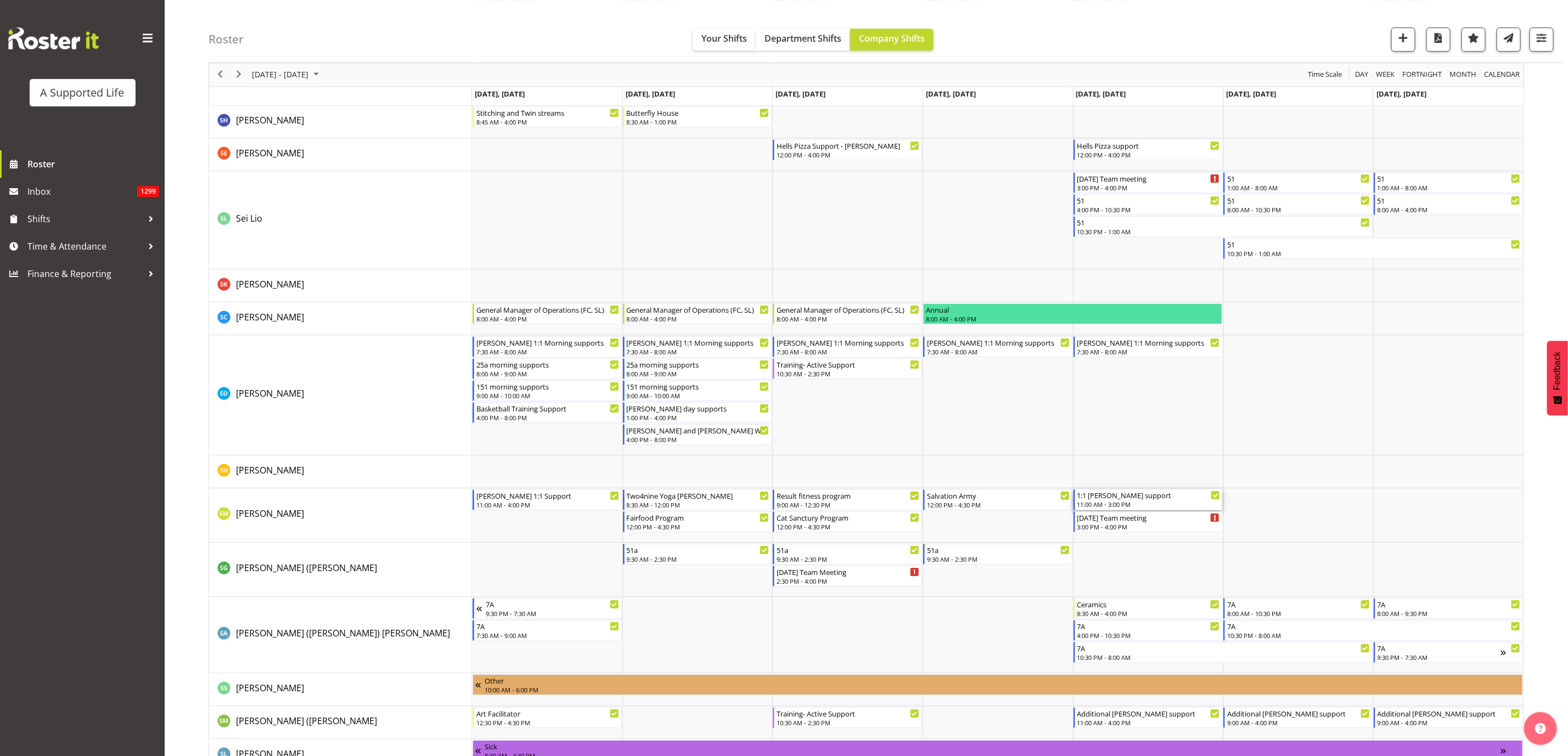
click at [1155, 502] on div "11:00 AM - 3:00 PM" at bounding box center [1149, 504] width 144 height 9
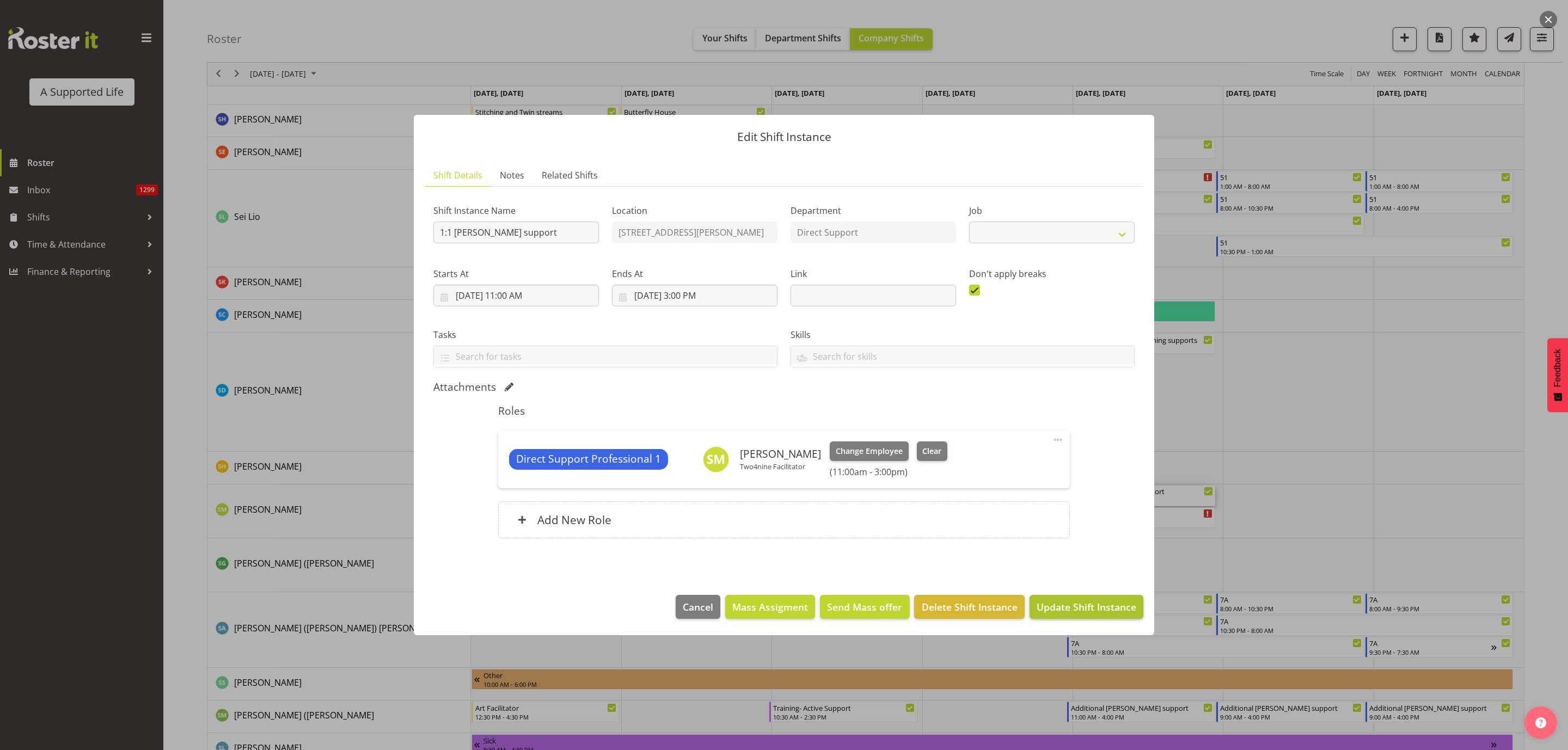
select select "4112"
click at [923, 443] on button "Clear" at bounding box center [932, 451] width 31 height 20
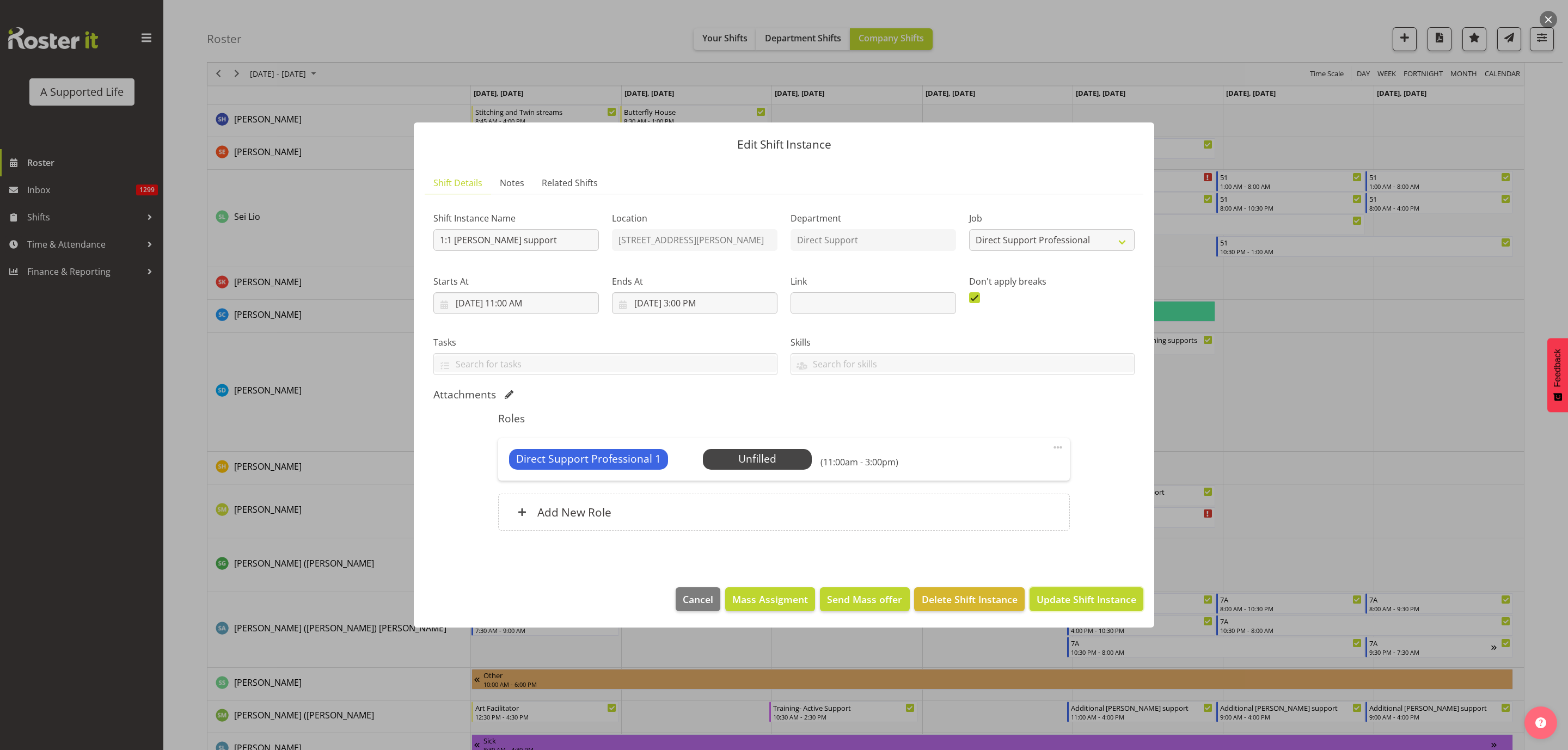
click at [1070, 590] on button "Update Shift Instance" at bounding box center [1087, 599] width 114 height 24
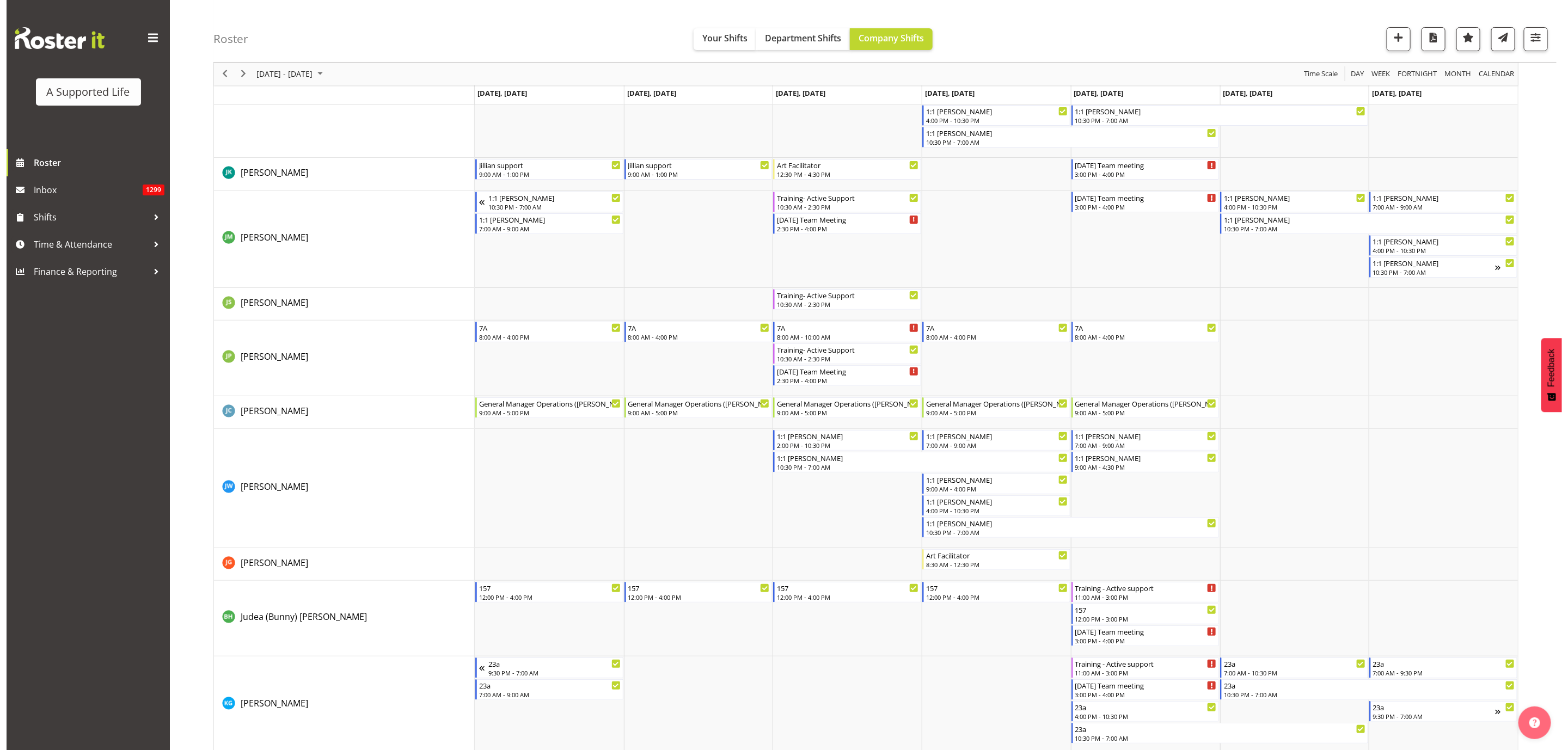
scroll to position [3302, 0]
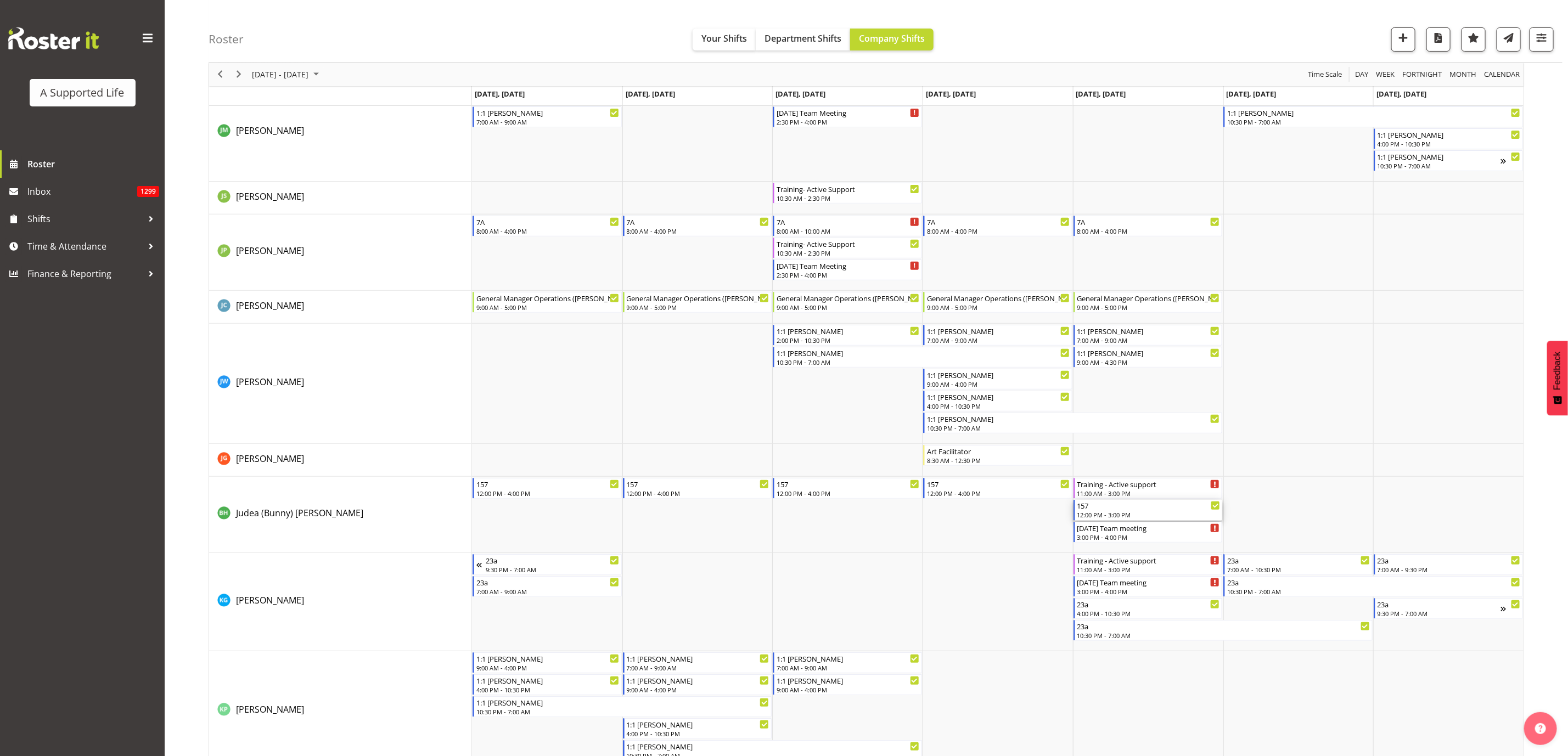
click at [1169, 515] on div "12:00 PM - 3:00 PM" at bounding box center [1149, 515] width 144 height 9
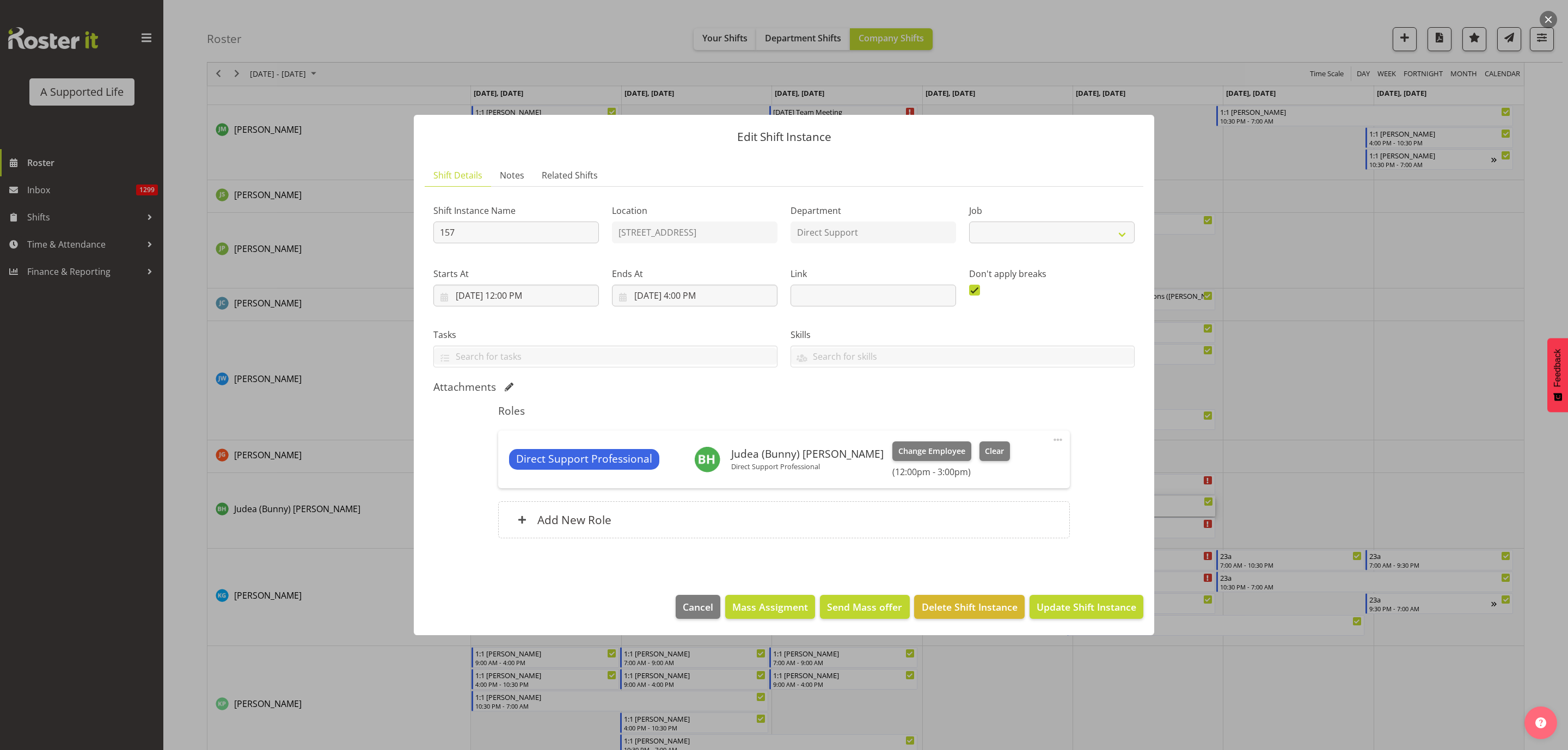
select select "4112"
click at [985, 449] on span "Clear" at bounding box center [995, 451] width 19 height 12
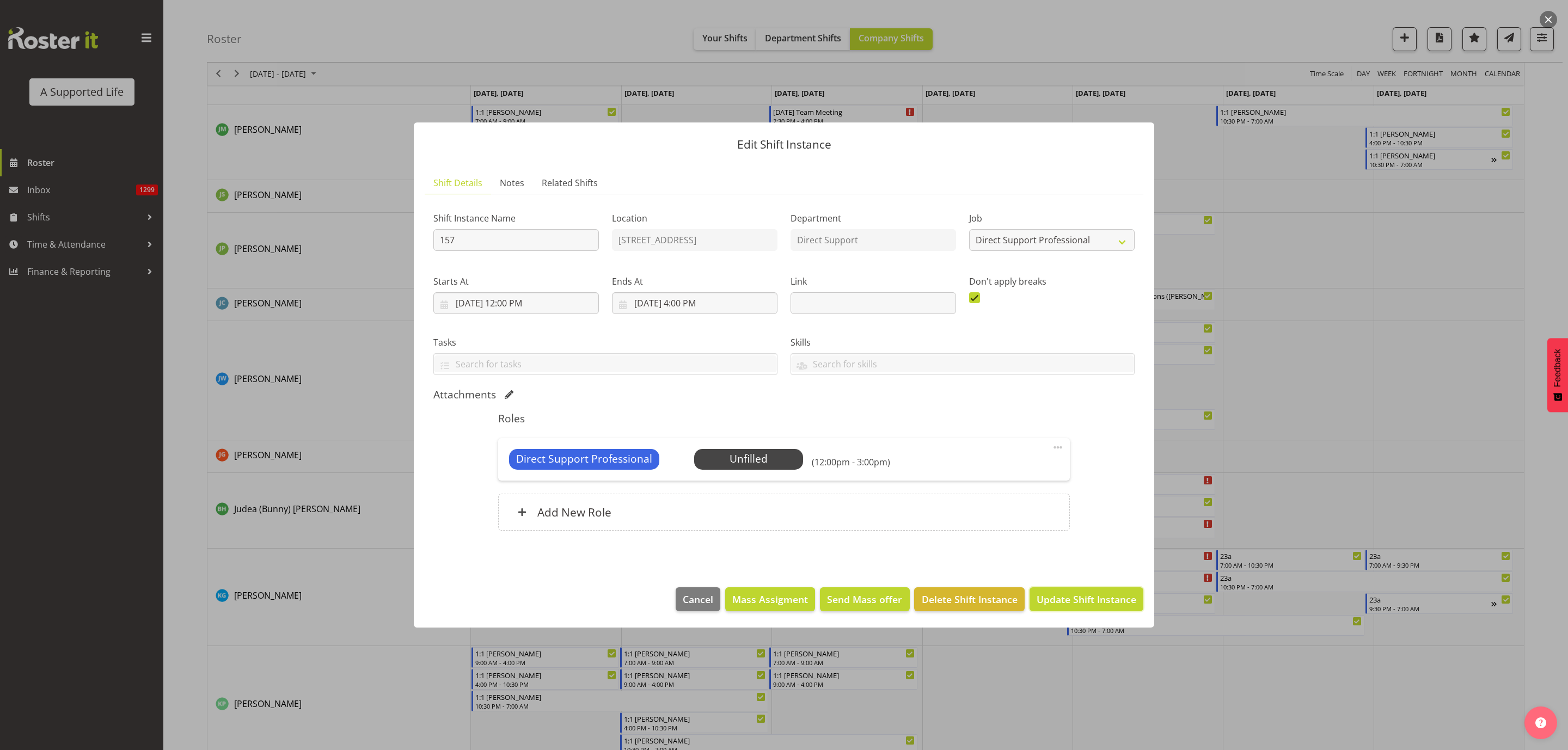
click at [1078, 603] on span "Update Shift Instance" at bounding box center [1087, 599] width 100 height 14
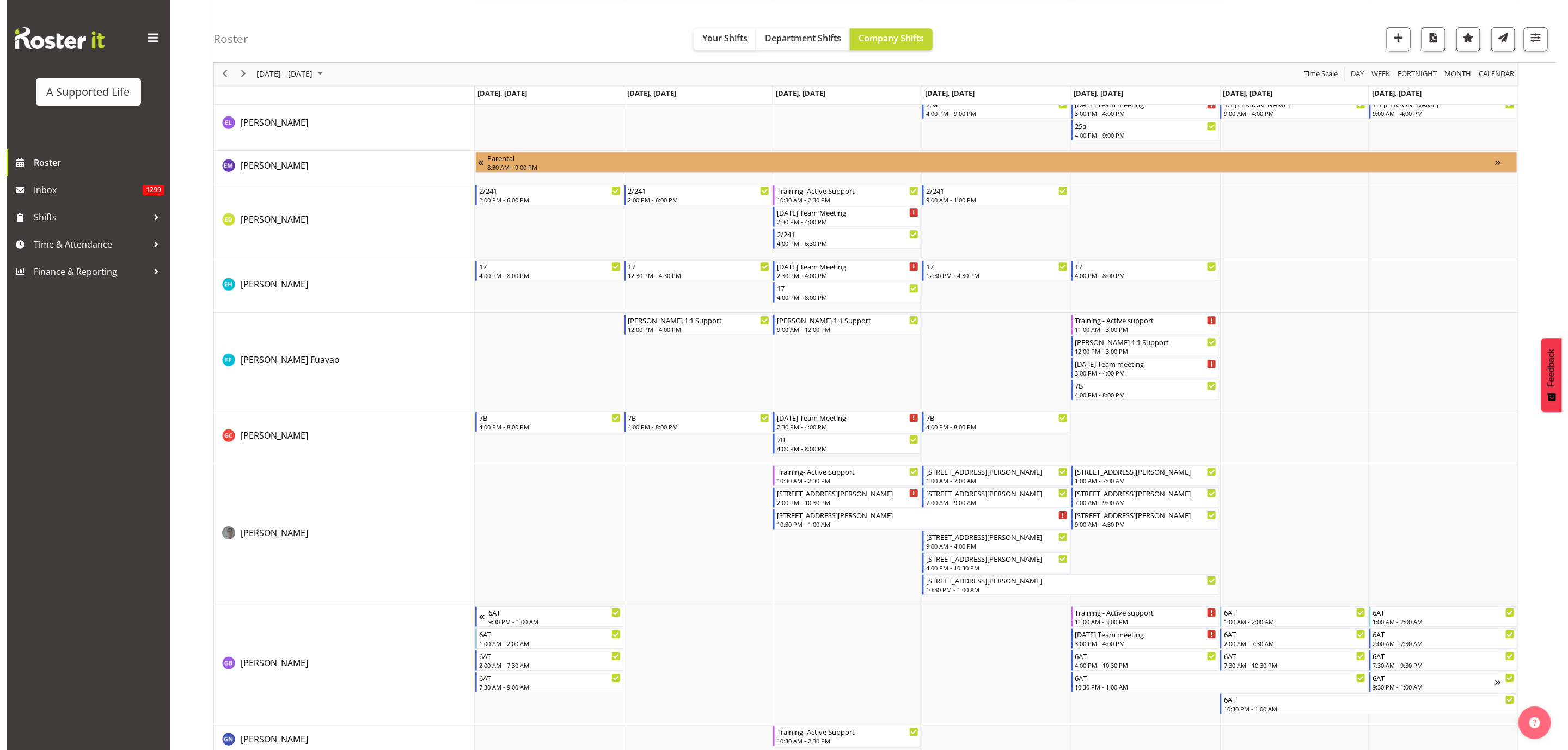
scroll to position [2221, 0]
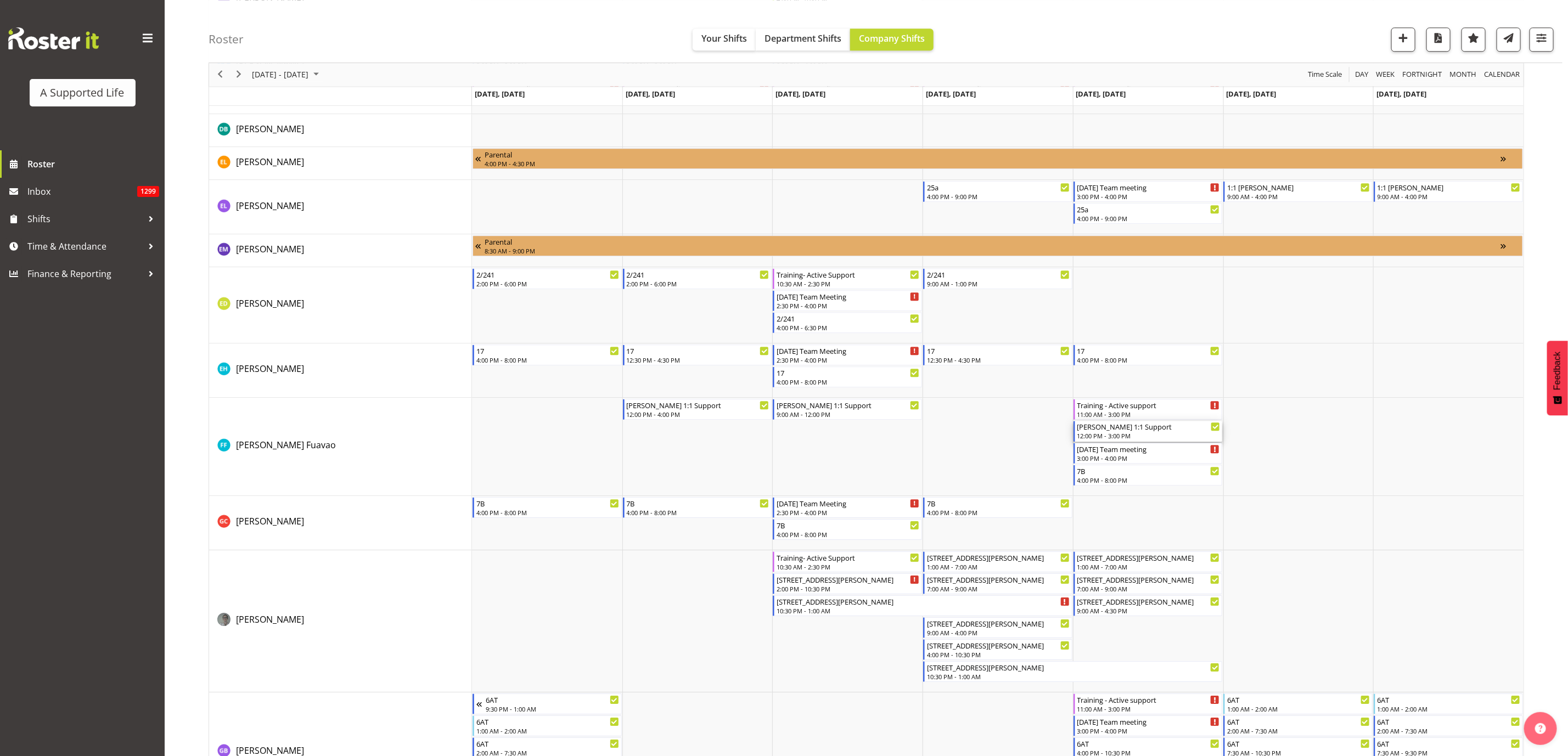
click at [1188, 430] on div "[PERSON_NAME] 1:1 Support" at bounding box center [1149, 426] width 144 height 11
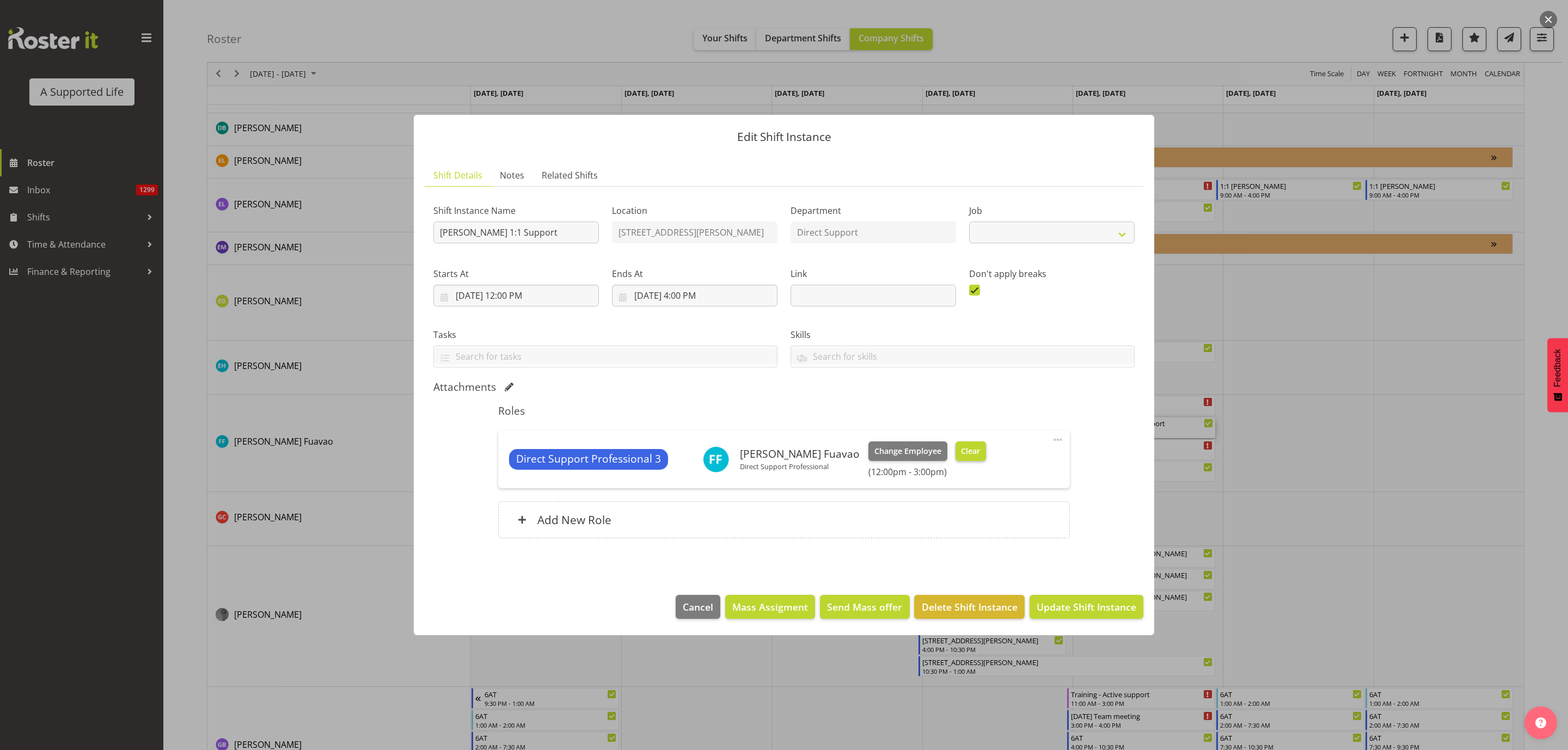
select select "4112"
click at [961, 451] on span "Clear" at bounding box center [970, 451] width 19 height 12
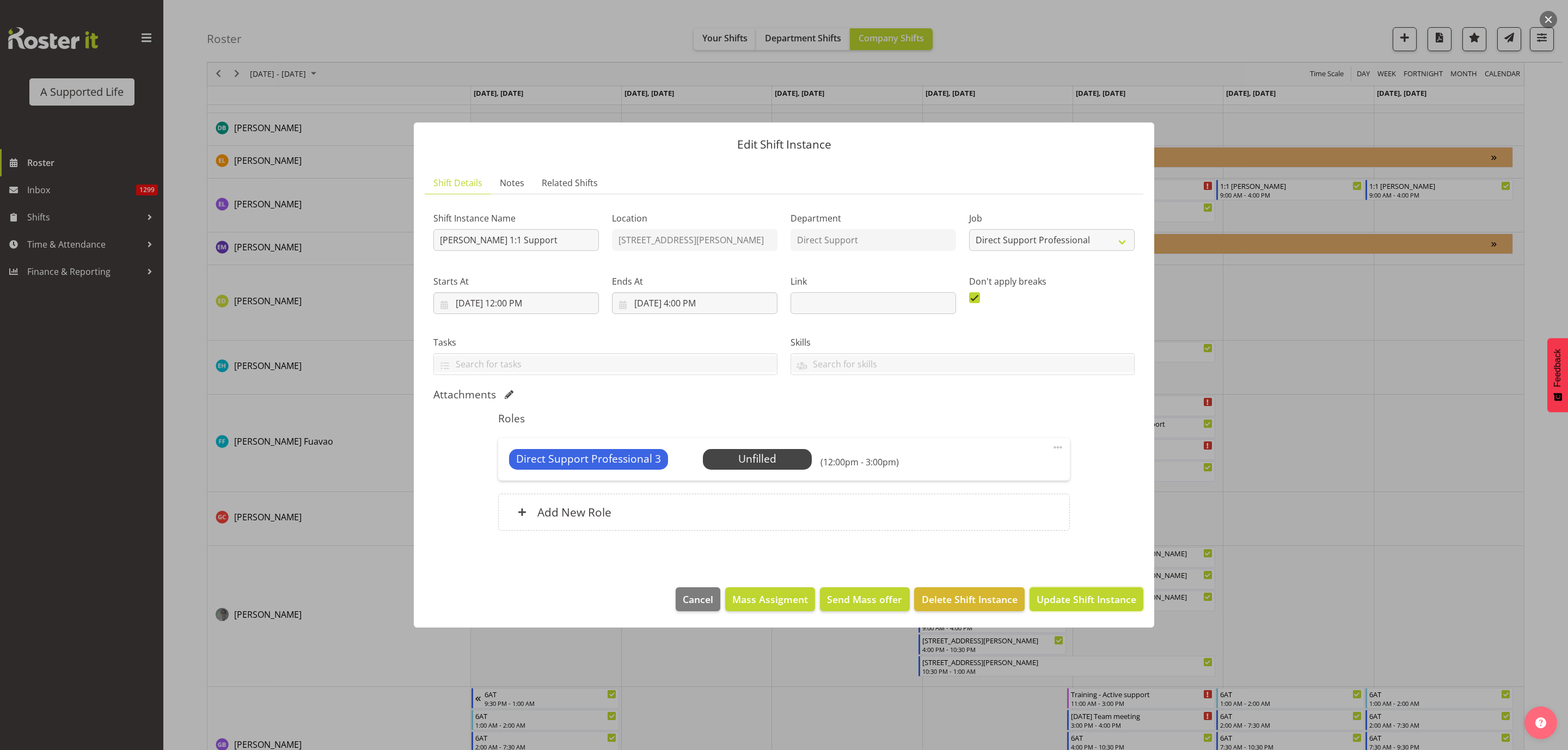
click at [1070, 593] on span "Update Shift Instance" at bounding box center [1087, 599] width 100 height 14
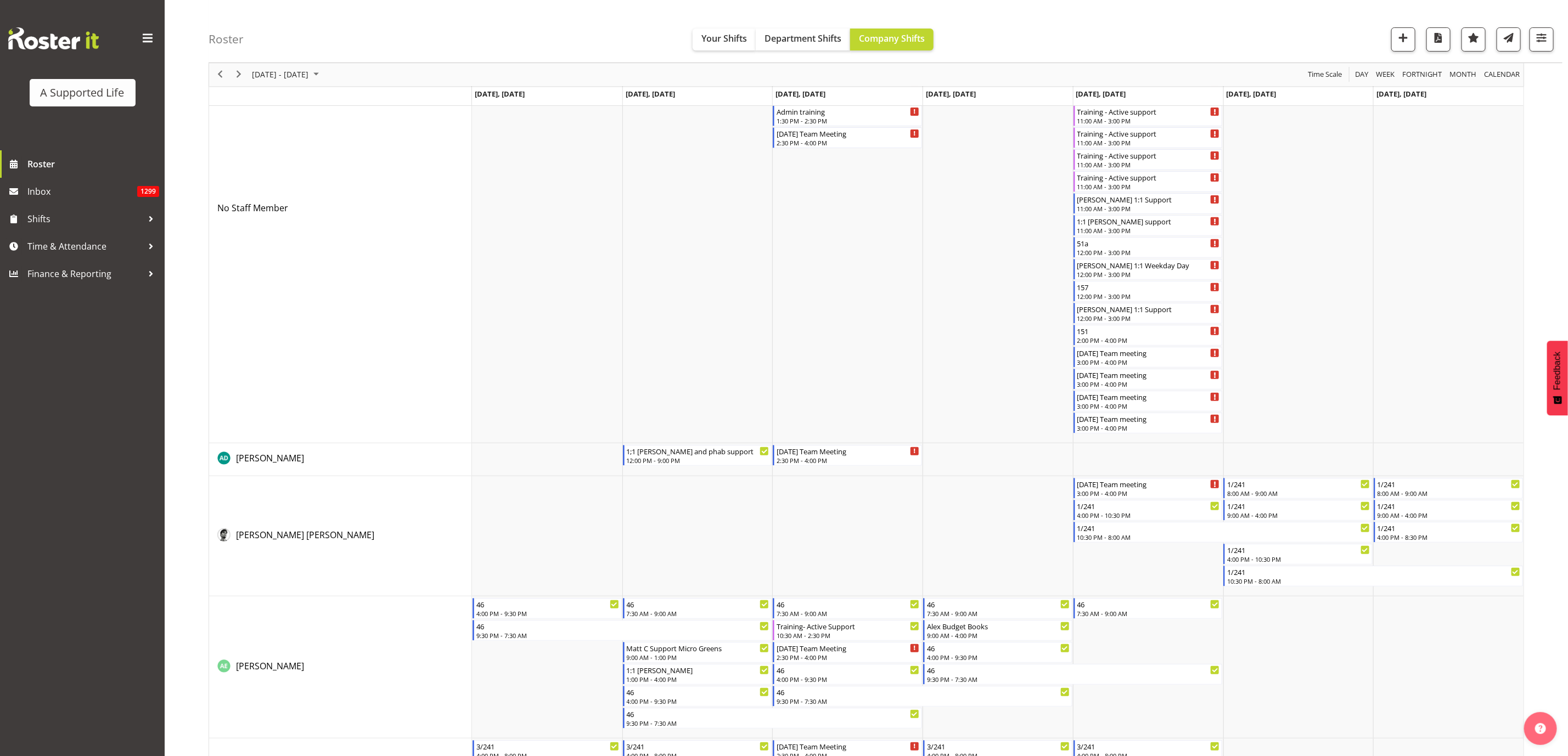
scroll to position [0, 0]
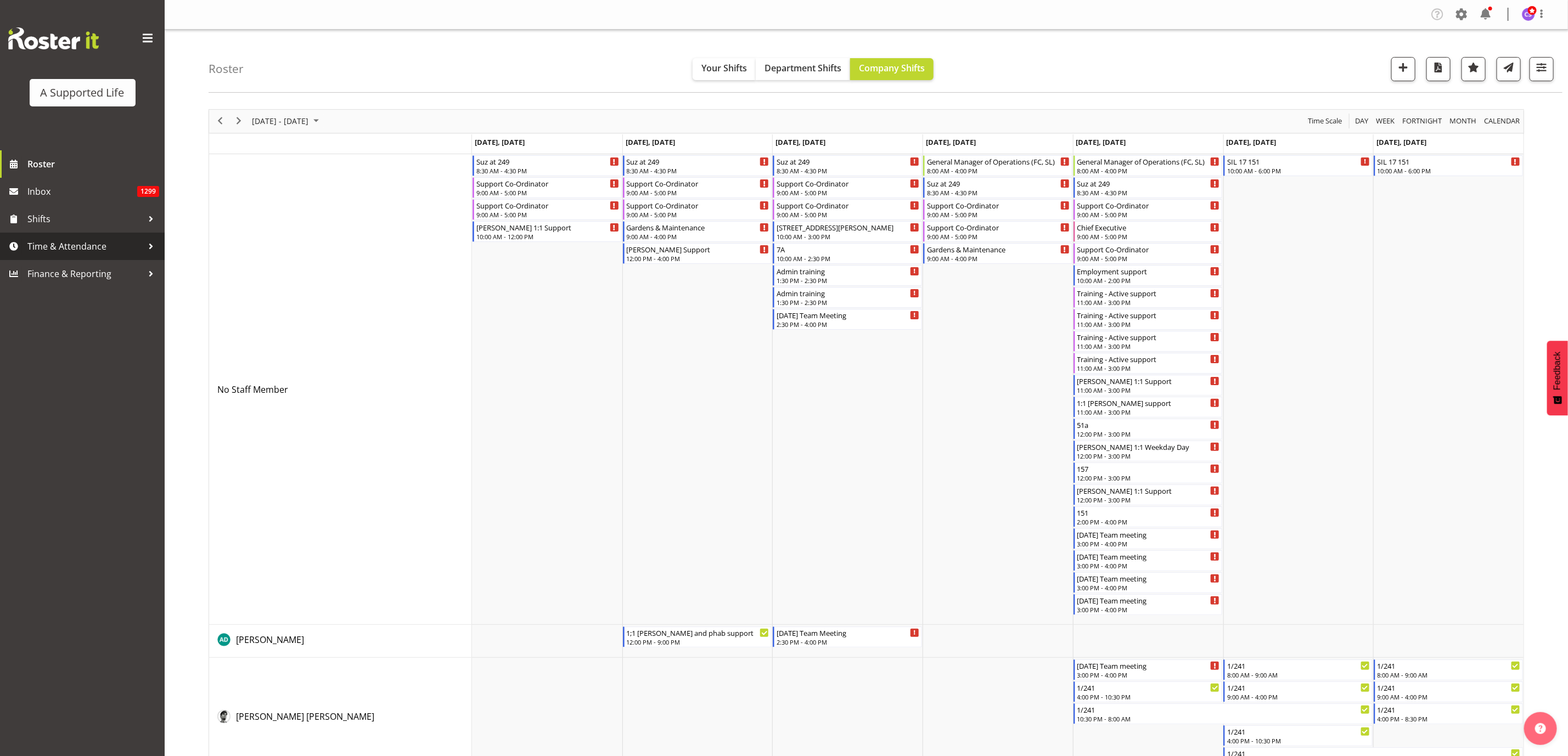
click at [40, 247] on span "Time & Attendance" at bounding box center [85, 246] width 115 height 17
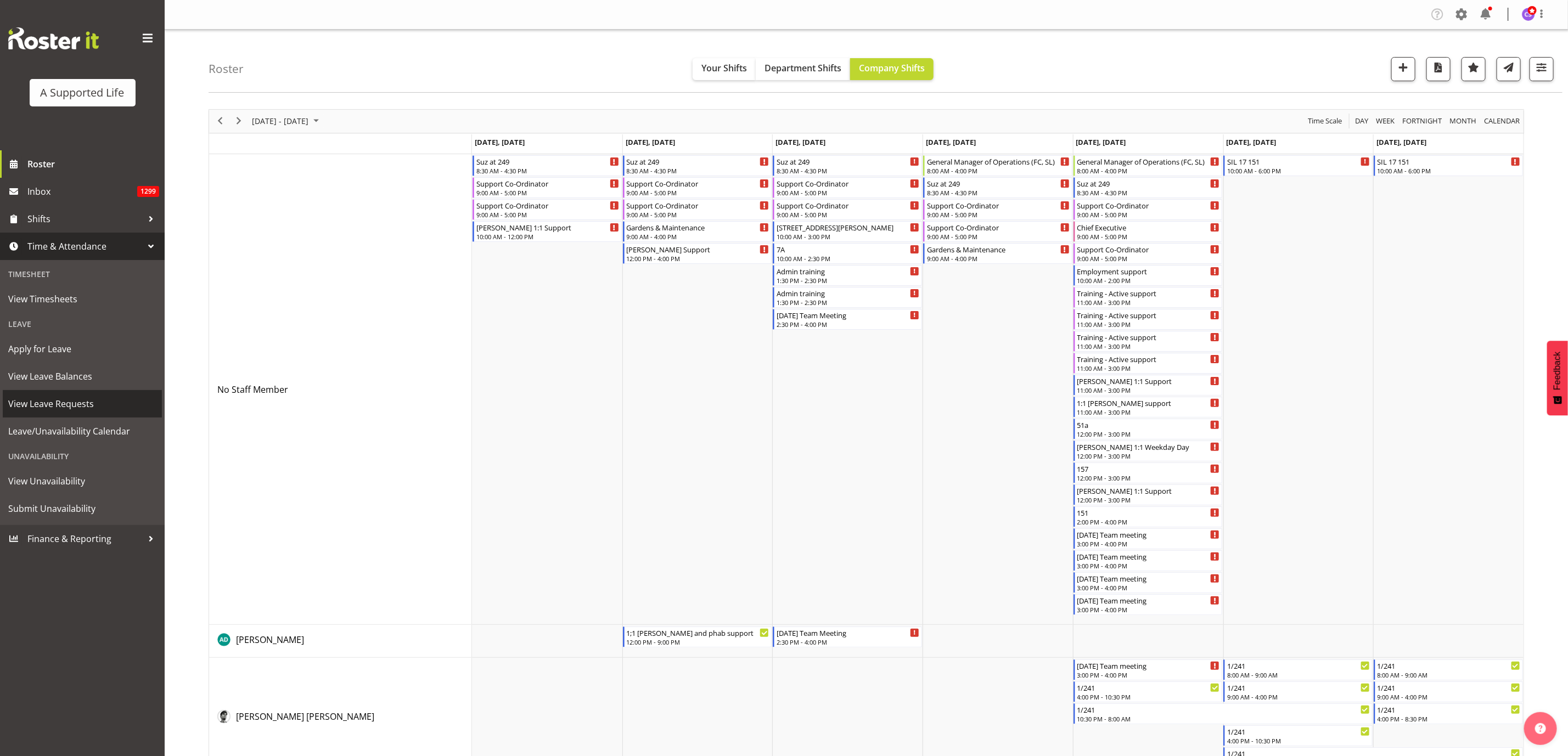
click at [70, 396] on span "View Leave Requests" at bounding box center [82, 404] width 148 height 17
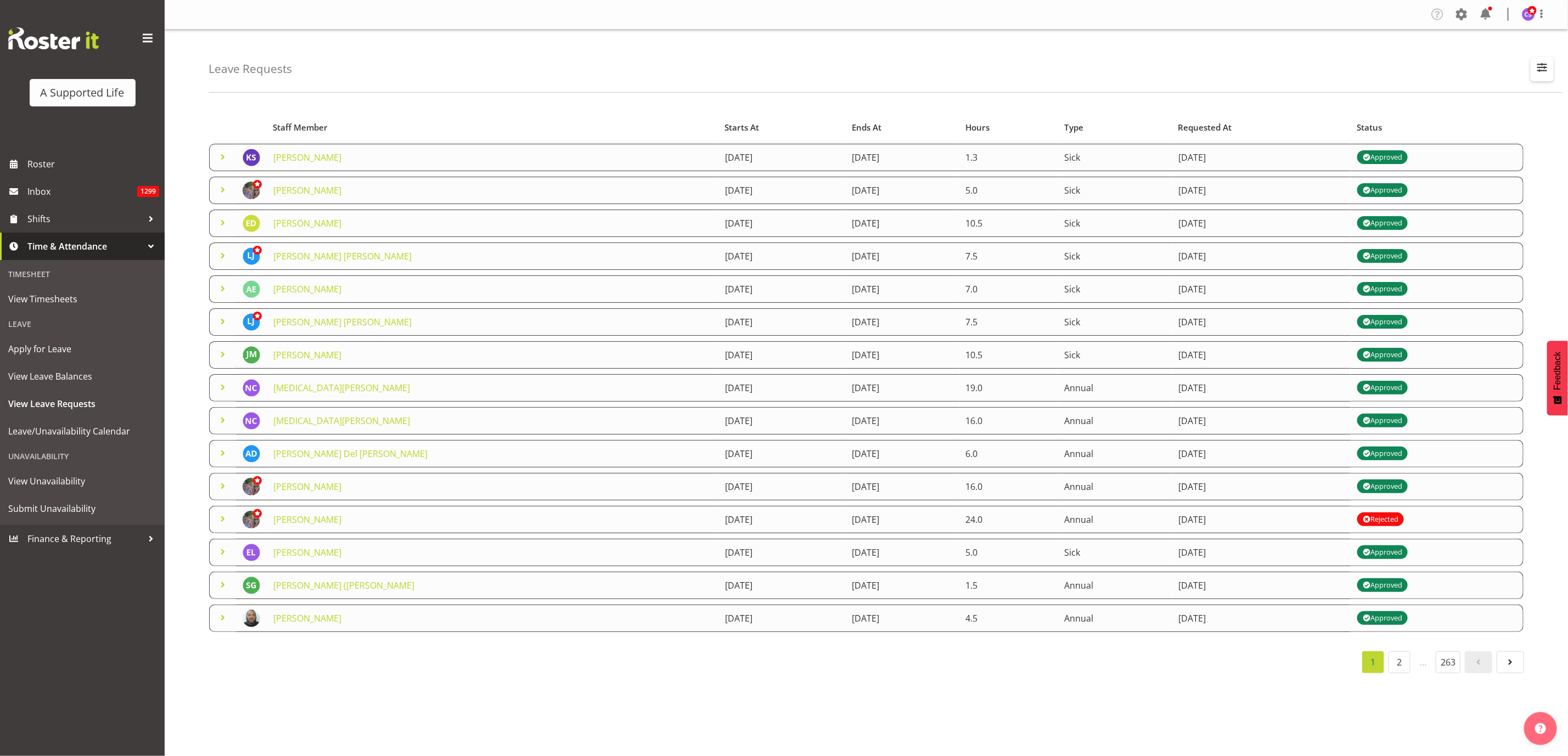
click at [1543, 73] on span "button" at bounding box center [1542, 68] width 14 height 14
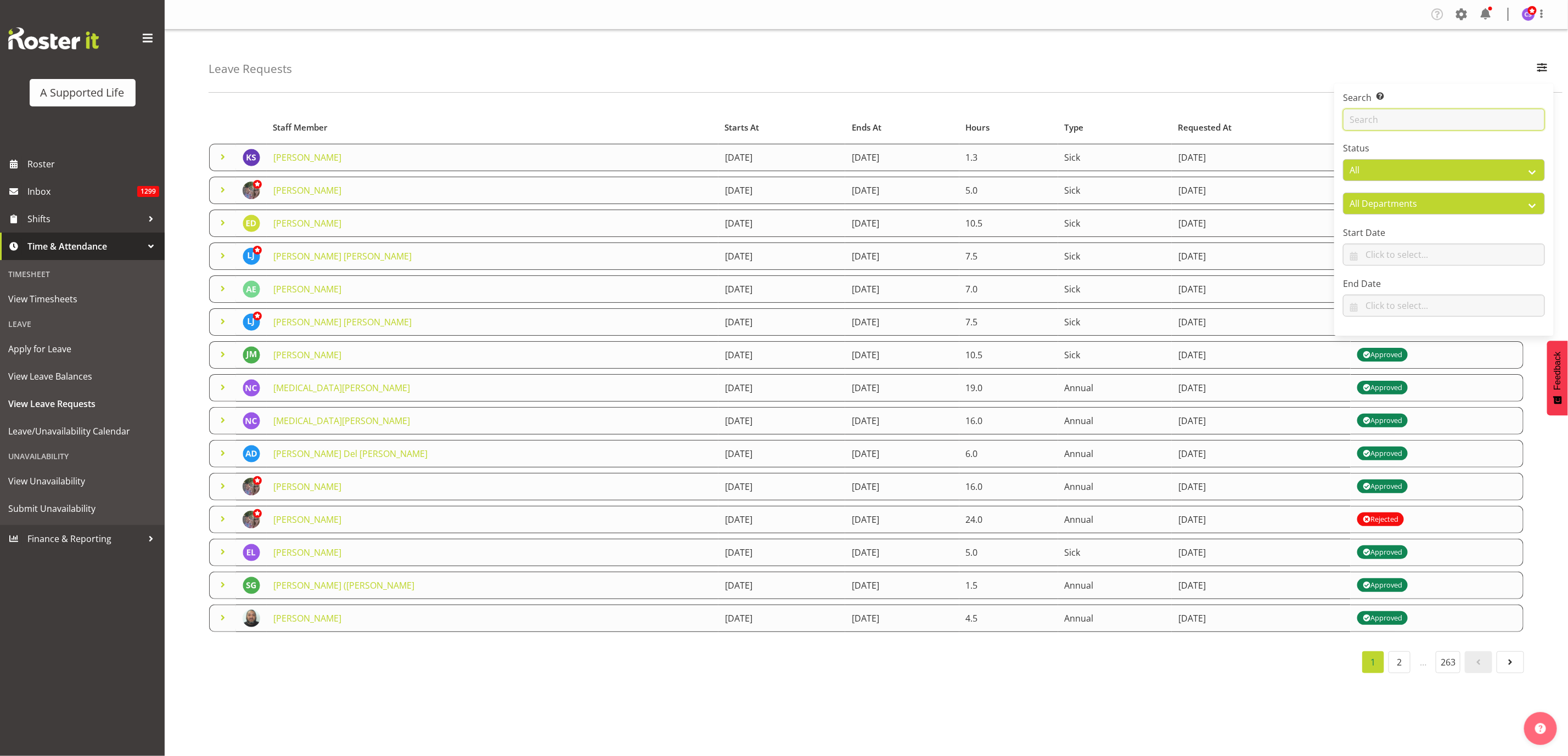
click at [1367, 122] on input "text" at bounding box center [1444, 120] width 202 height 22
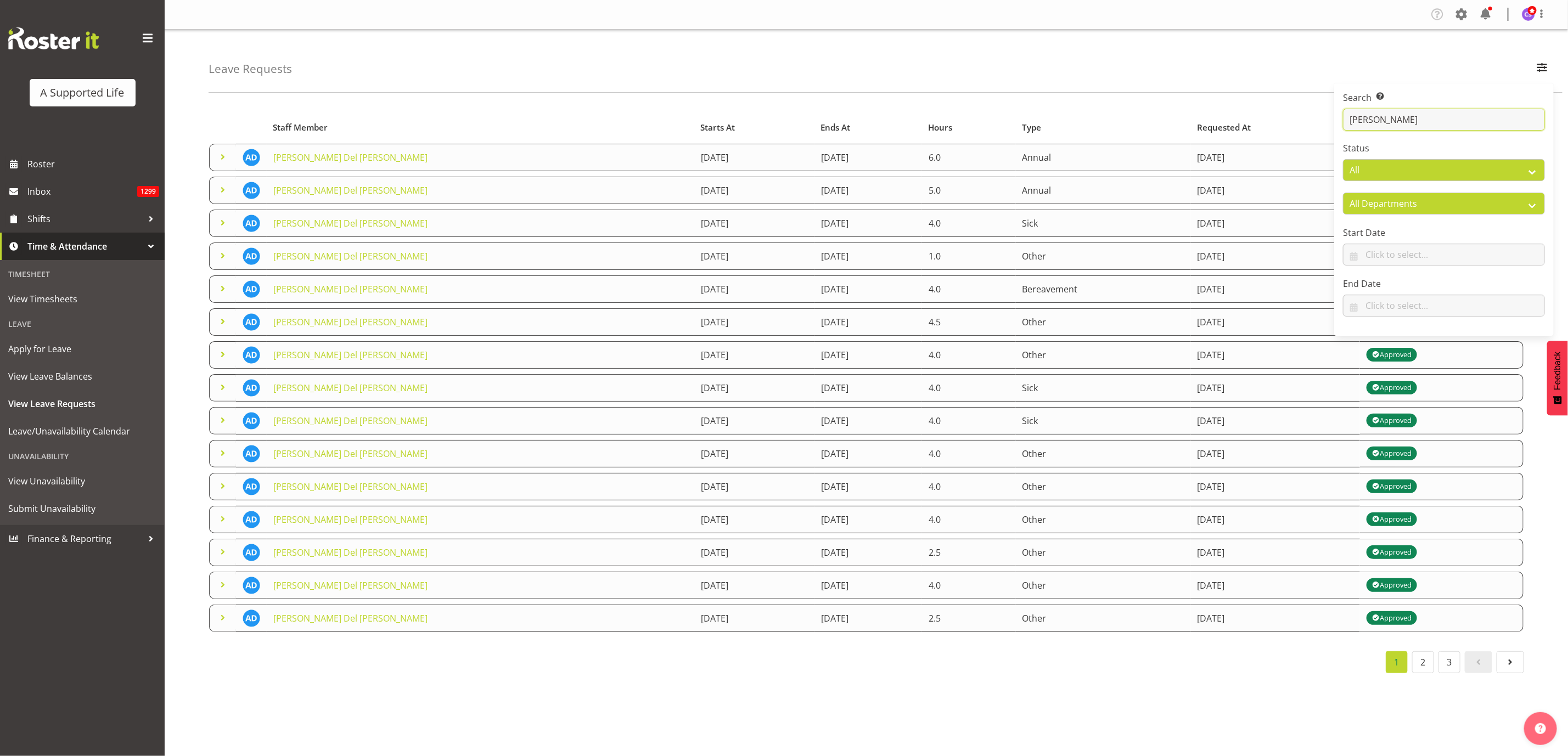
type input "Andrew"
click at [822, 80] on div "Leave Requests Search Search for a particular employee Andrew Status All Approv…" at bounding box center [886, 61] width 1354 height 63
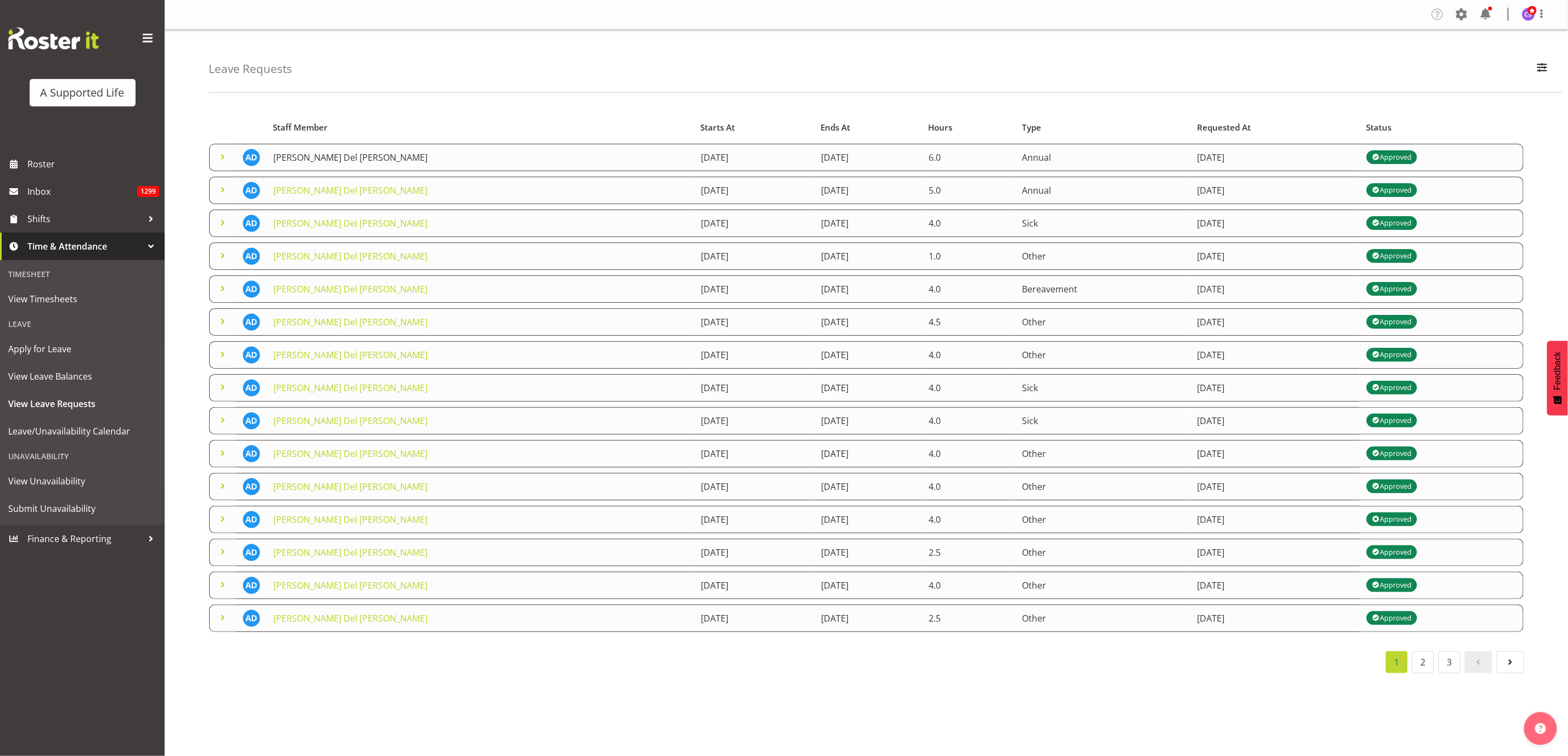
click at [322, 160] on link "[PERSON_NAME] Del [PERSON_NAME]" at bounding box center [351, 157] width 154 height 12
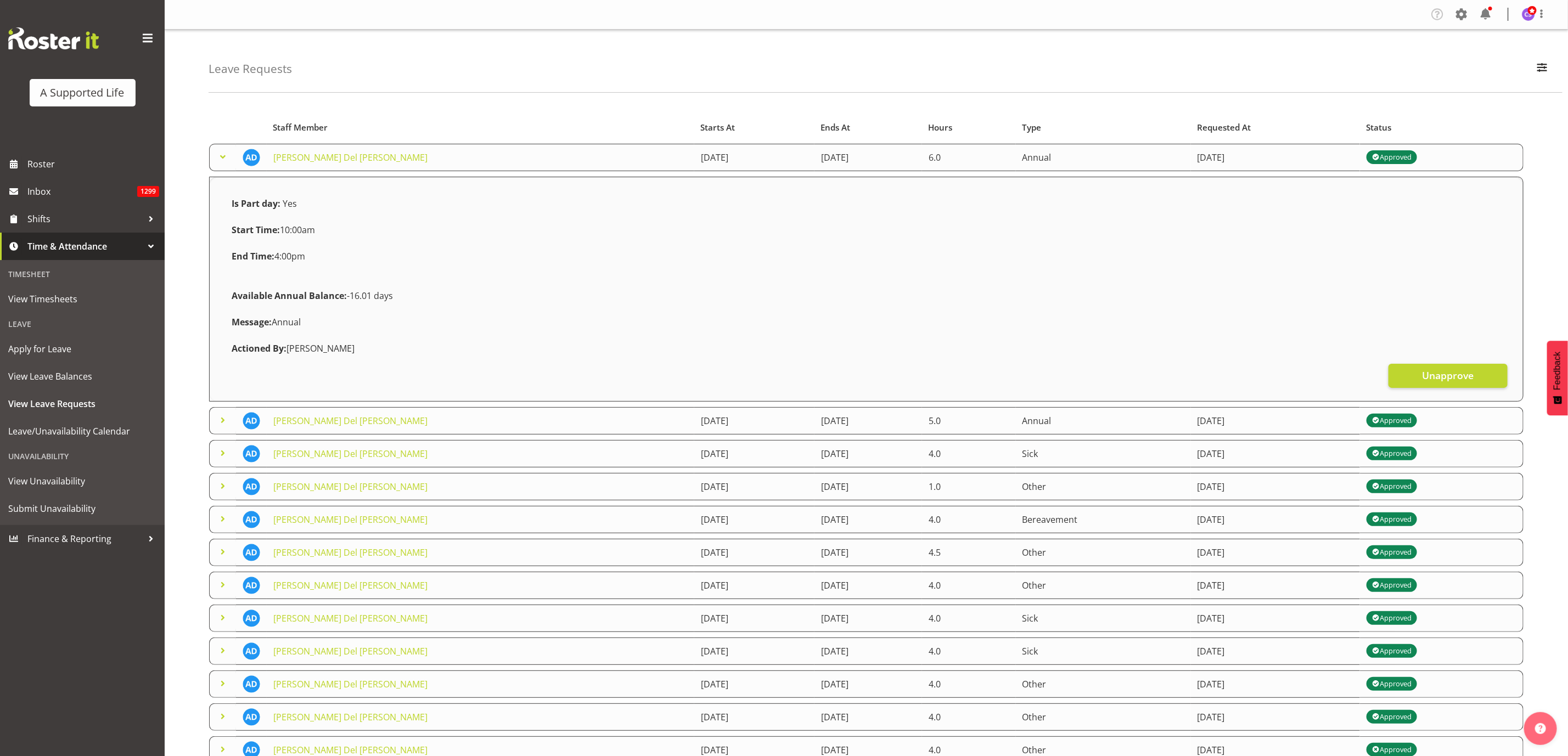
click at [456, 86] on div "Leave Requests Search Search for a particular employee Andrew Status All Approv…" at bounding box center [886, 61] width 1354 height 63
click at [51, 163] on span "Roster" at bounding box center [93, 164] width 132 height 17
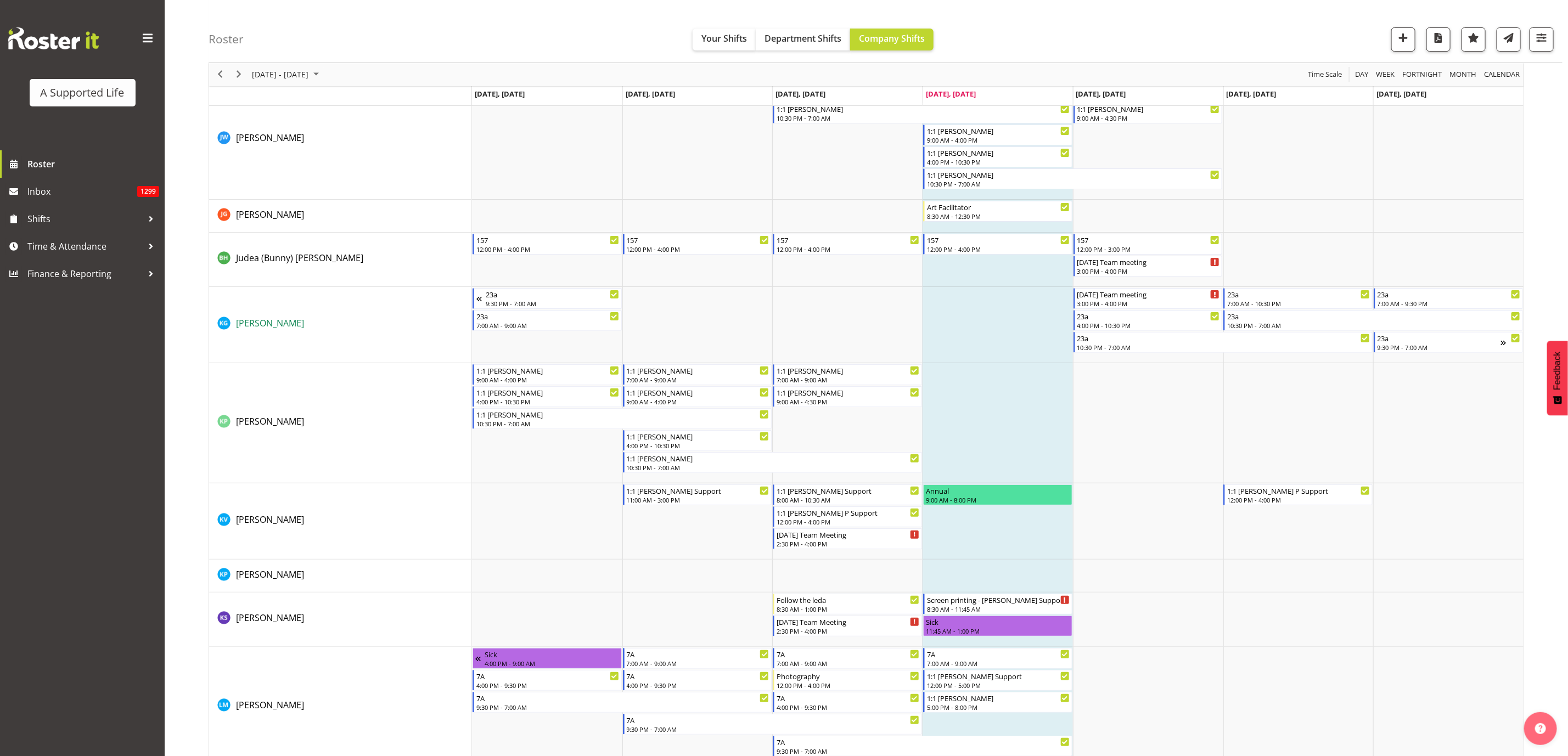
scroll to position [3209, 0]
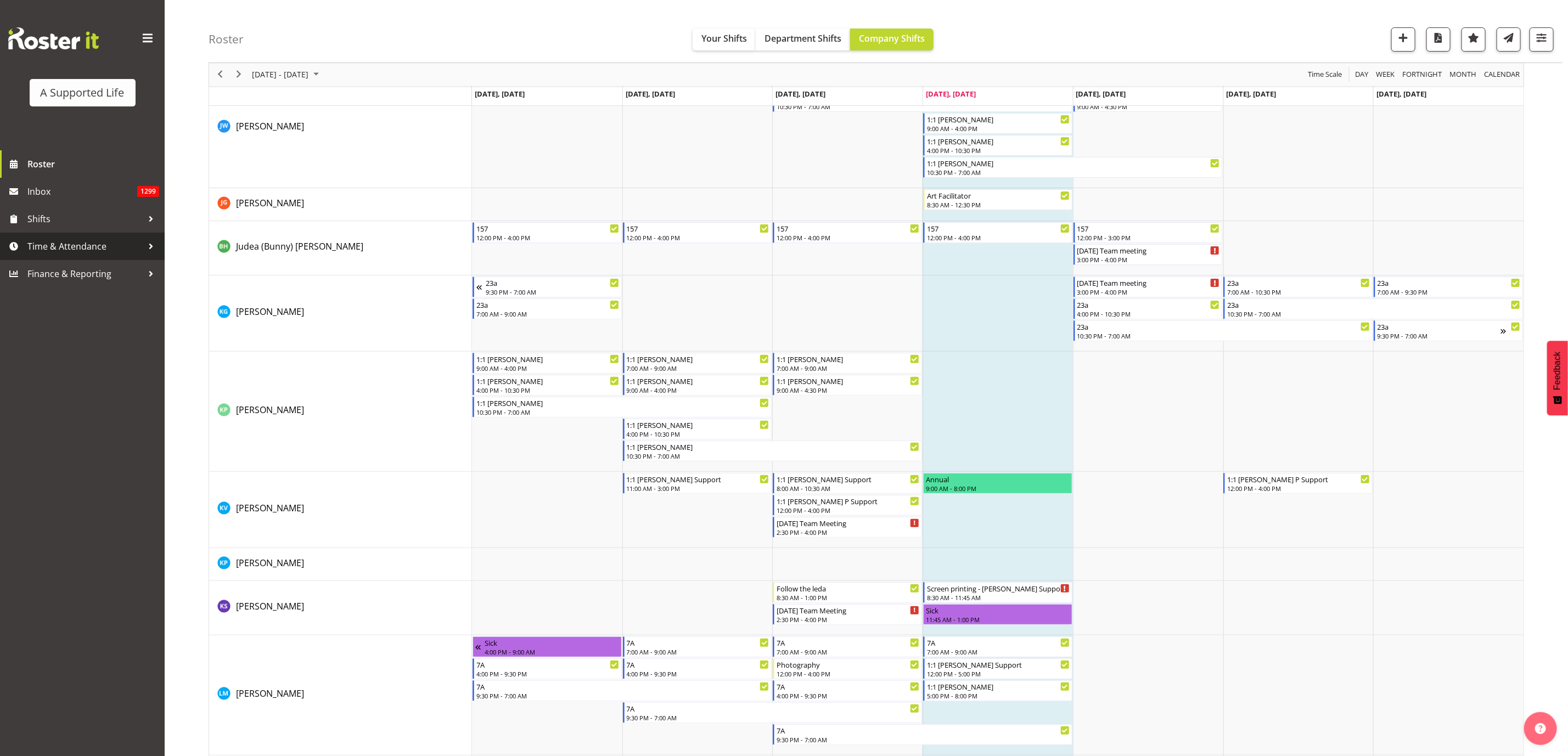
drag, startPoint x: 91, startPoint y: 243, endPoint x: 89, endPoint y: 249, distance: 6.3
click at [91, 243] on span "Time & Attendance" at bounding box center [85, 246] width 115 height 17
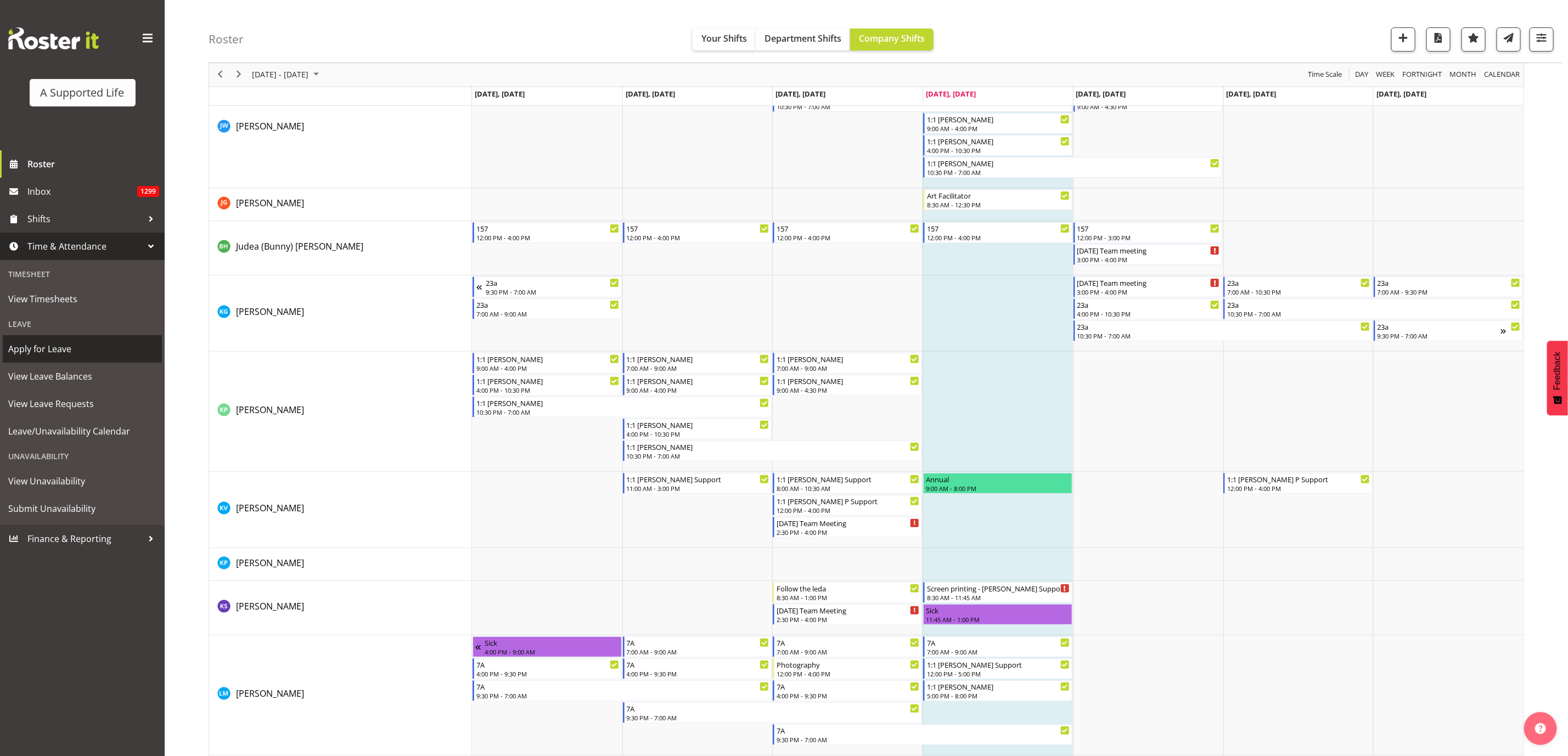
click at [69, 347] on span "Apply for Leave" at bounding box center [82, 349] width 148 height 17
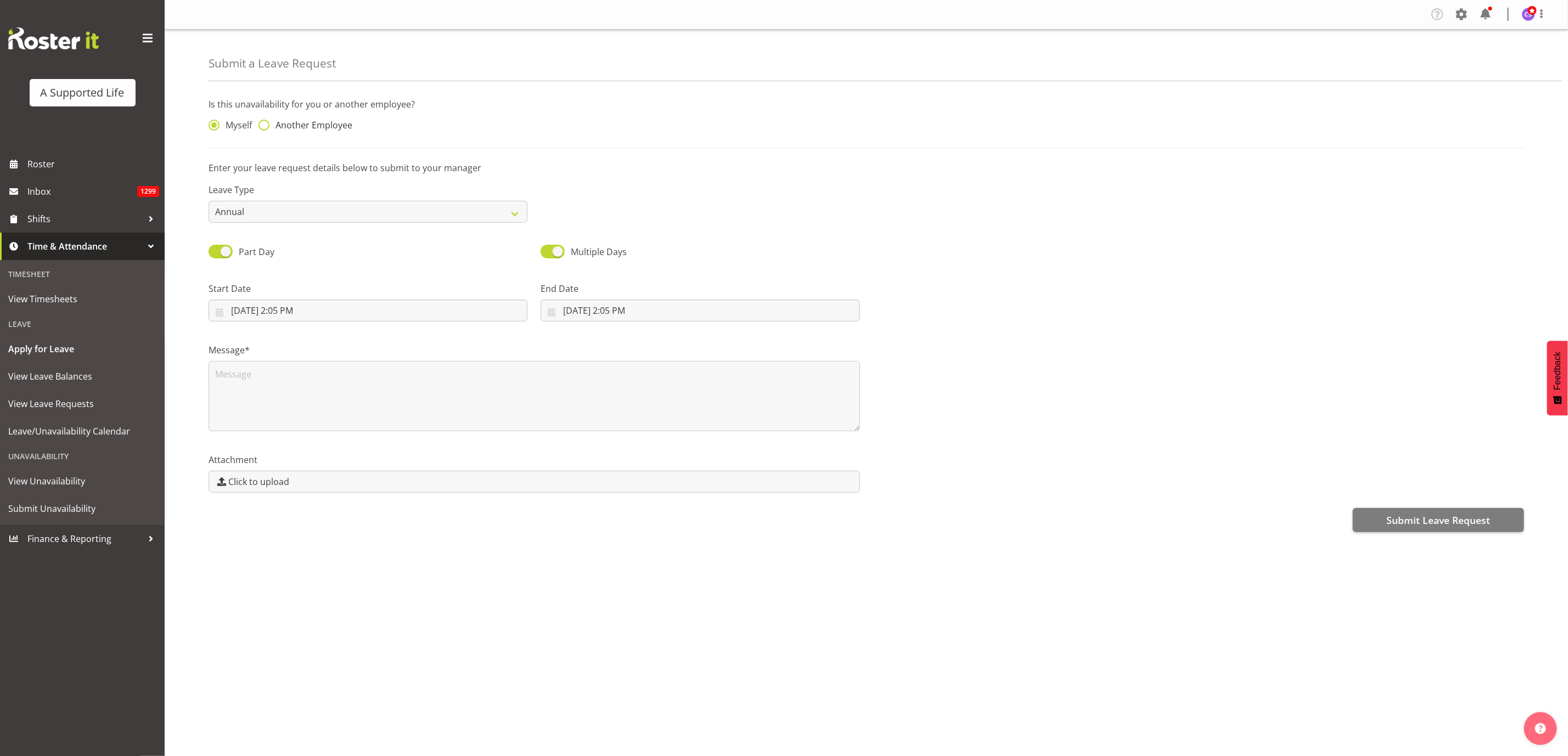
click at [263, 124] on span at bounding box center [264, 125] width 11 height 11
click at [263, 124] on input "Another Employee" at bounding box center [262, 125] width 7 height 7
radio input "true"
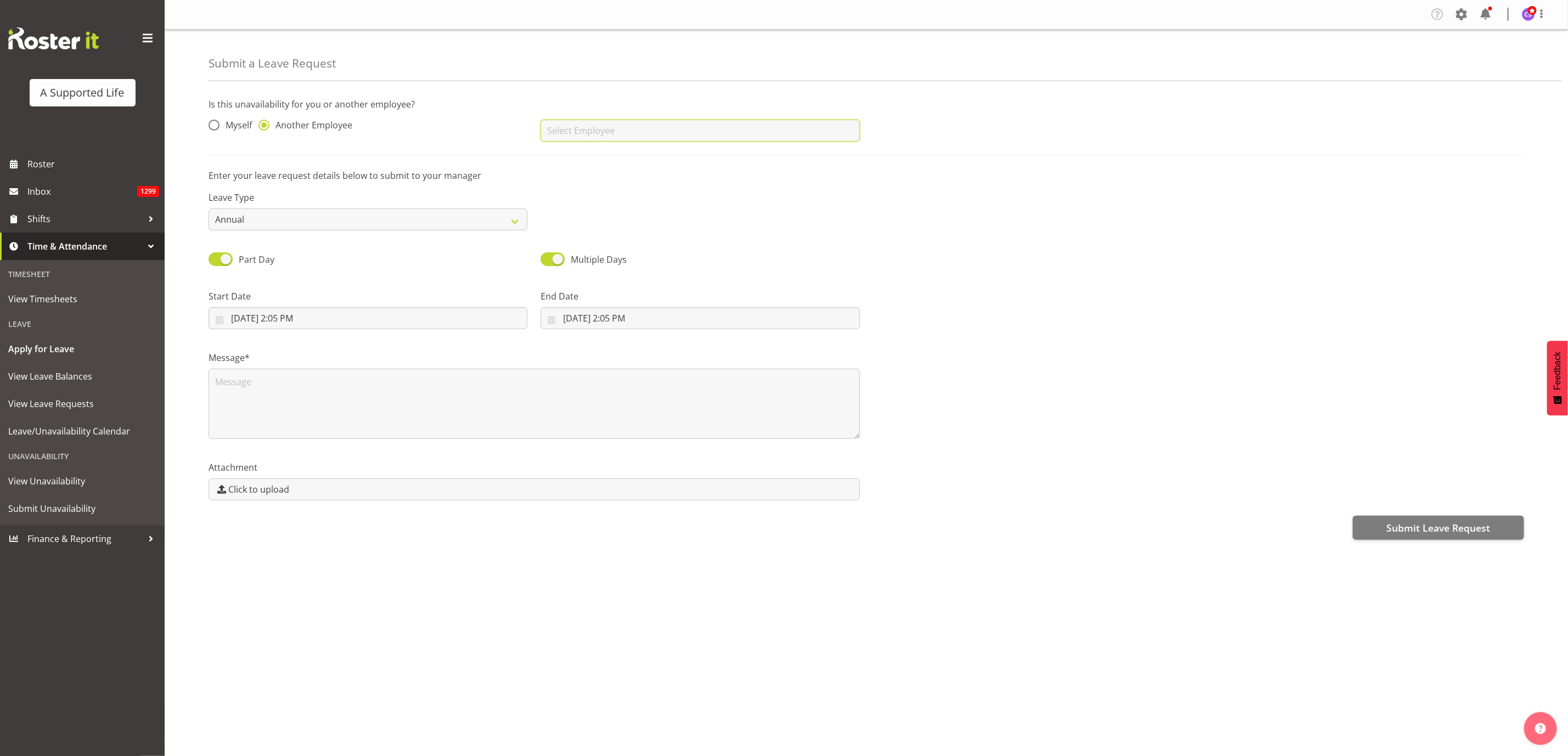
click at [587, 127] on input "text" at bounding box center [700, 131] width 319 height 22
click at [555, 160] on span "[PERSON_NAME]" at bounding box center [584, 158] width 68 height 12
type input "[PERSON_NAME]"
click at [465, 217] on select "Annual Sick Bereavement Domestic Violence Parental Jury Service Day In [GEOGRAP…" at bounding box center [368, 219] width 319 height 22
click at [209, 208] on select "Annual Sick Bereavement Domestic Violence Parental Jury Service Day In Lieu Oth…" at bounding box center [368, 219] width 319 height 22
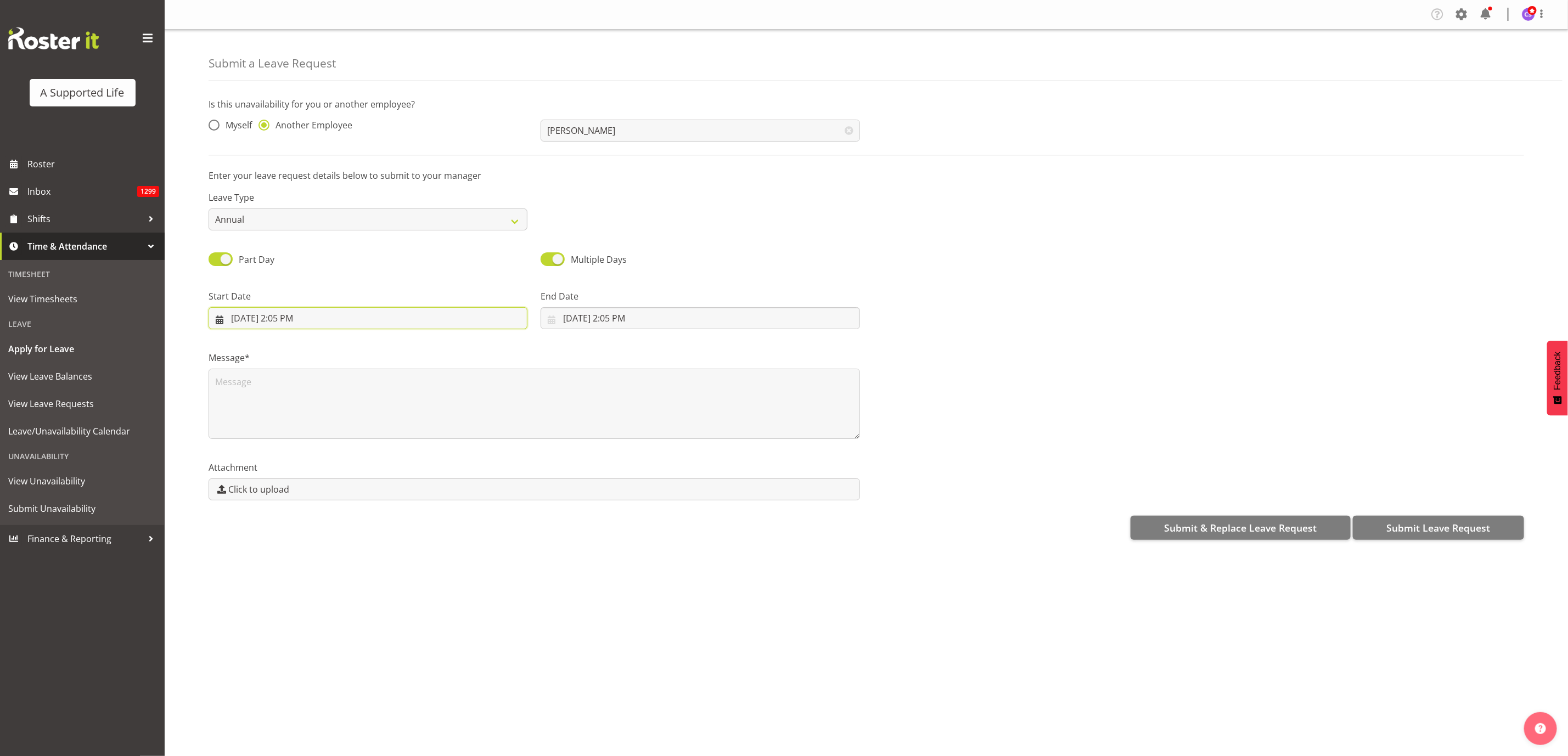
click at [304, 318] on input "8/14/2025, 2:05 PM" at bounding box center [368, 318] width 319 height 22
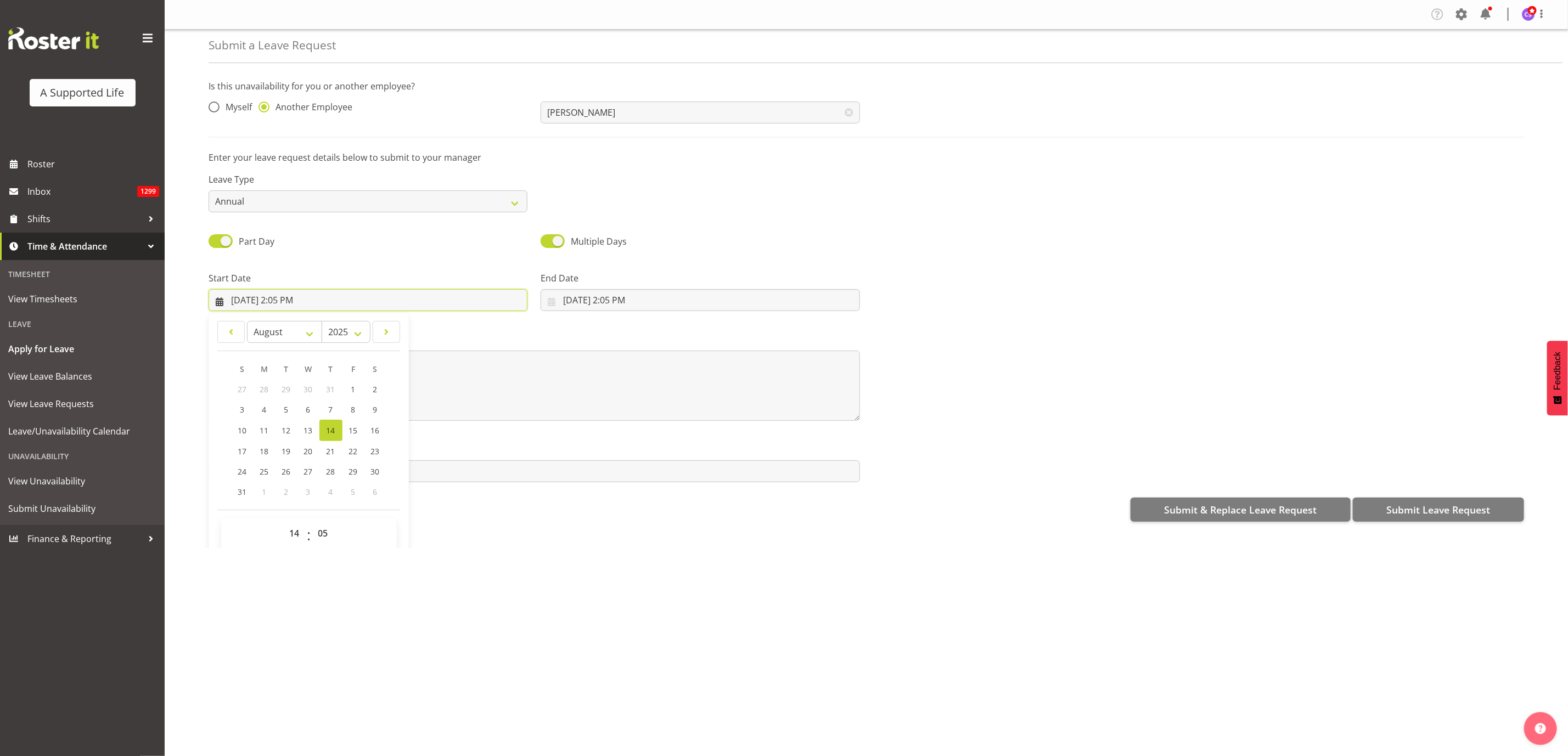
scroll to position [33, 0]
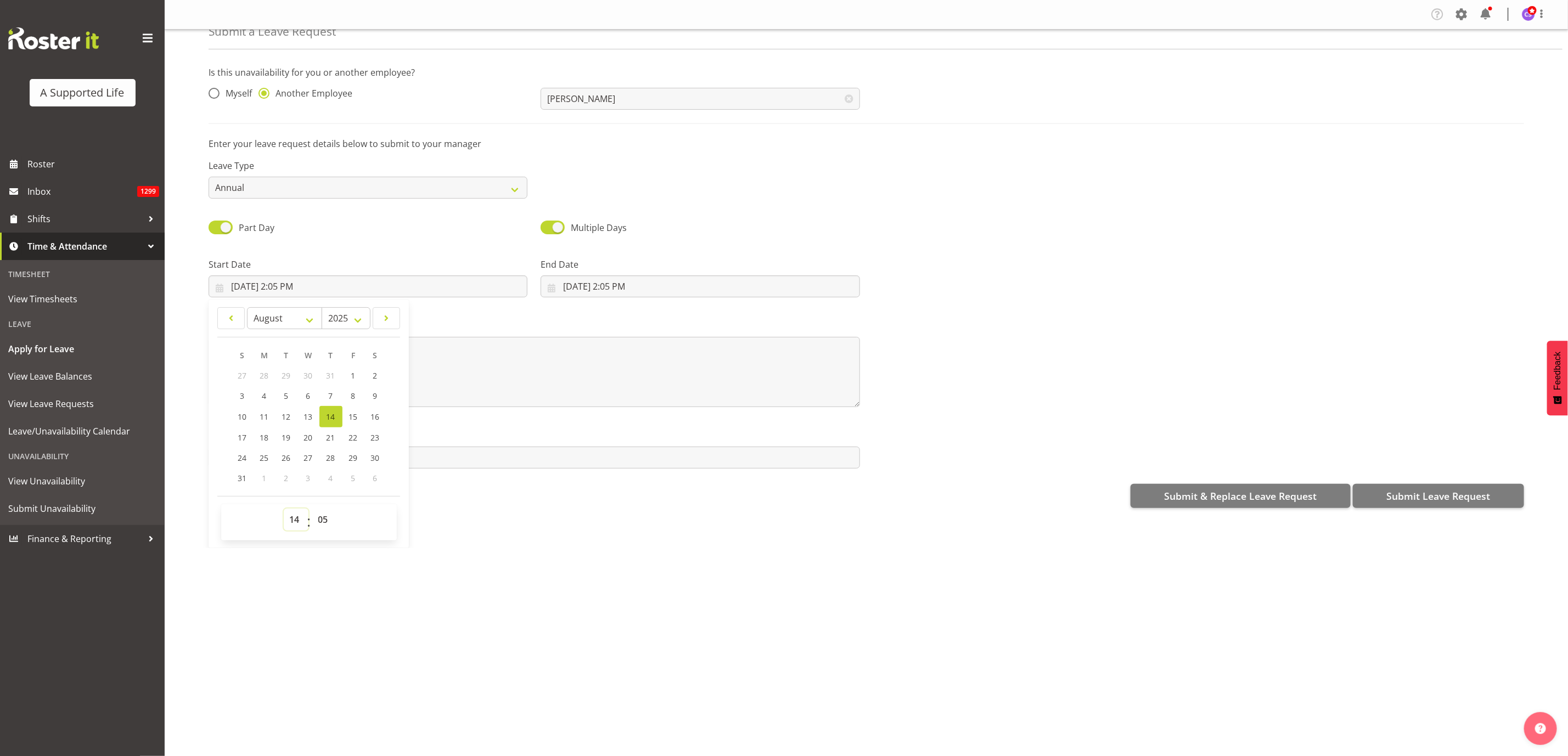
click at [294, 524] on select "00 01 02 03 04 05 06 07 08 09 10 11 12 13 14 15 16 17 18 19 20 21 22 23" at bounding box center [296, 519] width 24 height 22
select select "11"
click at [284, 508] on select "00 01 02 03 04 05 06 07 08 09 10 11 12 13 14 15 16 17 18 19 20 21 22 23" at bounding box center [296, 519] width 24 height 22
type input "8/14/2025, 11:05 AM"
drag, startPoint x: 318, startPoint y: 519, endPoint x: 324, endPoint y: 508, distance: 12.5
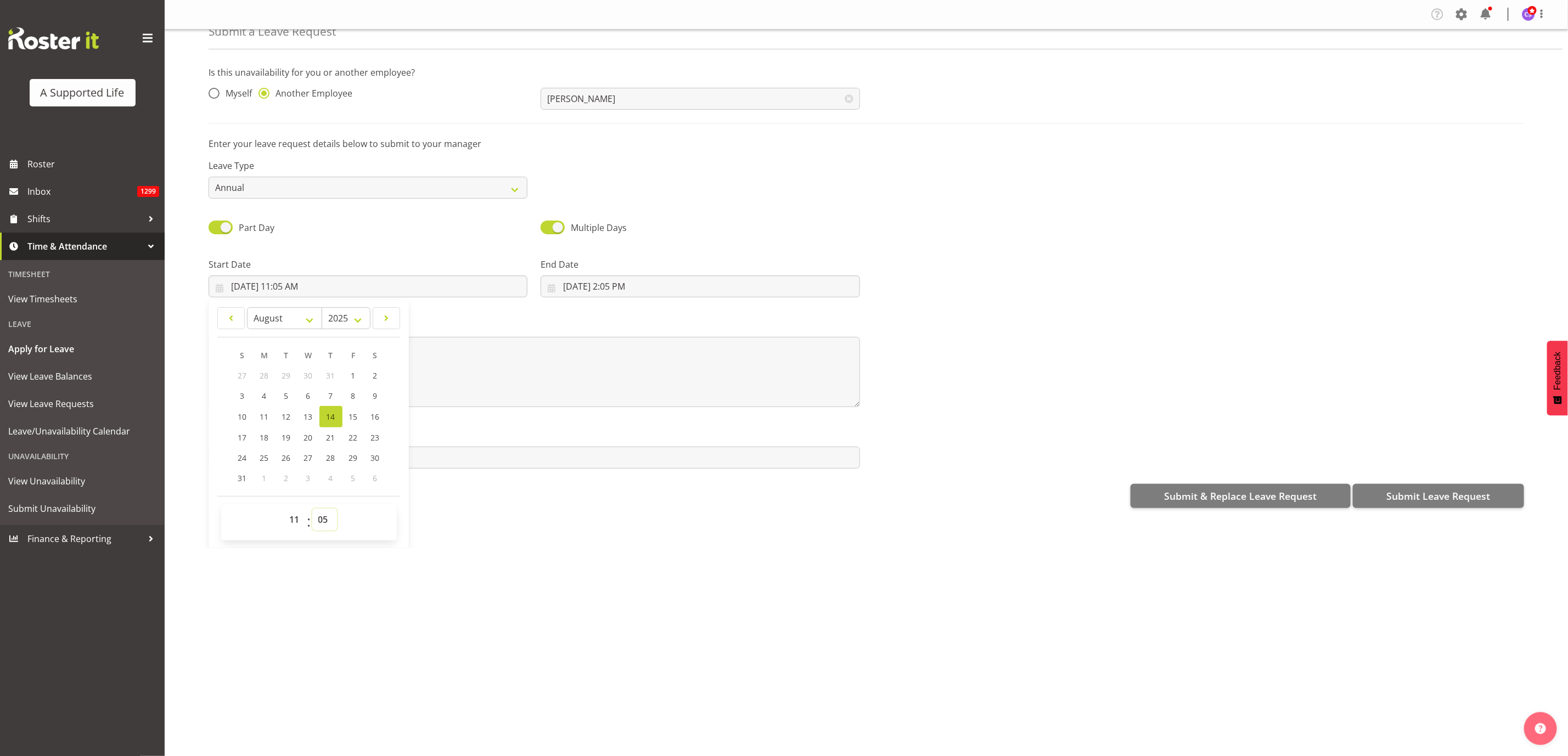
click at [318, 519] on select "00 01 02 03 04 05 06 07 08 09 10 11 12 13 14 15 16 17 18 19 20 21 22 23 24 25 2…" at bounding box center [324, 519] width 24 height 22
select select "0"
click at [313, 508] on select "00 01 02 03 04 05 06 07 08 09 10 11 12 13 14 15 16 17 18 19 20 21 22 23 24 25 2…" at bounding box center [324, 519] width 24 height 22
type input "8/14/2025, 11:00 AM"
click at [617, 290] on input "8/14/2025, 2:05 PM" at bounding box center [700, 286] width 319 height 22
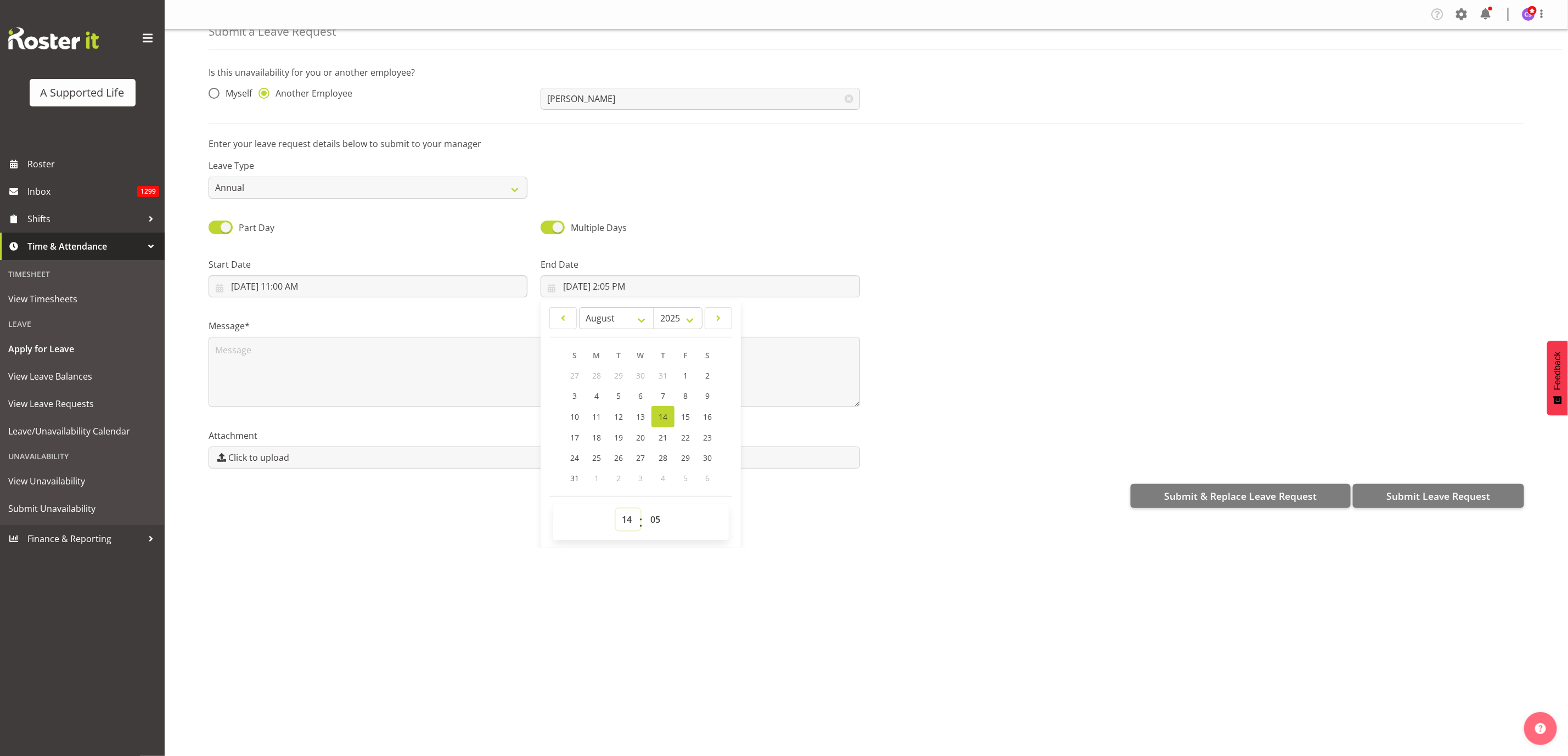
click at [626, 521] on select "00 01 02 03 04 05 06 07 08 09 10 11 12 13 14 15 16 17 18 19 20 21 22 23" at bounding box center [628, 519] width 24 height 22
select select "15"
click at [616, 508] on select "00 01 02 03 04 05 06 07 08 09 10 11 12 13 14 15 16 17 18 19 20 21 22 23" at bounding box center [628, 519] width 24 height 22
type input "8/14/2025, 3:05 PM"
click at [652, 514] on select "00 01 02 03 04 05 06 07 08 09 10 11 12 13 14 15 16 17 18 19 20 21 22 23 24 25 2…" at bounding box center [657, 519] width 24 height 22
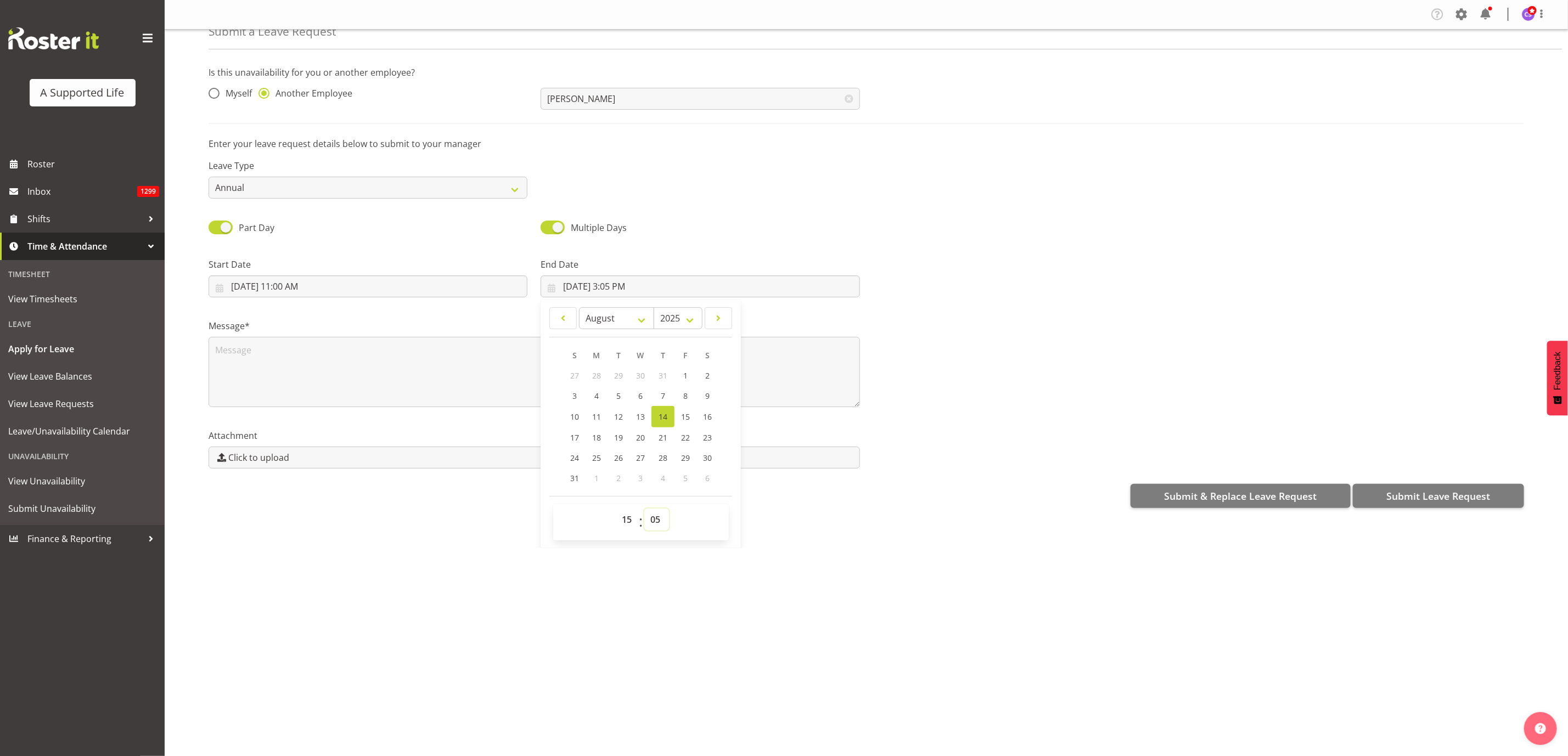
select select "0"
click at [644, 508] on select "00 01 02 03 04 05 06 07 08 09 10 11 12 13 14 15 16 17 18 19 20 21 22 23 24 25 2…" at bounding box center [657, 519] width 24 height 22
type input "8/14/2025, 3:00 PM"
click at [274, 373] on textarea at bounding box center [534, 372] width 651 height 70
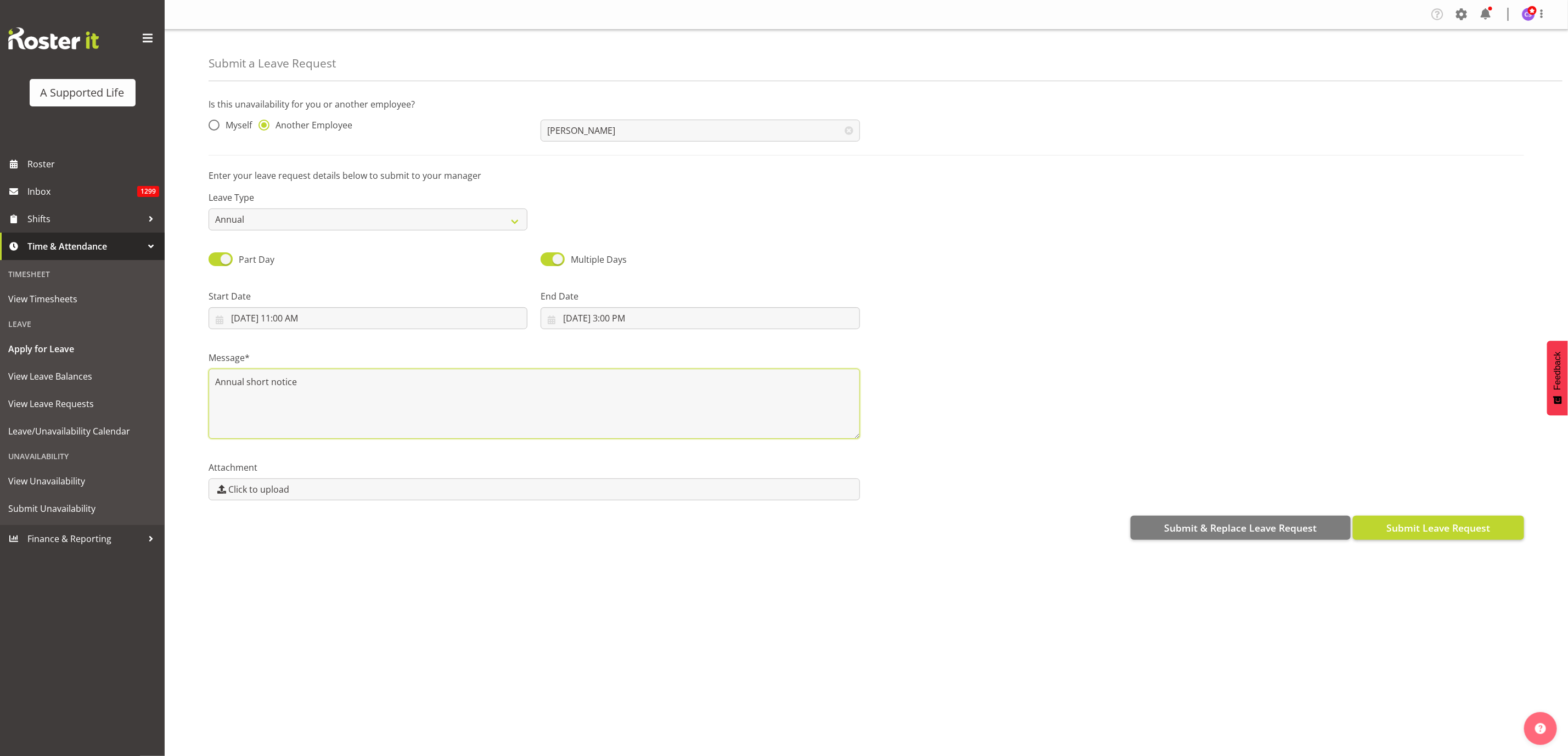
type textarea "Annual short notice"
drag, startPoint x: 1472, startPoint y: 530, endPoint x: 1484, endPoint y: 528, distance: 12.2
click at [1471, 530] on span "Submit Leave Request" at bounding box center [1438, 528] width 104 height 14
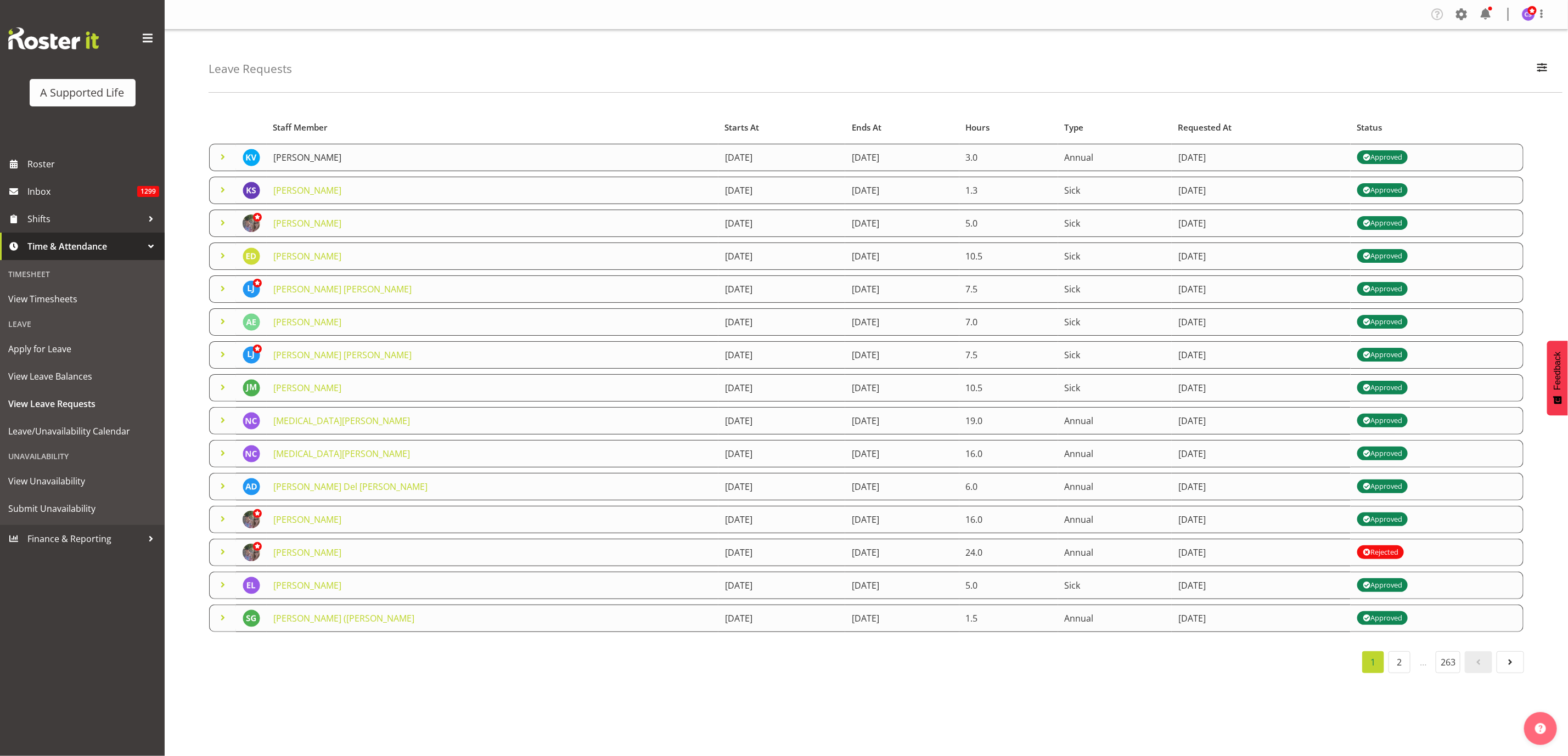
drag, startPoint x: 317, startPoint y: 160, endPoint x: 328, endPoint y: 173, distance: 17.0
click at [317, 160] on link "[PERSON_NAME]" at bounding box center [308, 157] width 68 height 12
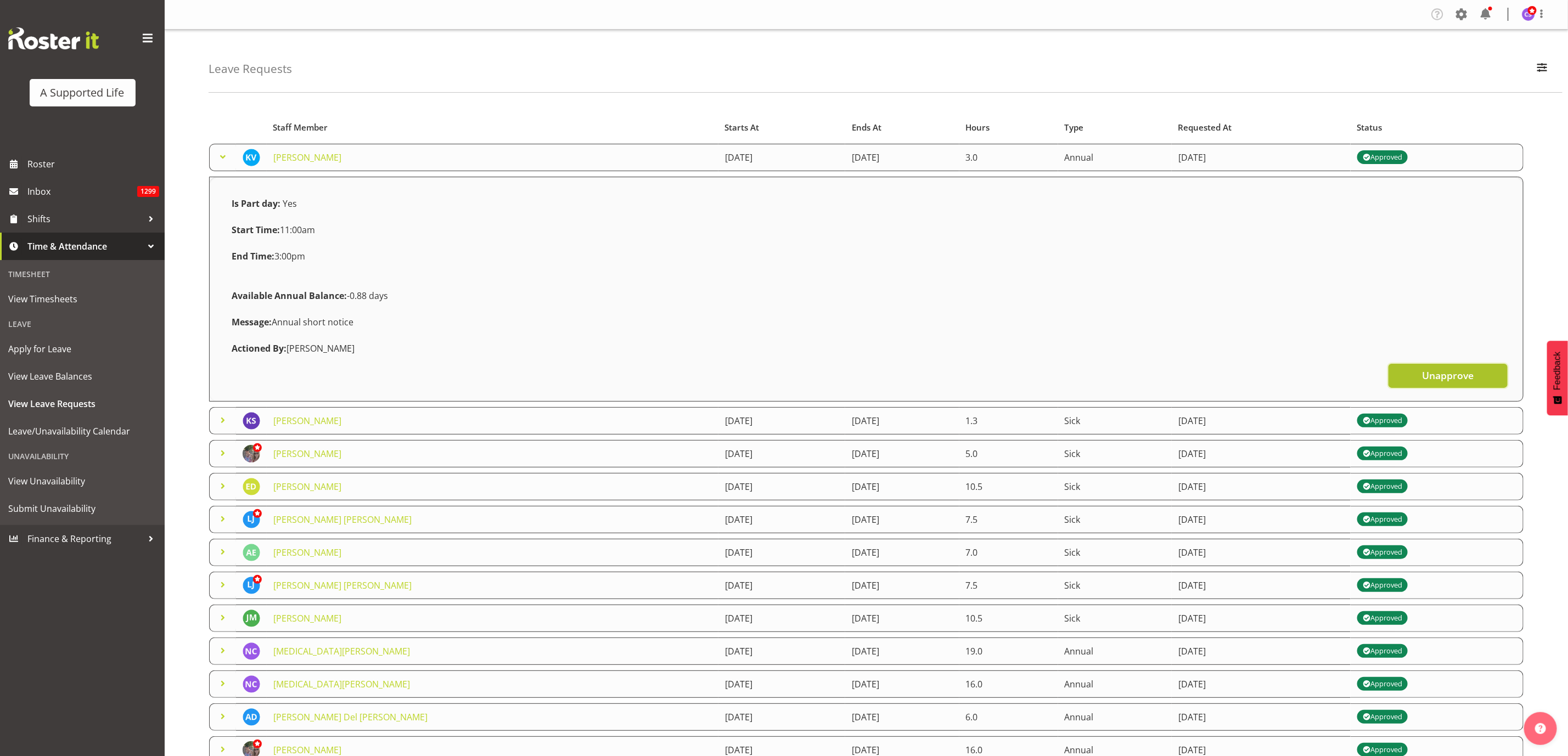
click at [1442, 377] on span "Unapprove" at bounding box center [1448, 375] width 51 height 14
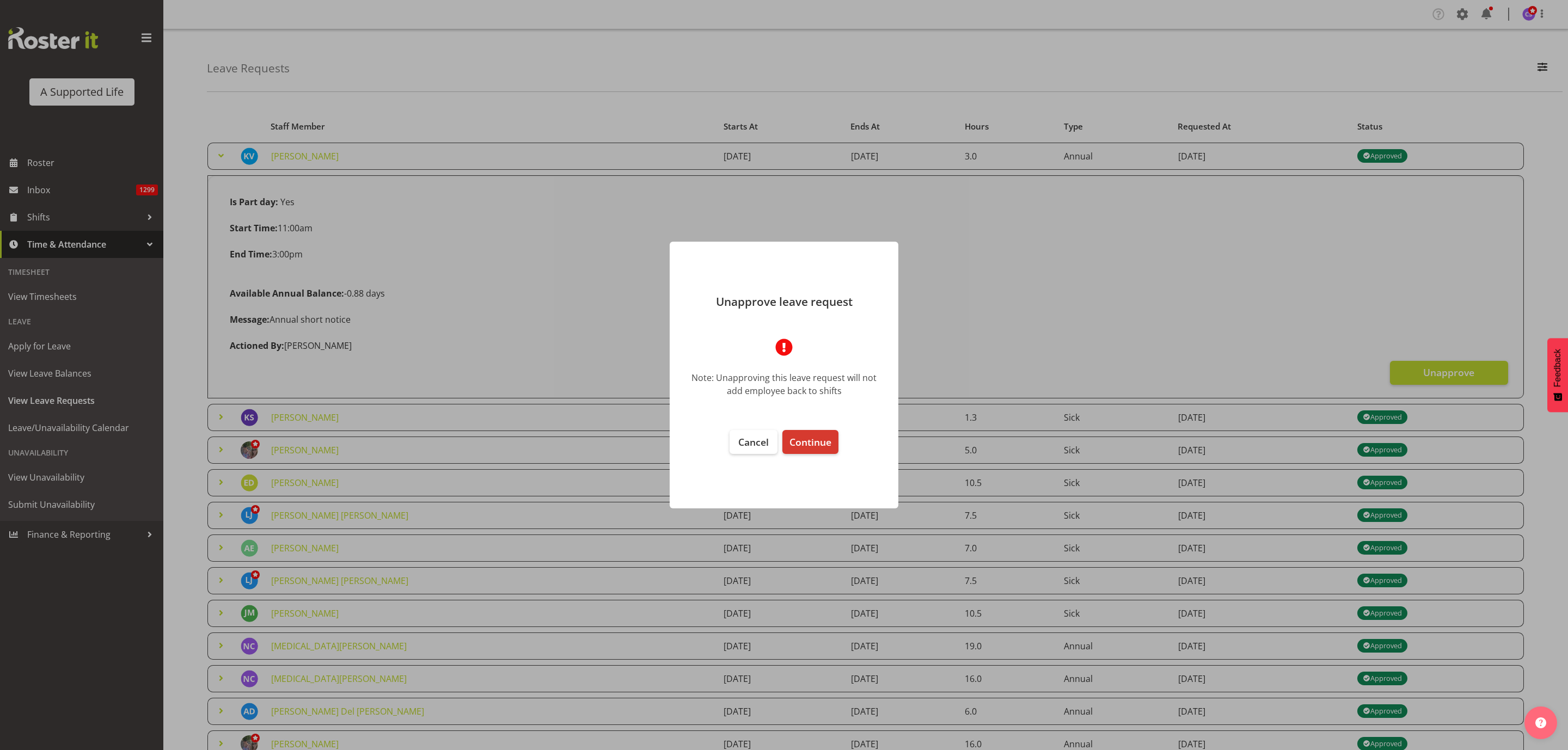
drag, startPoint x: 815, startPoint y: 445, endPoint x: 780, endPoint y: 379, distance: 74.7
click at [815, 443] on span "Continue" at bounding box center [810, 442] width 42 height 13
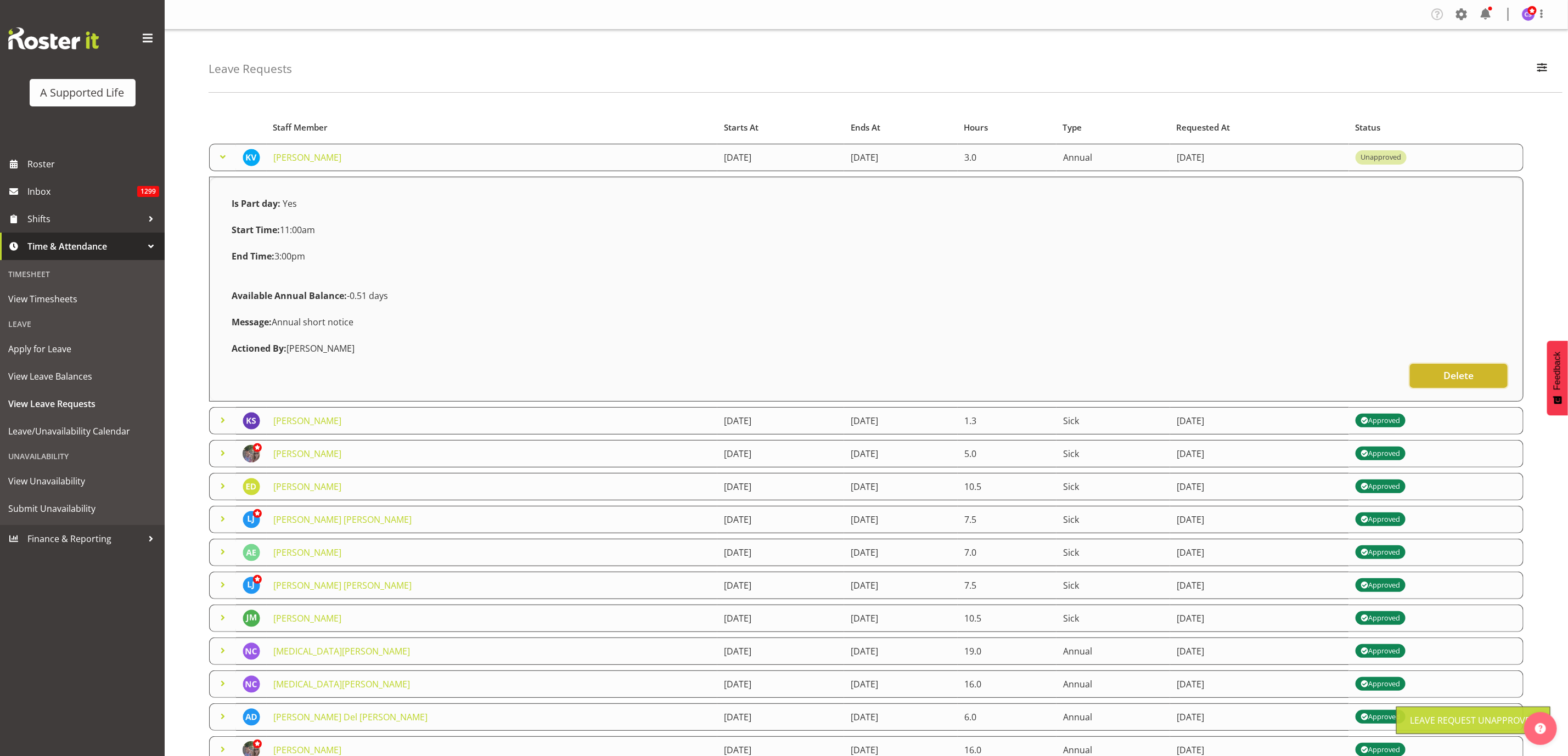
click at [1475, 374] on button "Delete" at bounding box center [1459, 376] width 98 height 24
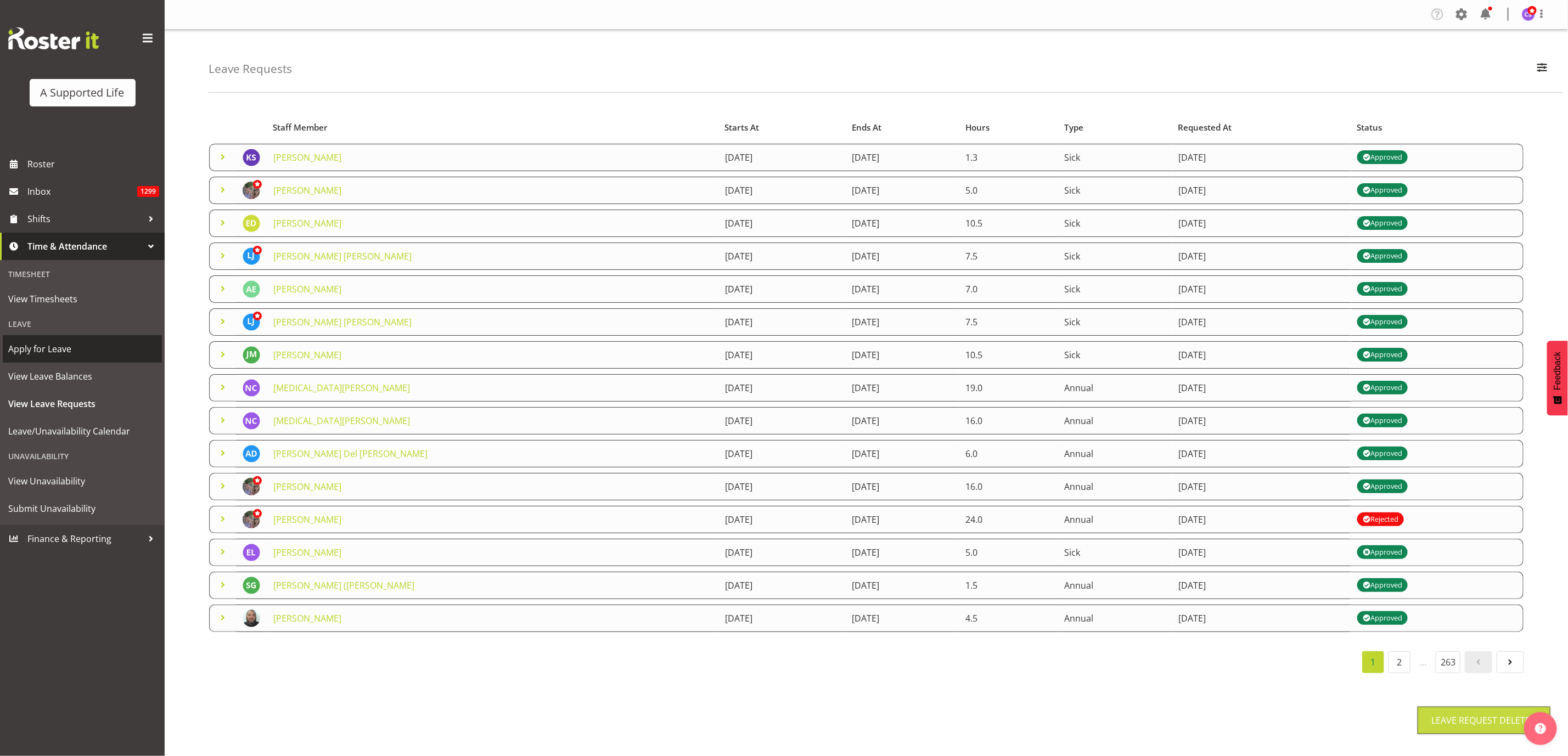
click at [59, 349] on span "Apply for Leave" at bounding box center [82, 349] width 148 height 17
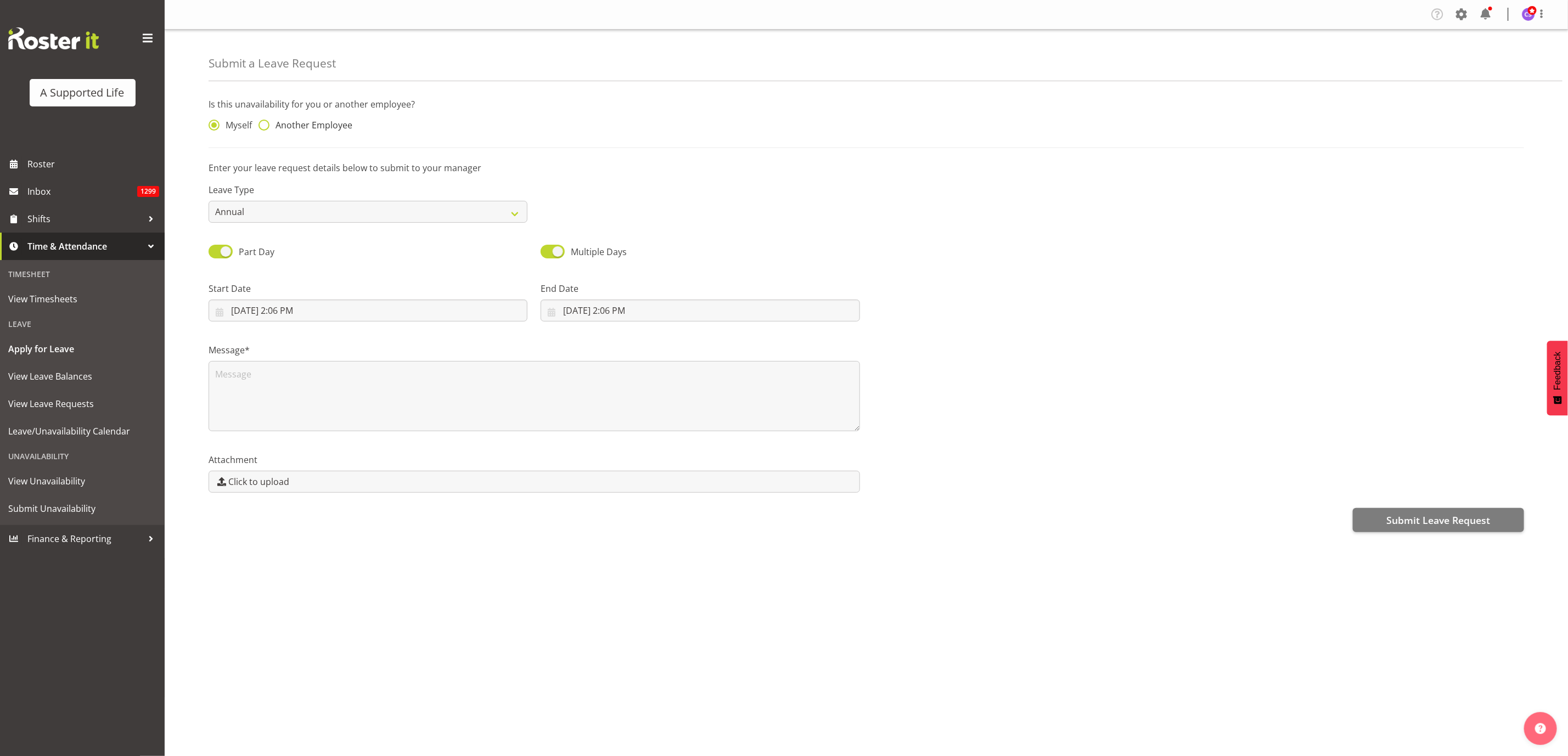
click at [265, 125] on span at bounding box center [264, 125] width 11 height 11
click at [265, 125] on input "Another Employee" at bounding box center [262, 125] width 7 height 7
radio input "true"
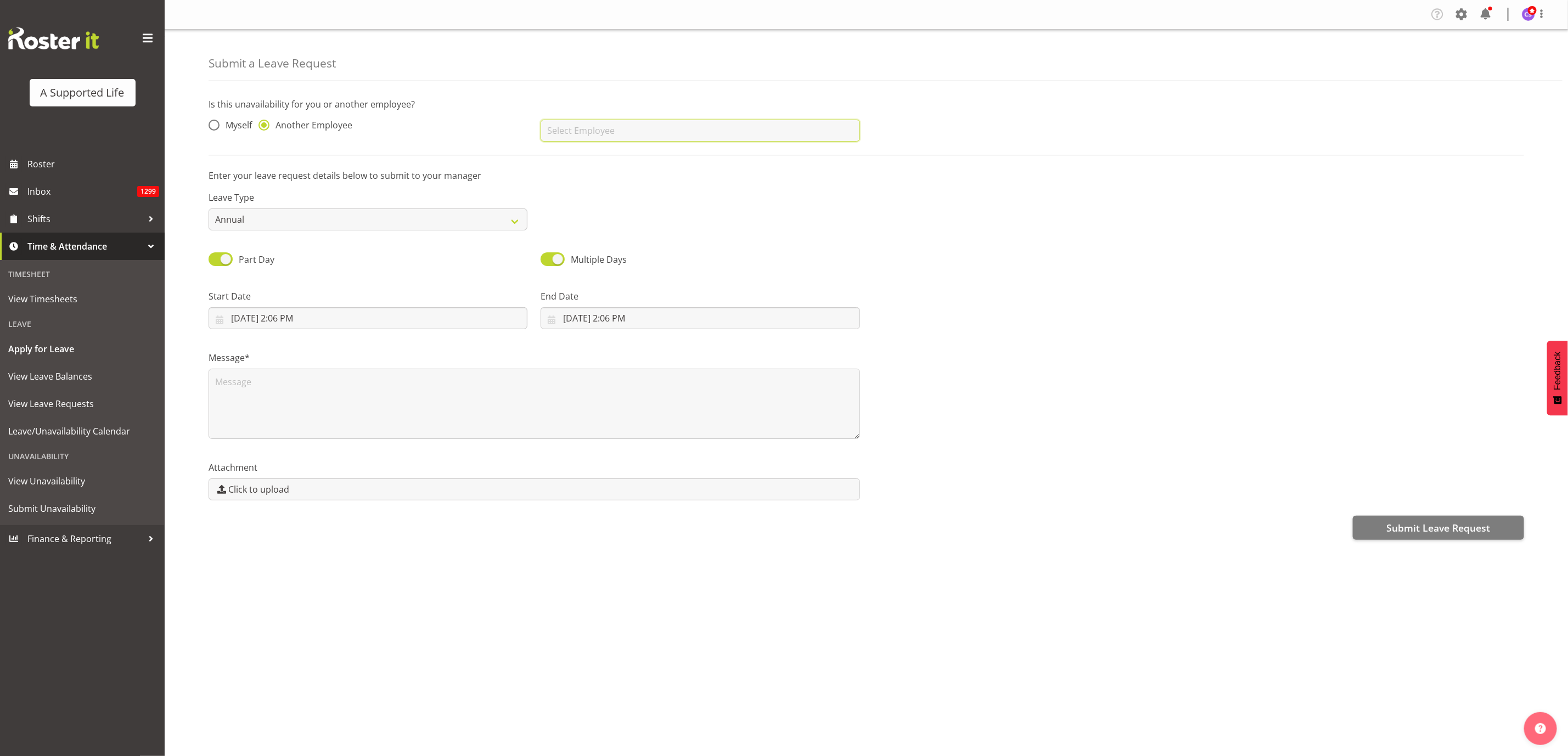
click at [562, 130] on input "text" at bounding box center [700, 131] width 319 height 22
click at [583, 158] on span "[PERSON_NAME]" at bounding box center [584, 158] width 68 height 12
type input "[PERSON_NAME]"
click at [318, 315] on input "8/14/2025, 2:06 PM" at bounding box center [368, 318] width 319 height 22
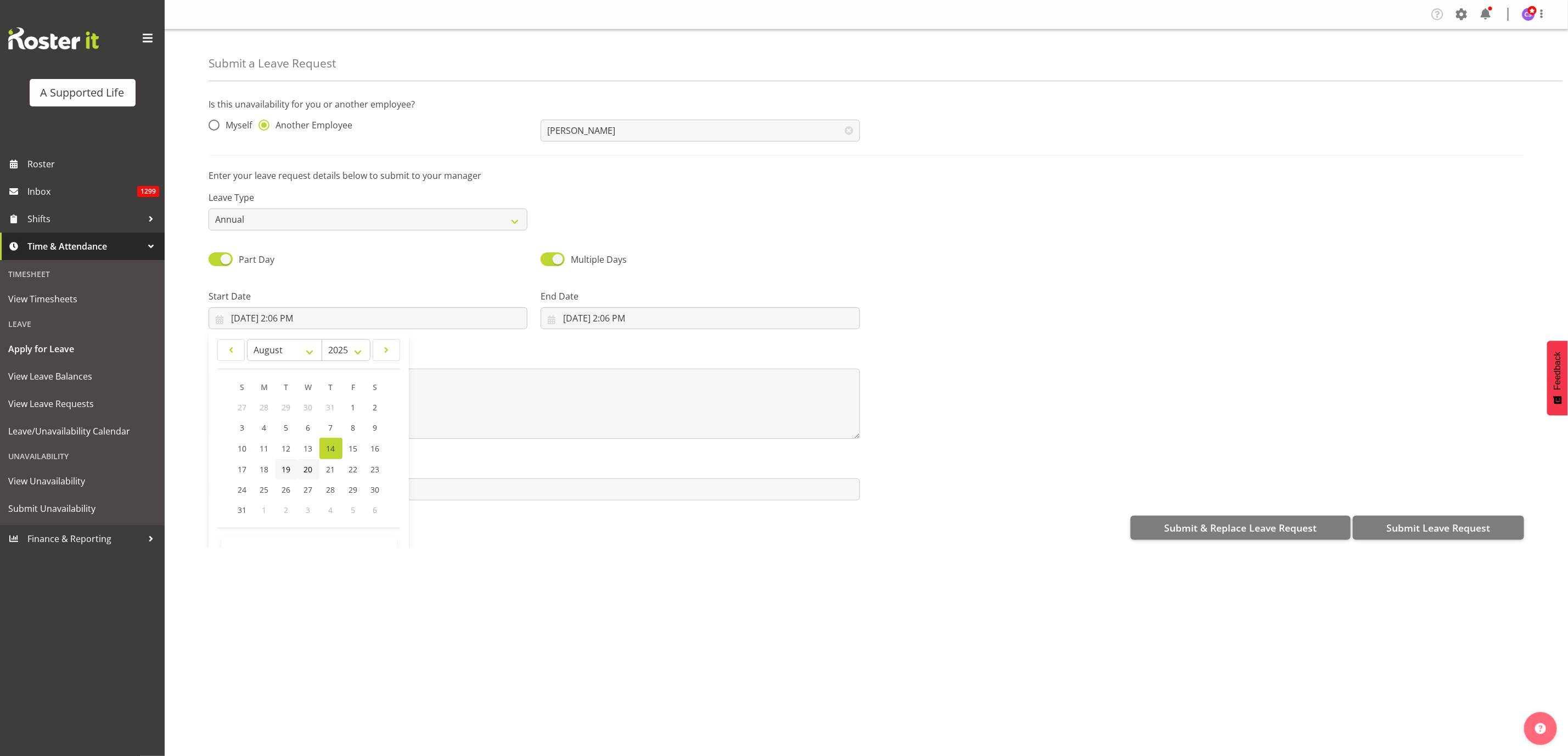
drag, startPoint x: 294, startPoint y: 465, endPoint x: 299, endPoint y: 468, distance: 5.8
click at [294, 466] on link "19" at bounding box center [286, 470] width 22 height 21
type input "8/19/2025, 2:06 PM"
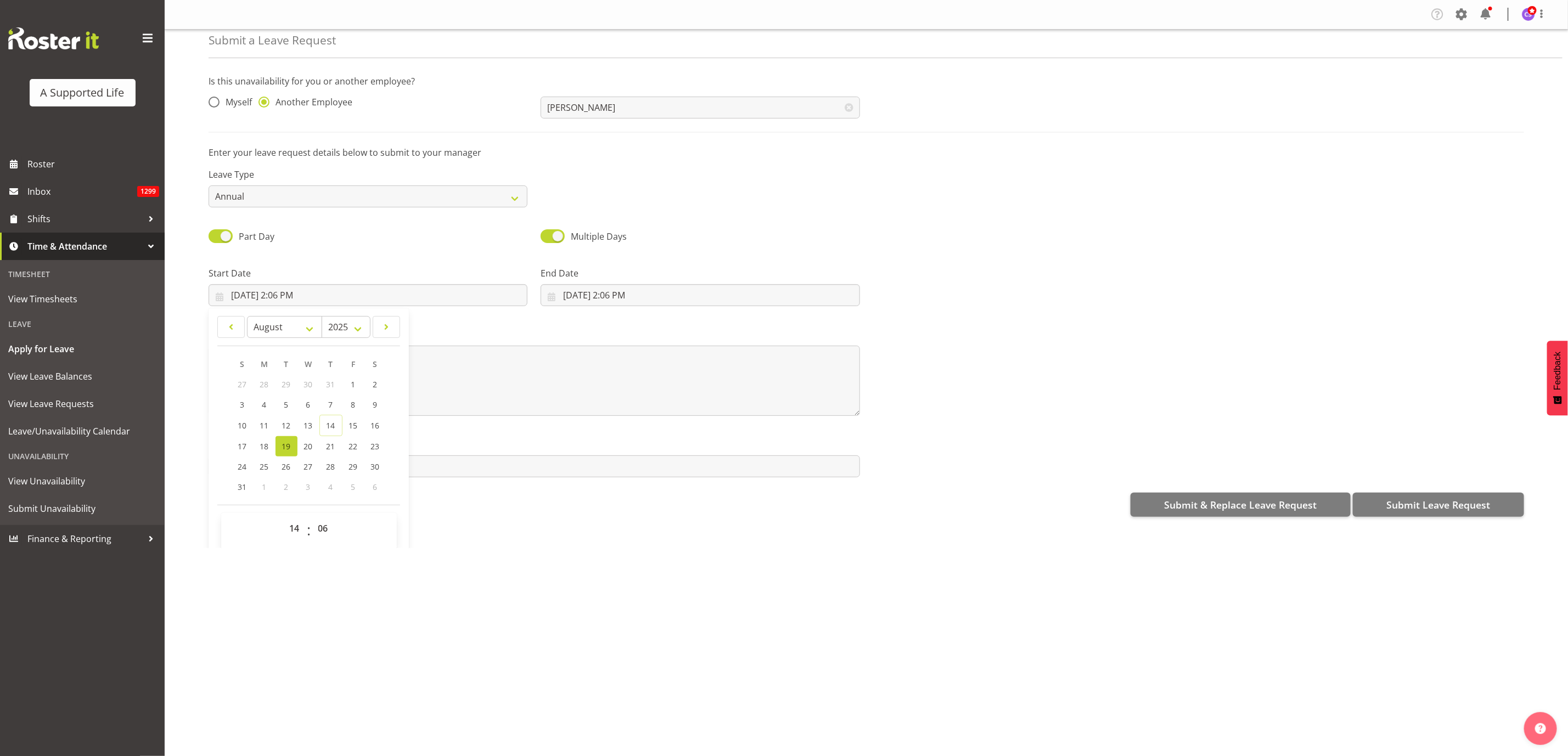
scroll to position [33, 0]
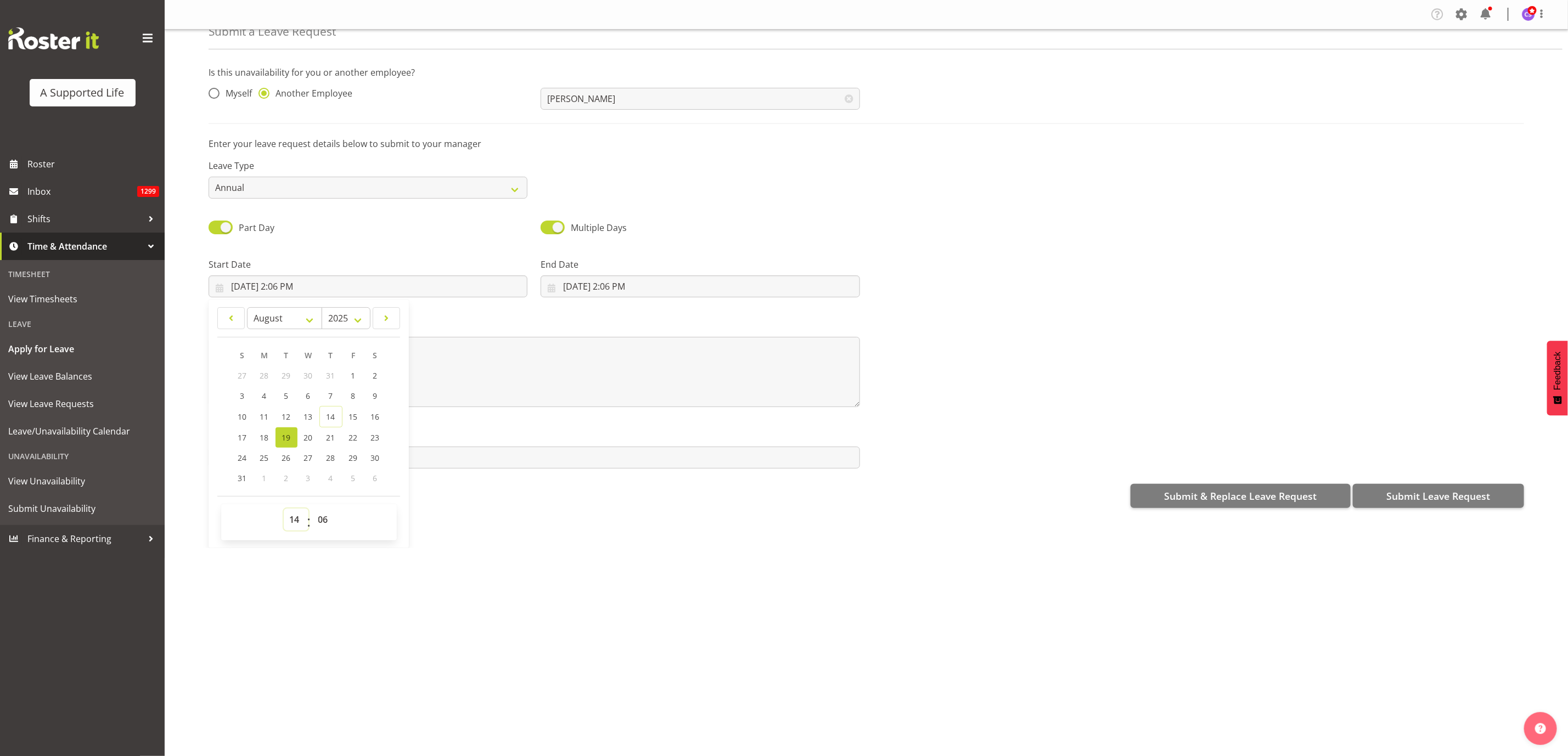
drag, startPoint x: 297, startPoint y: 520, endPoint x: 302, endPoint y: 512, distance: 9.4
click at [297, 520] on select "00 01 02 03 04 05 06 07 08 09 10 11 12 13 14 15 16 17 18 19 20 21 22 23" at bounding box center [296, 519] width 24 height 22
select select "11"
click at [284, 508] on select "00 01 02 03 04 05 06 07 08 09 10 11 12 13 14 15 16 17 18 19 20 21 22 23" at bounding box center [296, 519] width 24 height 22
type input "8/19/2025, 11:06 AM"
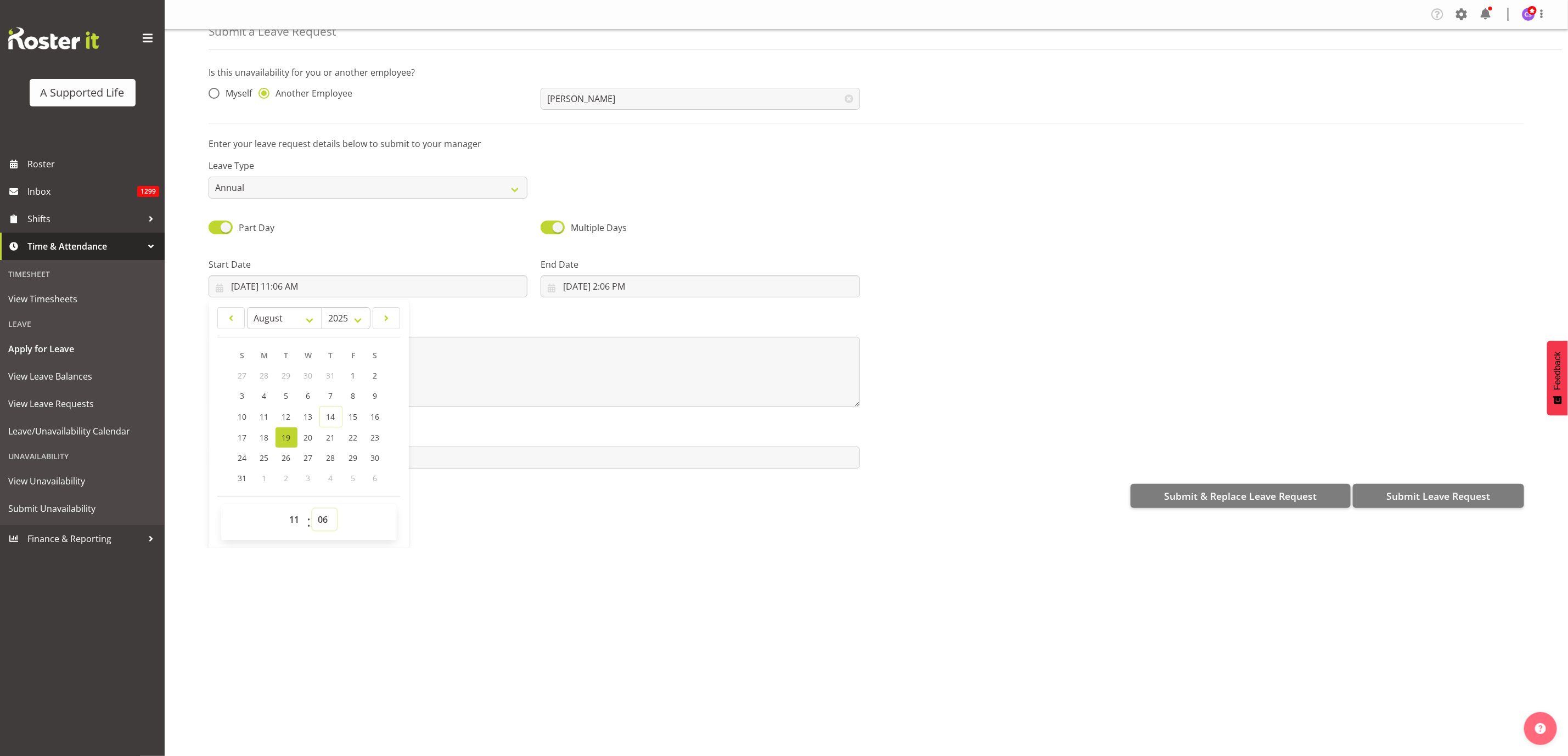
click at [331, 509] on select "00 01 02 03 04 05 06 07 08 09 10 11 12 13 14 15 16 17 18 19 20 21 22 23 24 25 2…" at bounding box center [324, 519] width 24 height 22
select select "0"
click at [313, 508] on select "00 01 02 03 04 05 06 07 08 09 10 11 12 13 14 15 16 17 18 19 20 21 22 23 24 25 2…" at bounding box center [324, 519] width 24 height 22
type input "8/19/2025, 11:00 AM"
click at [628, 281] on input "8/14/2025, 2:06 PM" at bounding box center [700, 286] width 319 height 22
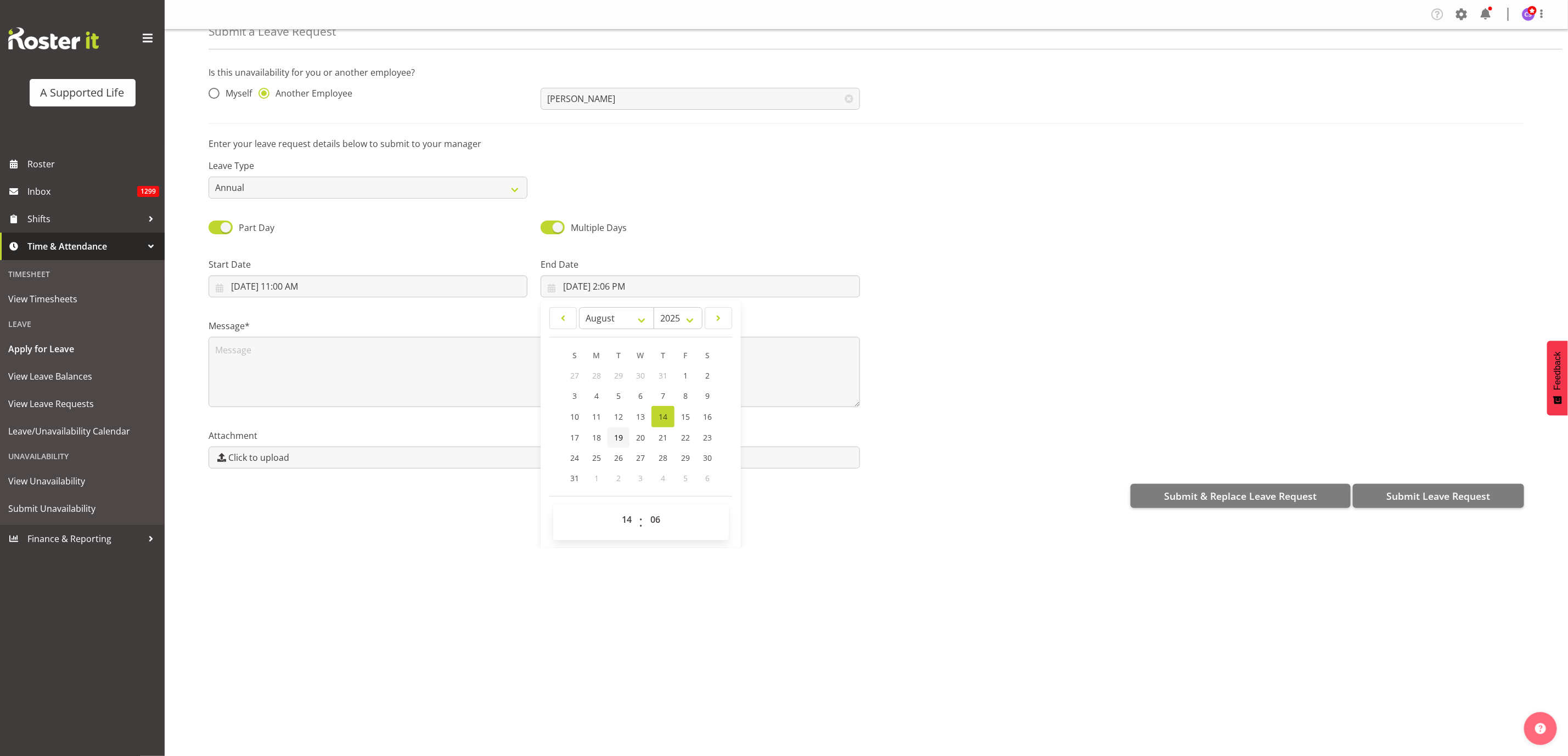
click at [615, 434] on span "19" at bounding box center [619, 438] width 9 height 10
type input "8/19/2025, 2:06 PM"
drag, startPoint x: 623, startPoint y: 520, endPoint x: 635, endPoint y: 512, distance: 14.4
click at [623, 520] on select "00 01 02 03 04 05 06 07 08 09 10 11 12 13 14 15 16 17 18 19 20 21 22 23" at bounding box center [628, 519] width 24 height 22
select select "15"
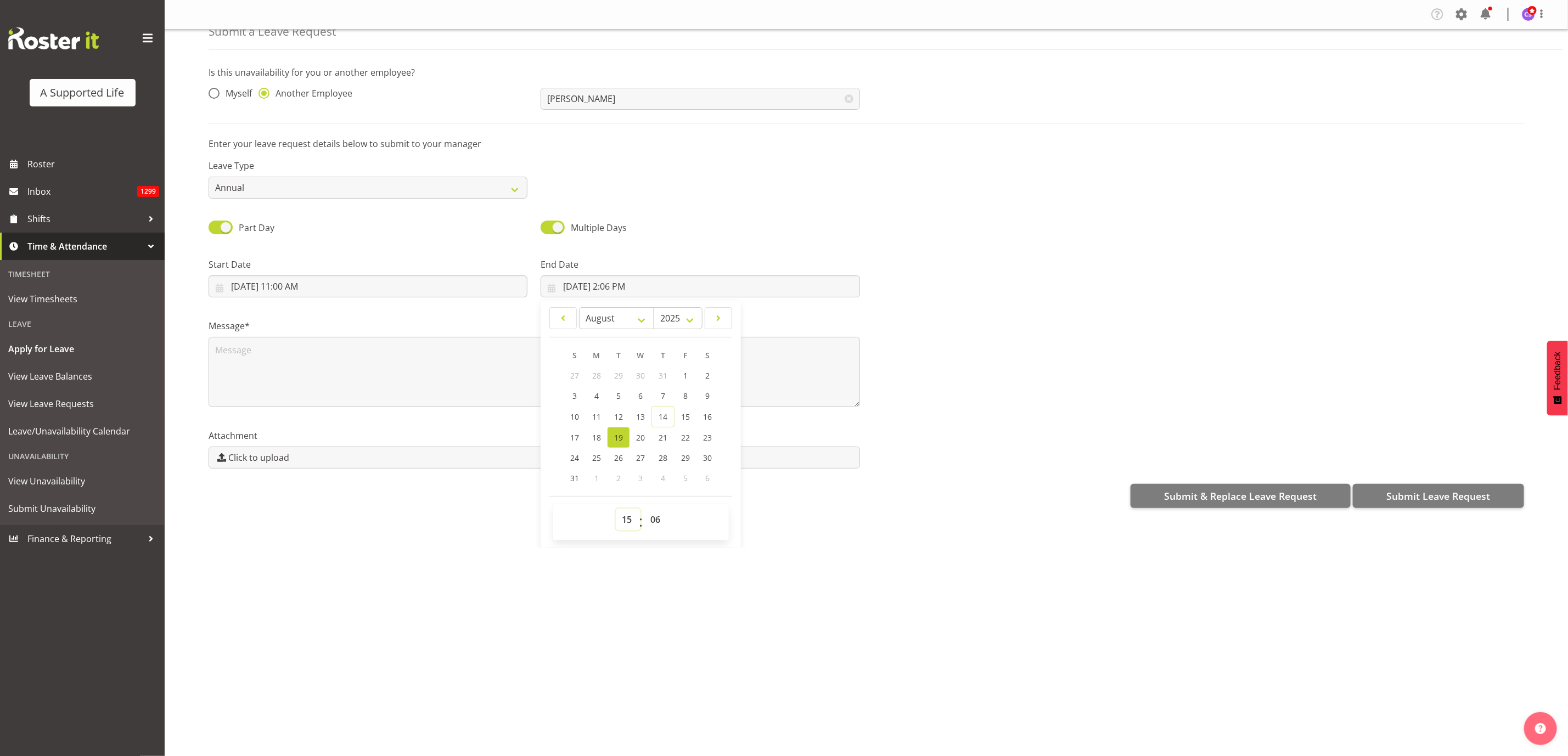
click at [616, 508] on select "00 01 02 03 04 05 06 07 08 09 10 11 12 13 14 15 16 17 18 19 20 21 22 23" at bounding box center [628, 519] width 24 height 22
type input "8/19/2025, 3:06 PM"
click at [651, 520] on select "00 01 02 03 04 05 06 07 08 09 10 11 12 13 14 15 16 17 18 19 20 21 22 23 24 25 2…" at bounding box center [657, 519] width 24 height 22
select select "0"
click at [644, 508] on select "00 01 02 03 04 05 06 07 08 09 10 11 12 13 14 15 16 17 18 19 20 21 22 23 24 25 2…" at bounding box center [657, 519] width 24 height 22
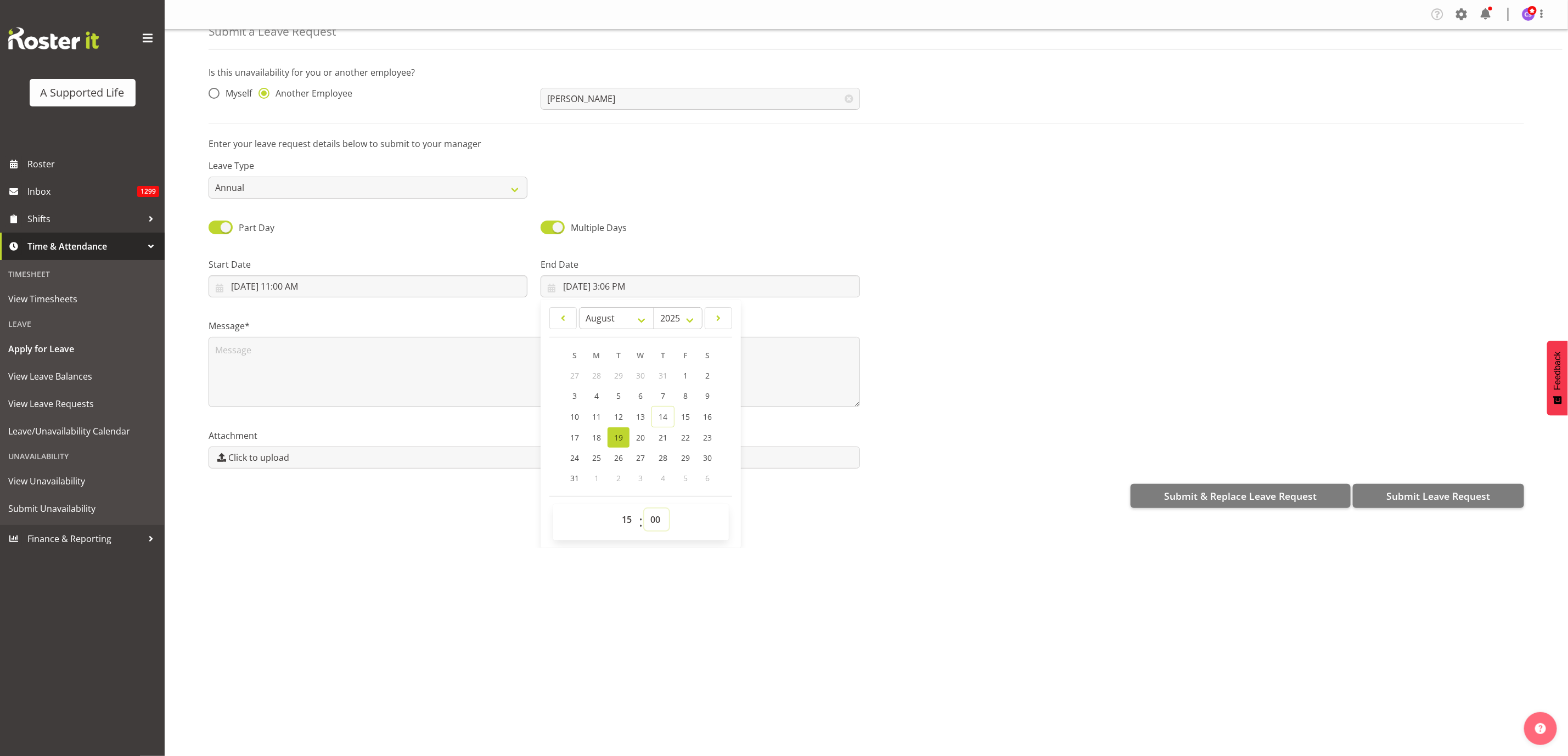
type input "8/19/2025, 3:00 PM"
click at [247, 353] on textarea at bounding box center [534, 372] width 651 height 70
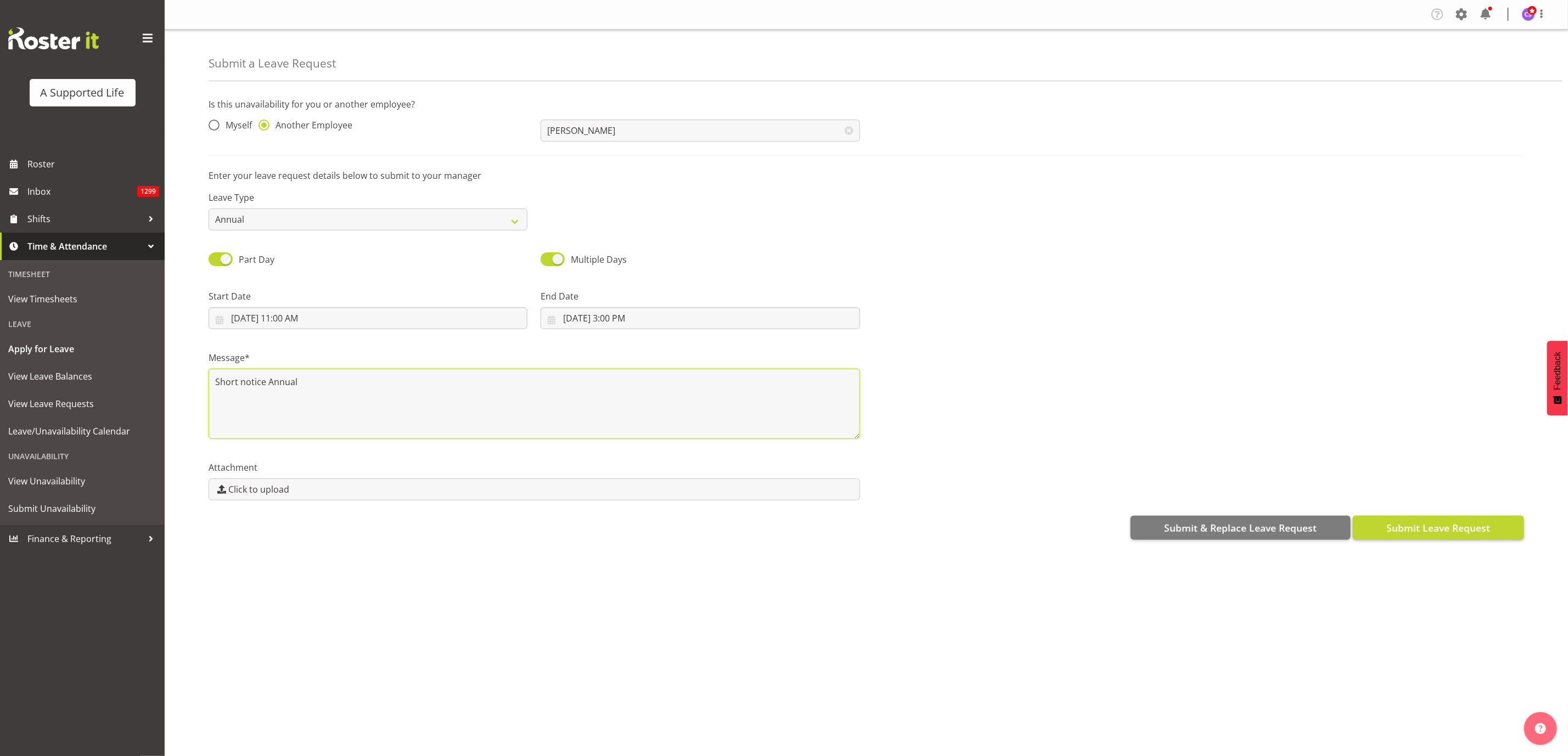
type textarea "Short notice Annual"
click at [1421, 531] on span "Submit Leave Request" at bounding box center [1438, 528] width 104 height 14
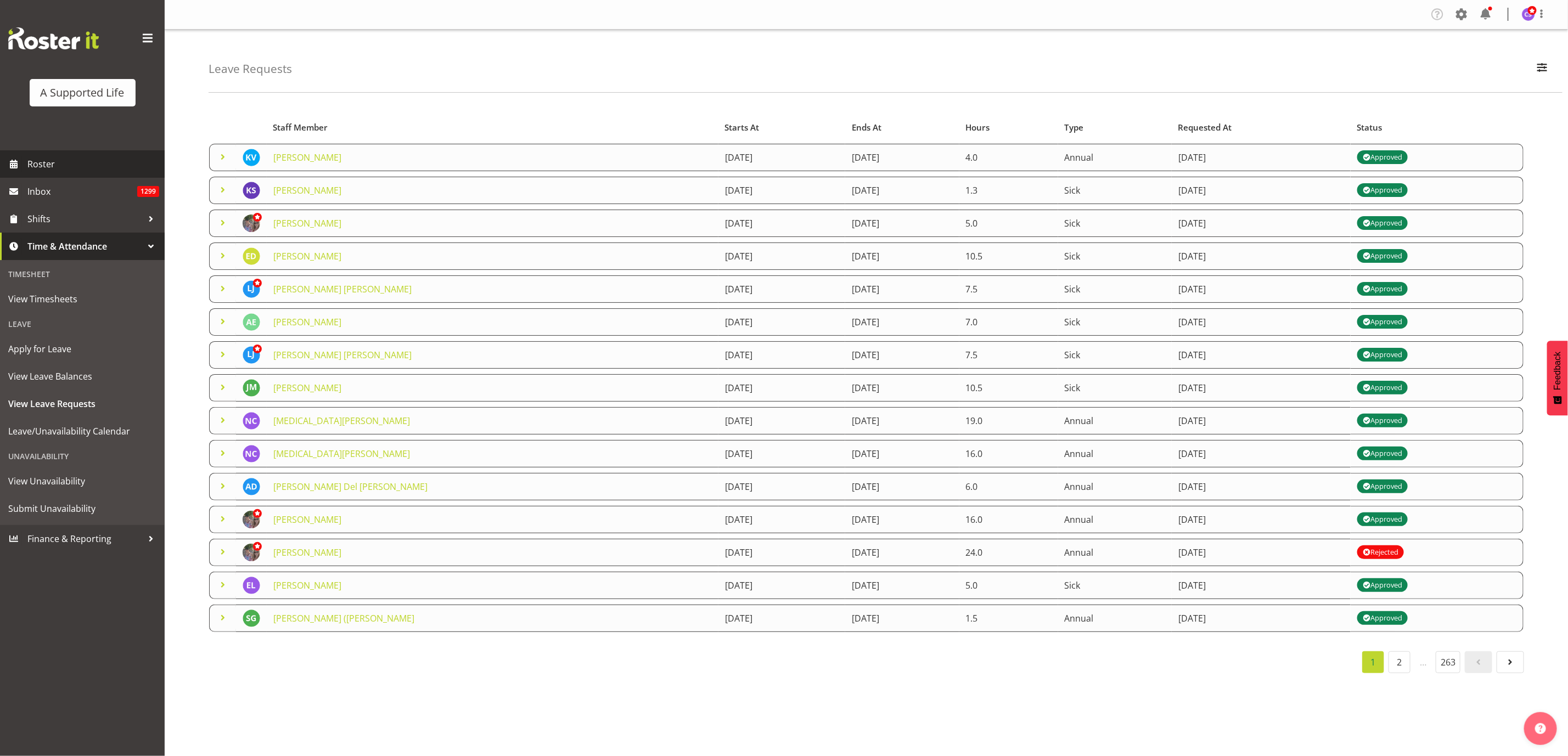
click at [35, 163] on span "Roster" at bounding box center [93, 164] width 132 height 17
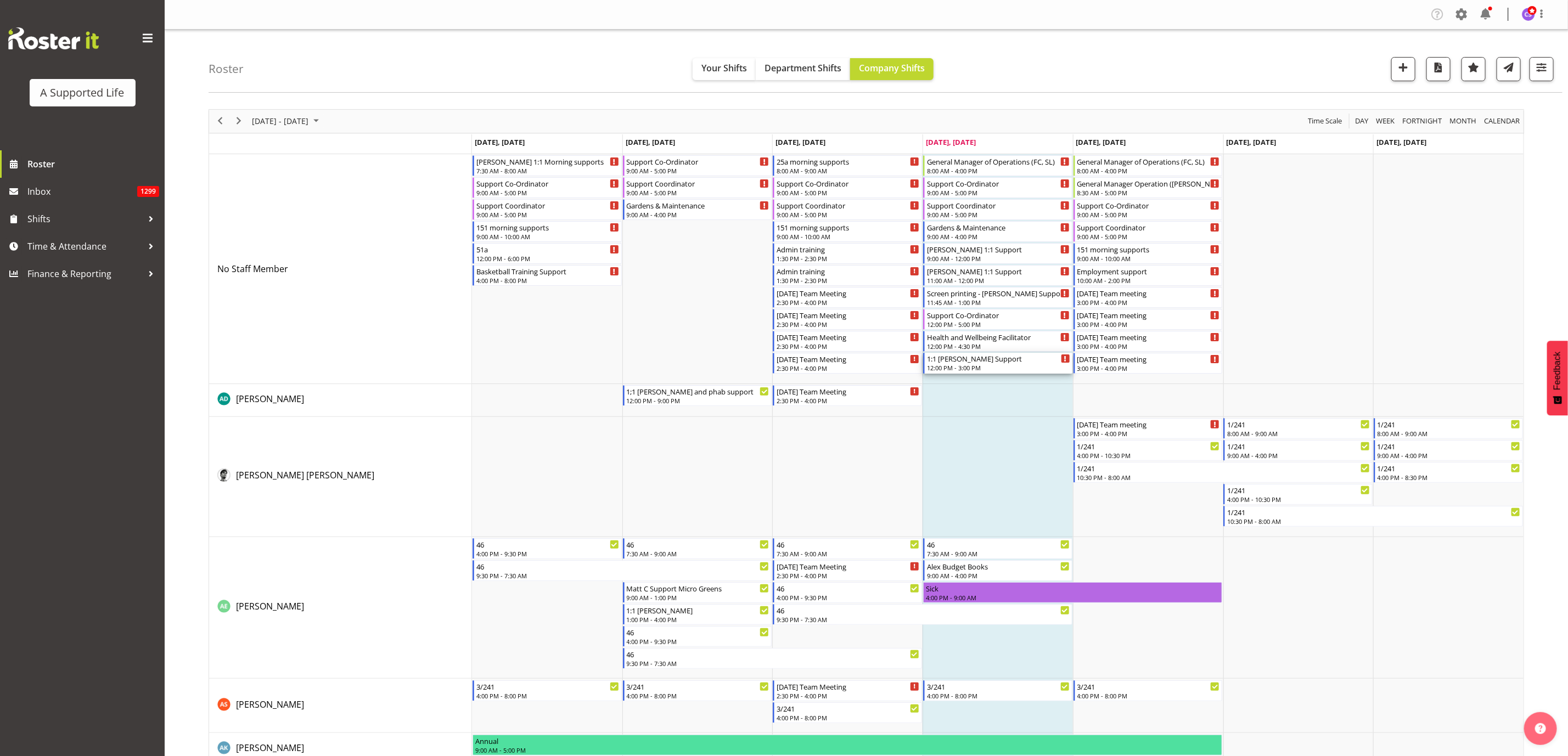
click at [956, 366] on div "12:00 PM - 3:00 PM" at bounding box center [998, 368] width 144 height 9
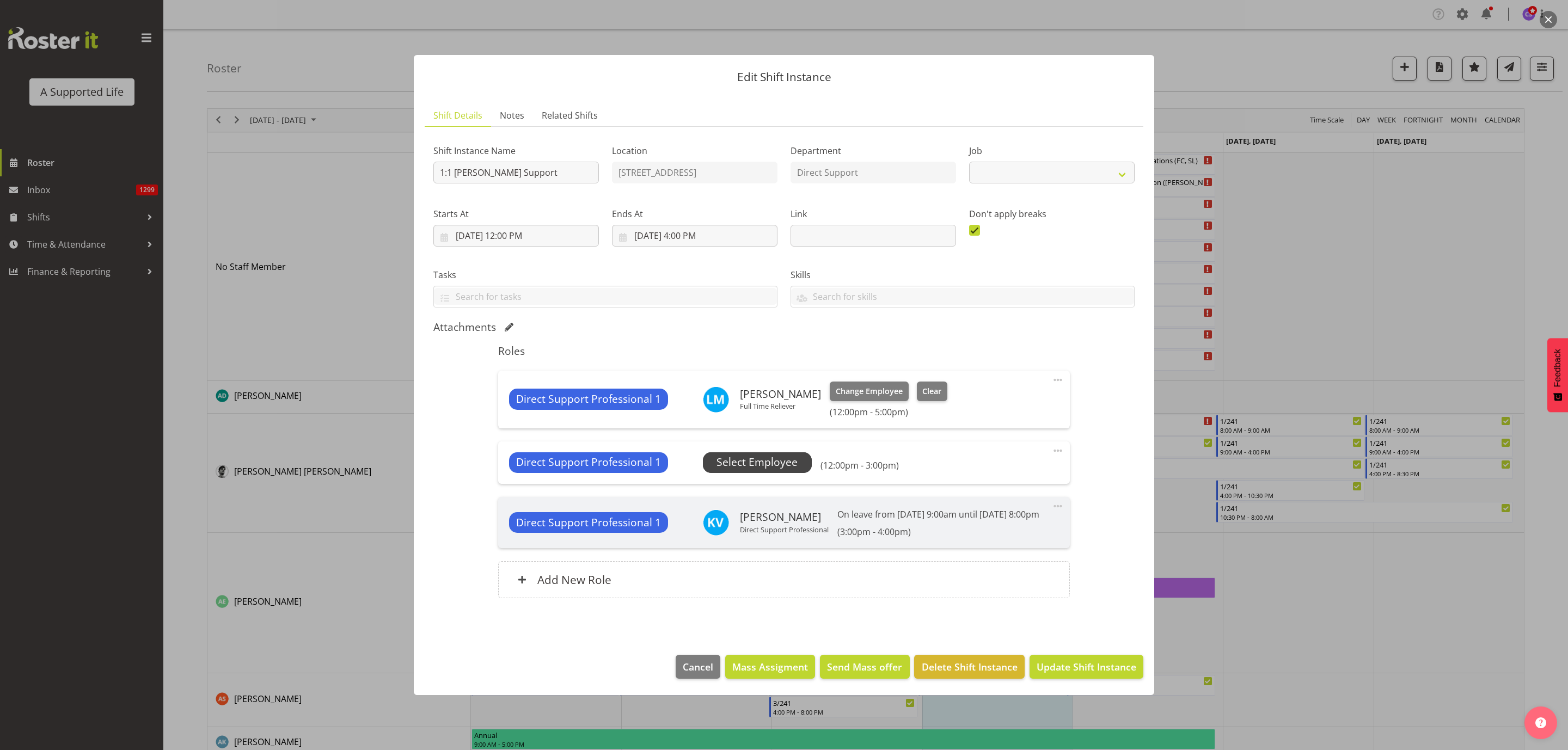
select select "4112"
click at [776, 454] on span "Select Employee" at bounding box center [757, 462] width 81 height 16
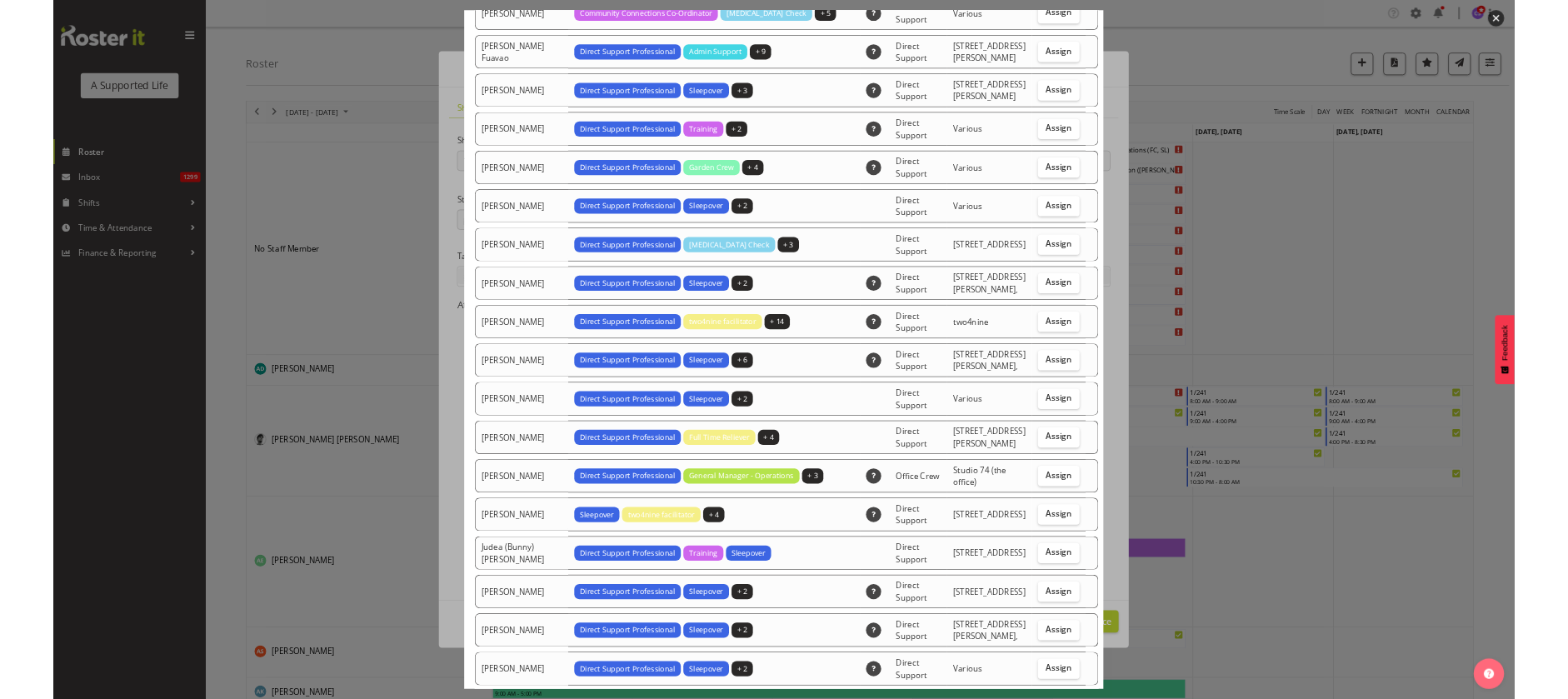
scroll to position [1751, 0]
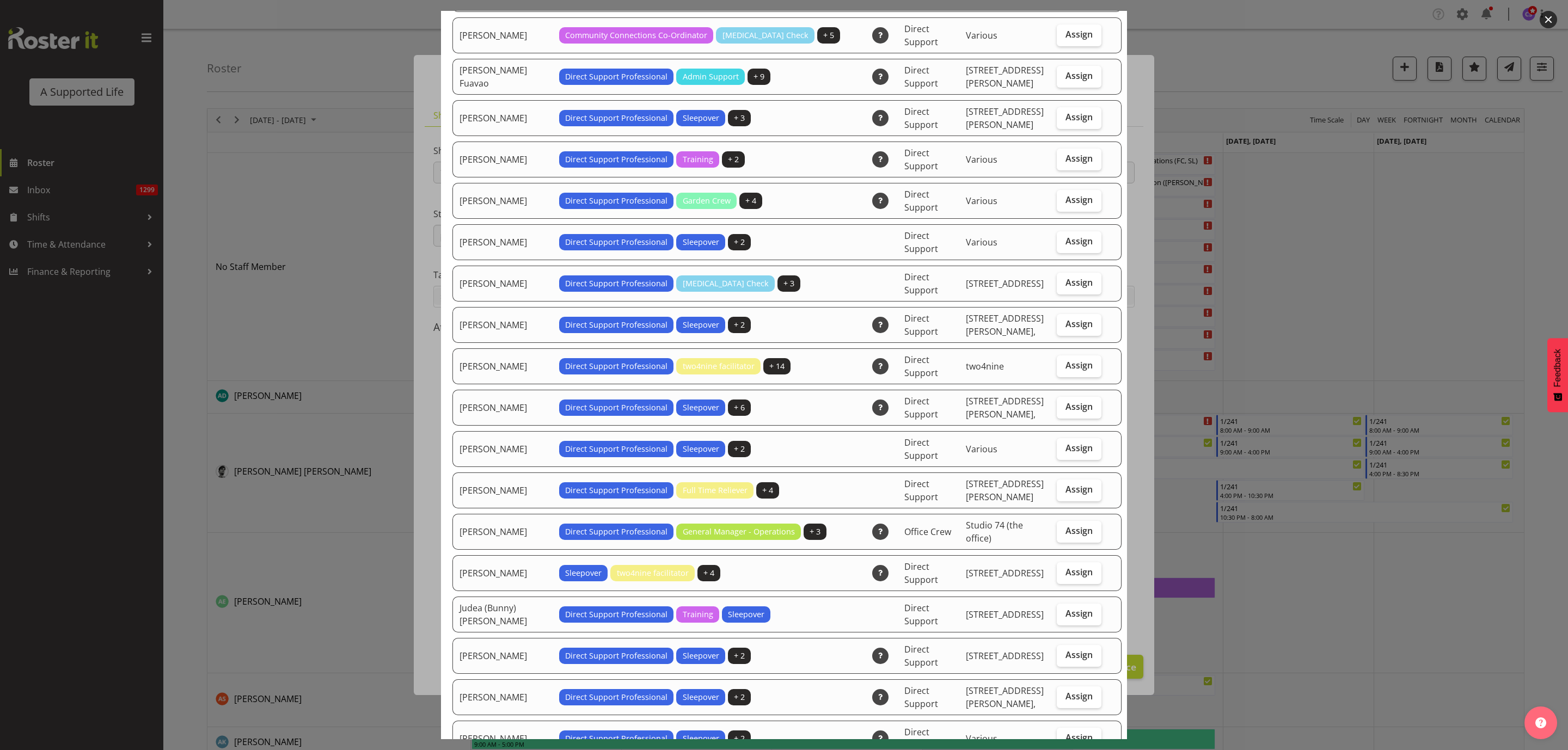
click at [1362, 597] on div at bounding box center [784, 375] width 1568 height 750
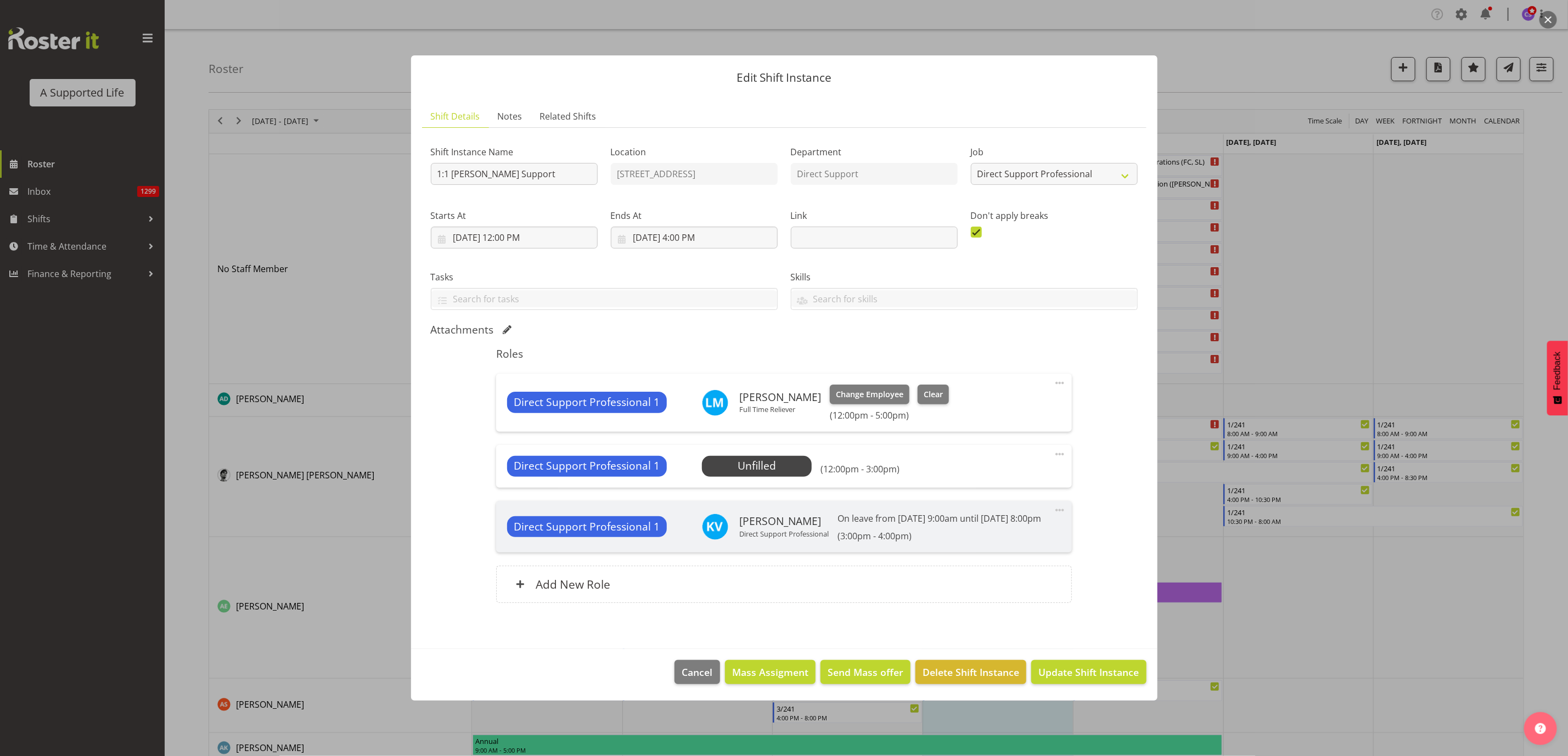
click at [1063, 448] on span at bounding box center [1059, 454] width 13 height 13
click at [1007, 510] on link "Delete" at bounding box center [1014, 518] width 106 height 20
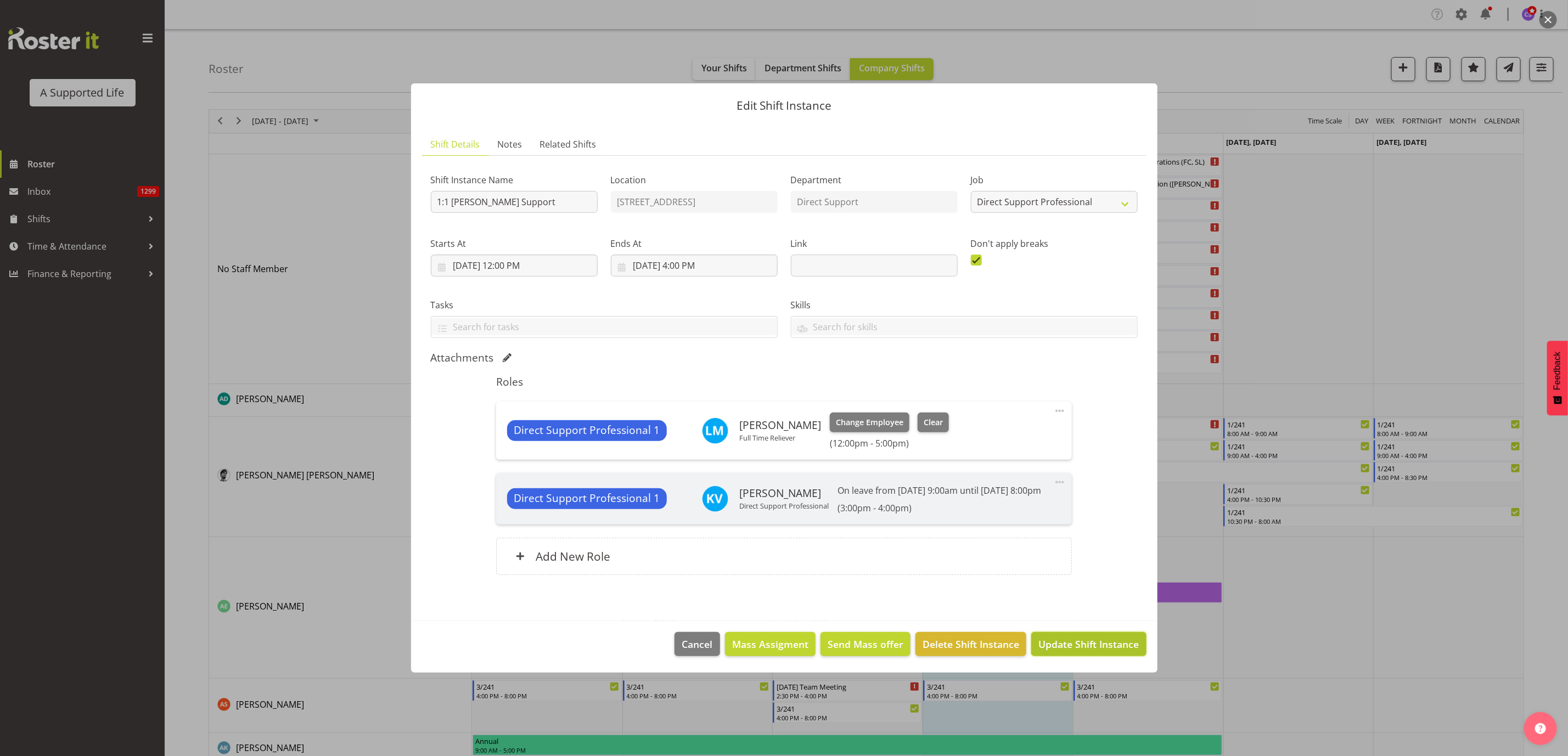
click at [1110, 651] on span "Update Shift Instance" at bounding box center [1088, 644] width 100 height 14
